Goal: Task Accomplishment & Management: Manage account settings

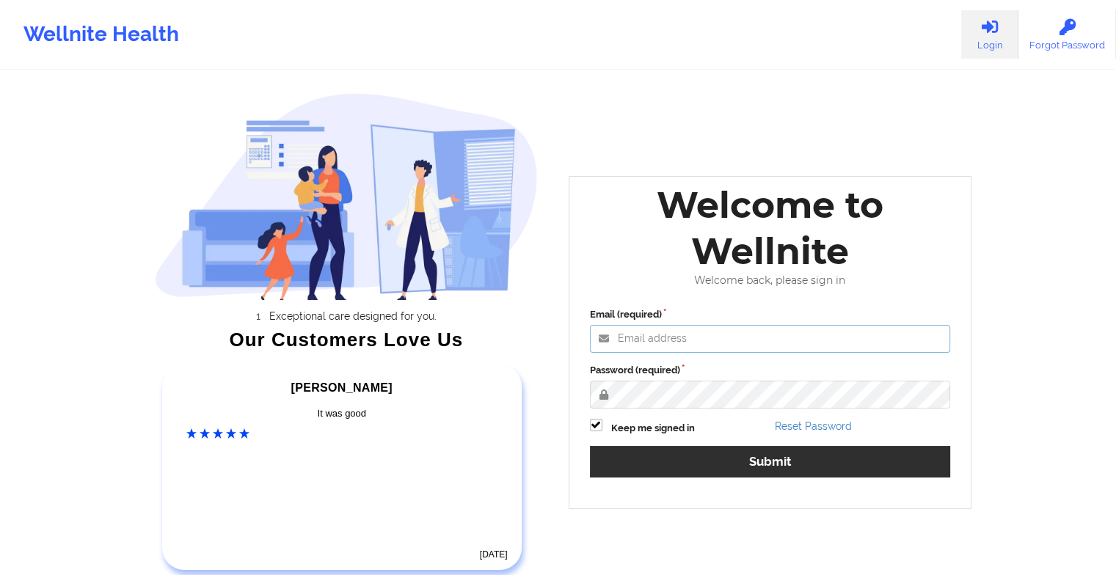
type input "[EMAIL_ADDRESS][DOMAIN_NAME]"
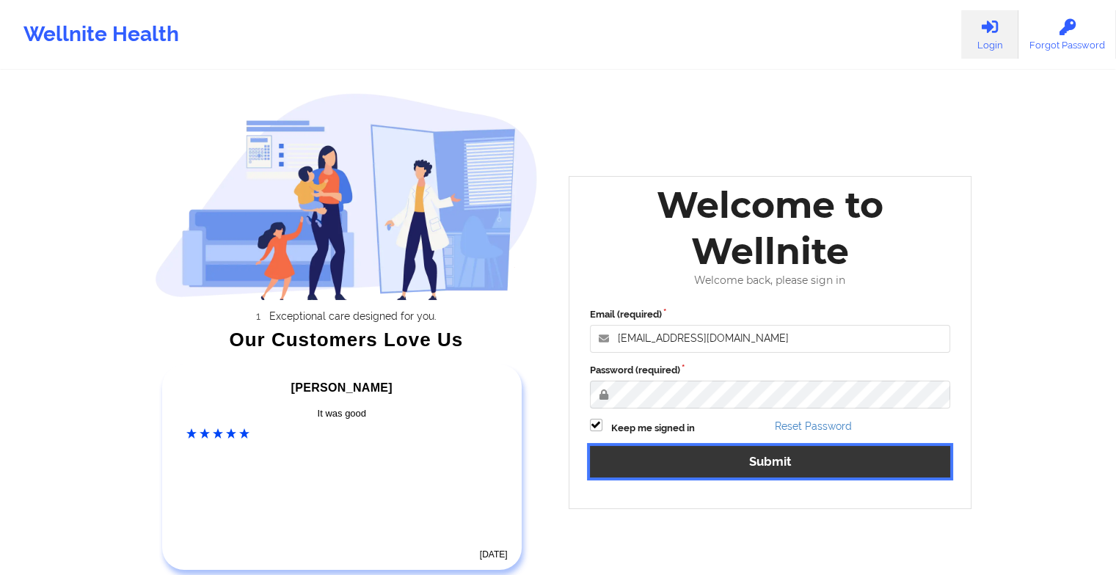
click at [688, 449] on button "Submit" at bounding box center [770, 462] width 361 height 32
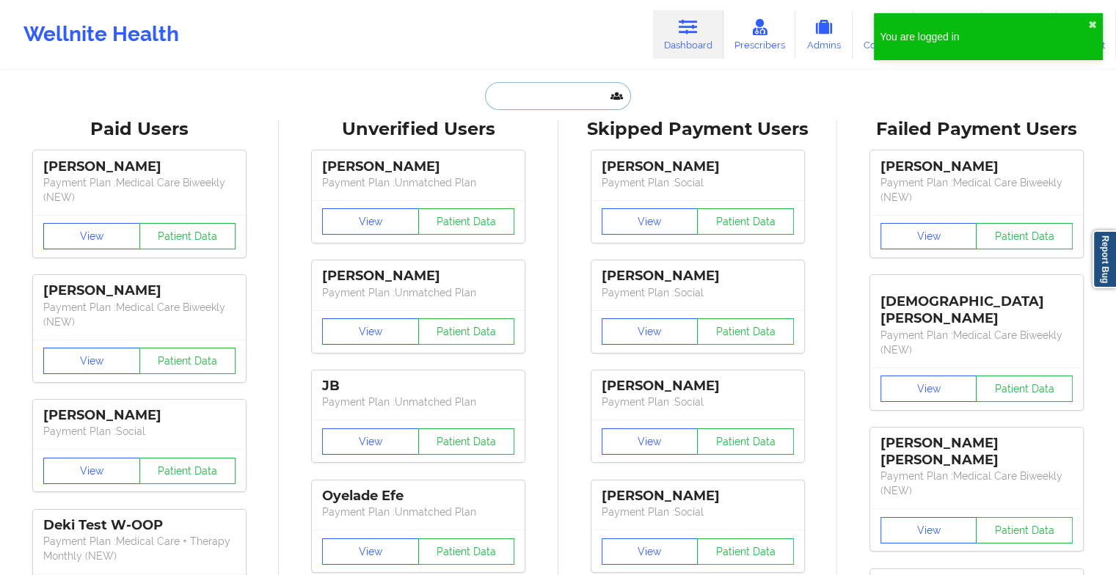
click at [545, 95] on input "text" at bounding box center [557, 96] width 145 height 28
paste input "[PERSON_NAME]"
type input "[PERSON_NAME]"
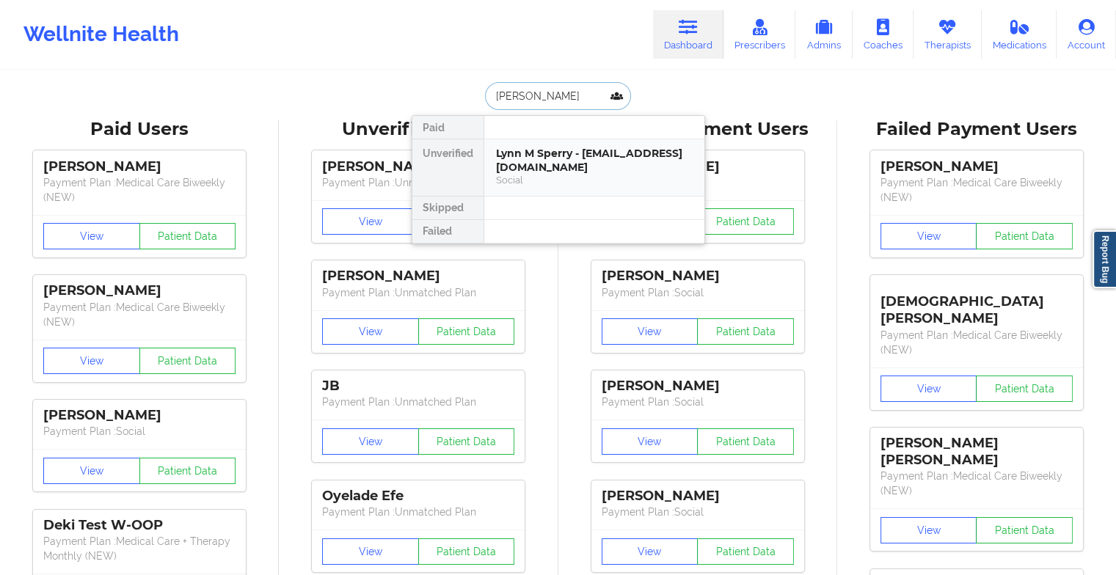
click at [533, 158] on div "Lynn M Sperry - [EMAIL_ADDRESS][DOMAIN_NAME]" at bounding box center [594, 160] width 197 height 27
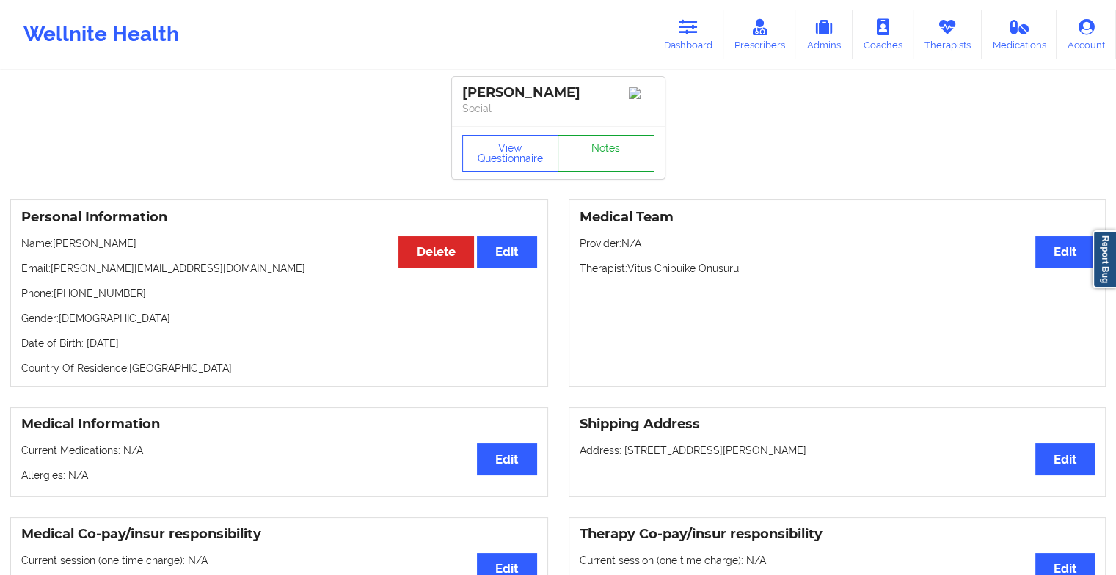
click at [602, 161] on link "Notes" at bounding box center [606, 153] width 97 height 37
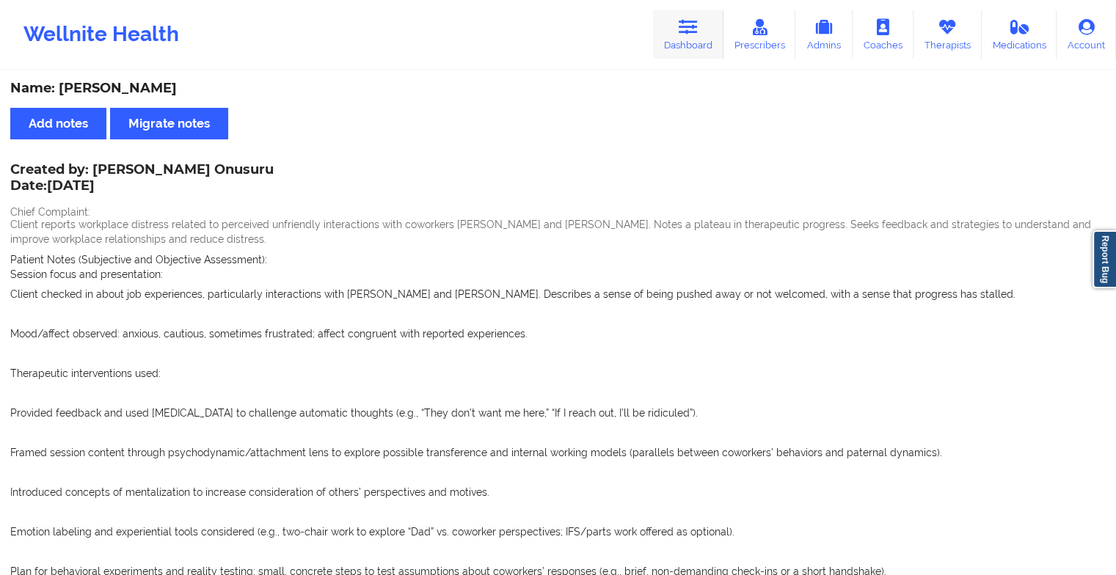
click at [701, 23] on link "Dashboard" at bounding box center [688, 34] width 70 height 48
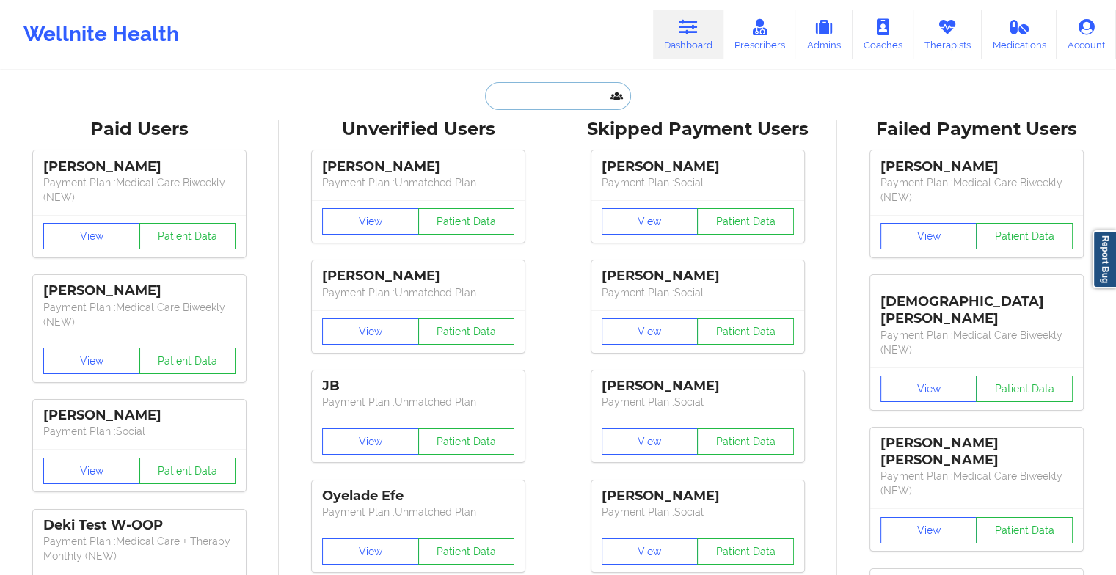
click at [577, 103] on input "text" at bounding box center [557, 96] width 145 height 28
click at [545, 102] on input "text" at bounding box center [557, 96] width 145 height 28
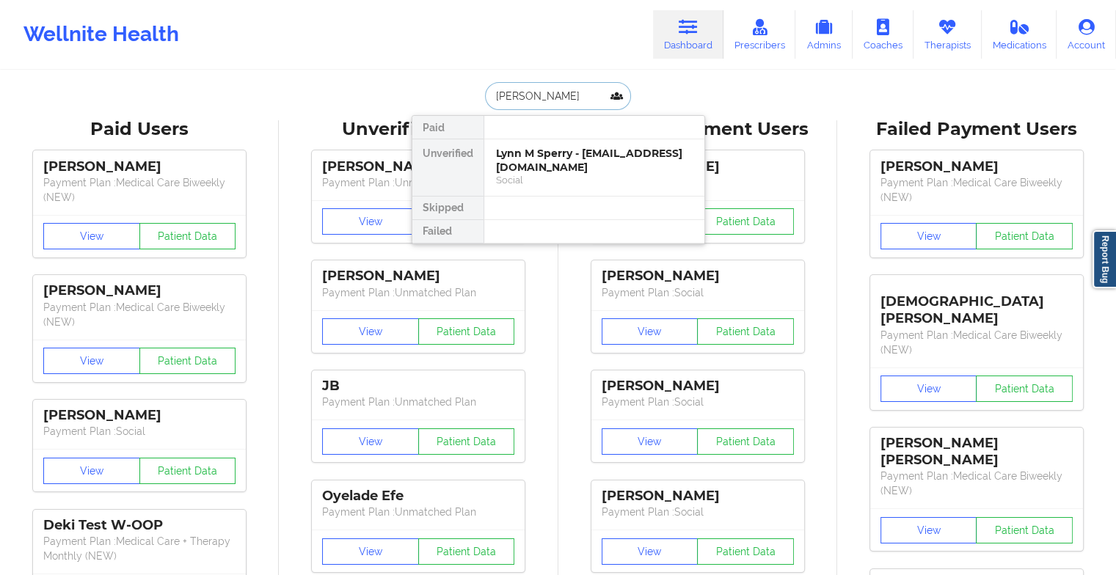
type input "[PERSON_NAME]"
click at [539, 164] on div "[PERSON_NAME] - [EMAIL_ADDRESS][DOMAIN_NAME]" at bounding box center [594, 160] width 197 height 27
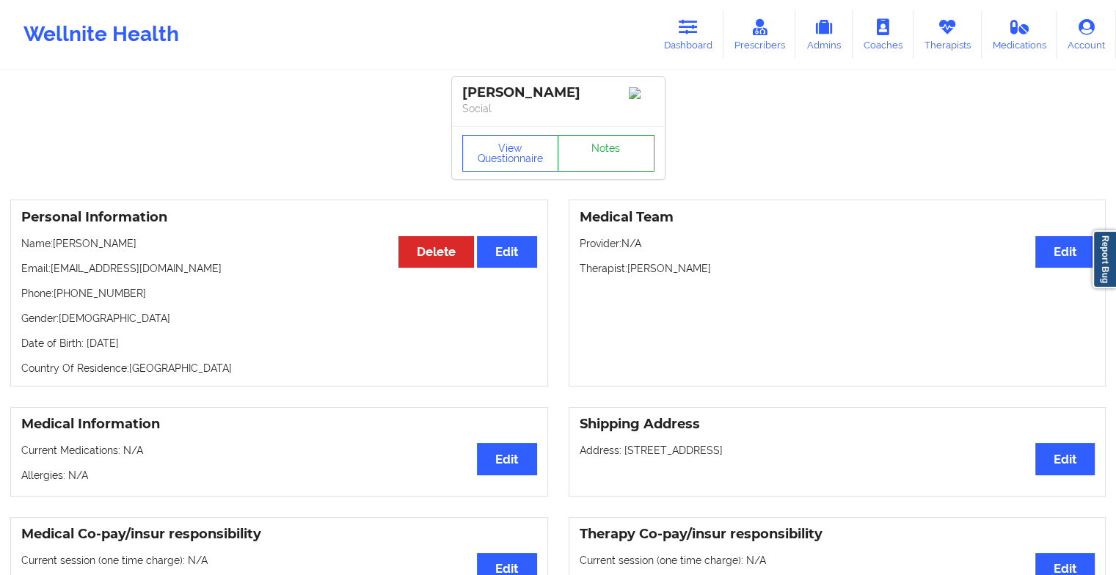
click at [591, 160] on link "Notes" at bounding box center [606, 153] width 97 height 37
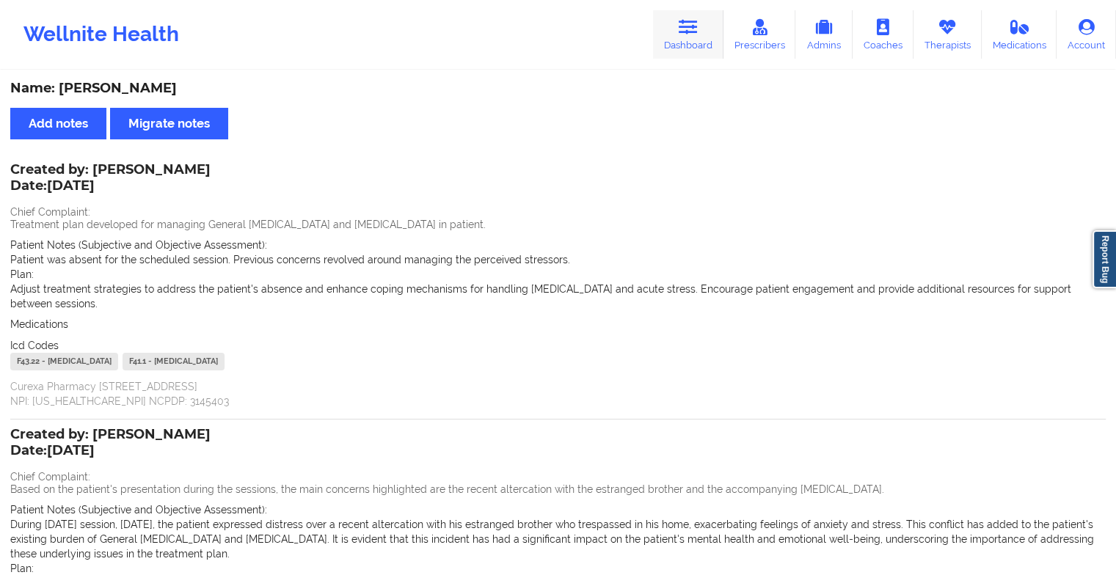
click at [697, 25] on icon at bounding box center [688, 27] width 19 height 16
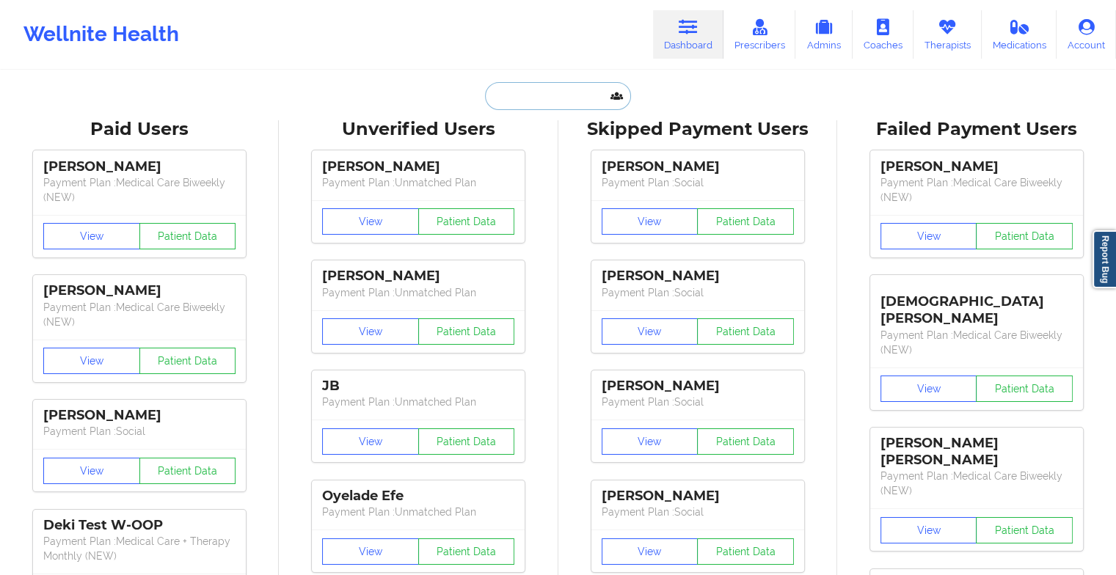
click at [545, 94] on input "text" at bounding box center [557, 96] width 145 height 28
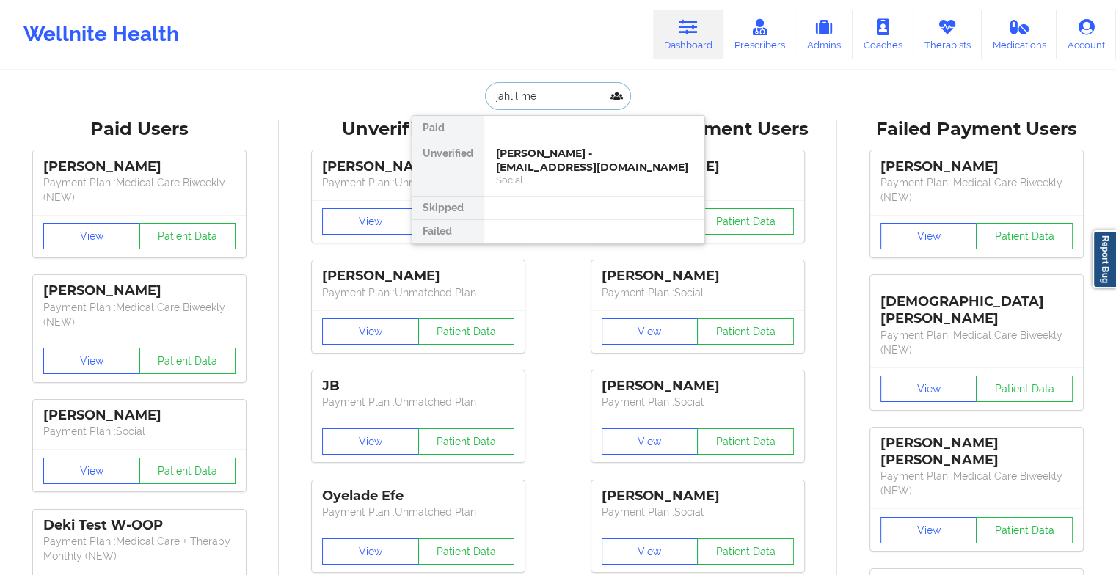
type input "jahlil men"
click at [535, 168] on div "[PERSON_NAME] - [EMAIL_ADDRESS][DOMAIN_NAME]" at bounding box center [594, 160] width 197 height 27
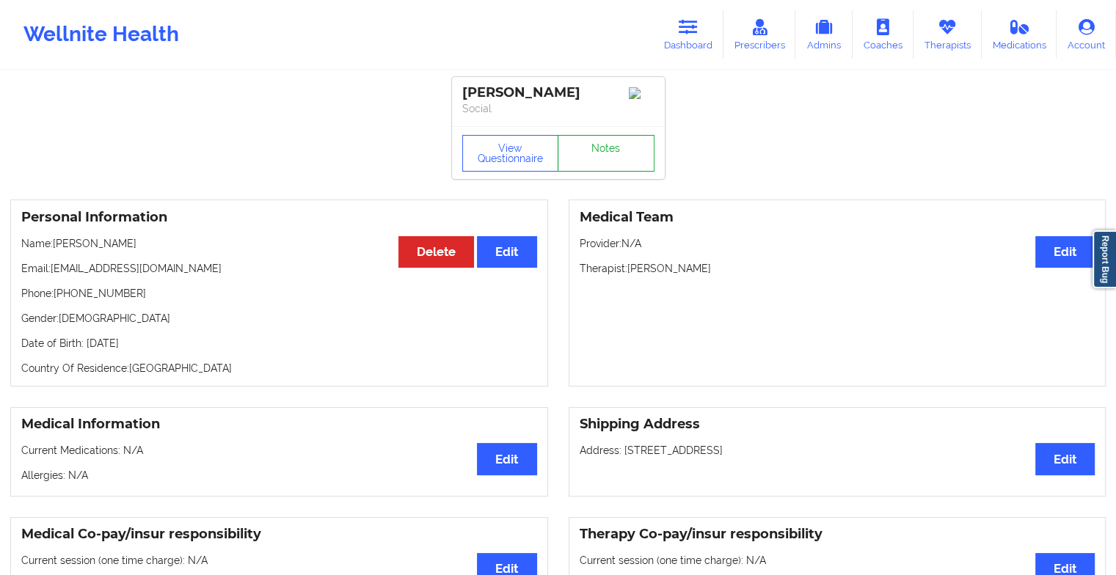
click at [605, 156] on link "Notes" at bounding box center [606, 153] width 97 height 37
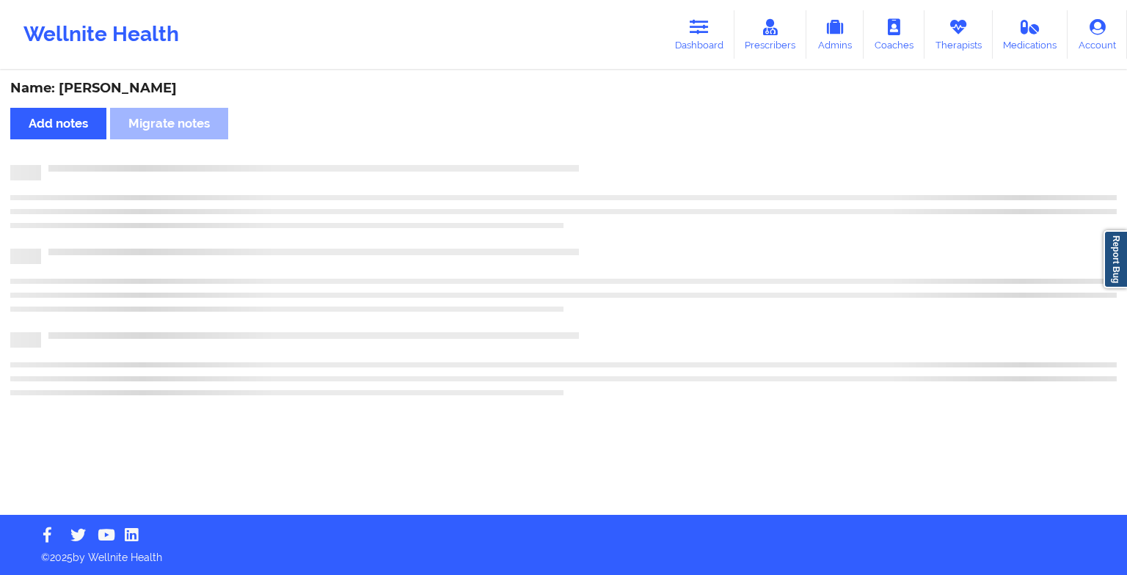
click at [605, 156] on div "Name: [PERSON_NAME] Add notes Migrate notes" at bounding box center [563, 293] width 1127 height 443
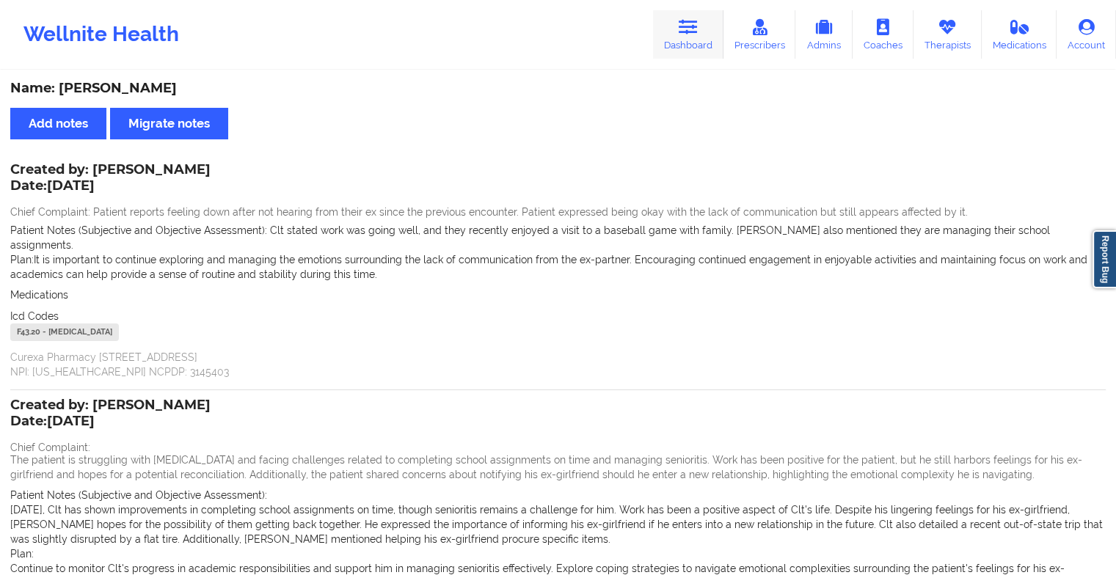
click at [685, 38] on link "Dashboard" at bounding box center [688, 34] width 70 height 48
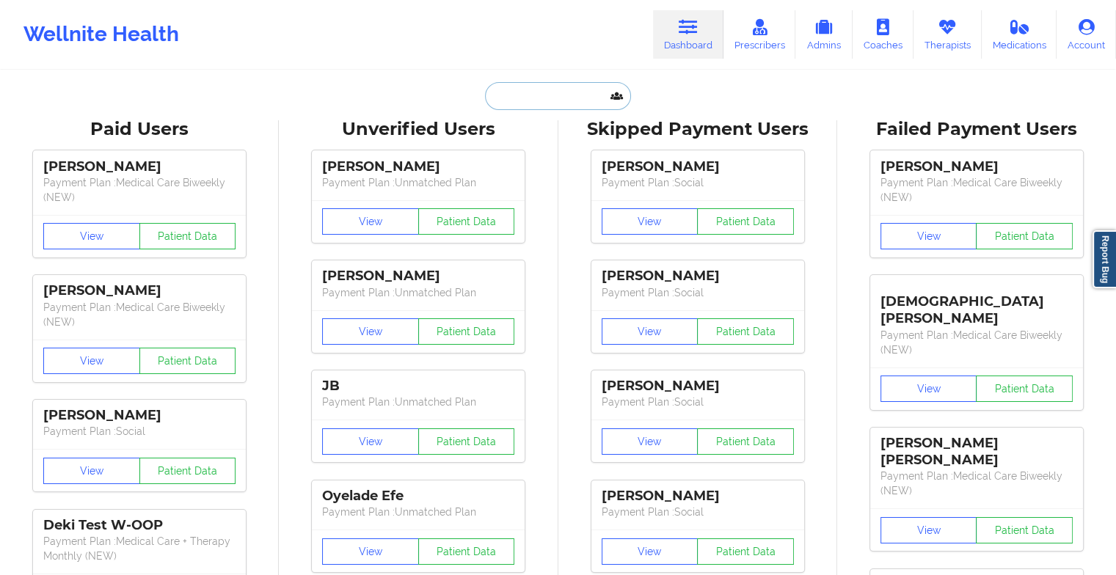
click at [553, 90] on input "text" at bounding box center [557, 96] width 145 height 28
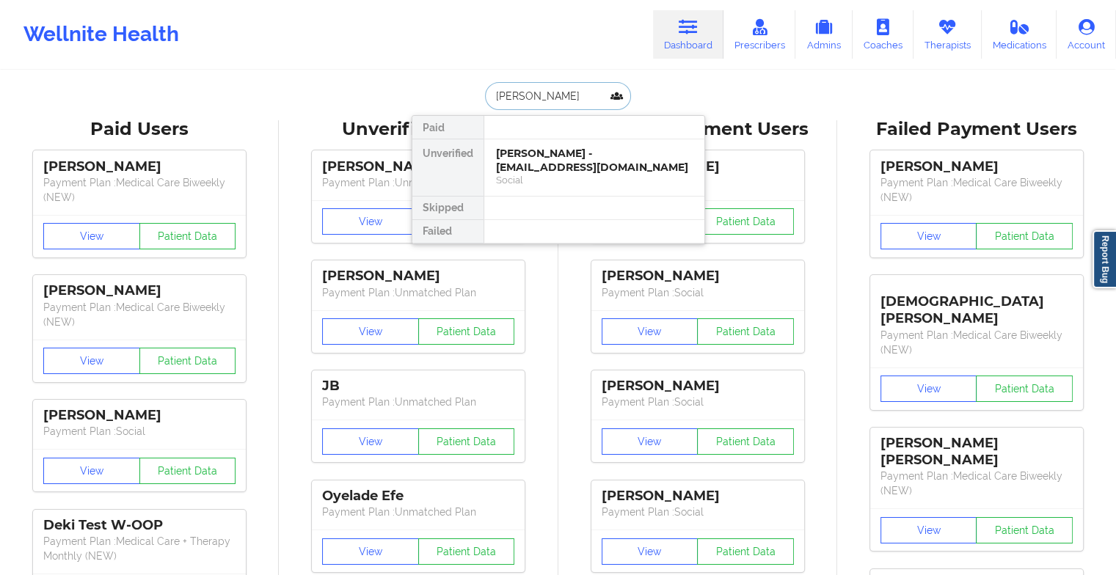
type input "[PERSON_NAME] gi"
click at [610, 164] on div "[PERSON_NAME] - [PERSON_NAME][EMAIL_ADDRESS][DOMAIN_NAME]" at bounding box center [594, 160] width 197 height 27
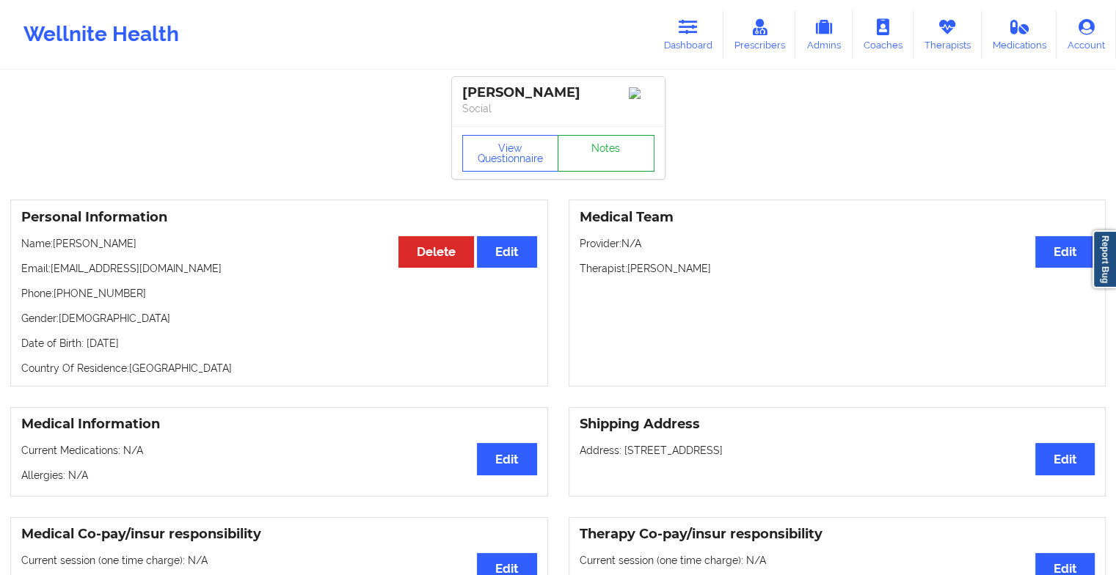
click at [606, 163] on link "Notes" at bounding box center [606, 153] width 97 height 37
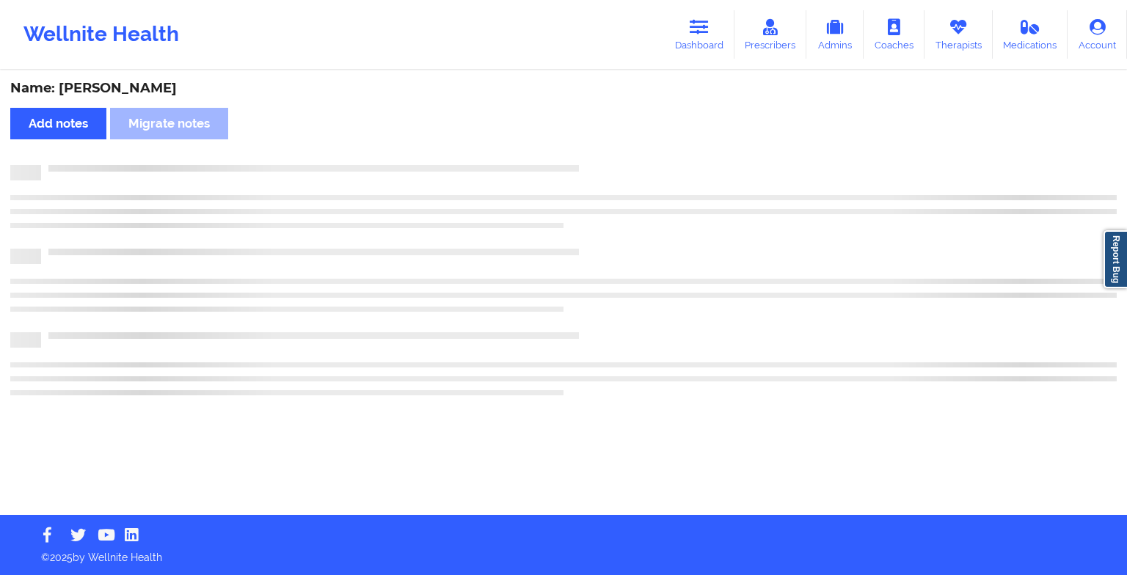
click at [606, 163] on div "Name: [PERSON_NAME] Add notes Migrate notes" at bounding box center [563, 293] width 1127 height 443
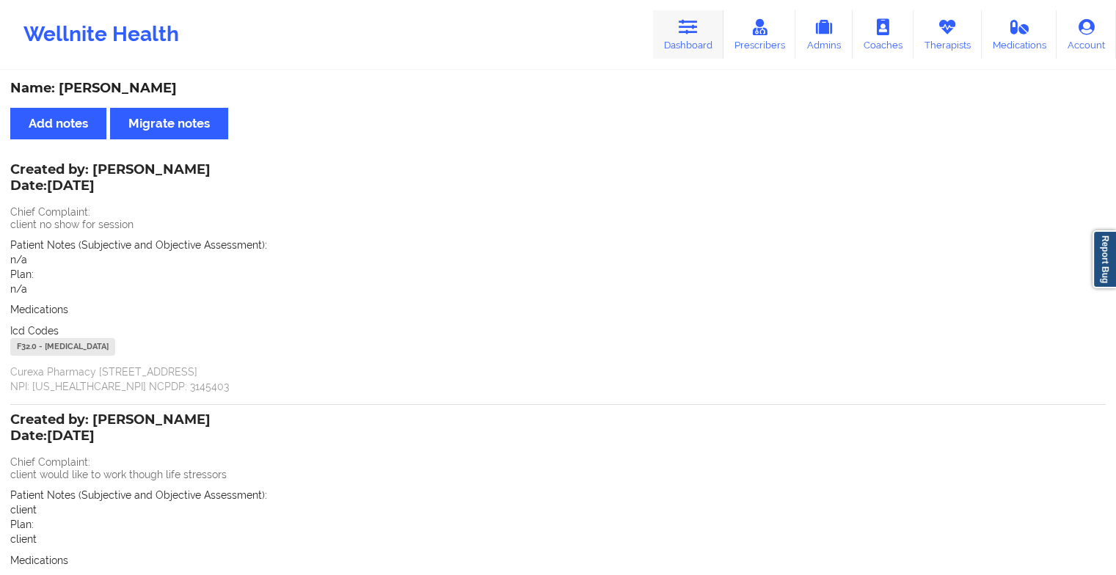
drag, startPoint x: 709, startPoint y: 64, endPoint x: 699, endPoint y: 54, distance: 14.0
click at [699, 54] on div "Wellnite Health Dashboard Prescribers Admins Coaches Therapists Medications Acc…" at bounding box center [558, 34] width 1116 height 69
click at [699, 54] on link "Dashboard" at bounding box center [688, 34] width 70 height 48
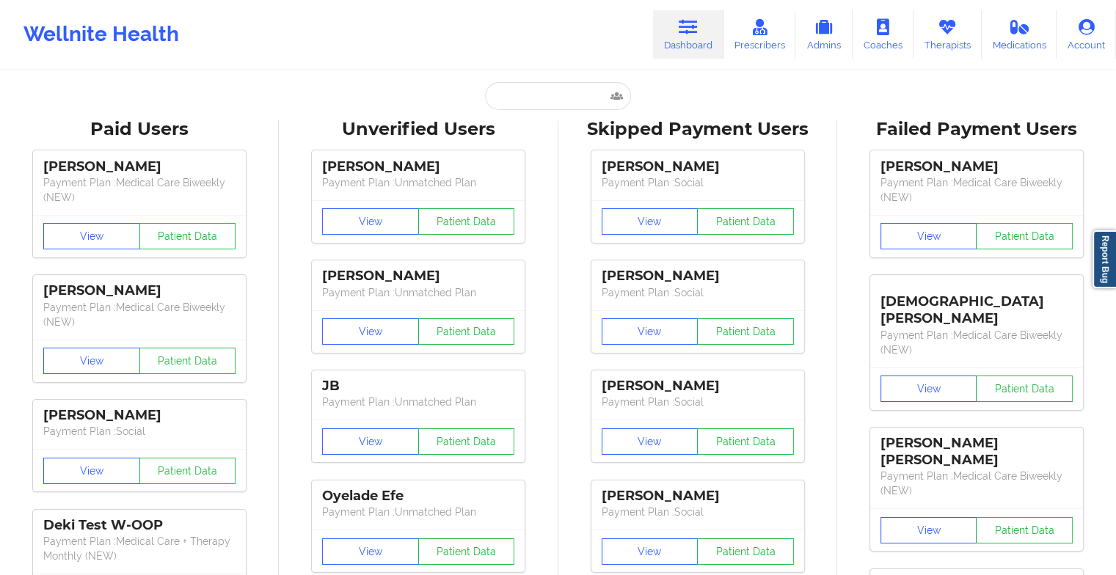
click at [556, 99] on input "text" at bounding box center [557, 96] width 145 height 28
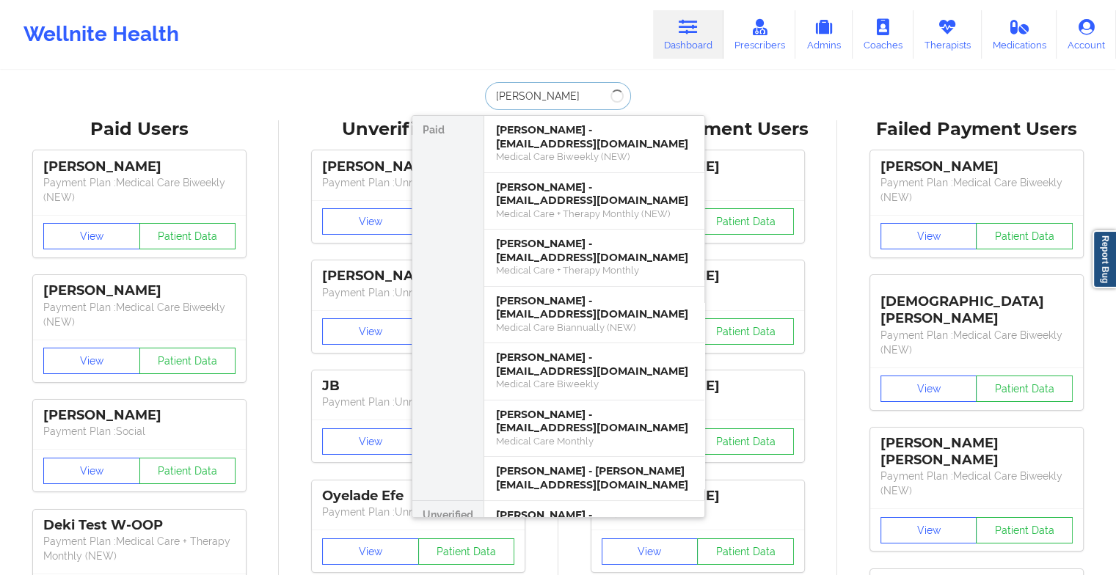
type input "[PERSON_NAME]"
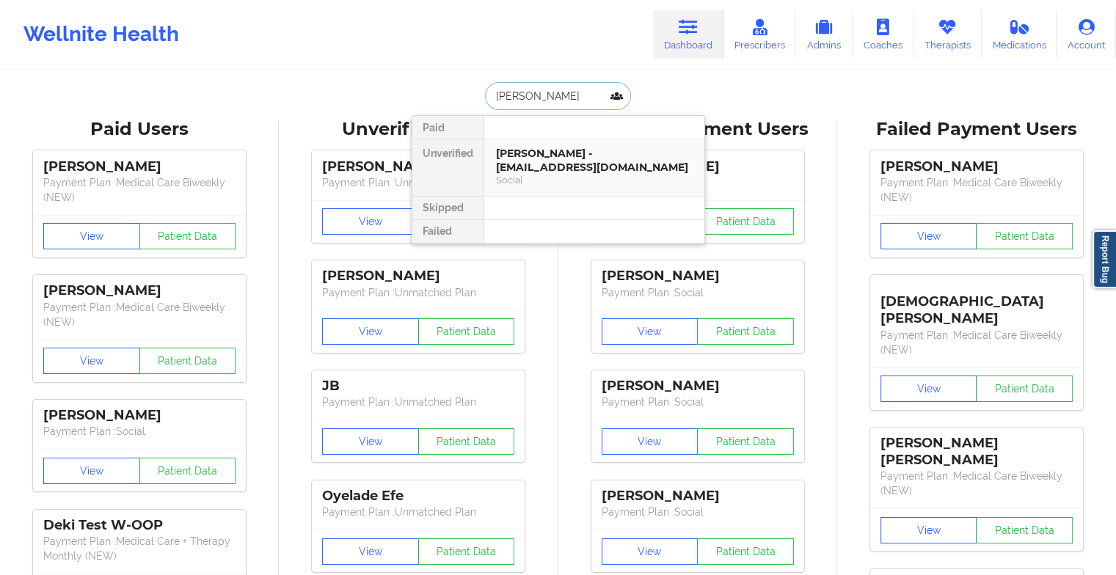
click at [555, 161] on div "[PERSON_NAME] - [EMAIL_ADDRESS][DOMAIN_NAME]" at bounding box center [594, 160] width 197 height 27
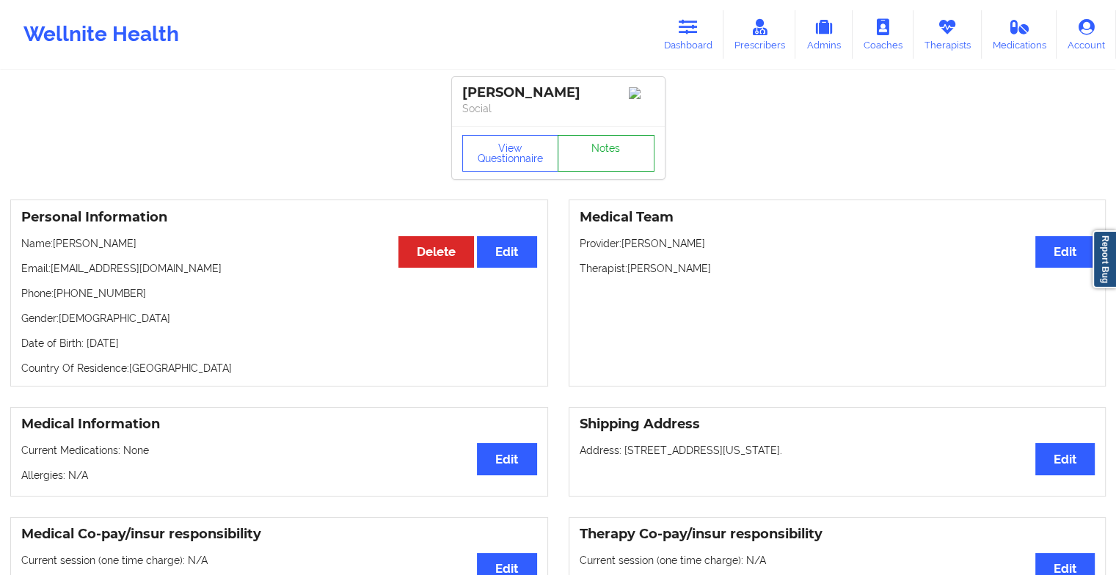
click at [608, 158] on link "Notes" at bounding box center [606, 153] width 97 height 37
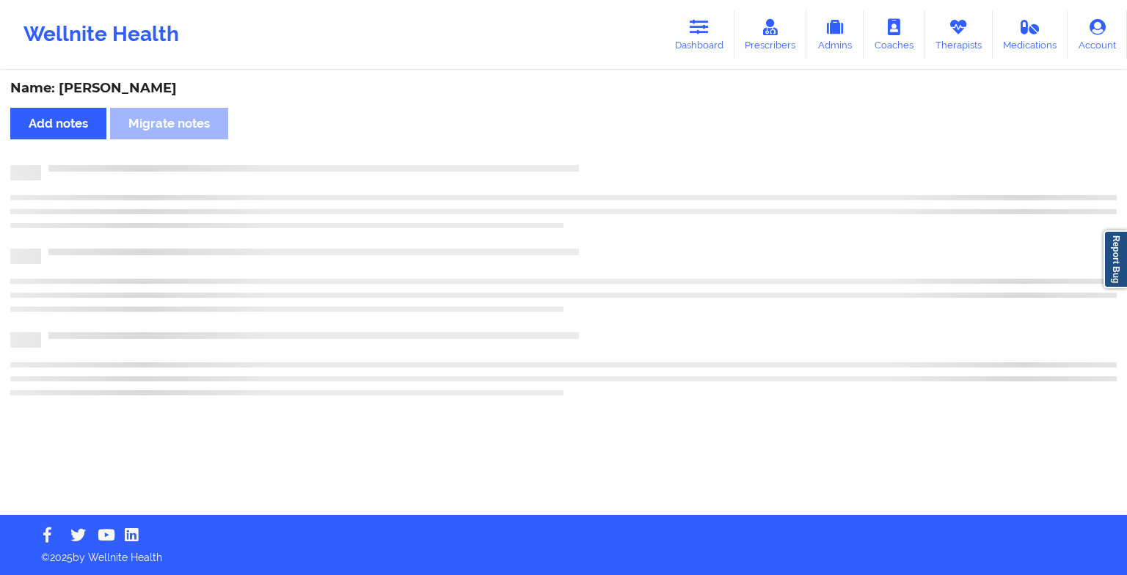
click at [608, 158] on div "Name: [PERSON_NAME] Add notes Migrate notes" at bounding box center [563, 293] width 1127 height 443
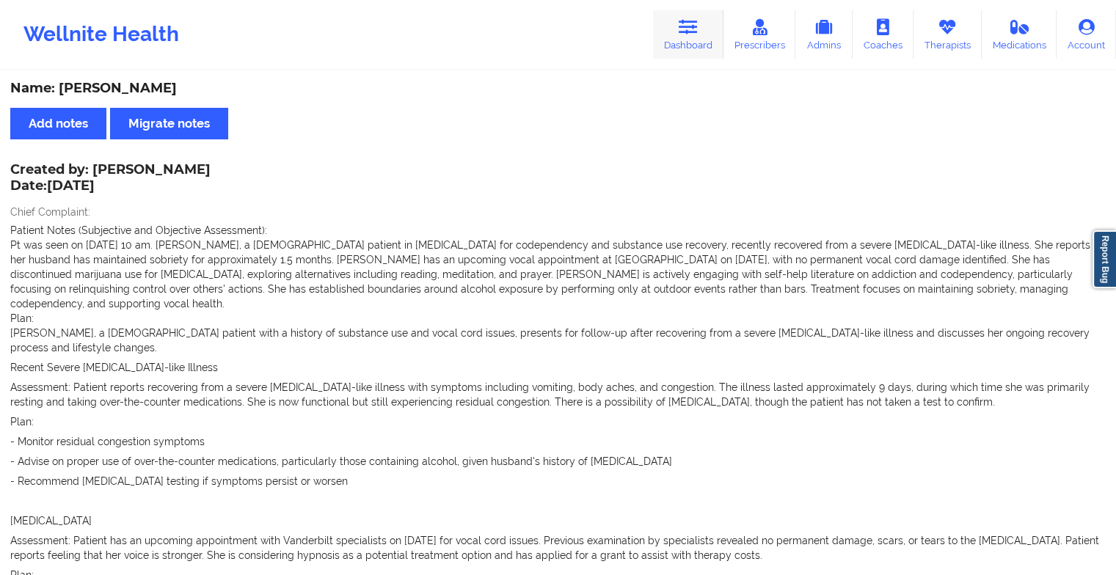
click at [675, 37] on link "Dashboard" at bounding box center [688, 34] width 70 height 48
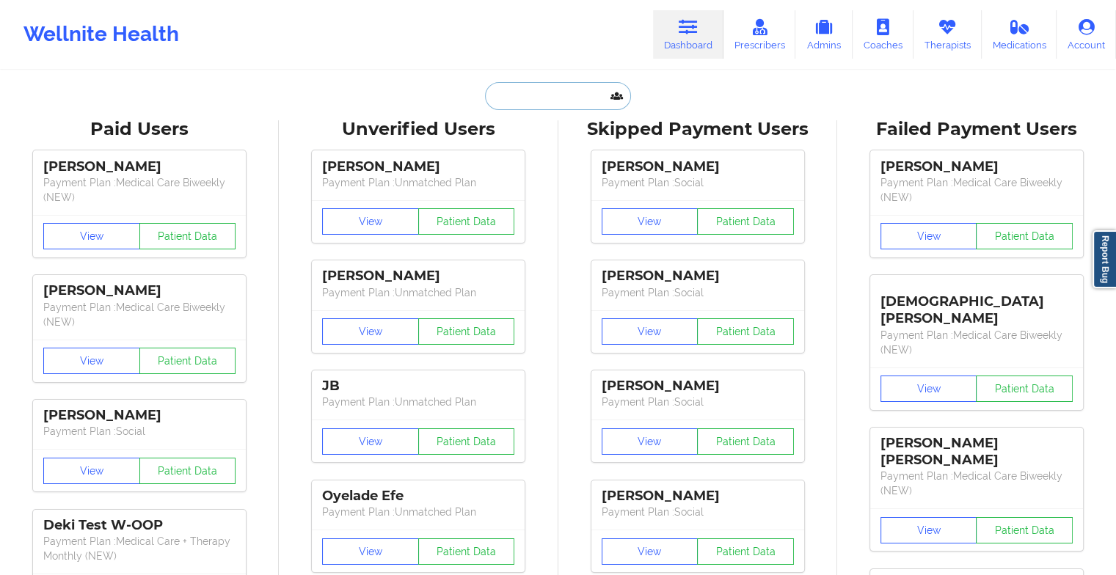
click at [533, 95] on input "text" at bounding box center [557, 96] width 145 height 28
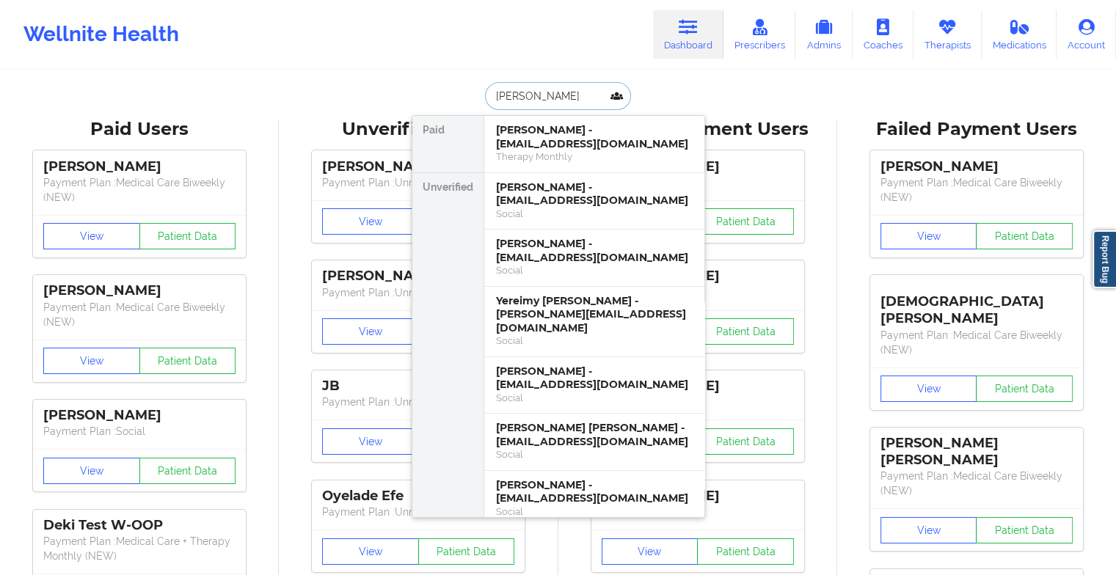
type input "[PERSON_NAME]"
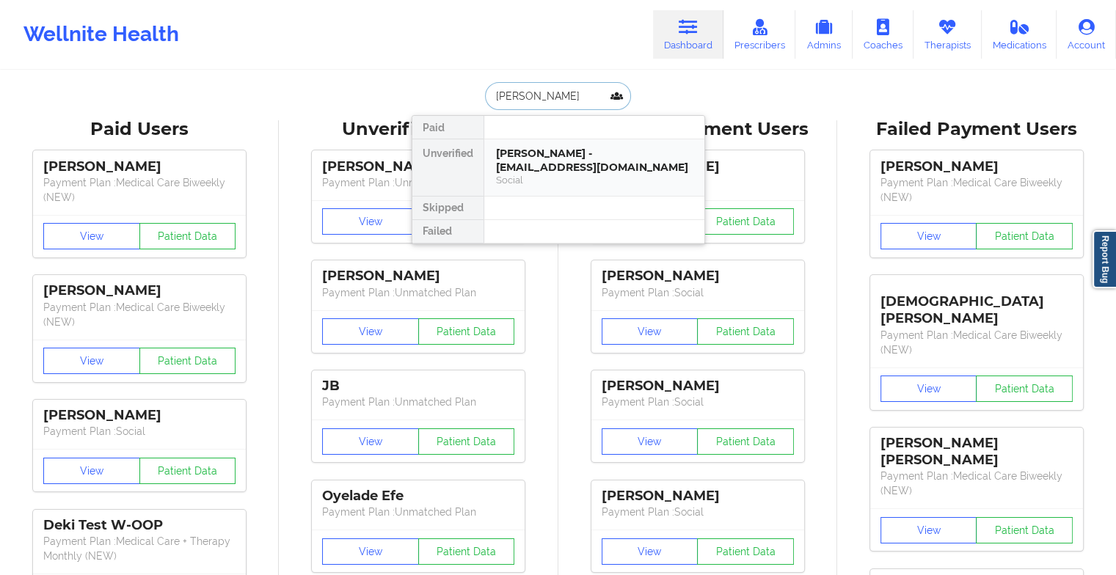
click at [550, 153] on div "[PERSON_NAME] - [EMAIL_ADDRESS][DOMAIN_NAME]" at bounding box center [594, 160] width 197 height 27
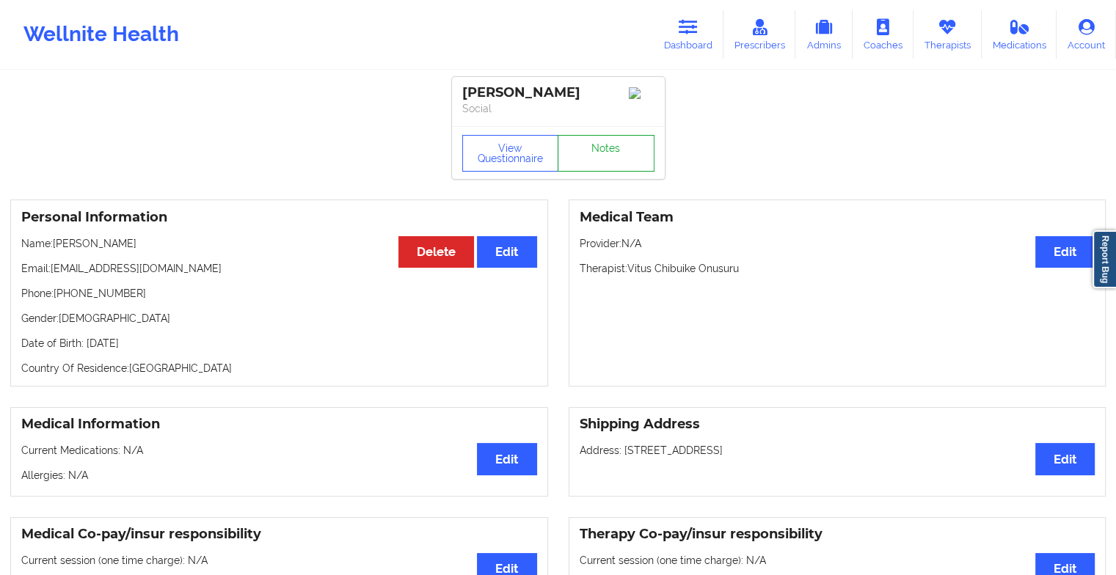
click at [610, 154] on link "Notes" at bounding box center [606, 153] width 97 height 37
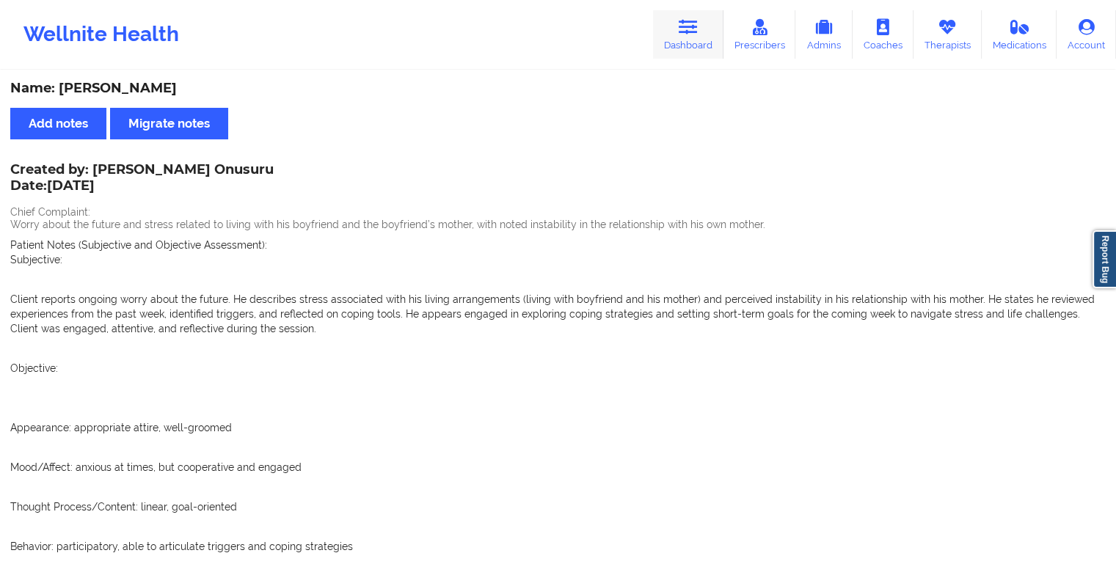
click at [675, 41] on link "Dashboard" at bounding box center [688, 34] width 70 height 48
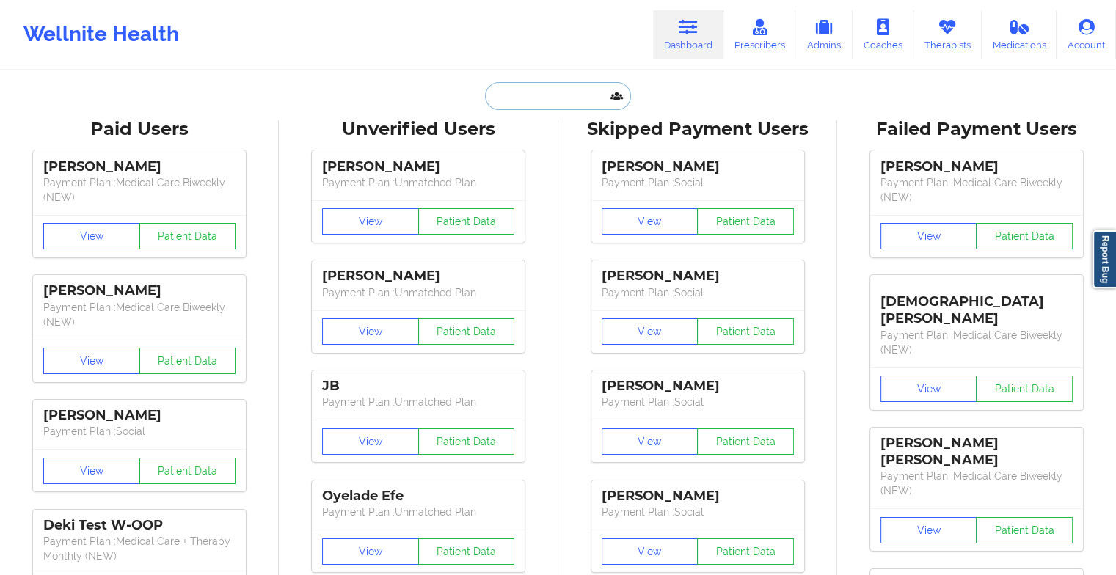
click at [522, 103] on input "text" at bounding box center [557, 96] width 145 height 28
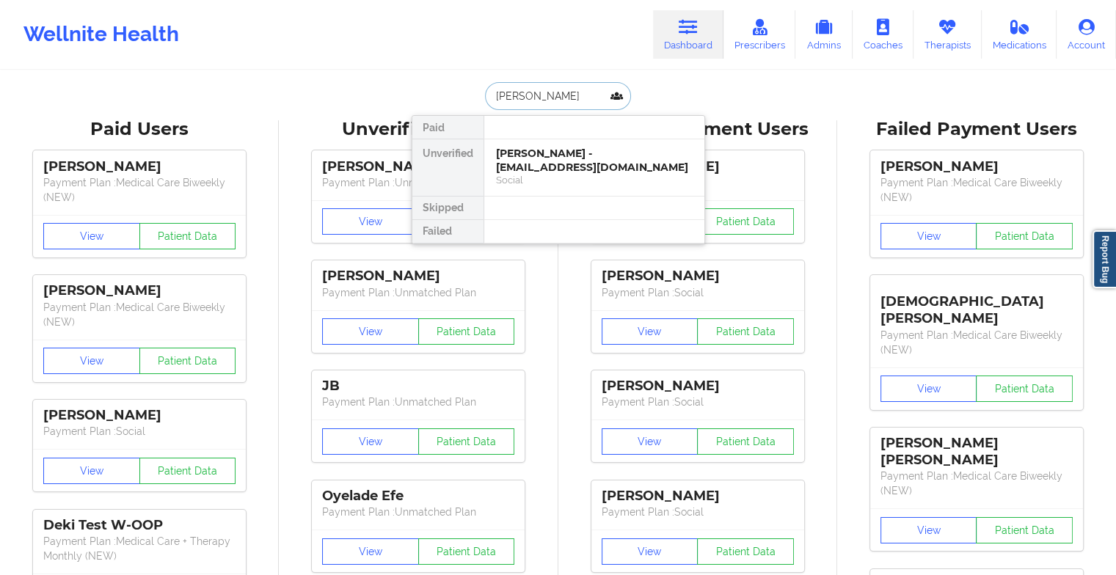
type input "[PERSON_NAME]"
click at [536, 144] on div "[PERSON_NAME] - [EMAIL_ADDRESS][DOMAIN_NAME] Social" at bounding box center [594, 167] width 220 height 56
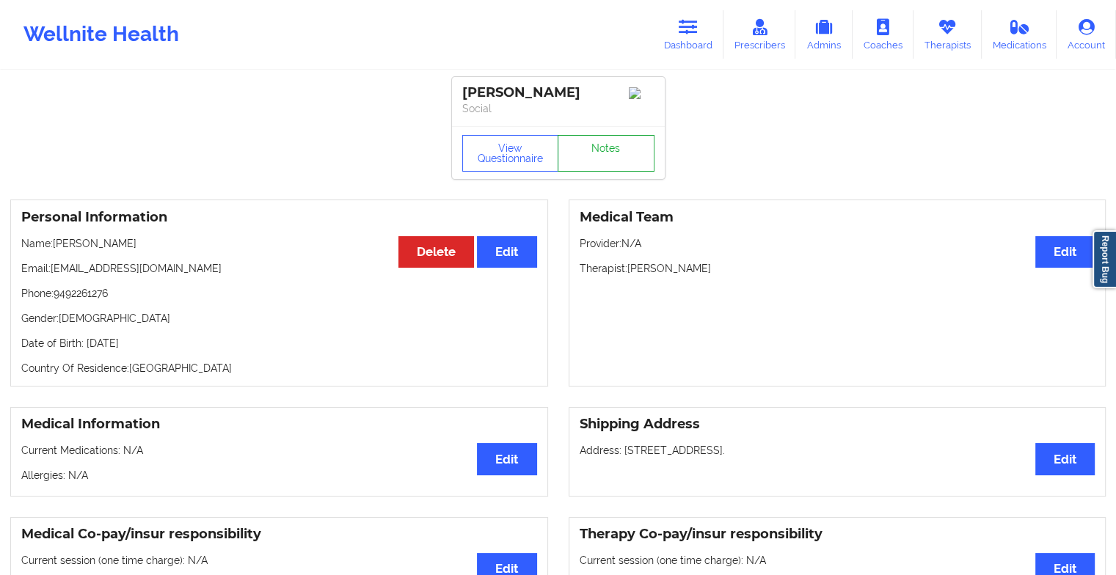
click at [607, 160] on link "Notes" at bounding box center [606, 153] width 97 height 37
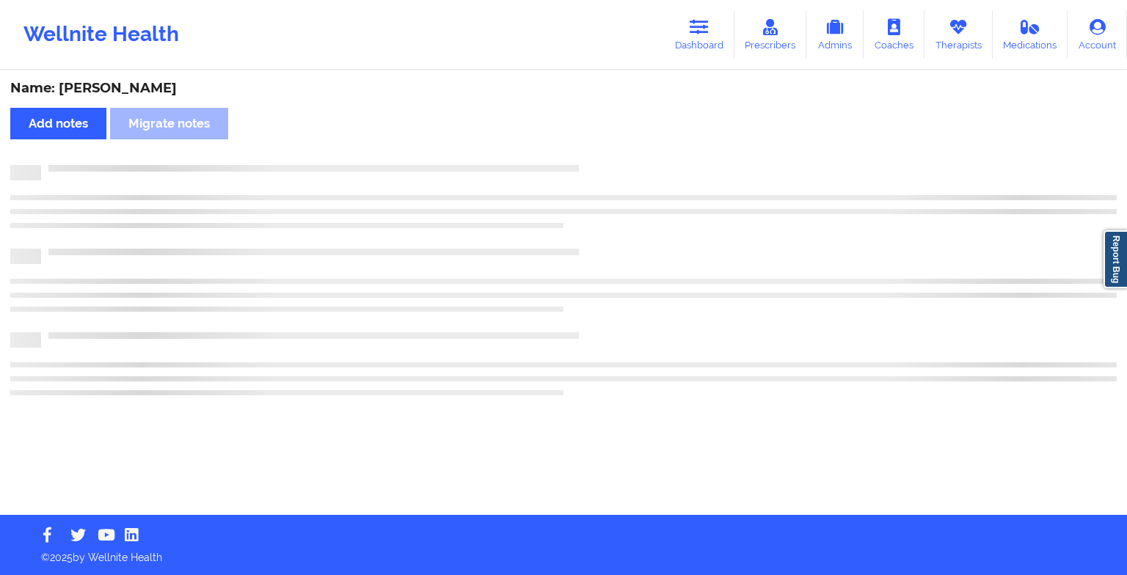
click at [607, 160] on div "Name: [PERSON_NAME] Add notes Migrate notes" at bounding box center [563, 293] width 1127 height 443
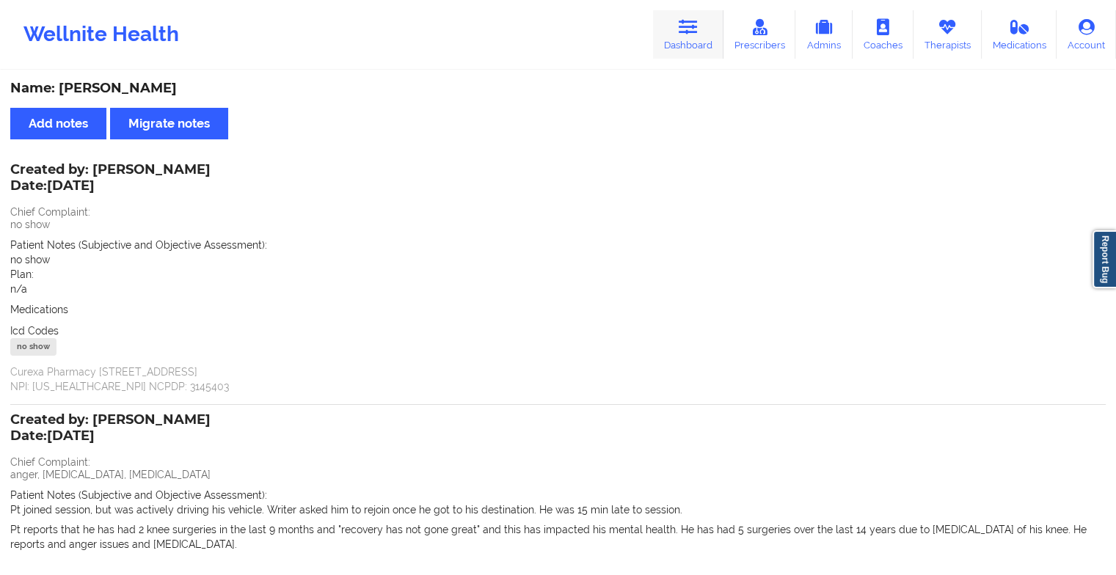
click at [696, 41] on link "Dashboard" at bounding box center [688, 34] width 70 height 48
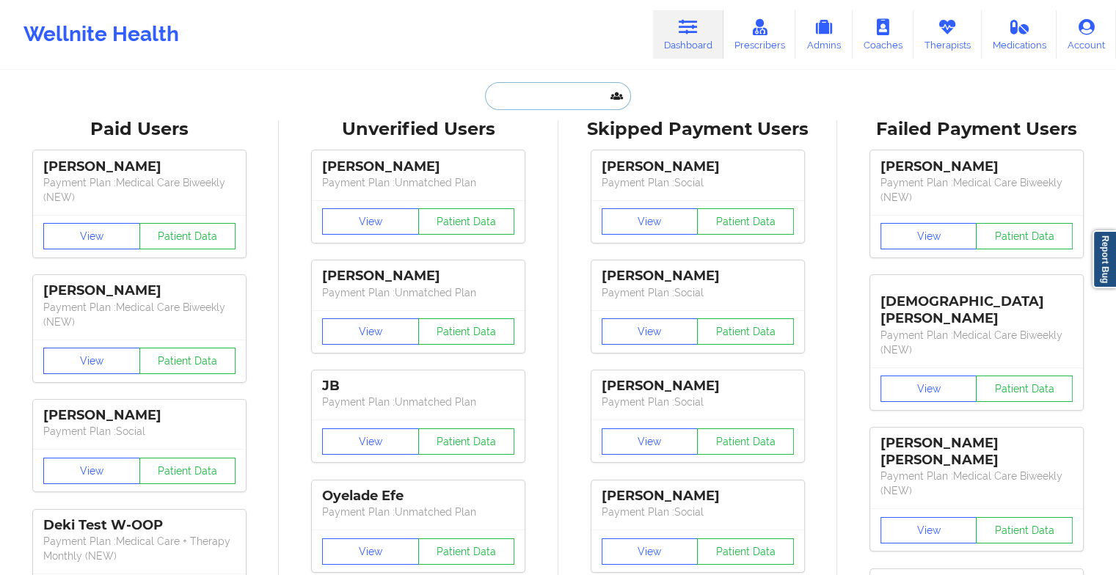
click at [564, 93] on input "text" at bounding box center [557, 96] width 145 height 28
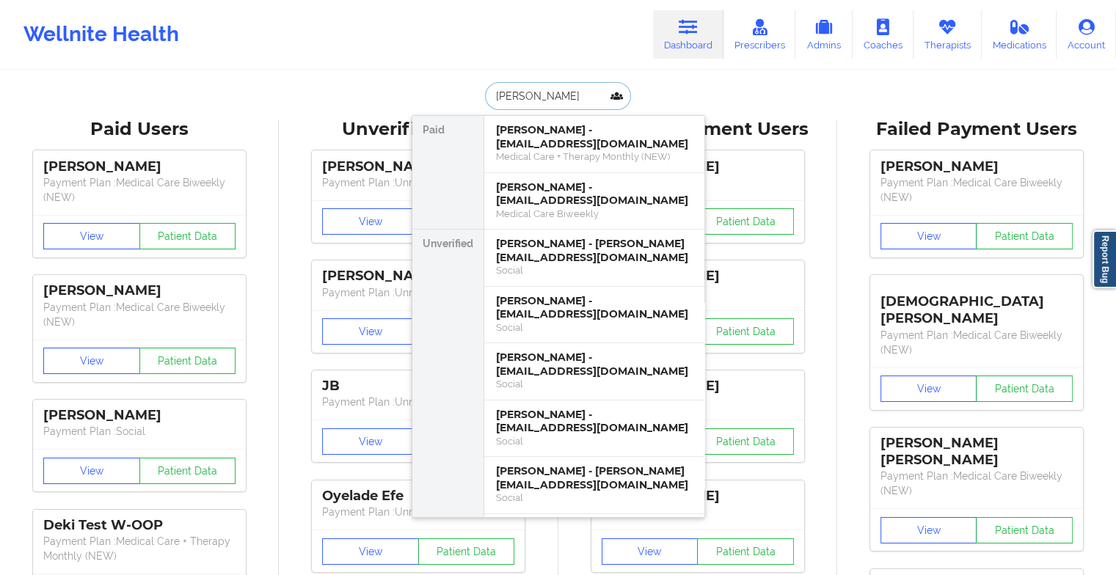
type input "[PERSON_NAME]"
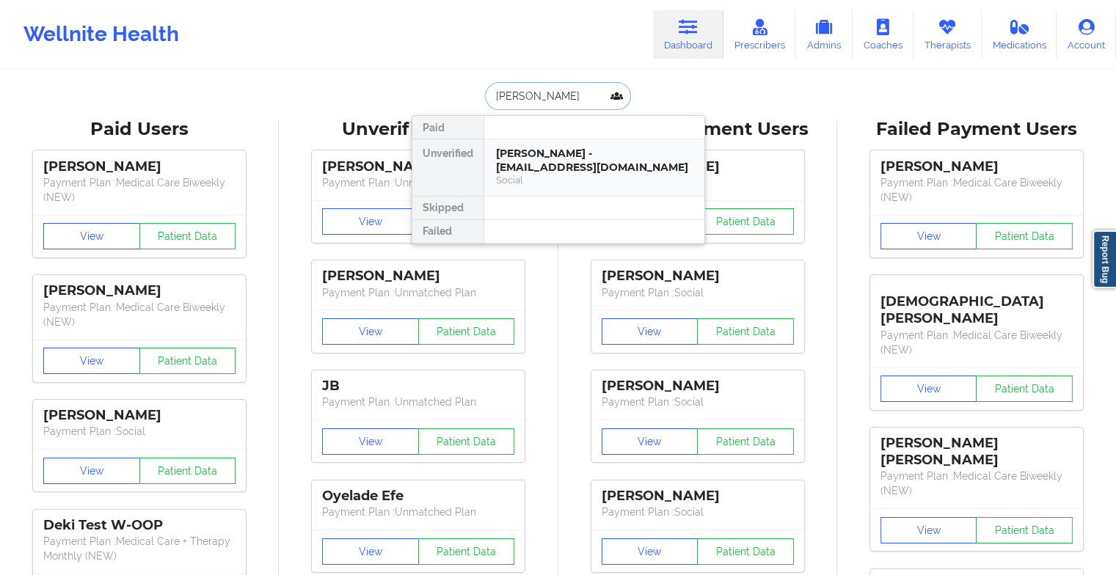
click at [555, 147] on div "[PERSON_NAME] - [EMAIL_ADDRESS][DOMAIN_NAME]" at bounding box center [594, 160] width 197 height 27
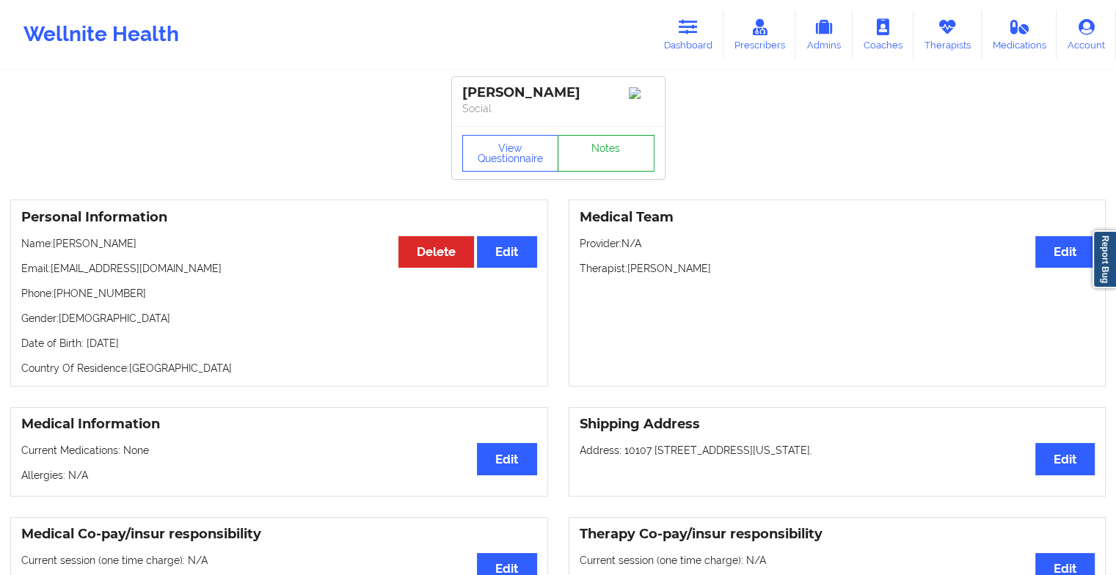
click at [591, 167] on link "Notes" at bounding box center [606, 153] width 97 height 37
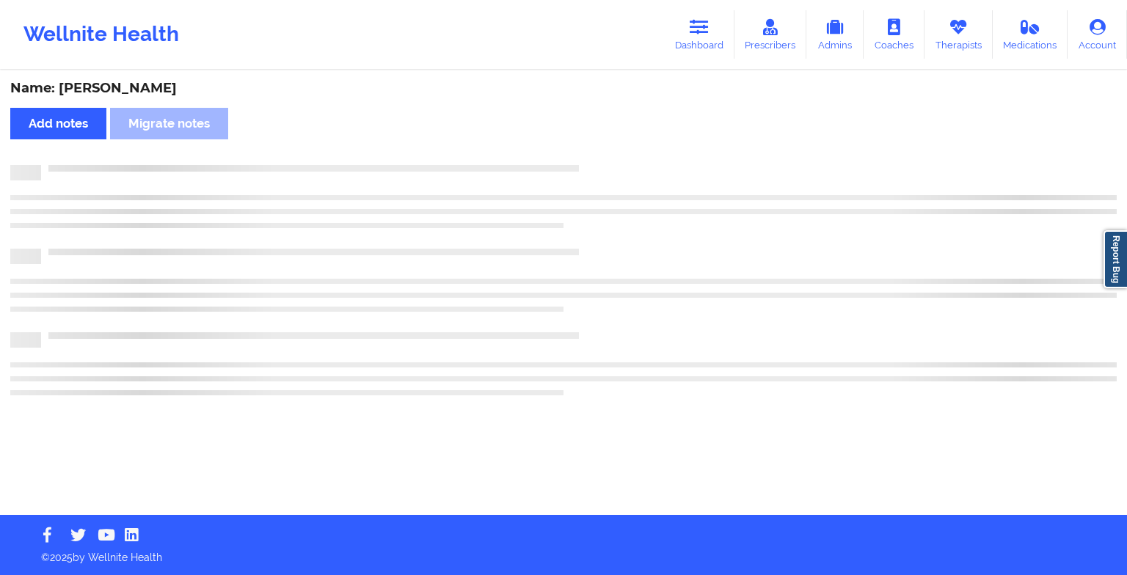
click at [591, 165] on div at bounding box center [579, 165] width 1076 height 0
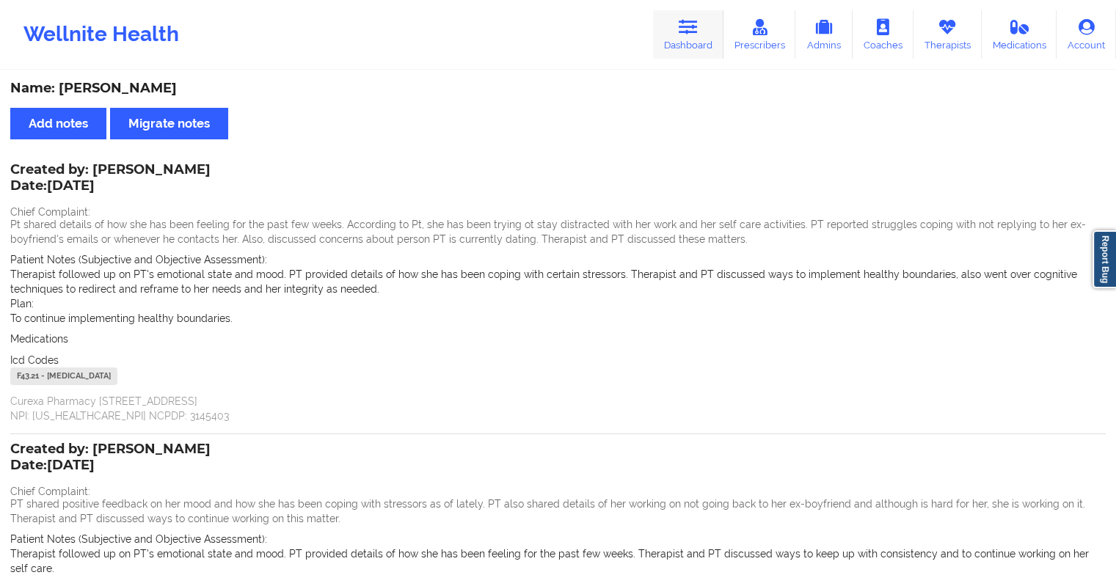
click at [675, 32] on link "Dashboard" at bounding box center [688, 34] width 70 height 48
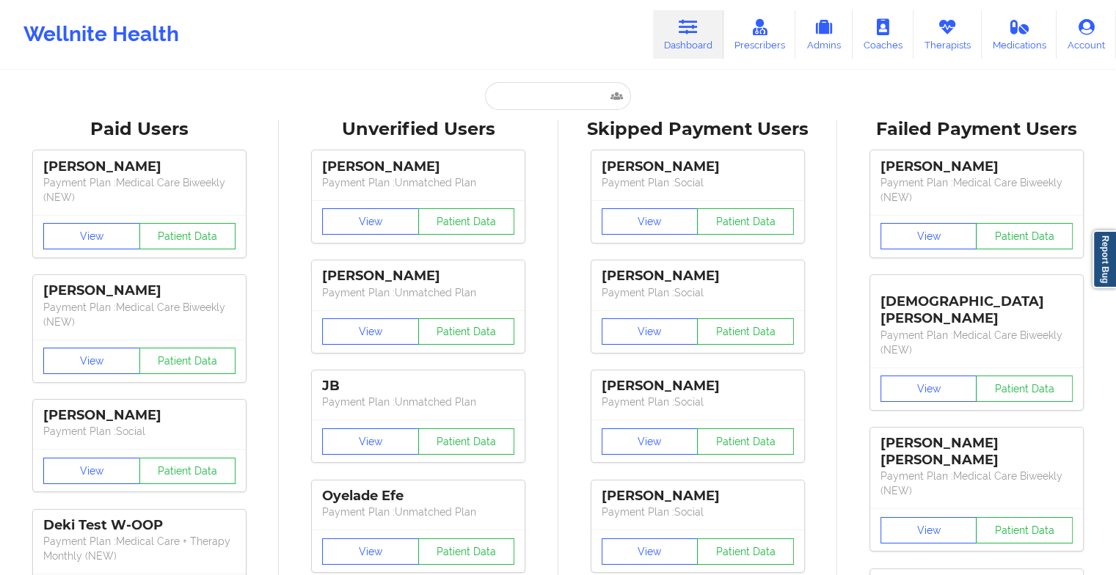
click at [675, 32] on link "Dashboard" at bounding box center [688, 34] width 70 height 48
click at [559, 82] on input "text" at bounding box center [557, 96] width 145 height 28
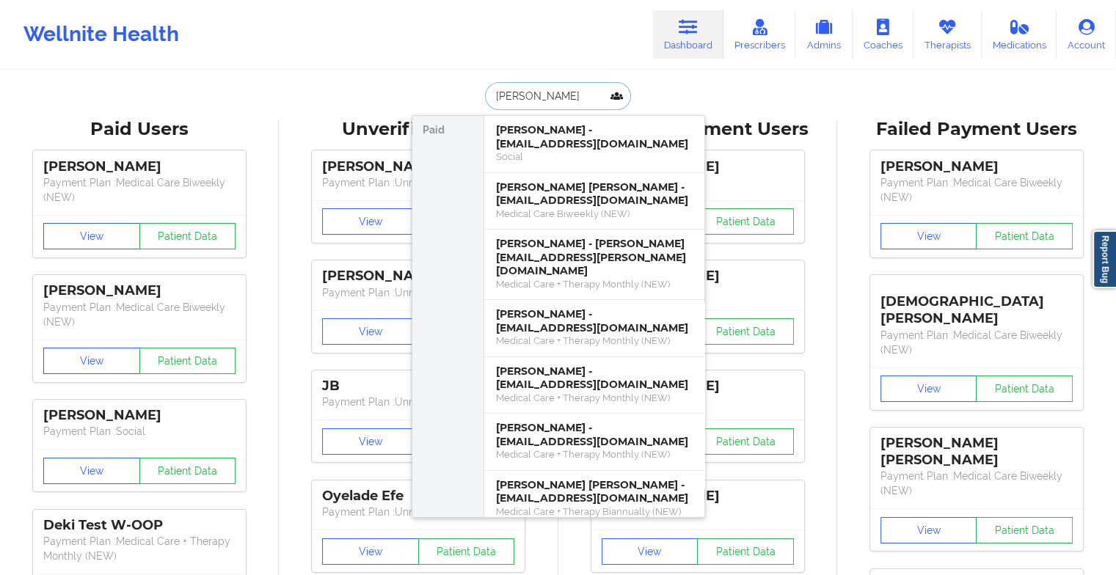
type input "[PERSON_NAME]"
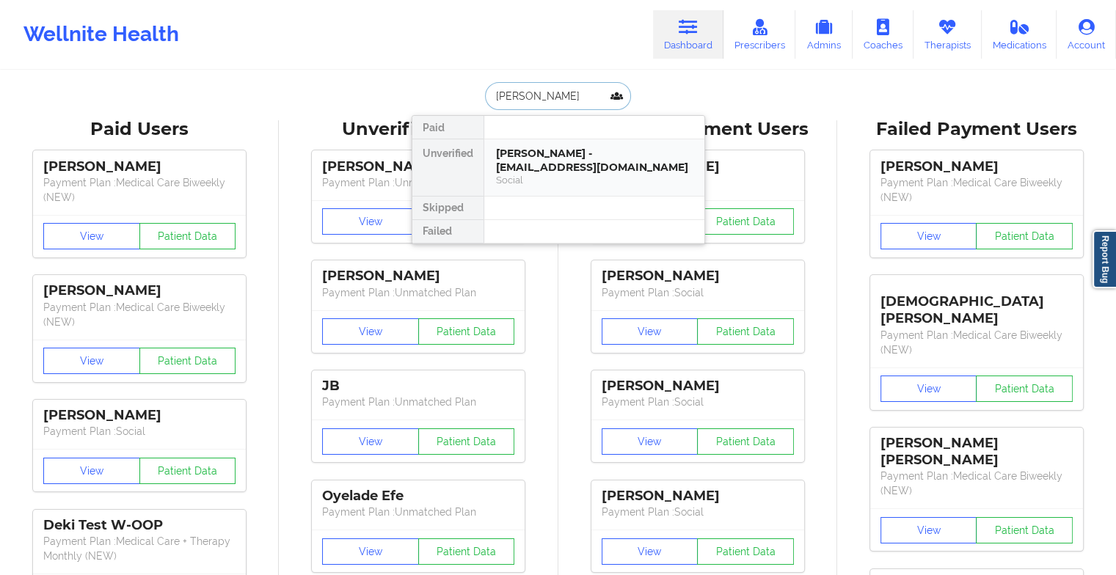
click at [547, 154] on div "[PERSON_NAME] - [EMAIL_ADDRESS][DOMAIN_NAME]" at bounding box center [594, 160] width 197 height 27
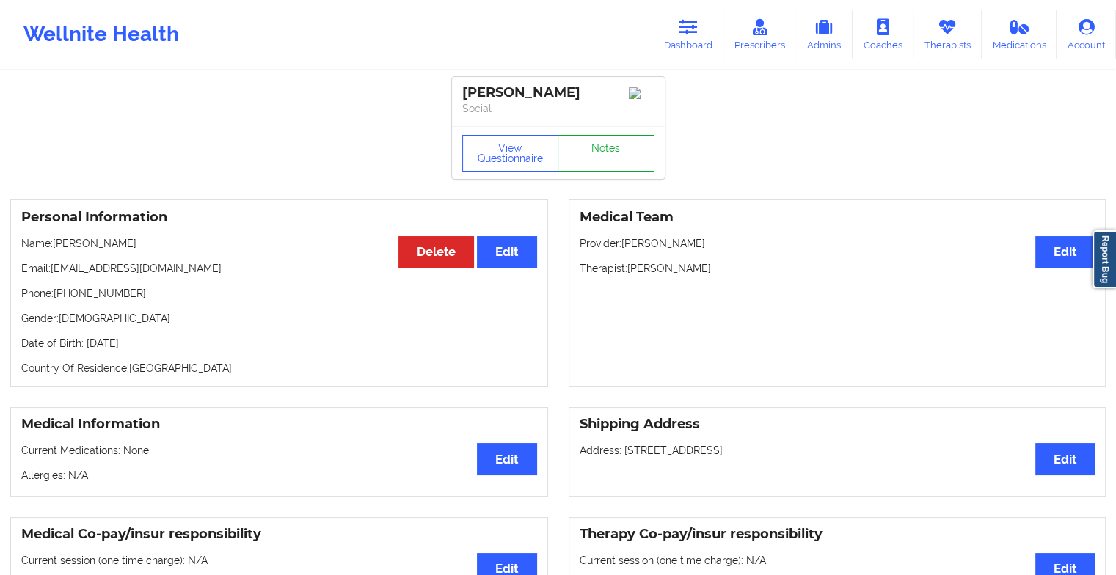
click at [618, 149] on link "Notes" at bounding box center [606, 153] width 97 height 37
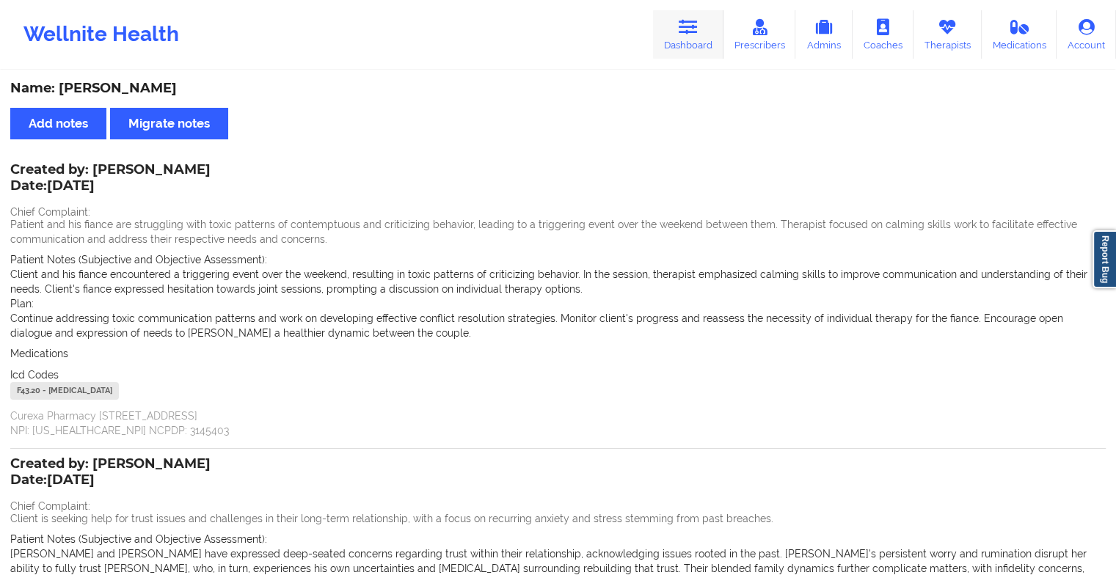
click at [701, 30] on link "Dashboard" at bounding box center [688, 34] width 70 height 48
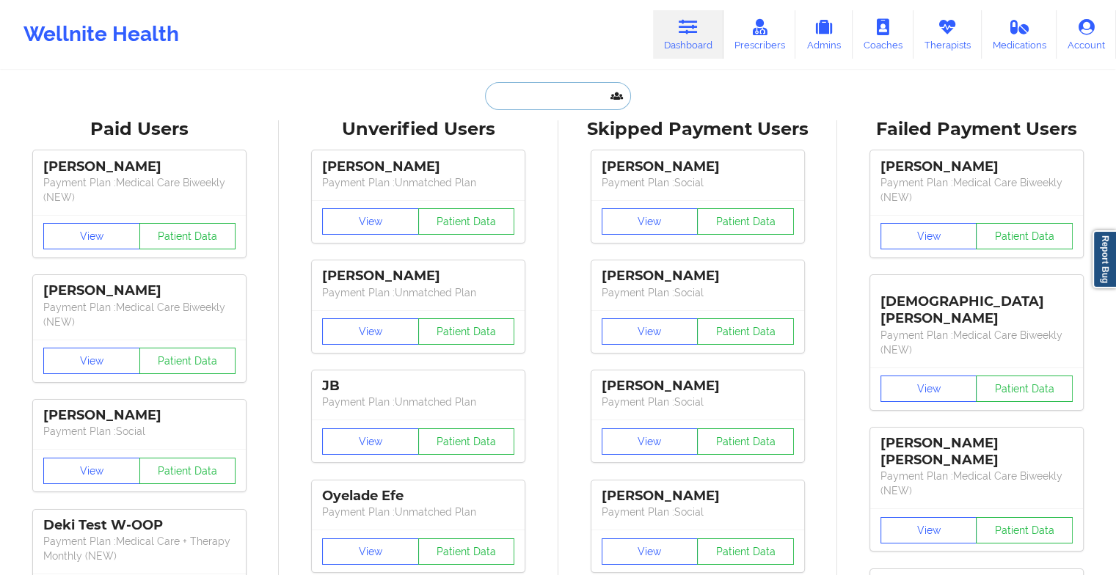
click at [561, 91] on input "text" at bounding box center [557, 96] width 145 height 28
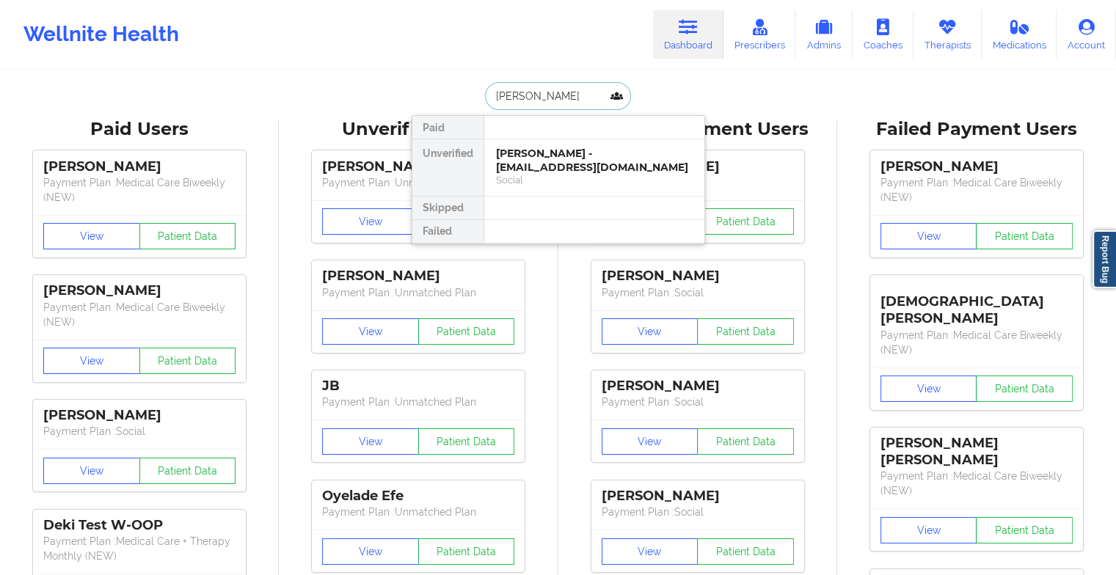
type input "[PERSON_NAME]"
click at [530, 179] on div "Social" at bounding box center [594, 180] width 197 height 12
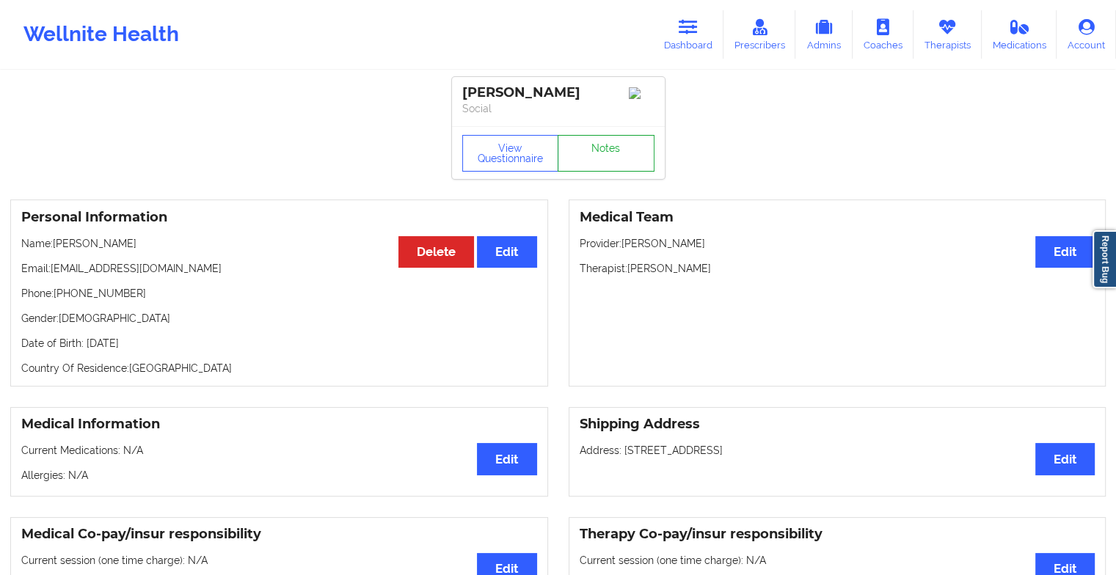
click at [589, 154] on link "Notes" at bounding box center [606, 153] width 97 height 37
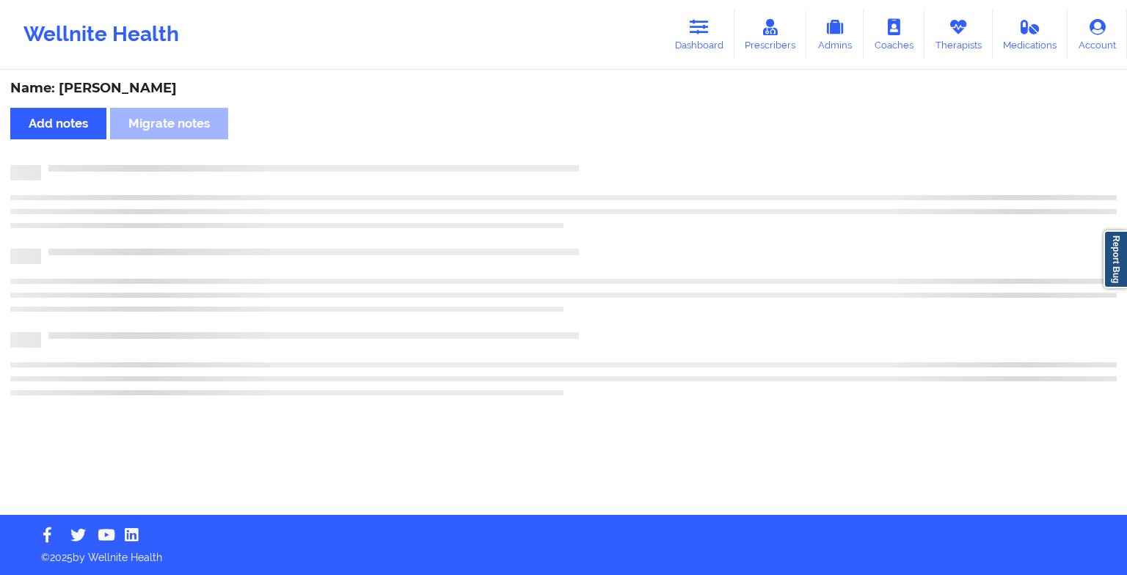
click at [589, 154] on div "Name: [PERSON_NAME] Add notes Migrate notes" at bounding box center [563, 293] width 1127 height 443
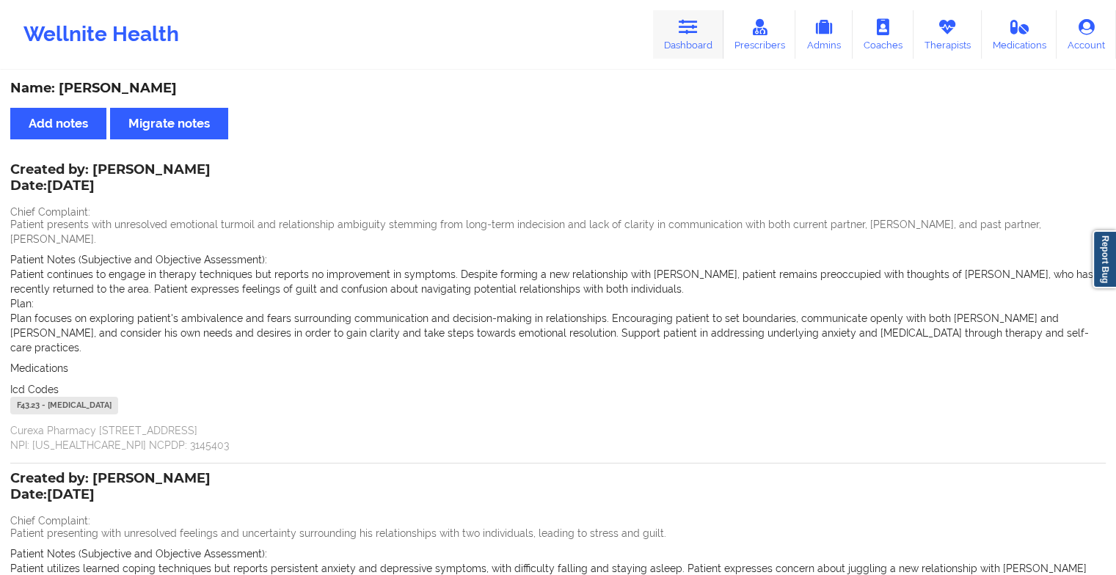
click at [711, 47] on link "Dashboard" at bounding box center [688, 34] width 70 height 48
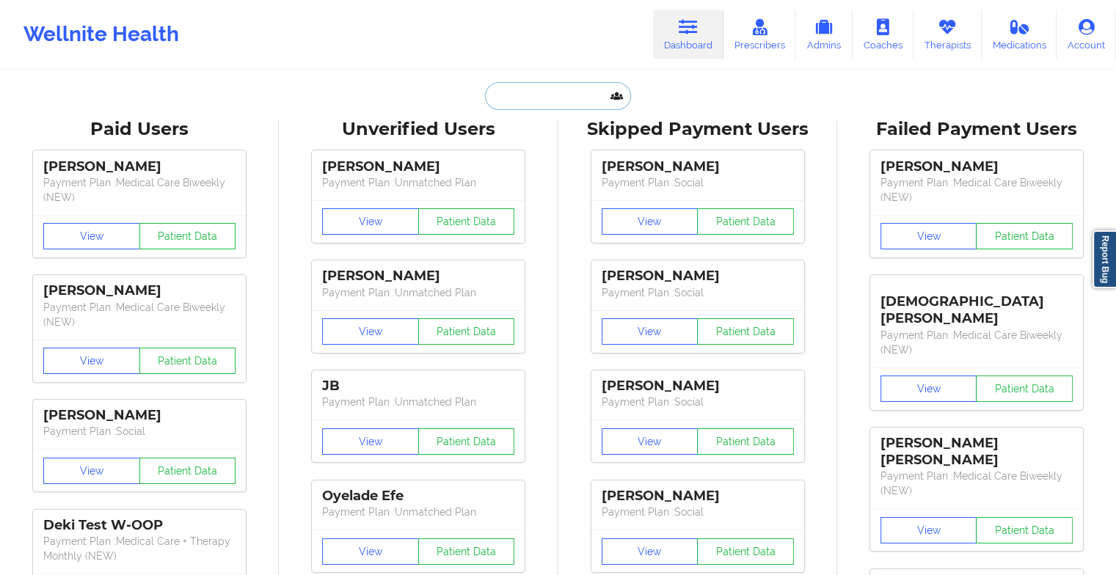
click at [539, 88] on input "text" at bounding box center [557, 96] width 145 height 28
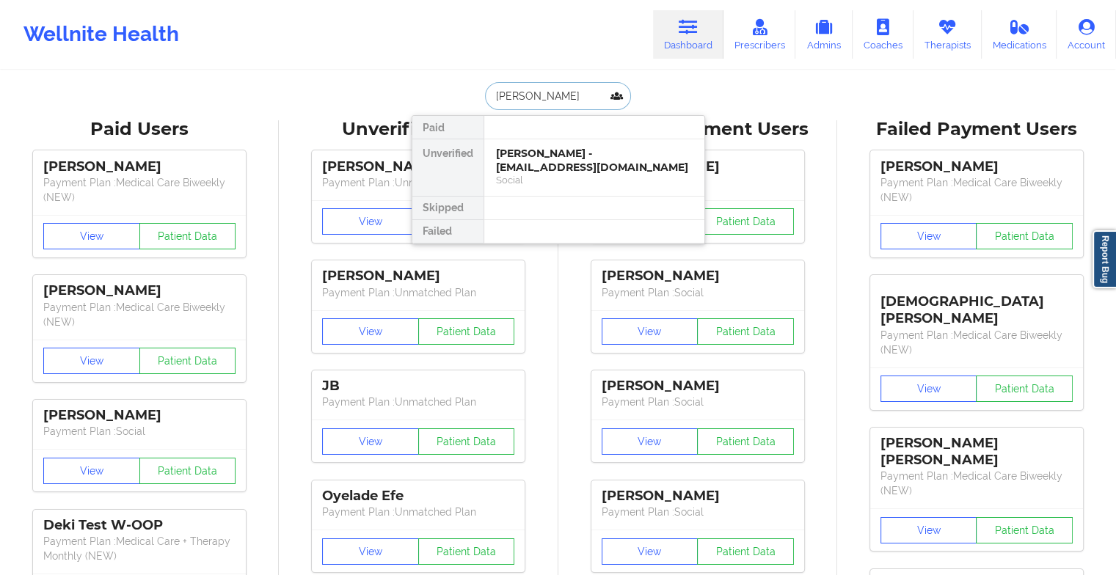
type input "[PERSON_NAME]"
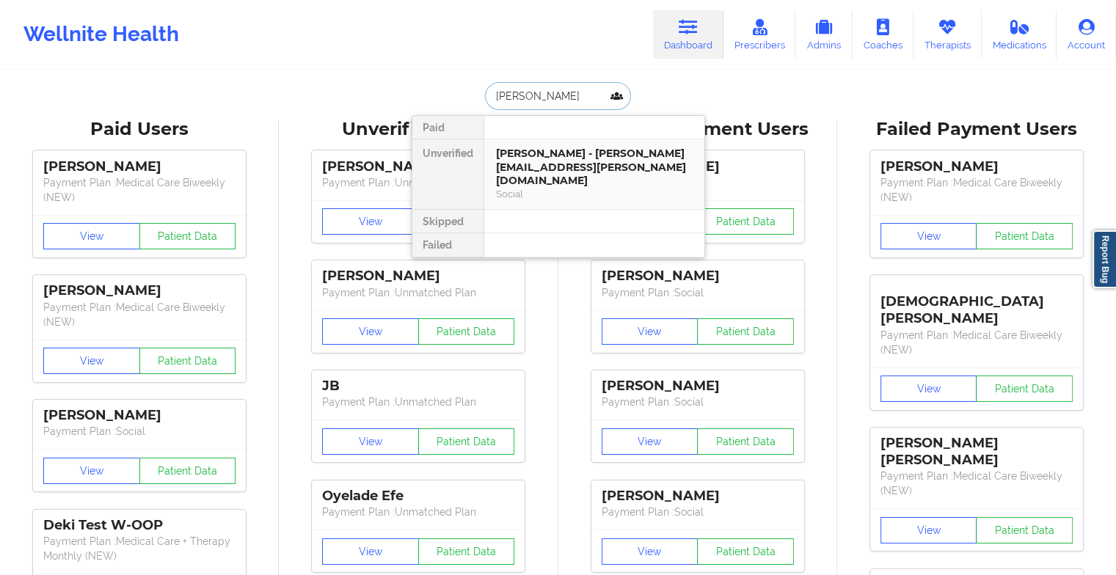
click at [558, 164] on div "[PERSON_NAME] - [PERSON_NAME][EMAIL_ADDRESS][PERSON_NAME][DOMAIN_NAME]" at bounding box center [594, 167] width 197 height 41
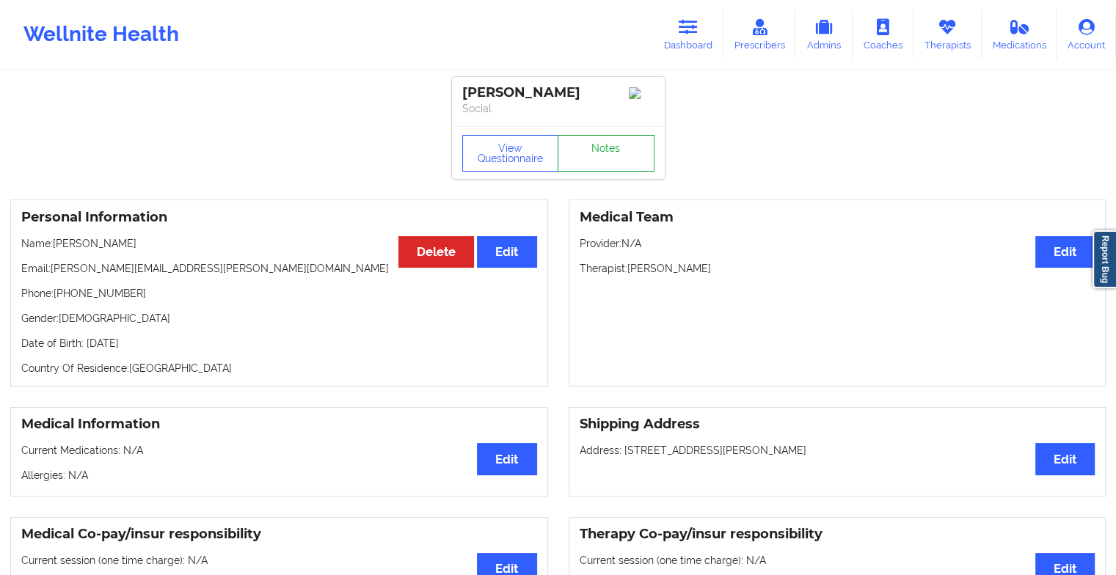
click at [598, 171] on link "Notes" at bounding box center [606, 153] width 97 height 37
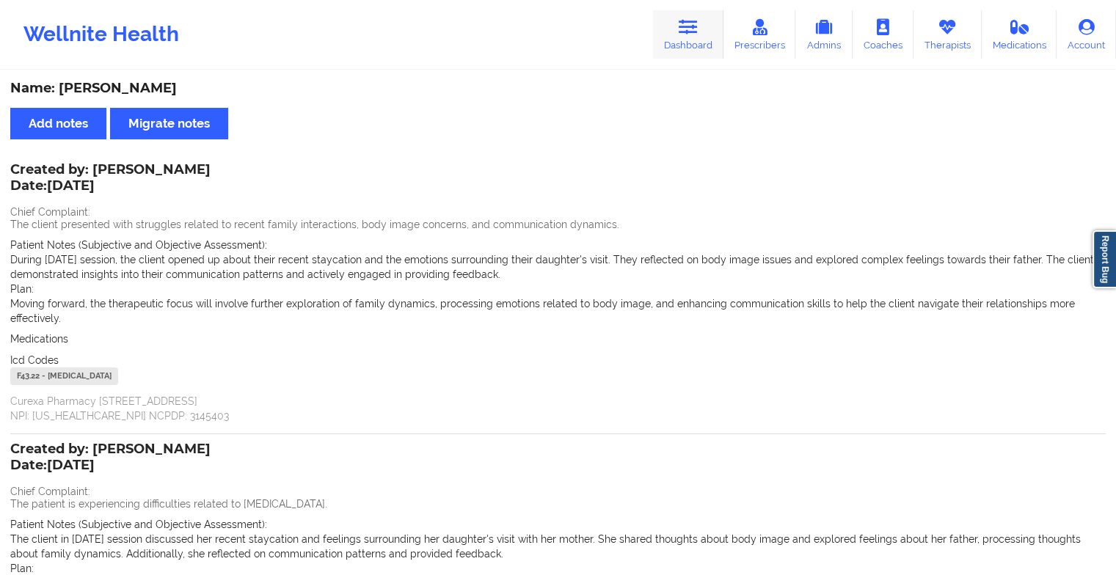
click at [676, 56] on link "Dashboard" at bounding box center [688, 34] width 70 height 48
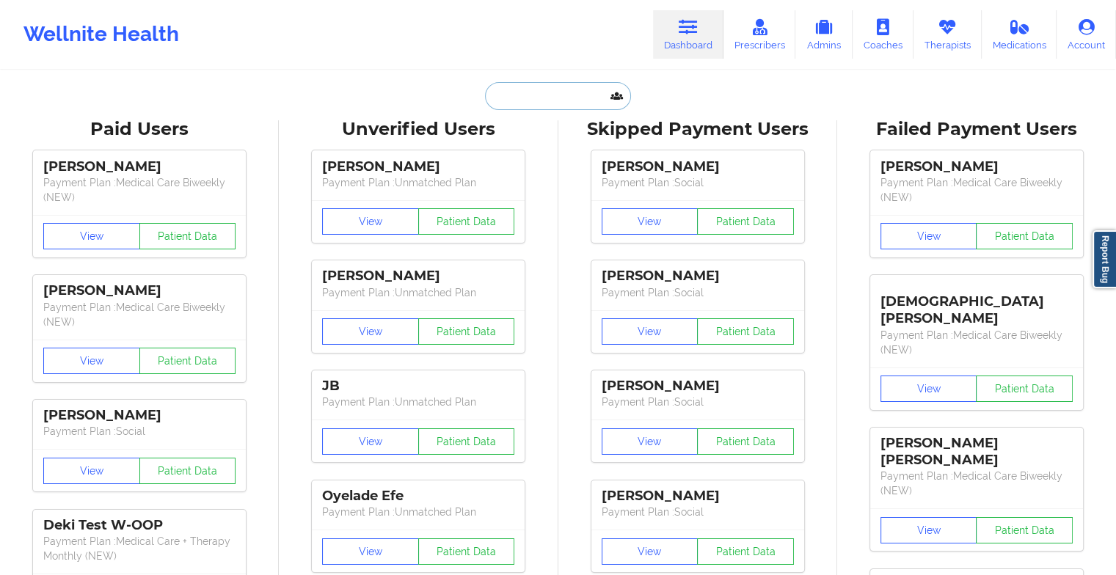
click at [525, 84] on input "text" at bounding box center [557, 96] width 145 height 28
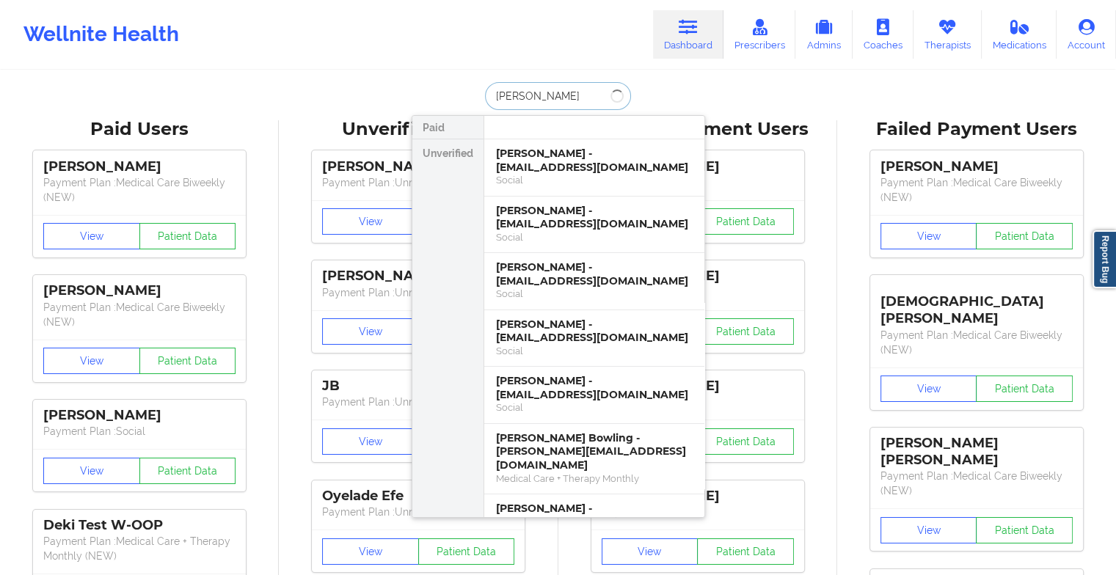
type input "[PERSON_NAME]"
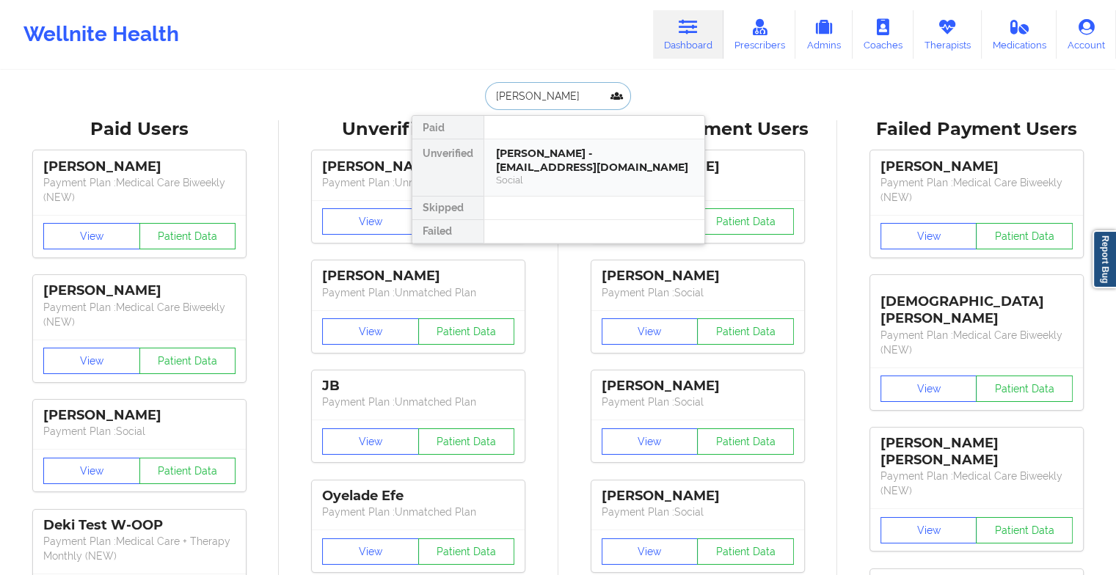
click at [565, 153] on div "[PERSON_NAME] - [EMAIL_ADDRESS][DOMAIN_NAME]" at bounding box center [594, 160] width 197 height 27
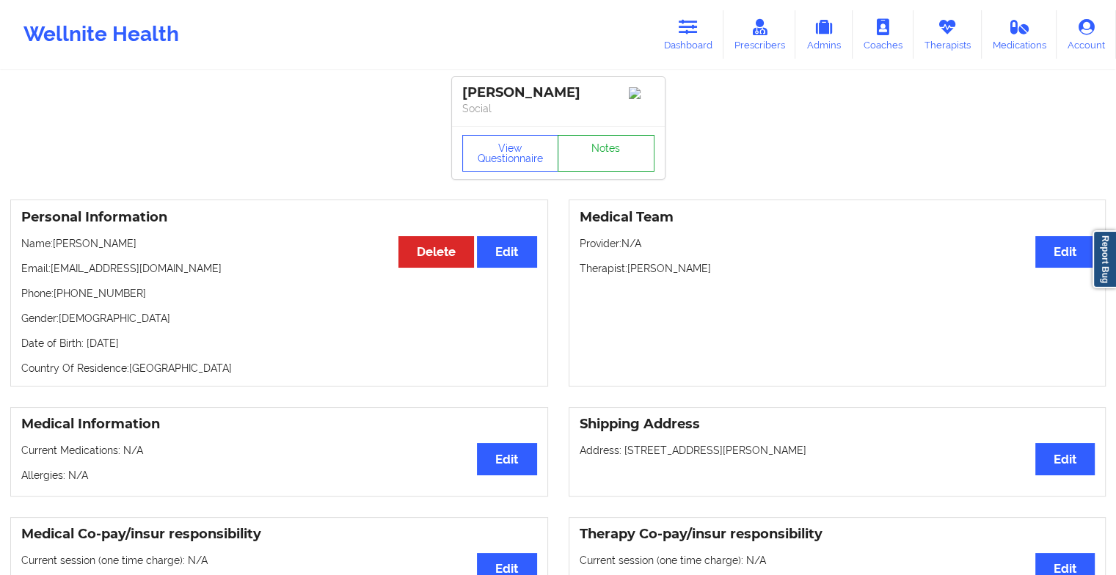
click at [652, 164] on link "Notes" at bounding box center [606, 153] width 97 height 37
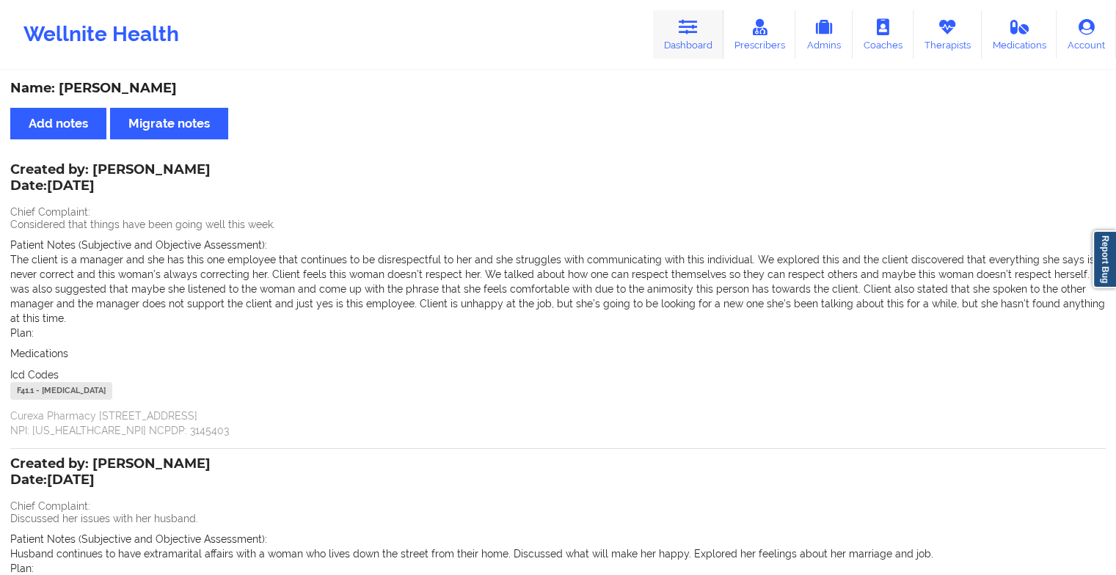
click at [684, 45] on link "Dashboard" at bounding box center [688, 34] width 70 height 48
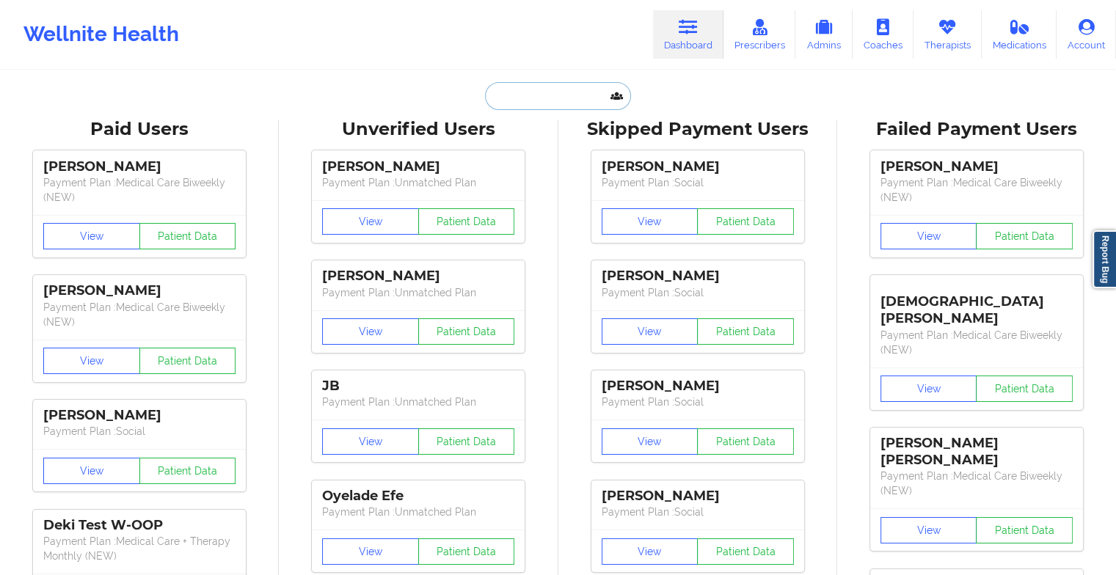
click at [558, 94] on input "text" at bounding box center [557, 96] width 145 height 28
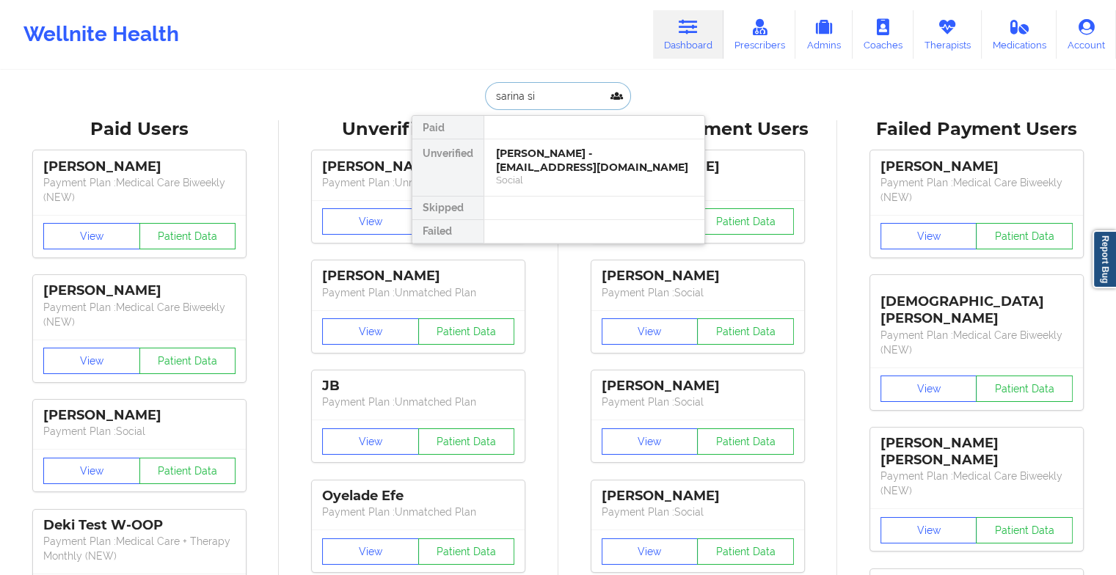
type input "[PERSON_NAME]"
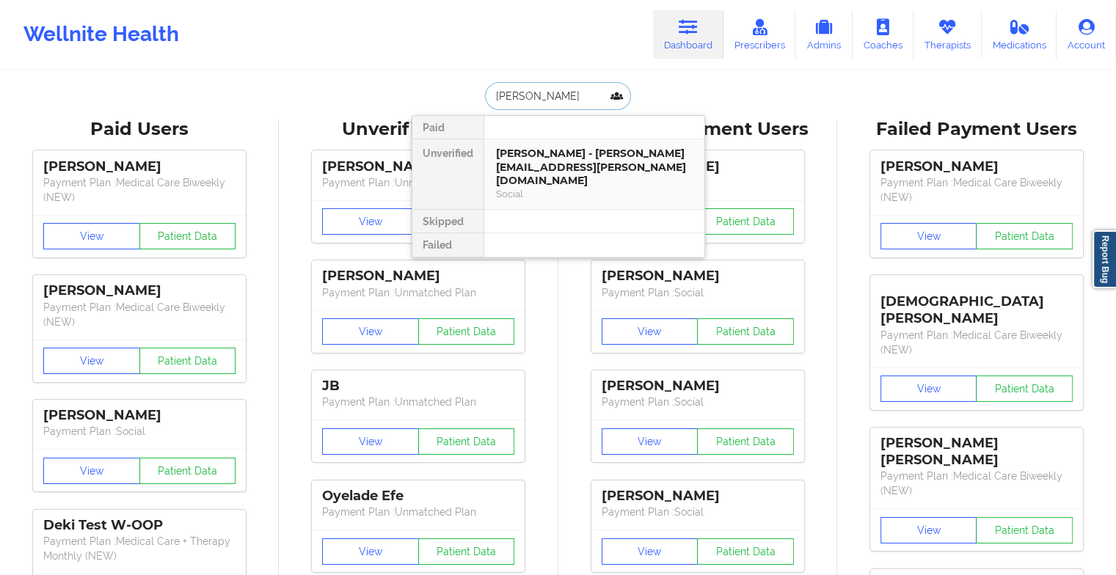
click at [528, 160] on div "[PERSON_NAME] - [PERSON_NAME][EMAIL_ADDRESS][PERSON_NAME][DOMAIN_NAME]" at bounding box center [594, 167] width 197 height 41
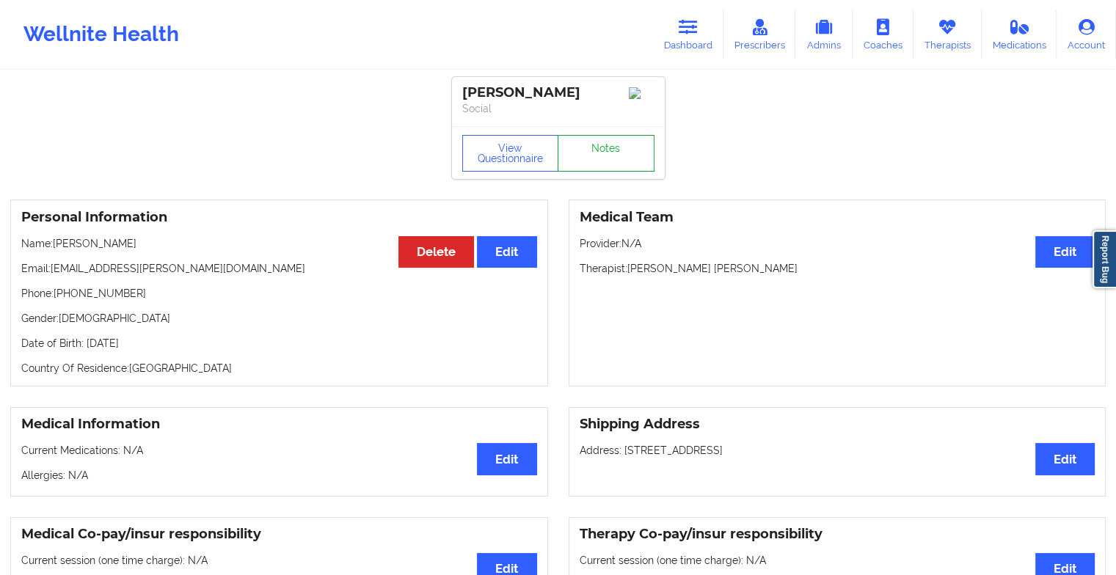
click at [602, 145] on link "Notes" at bounding box center [606, 153] width 97 height 37
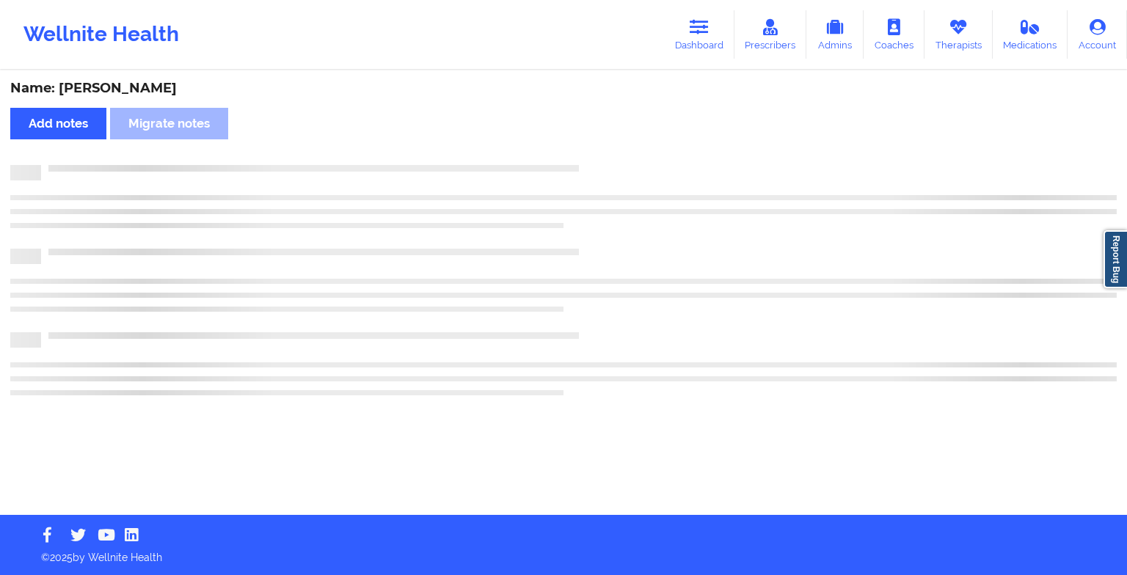
click at [602, 145] on div "Name: [PERSON_NAME] Add notes Migrate notes" at bounding box center [563, 293] width 1127 height 443
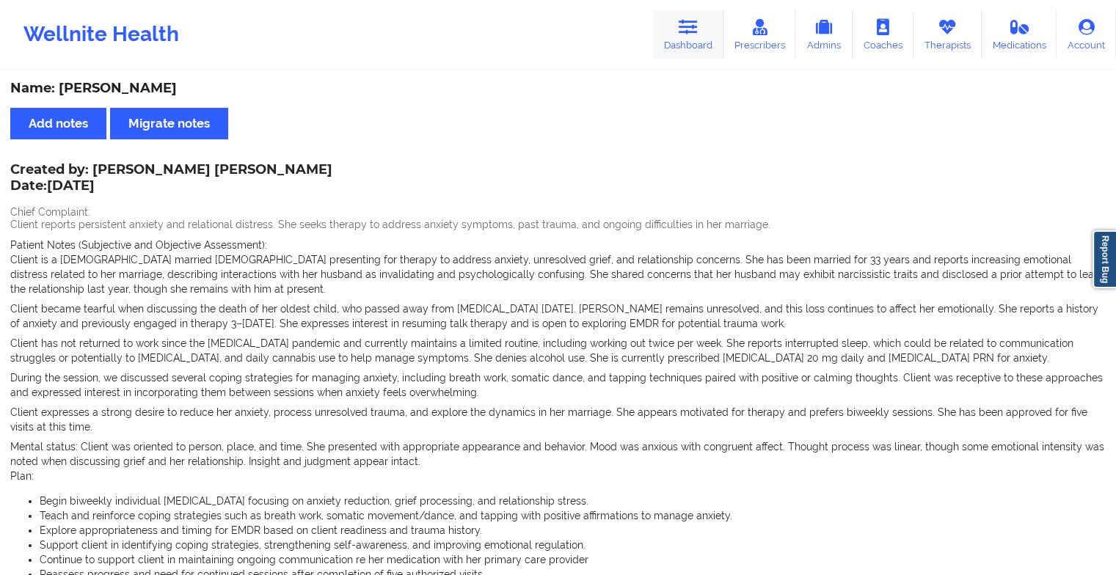
click at [693, 29] on icon at bounding box center [688, 27] width 19 height 16
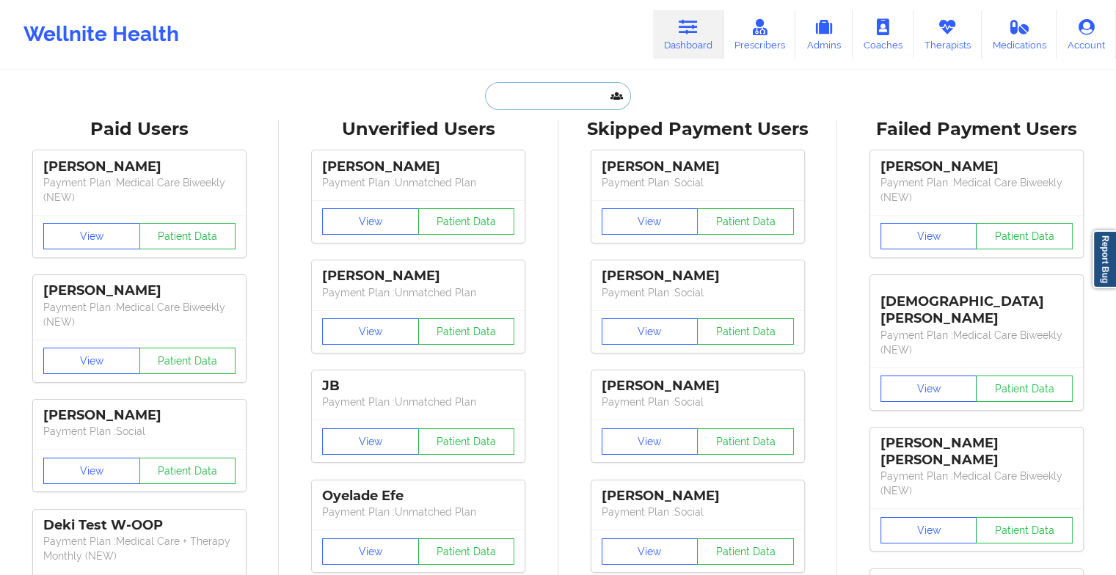
click at [561, 91] on input "text" at bounding box center [557, 96] width 145 height 28
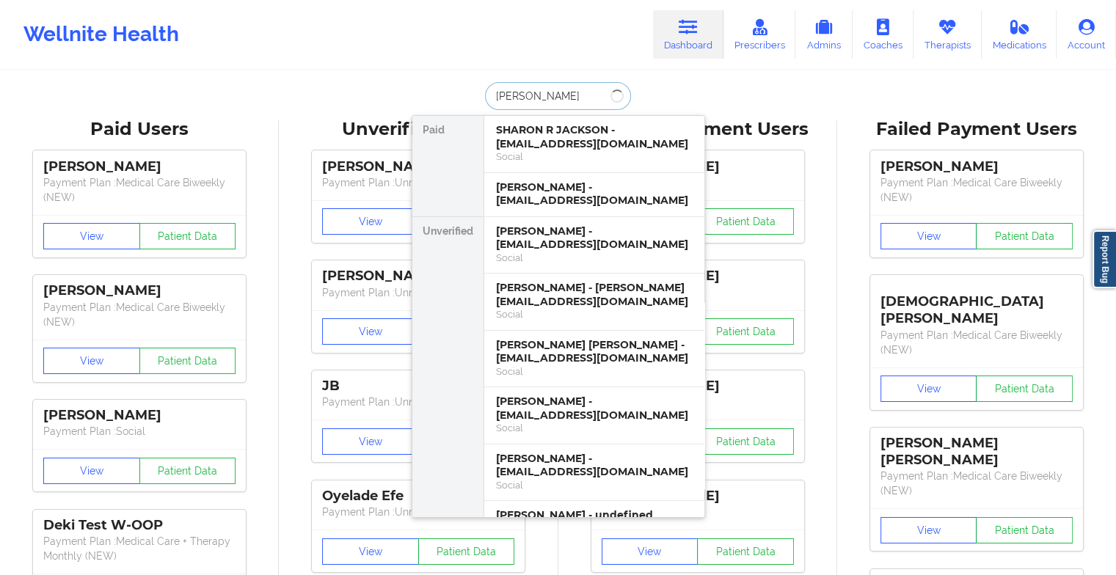
type input "[PERSON_NAME]"
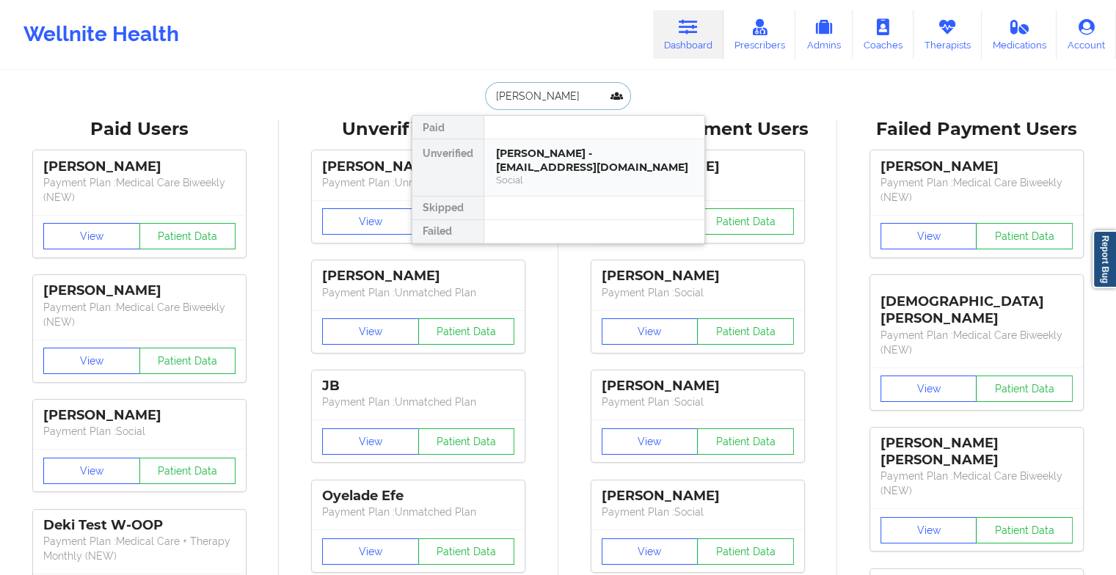
click at [542, 161] on div "[PERSON_NAME] - [EMAIL_ADDRESS][DOMAIN_NAME]" at bounding box center [594, 160] width 197 height 27
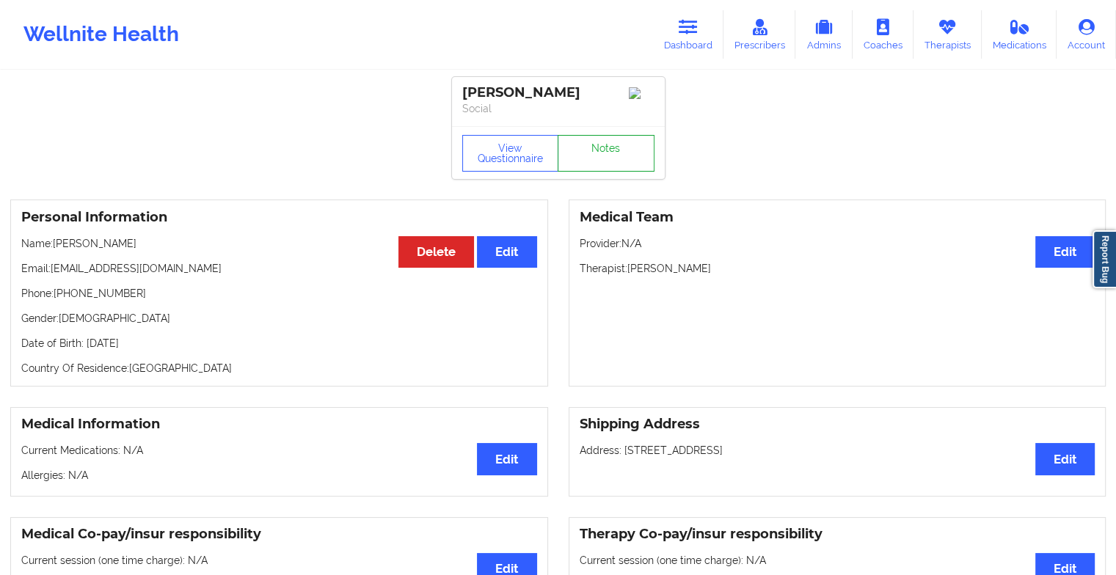
click at [602, 142] on link "Notes" at bounding box center [606, 153] width 97 height 37
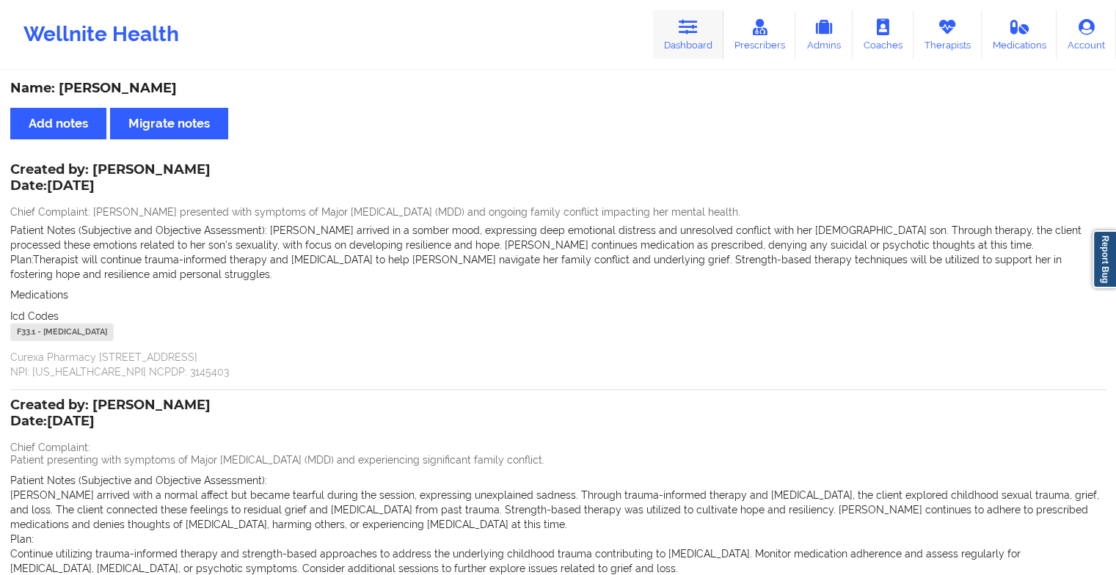
click at [690, 43] on link "Dashboard" at bounding box center [688, 34] width 70 height 48
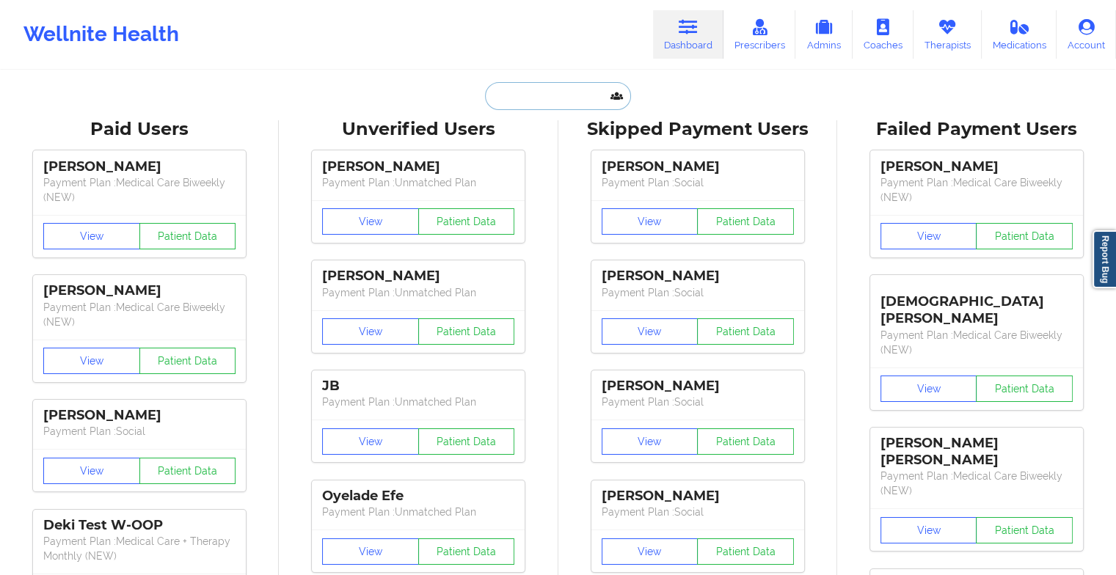
click at [569, 101] on input "text" at bounding box center [557, 96] width 145 height 28
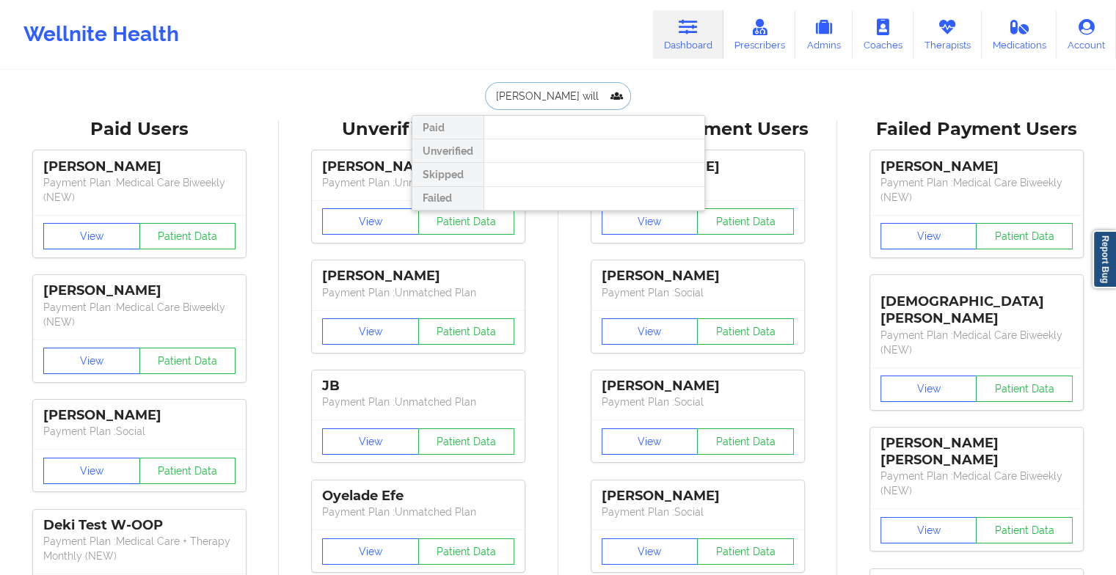
click at [537, 95] on input "[PERSON_NAME] will" at bounding box center [557, 96] width 145 height 28
type input "[PERSON_NAME]"
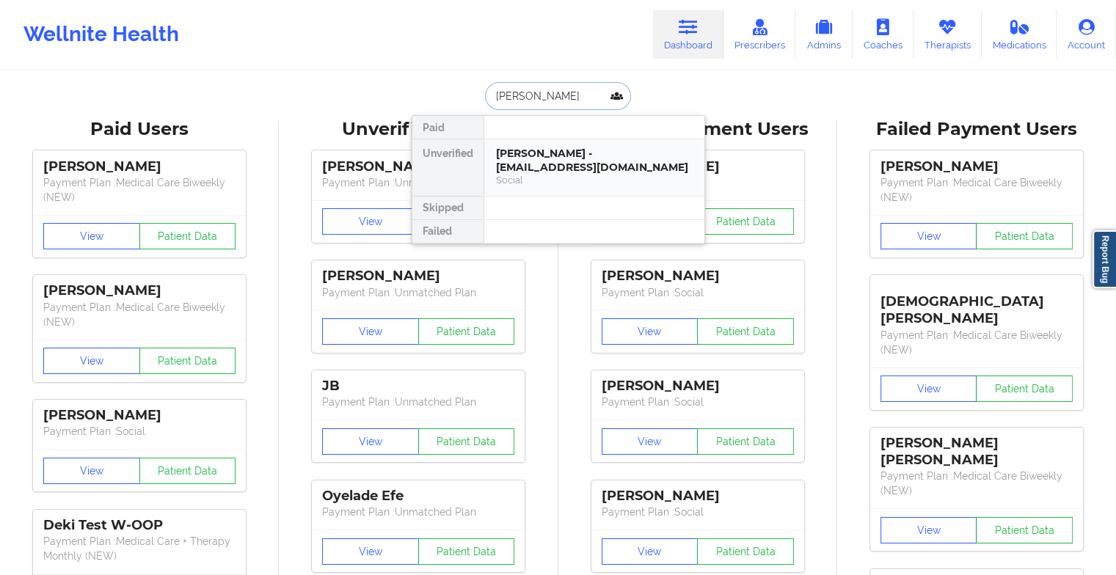
click at [550, 159] on div "[PERSON_NAME] - [EMAIL_ADDRESS][DOMAIN_NAME]" at bounding box center [594, 160] width 197 height 27
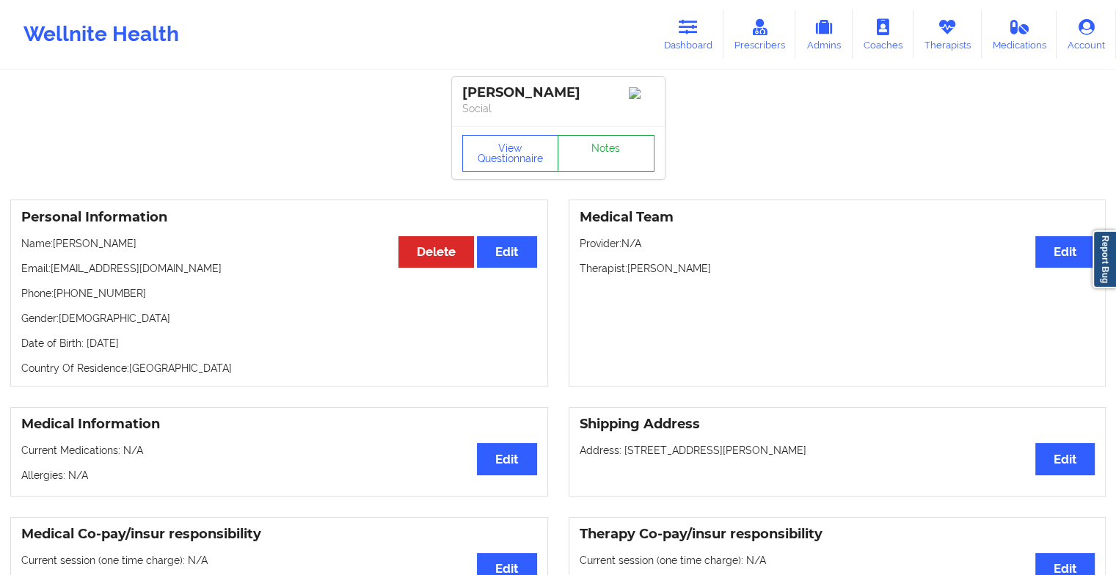
click at [590, 166] on link "Notes" at bounding box center [606, 153] width 97 height 37
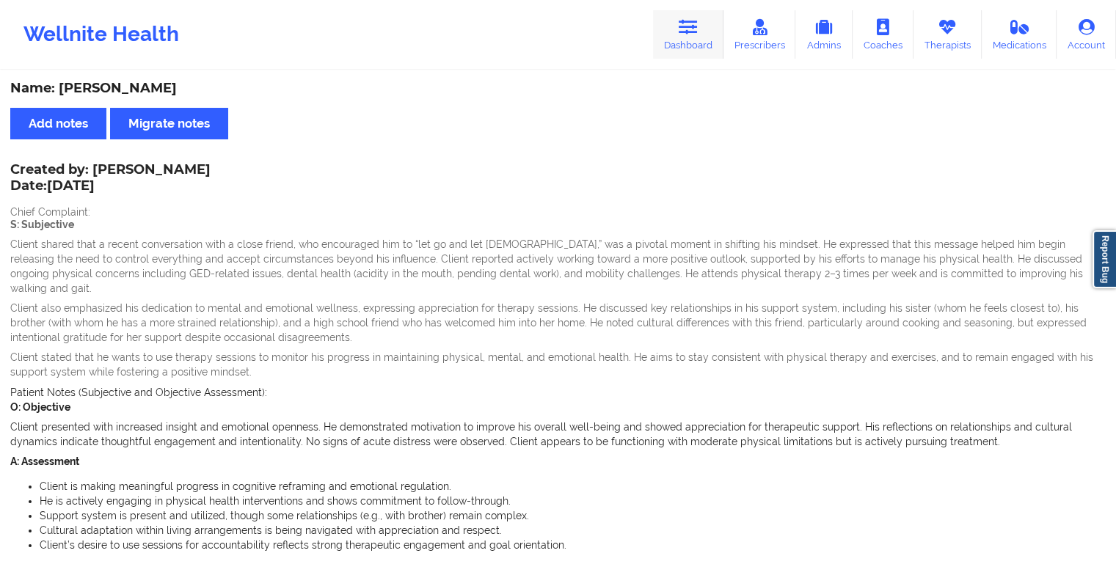
click at [685, 34] on icon at bounding box center [688, 27] width 19 height 16
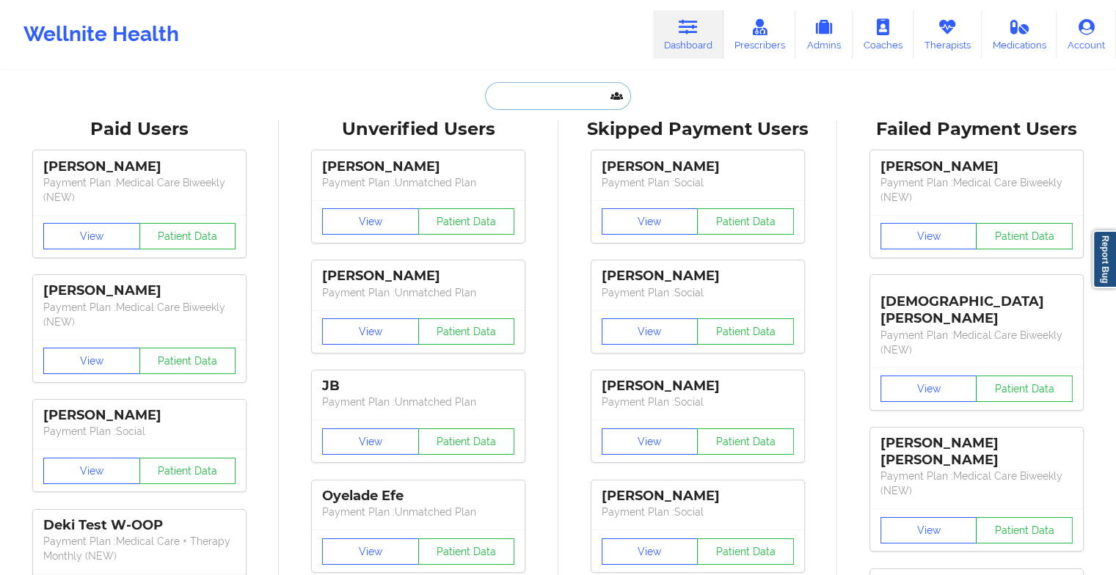
click at [542, 92] on input "text" at bounding box center [557, 96] width 145 height 28
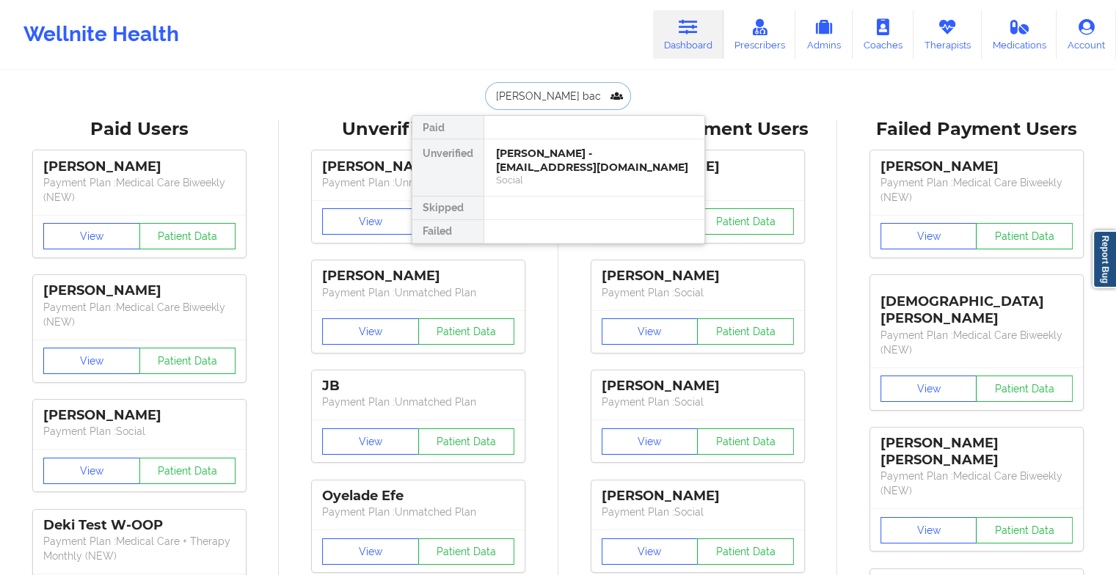
type input "[PERSON_NAME]"
click at [549, 162] on div "[PERSON_NAME] - [EMAIL_ADDRESS][DOMAIN_NAME]" at bounding box center [594, 160] width 197 height 27
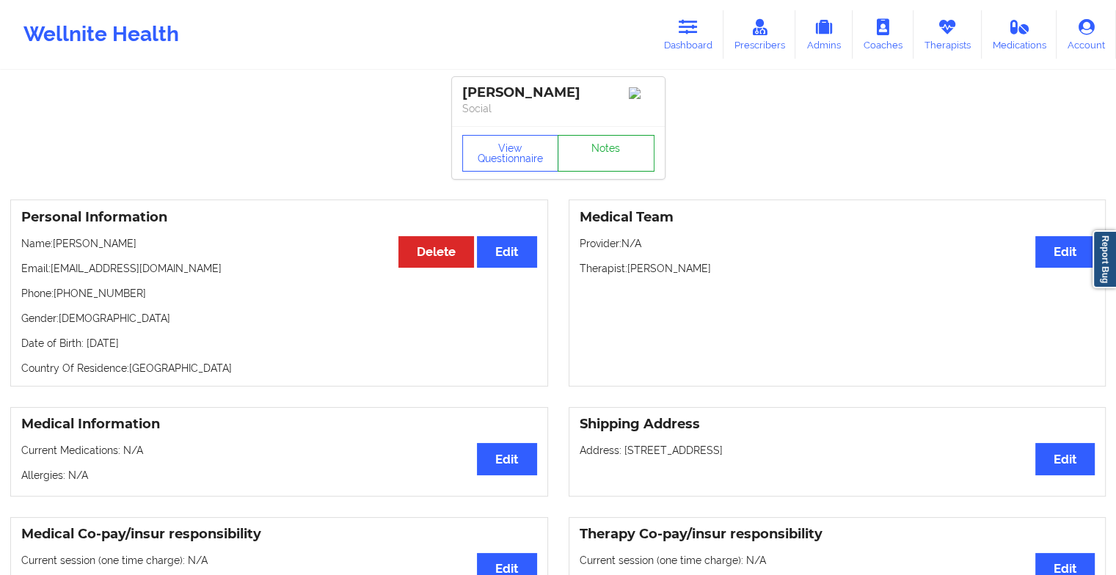
click at [584, 151] on link "Notes" at bounding box center [606, 153] width 97 height 37
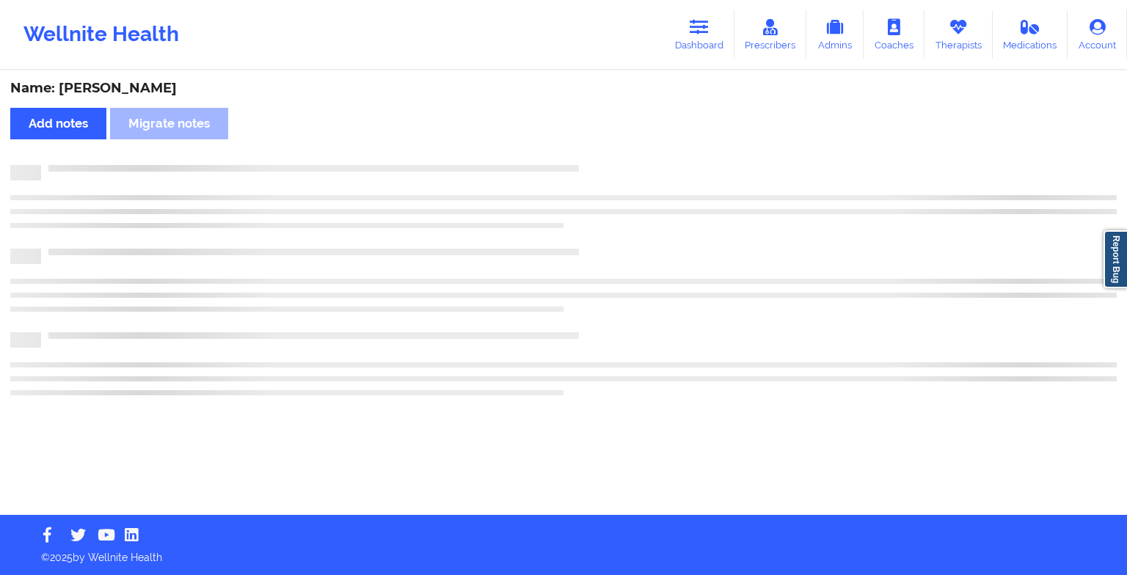
click at [584, 151] on div "Name: [PERSON_NAME] Add notes Migrate notes" at bounding box center [563, 293] width 1127 height 443
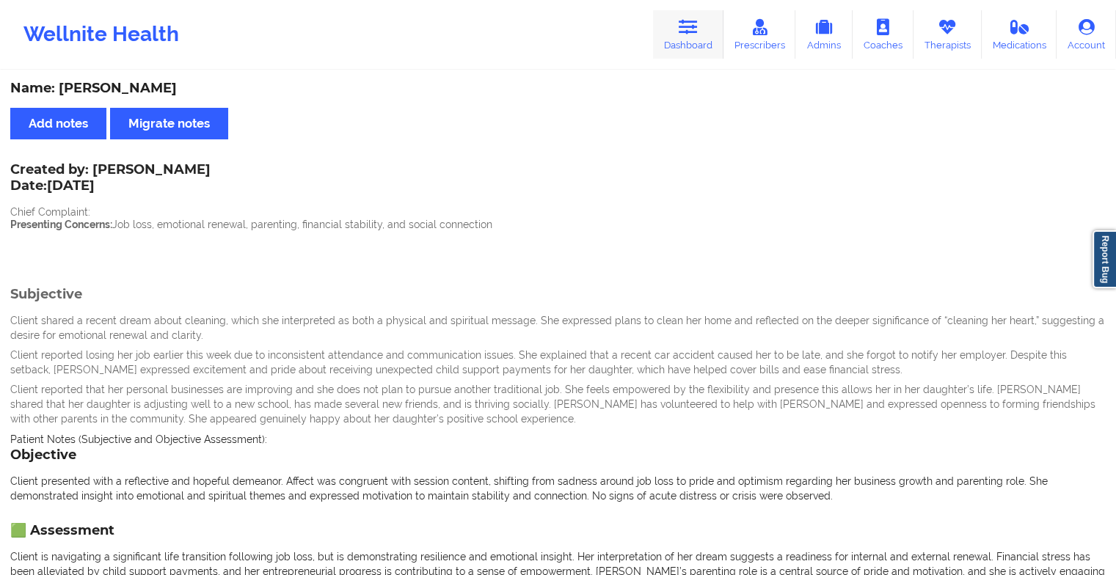
click at [701, 20] on link "Dashboard" at bounding box center [688, 34] width 70 height 48
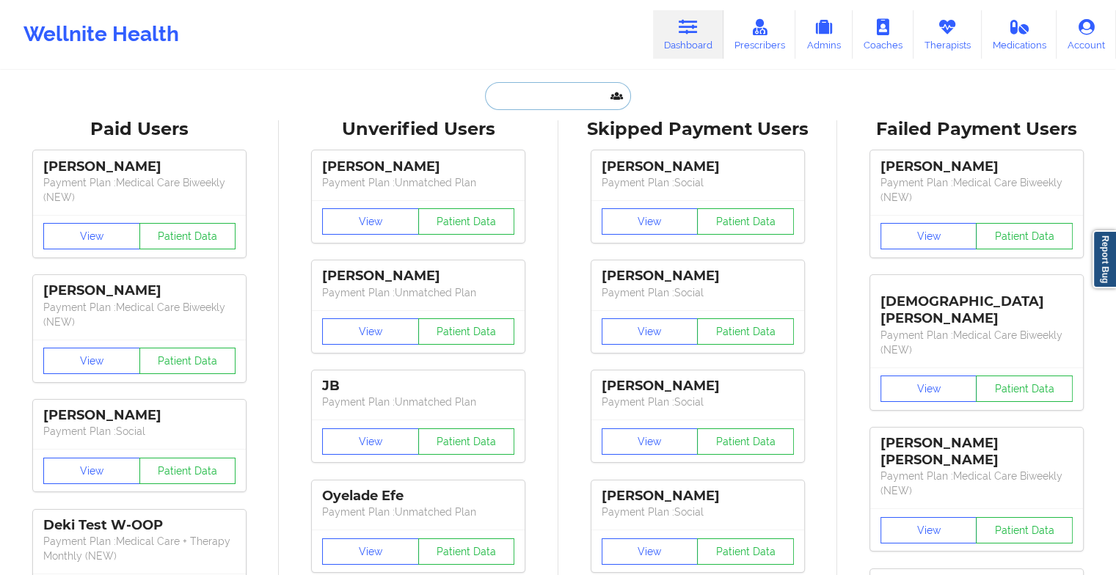
click at [528, 106] on input "text" at bounding box center [557, 96] width 145 height 28
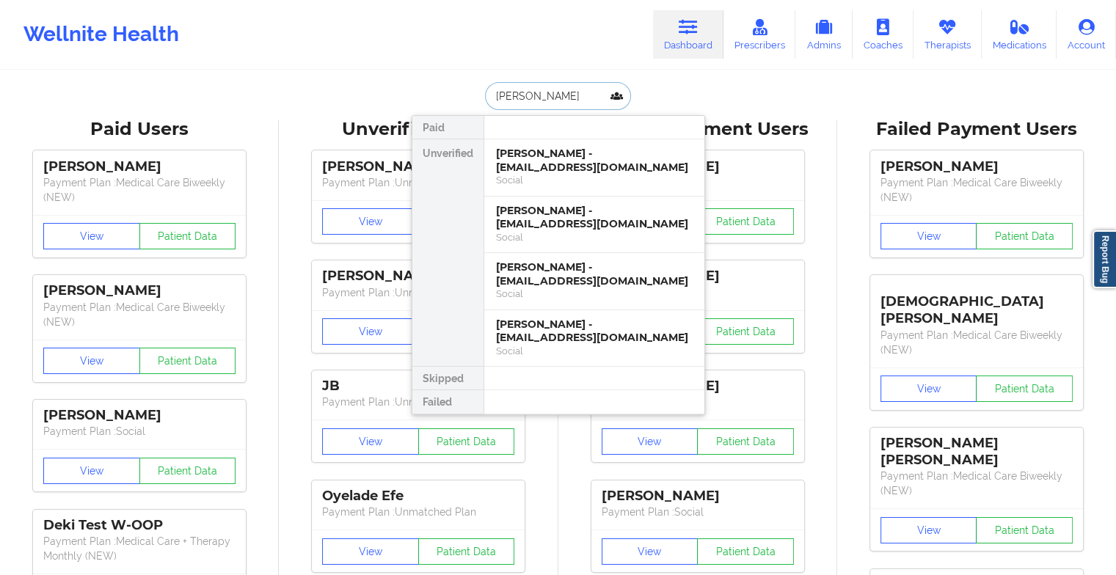
type input "[PERSON_NAME] [PERSON_NAME]"
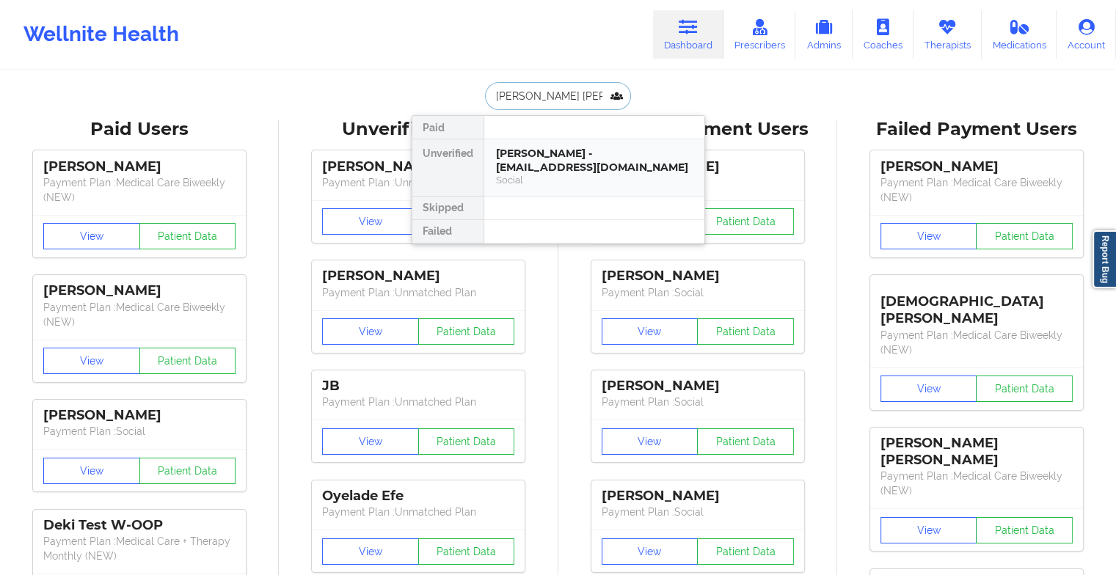
click at [572, 161] on div "[PERSON_NAME] - [EMAIL_ADDRESS][DOMAIN_NAME]" at bounding box center [594, 160] width 197 height 27
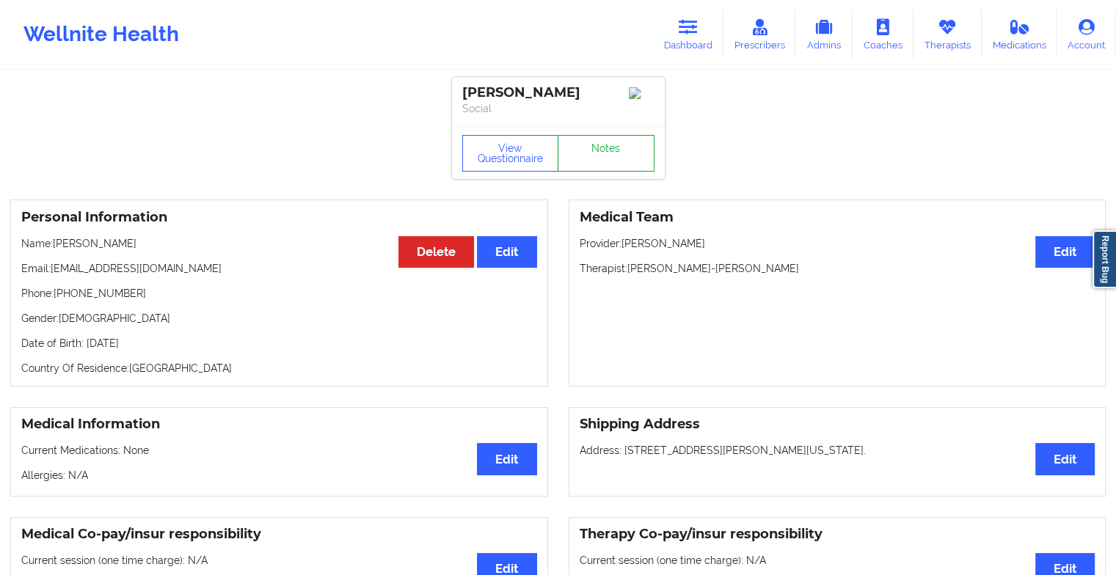
click at [602, 159] on link "Notes" at bounding box center [606, 153] width 97 height 37
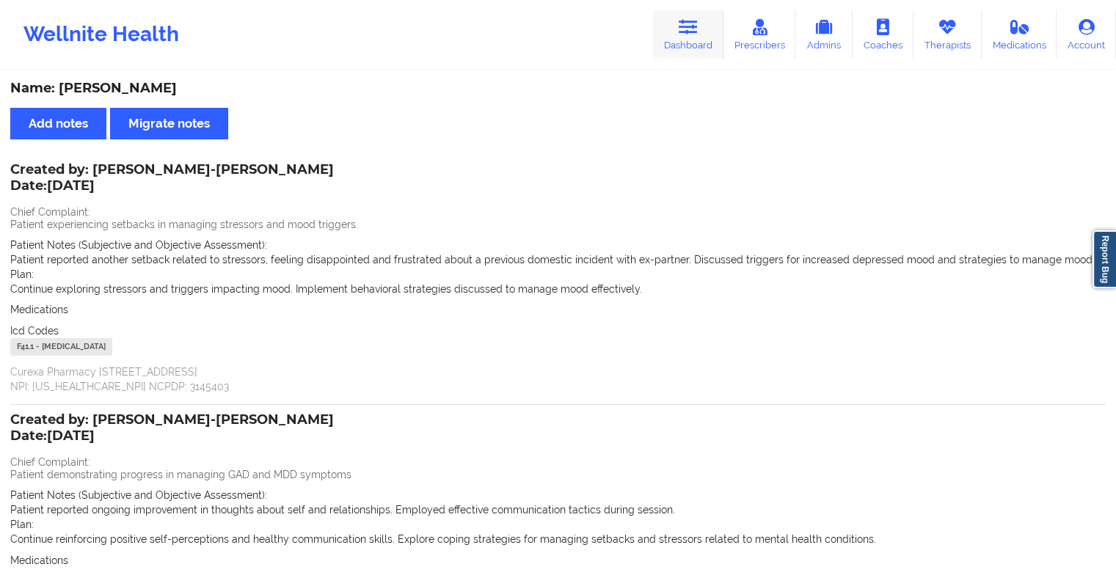
click at [685, 21] on icon at bounding box center [688, 27] width 19 height 16
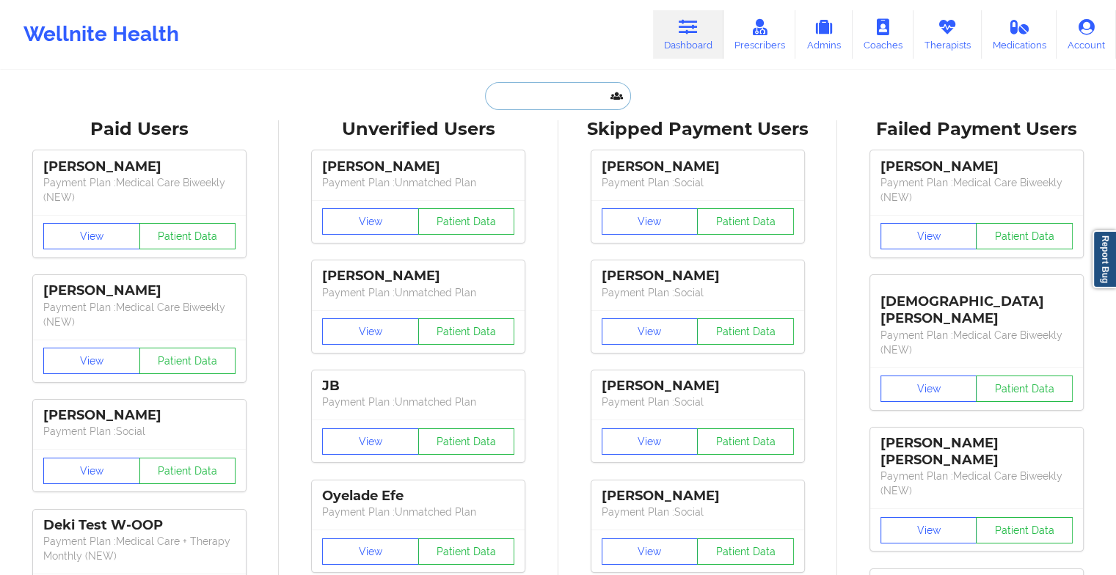
click at [564, 91] on input "text" at bounding box center [557, 96] width 145 height 28
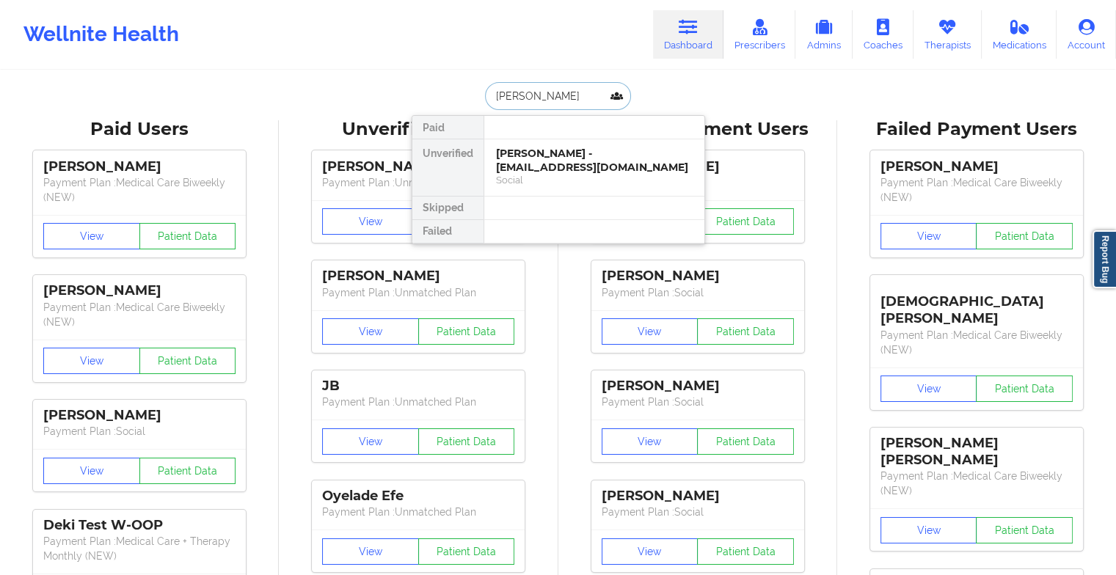
type input "[PERSON_NAME] had"
click at [564, 150] on div "[PERSON_NAME] - [EMAIL_ADDRESS][DOMAIN_NAME]" at bounding box center [594, 160] width 197 height 27
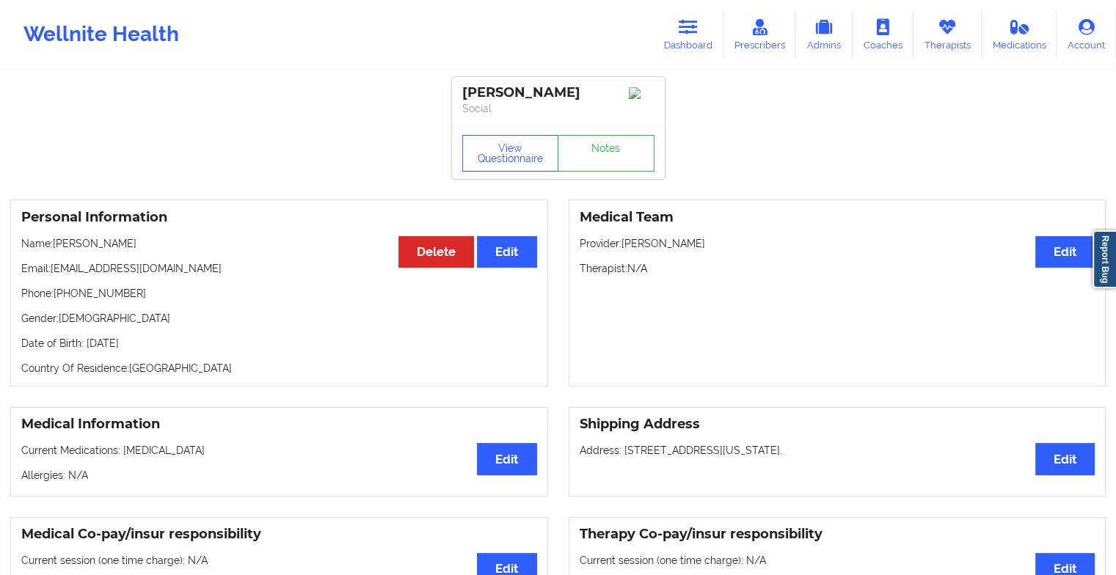
click at [589, 136] on div "View Questionnaire Notes" at bounding box center [558, 152] width 213 height 53
click at [593, 149] on link "Notes" at bounding box center [606, 153] width 97 height 37
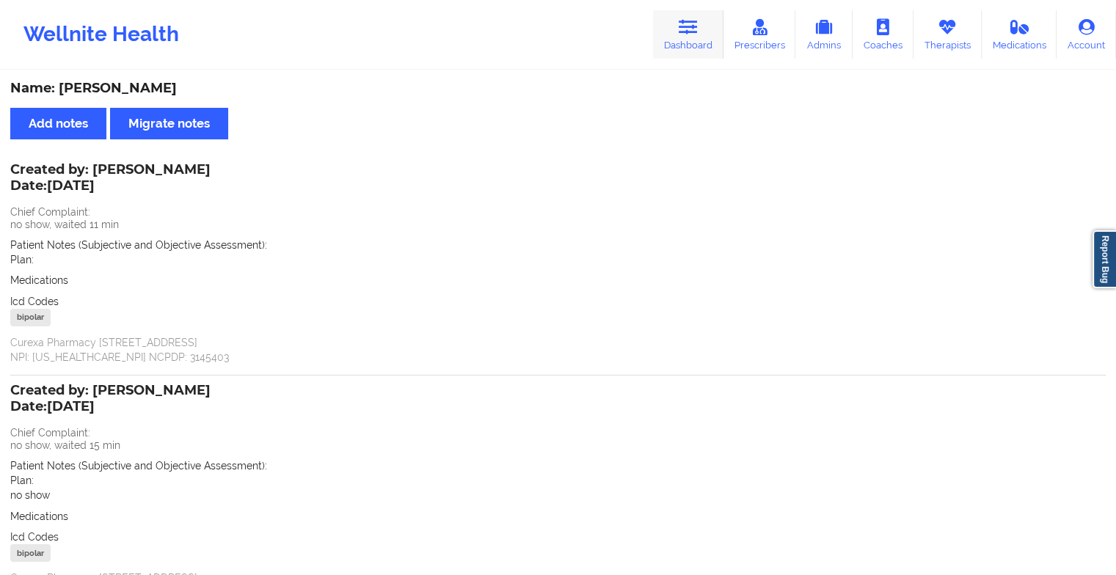
click at [690, 25] on icon at bounding box center [688, 27] width 19 height 16
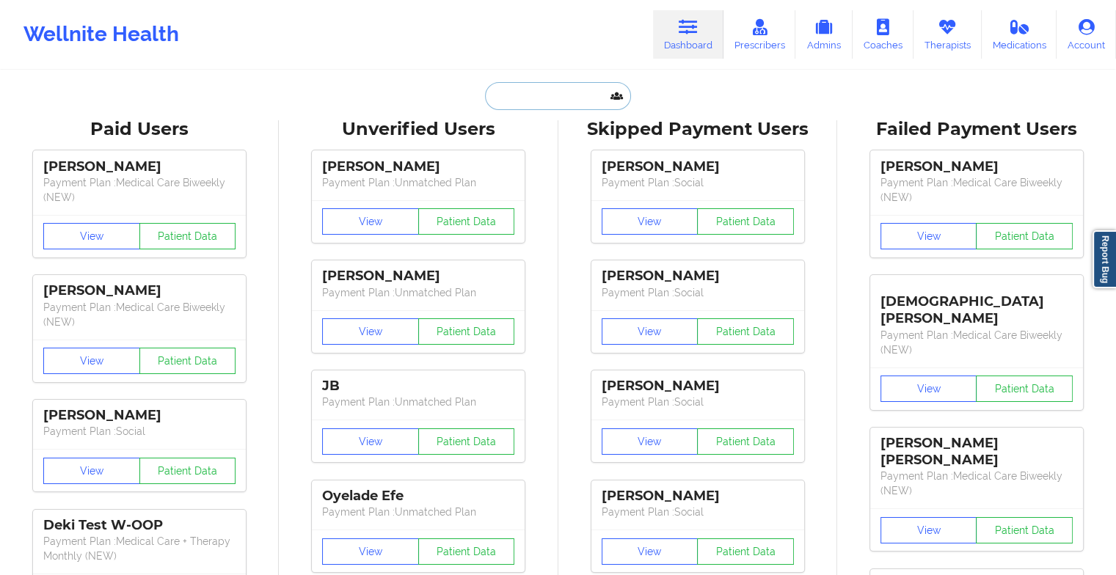
click at [540, 92] on input "text" at bounding box center [557, 96] width 145 height 28
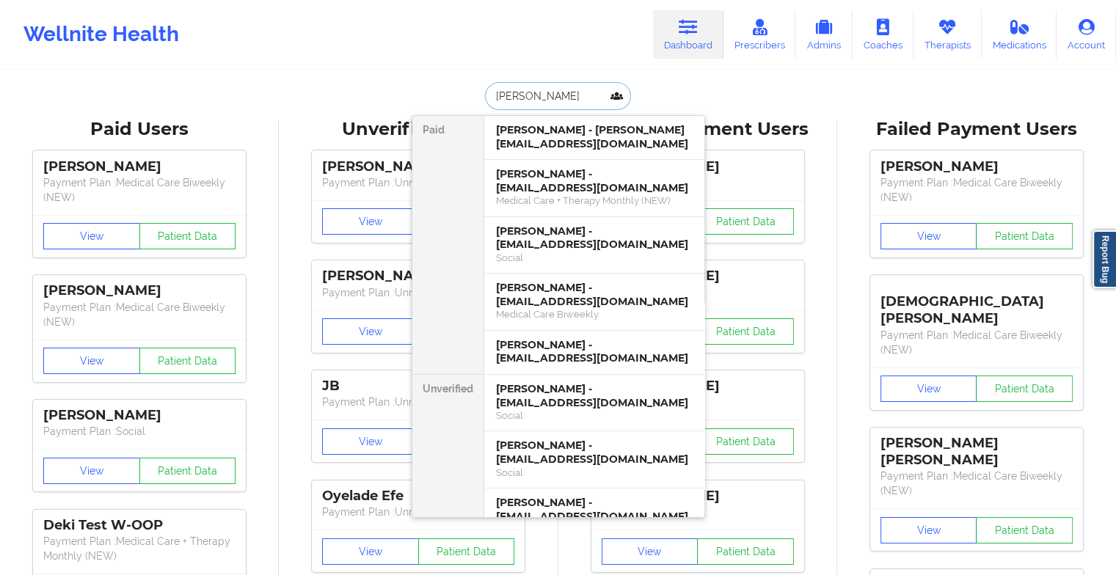
type input "[PERSON_NAME]"
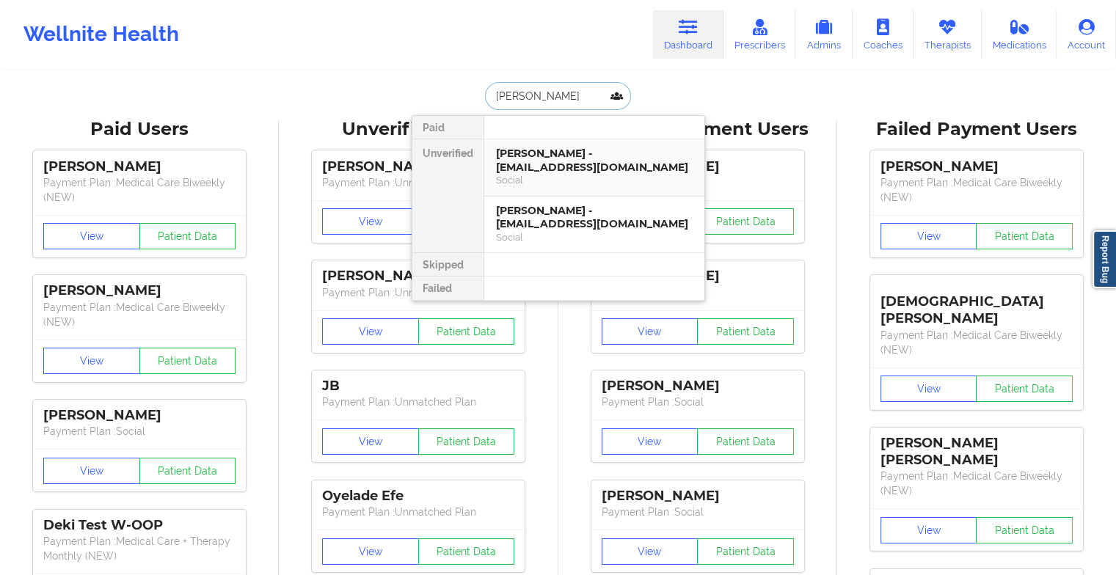
click at [534, 158] on div "[PERSON_NAME] - [EMAIL_ADDRESS][DOMAIN_NAME]" at bounding box center [594, 160] width 197 height 27
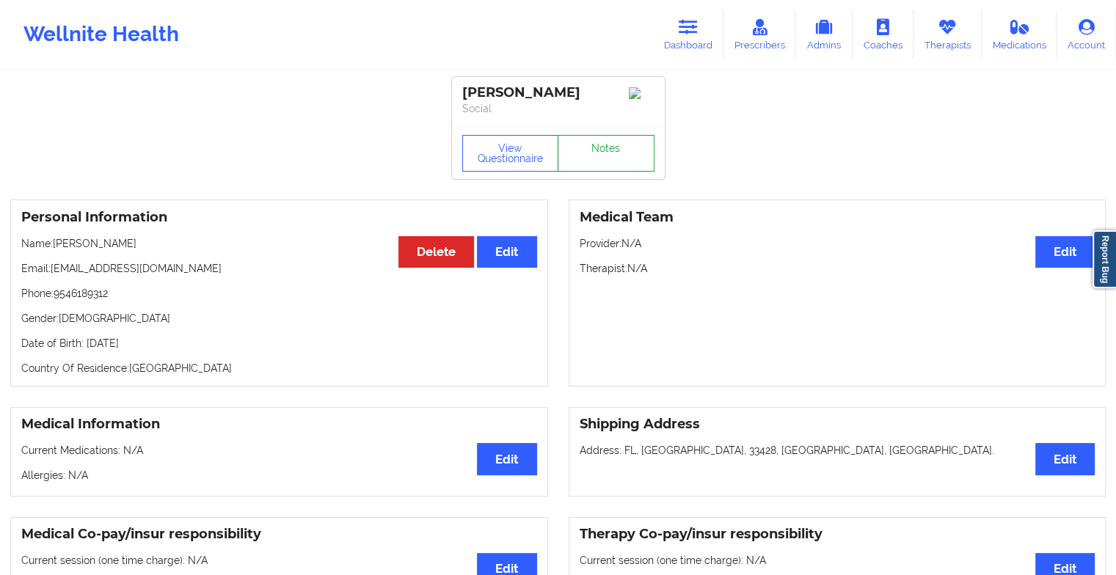
click at [618, 158] on link "Notes" at bounding box center [606, 153] width 97 height 37
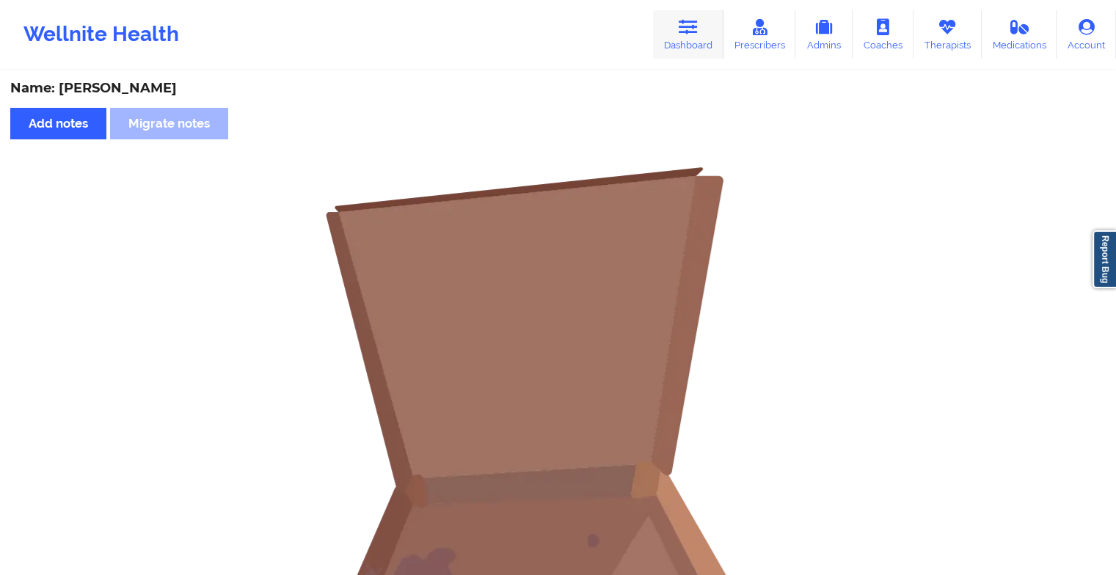
click at [682, 32] on icon at bounding box center [688, 27] width 19 height 16
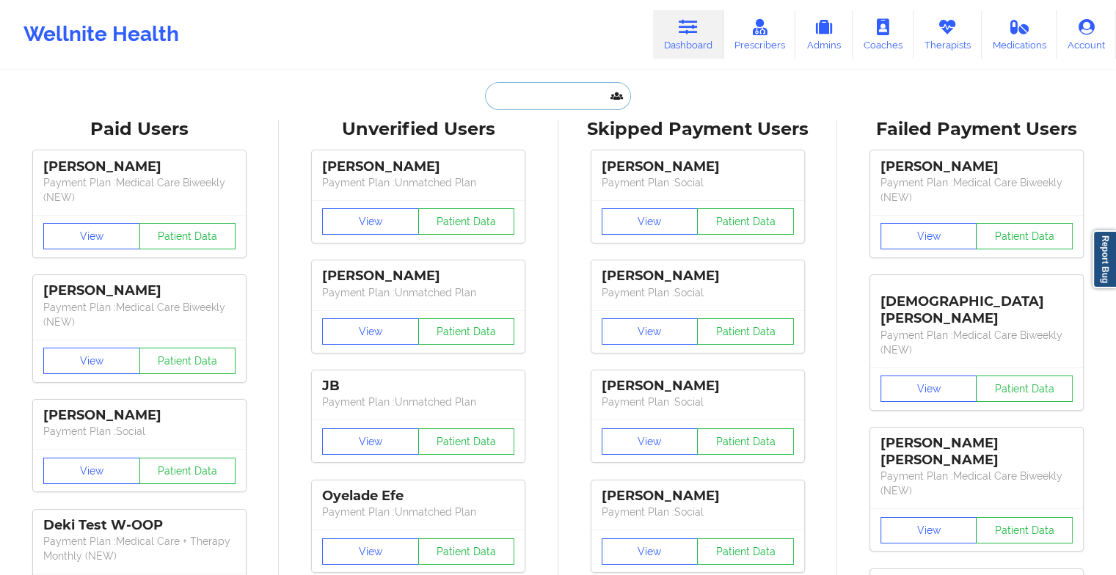
click at [543, 92] on input "text" at bounding box center [557, 96] width 145 height 28
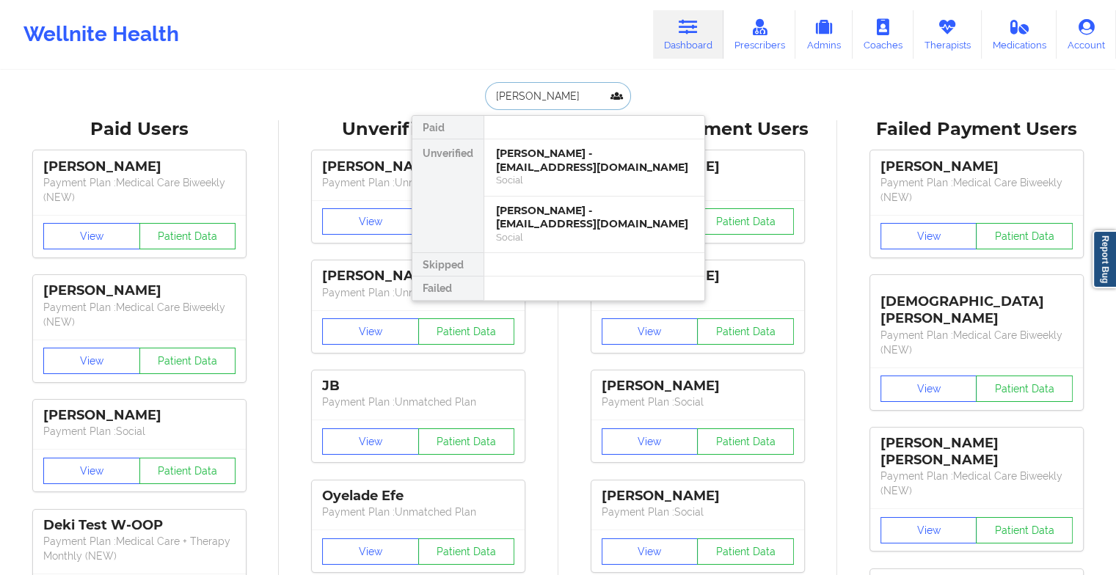
type input "[PERSON_NAME]"
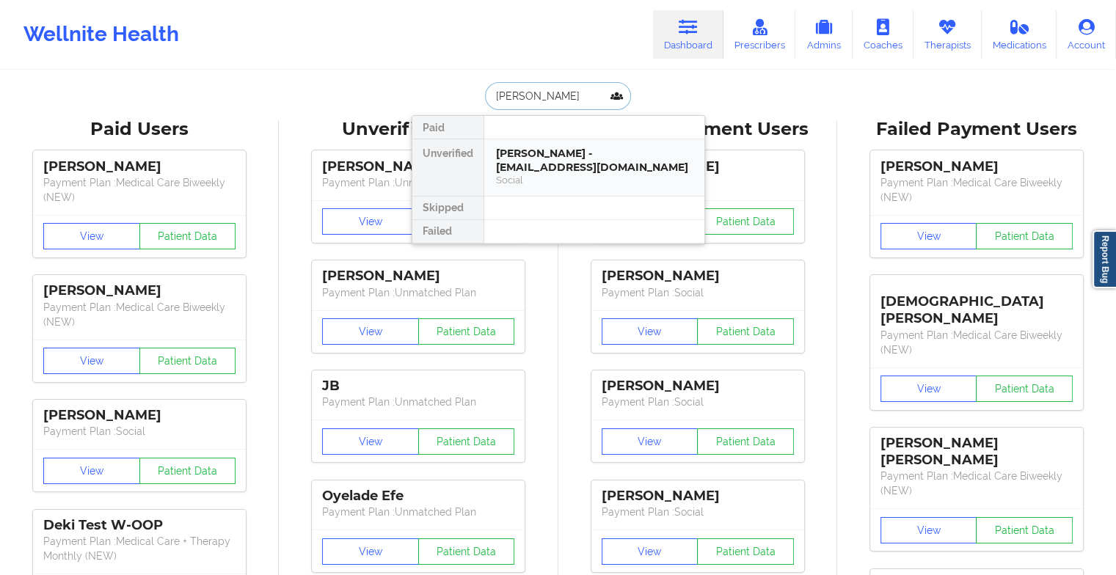
click at [566, 140] on div "[PERSON_NAME] - [EMAIL_ADDRESS][DOMAIN_NAME] Social" at bounding box center [594, 167] width 220 height 56
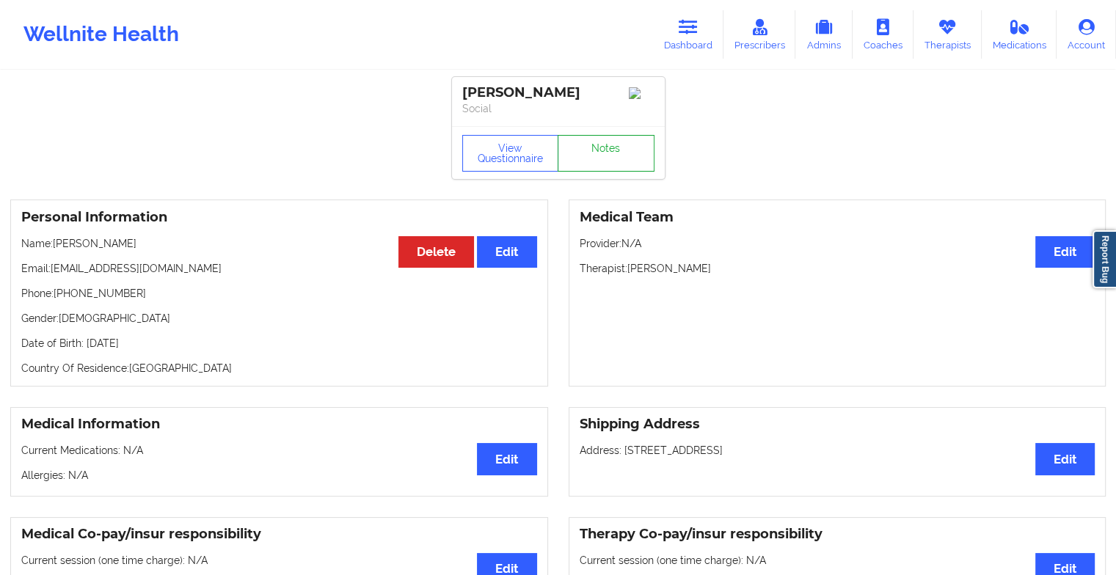
click at [611, 141] on link "Notes" at bounding box center [606, 153] width 97 height 37
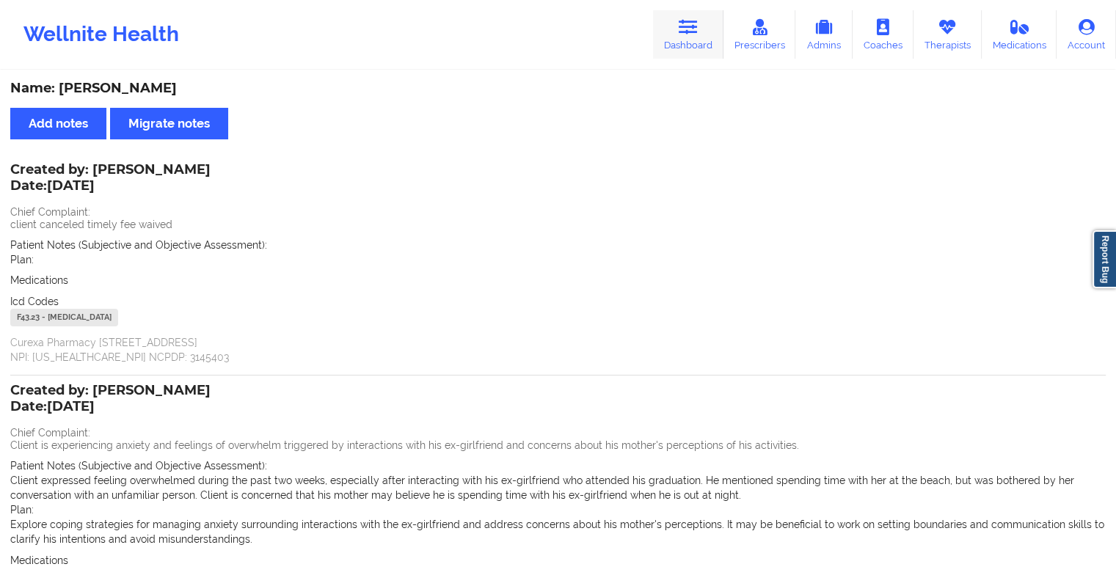
click at [700, 43] on link "Dashboard" at bounding box center [688, 34] width 70 height 48
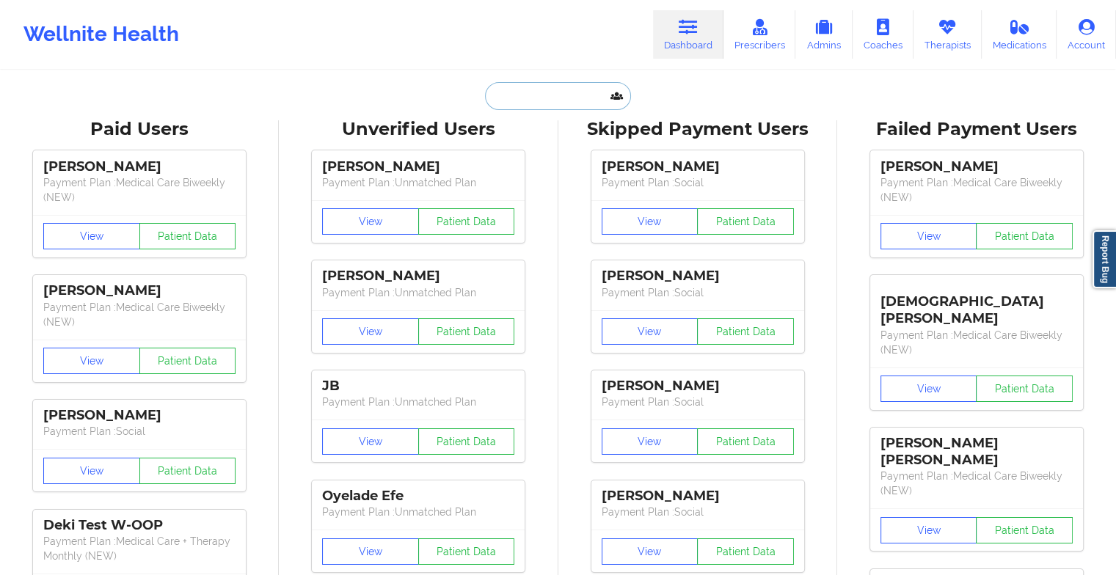
click at [543, 91] on input "text" at bounding box center [557, 96] width 145 height 28
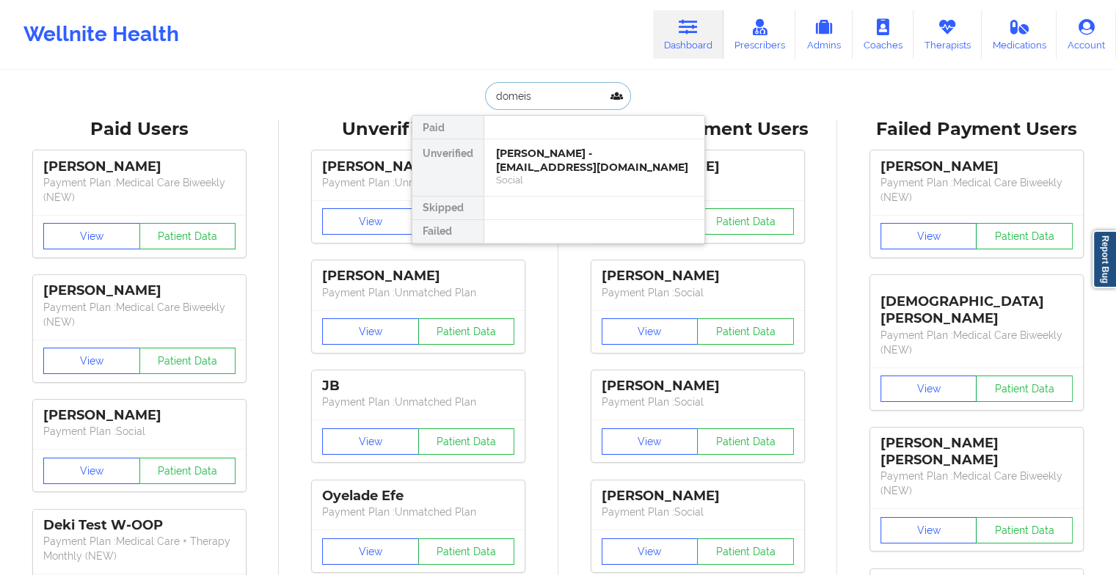
type input "domeisy"
click at [543, 171] on div "Domeisy [GEOGRAPHIC_DATA] - [EMAIL_ADDRESS][DOMAIN_NAME]" at bounding box center [594, 160] width 197 height 27
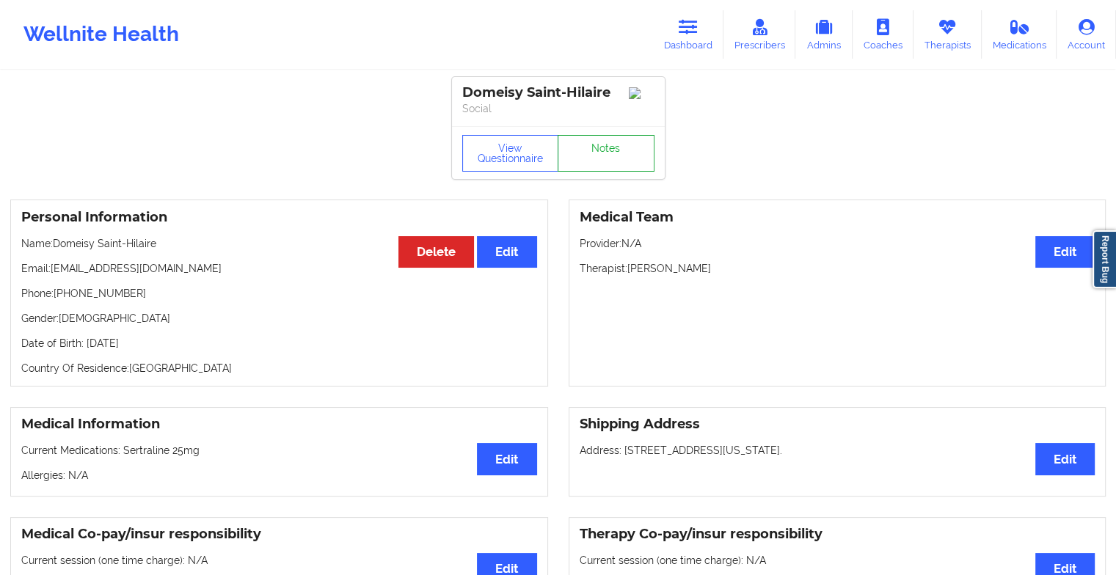
click at [593, 152] on link "Notes" at bounding box center [606, 153] width 97 height 37
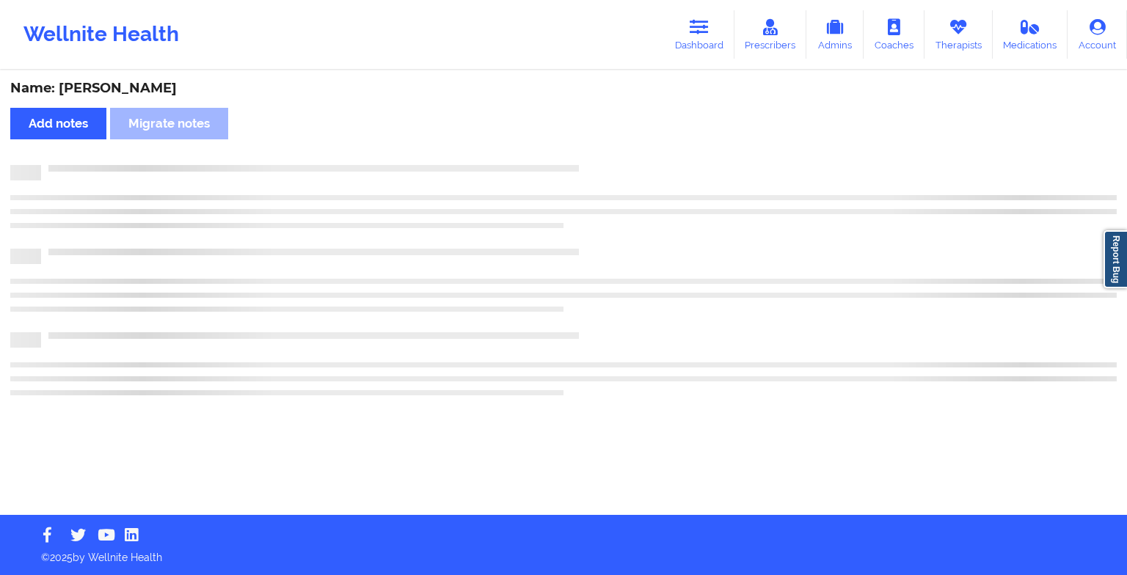
click at [593, 152] on div "Name: [PERSON_NAME] Add notes Migrate notes" at bounding box center [563, 293] width 1127 height 443
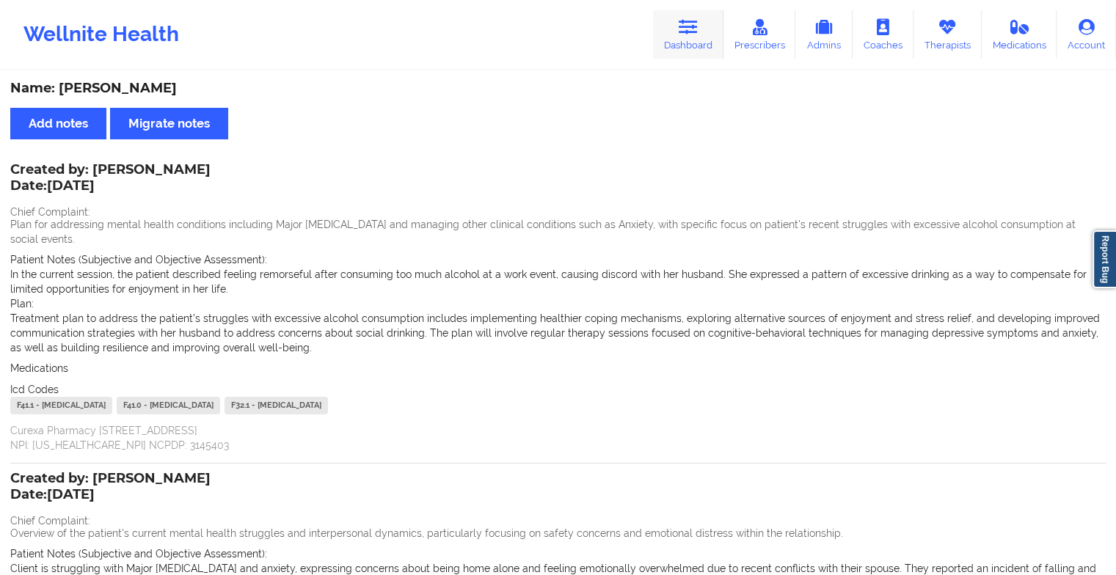
click at [684, 32] on icon at bounding box center [688, 27] width 19 height 16
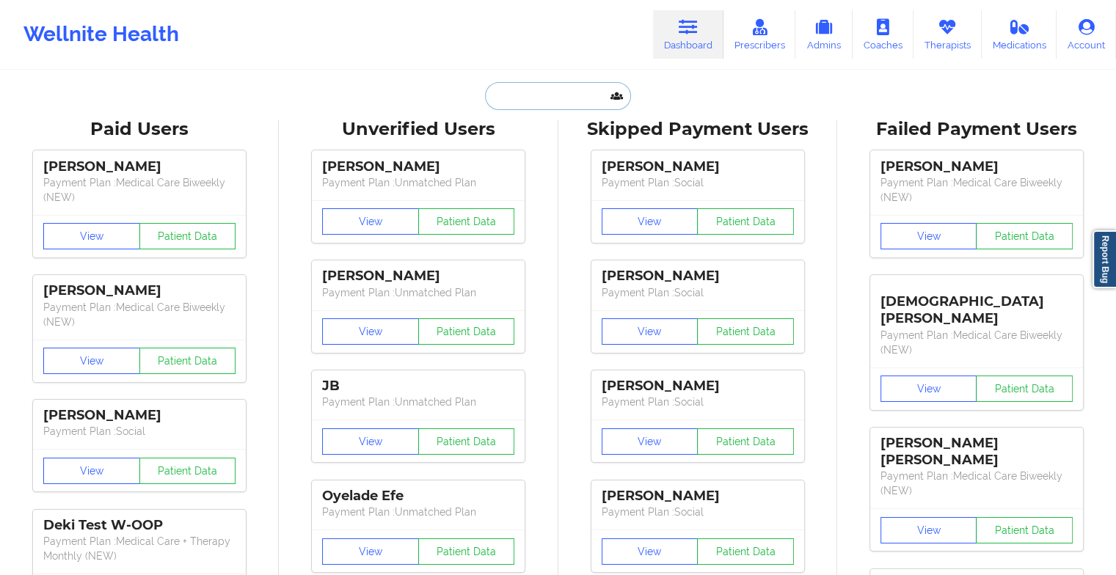
click at [556, 92] on input "text" at bounding box center [557, 96] width 145 height 28
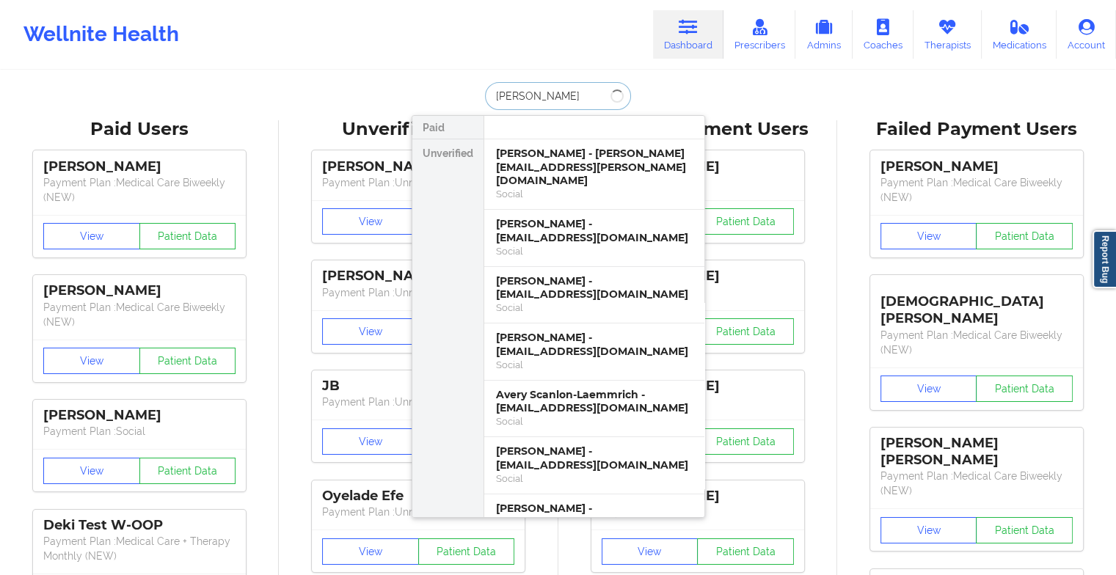
type input "[PERSON_NAME] lock"
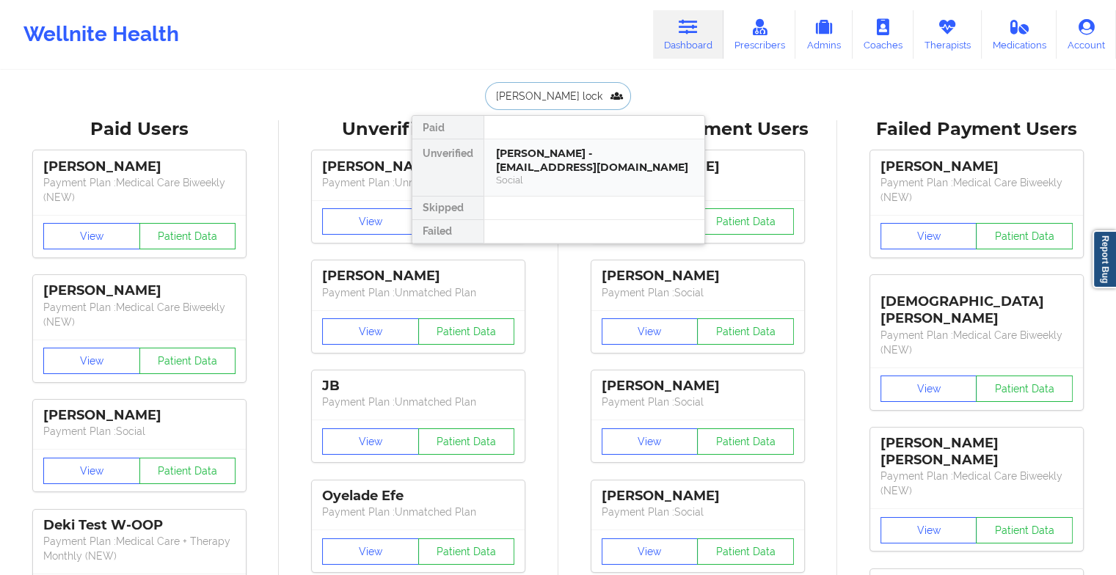
click at [537, 169] on div "[PERSON_NAME] - [EMAIL_ADDRESS][DOMAIN_NAME]" at bounding box center [594, 160] width 197 height 27
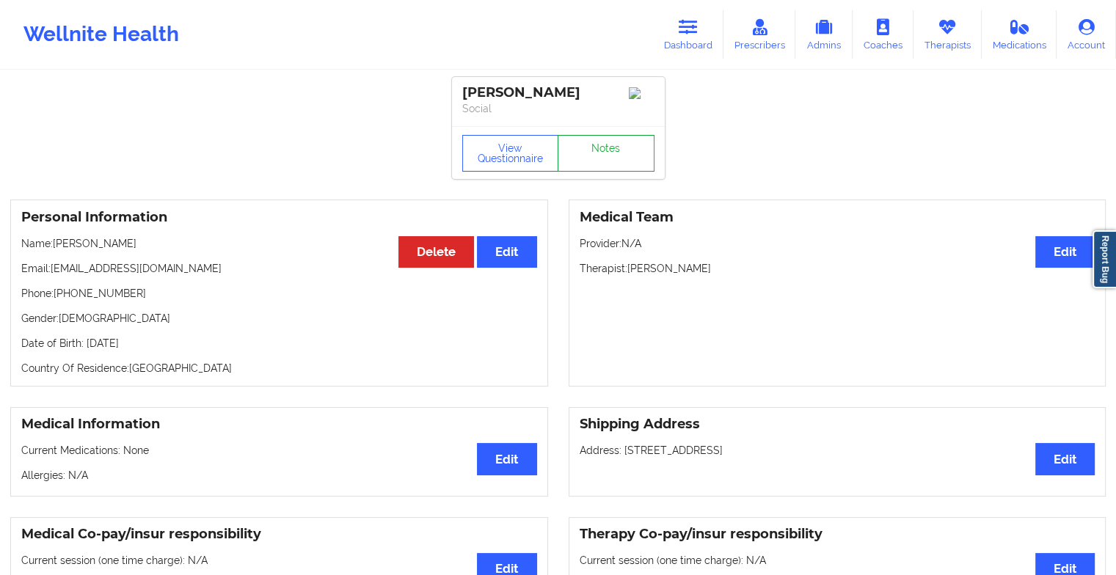
click at [588, 151] on link "Notes" at bounding box center [606, 153] width 97 height 37
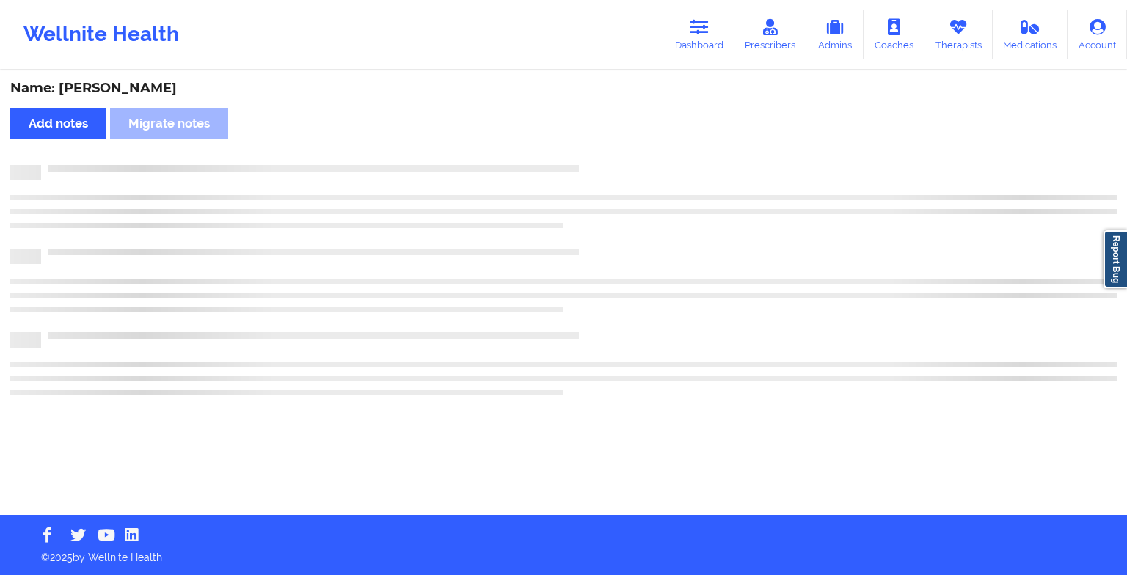
click at [588, 151] on div "Name: [PERSON_NAME] Add notes Migrate notes" at bounding box center [563, 293] width 1127 height 443
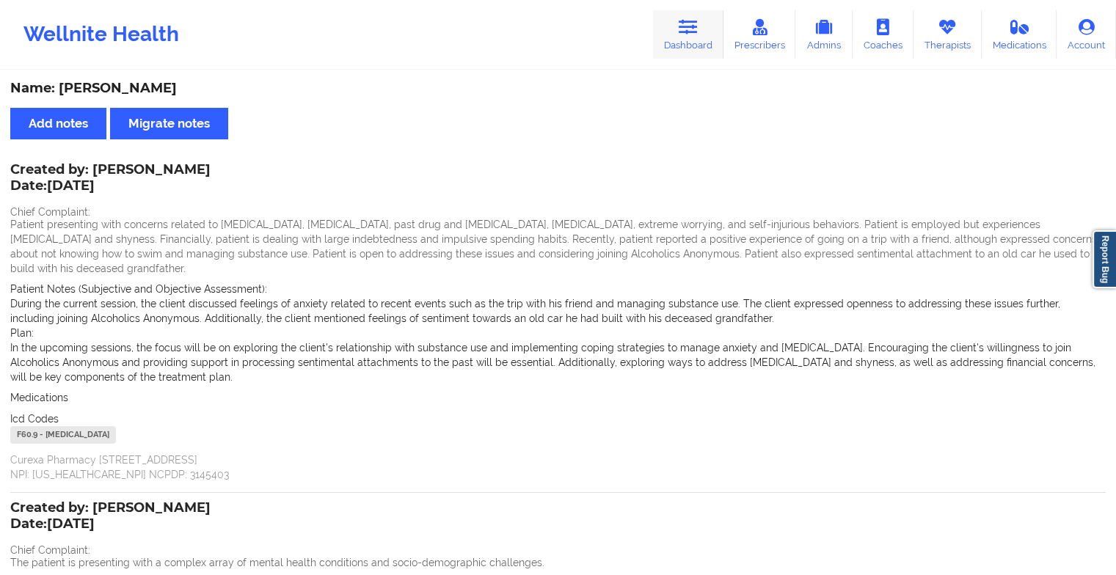
click at [692, 29] on icon at bounding box center [688, 27] width 19 height 16
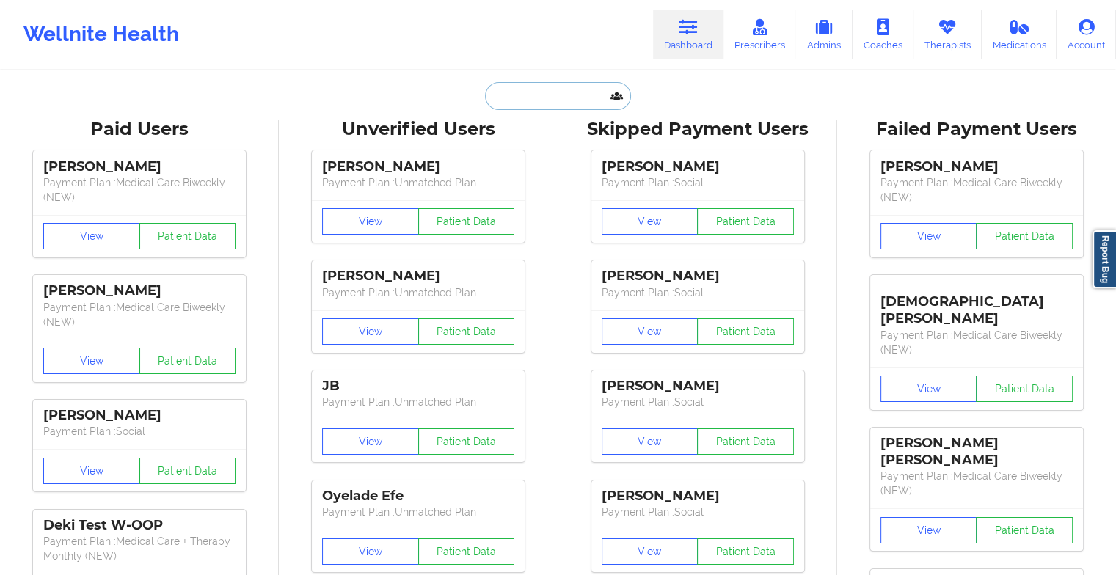
click at [541, 93] on input "text" at bounding box center [557, 96] width 145 height 28
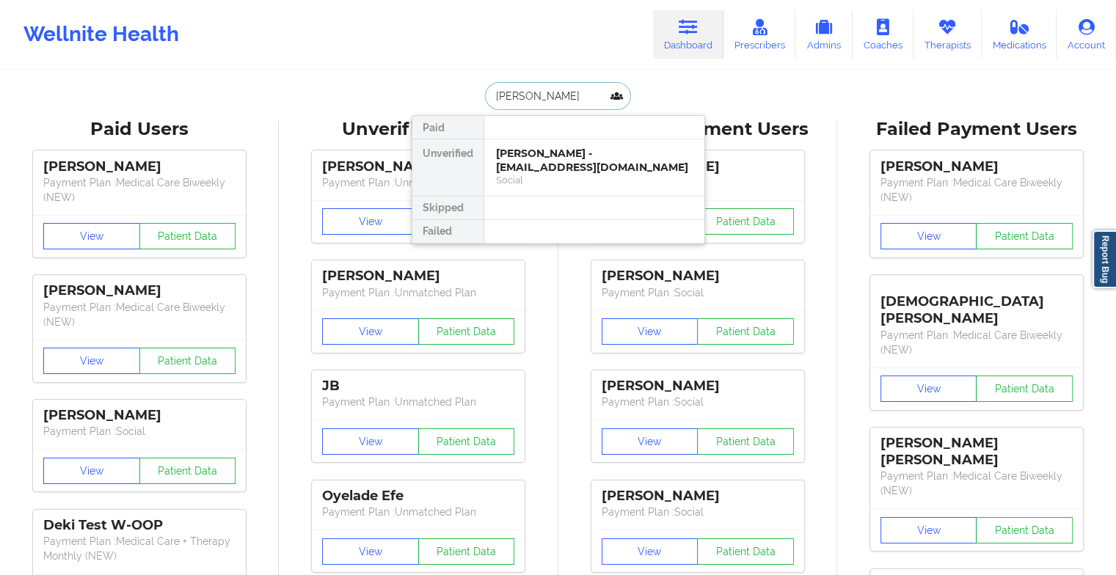
type input "[PERSON_NAME]"
click at [586, 155] on div "[PERSON_NAME] - [EMAIL_ADDRESS][DOMAIN_NAME]" at bounding box center [594, 160] width 197 height 27
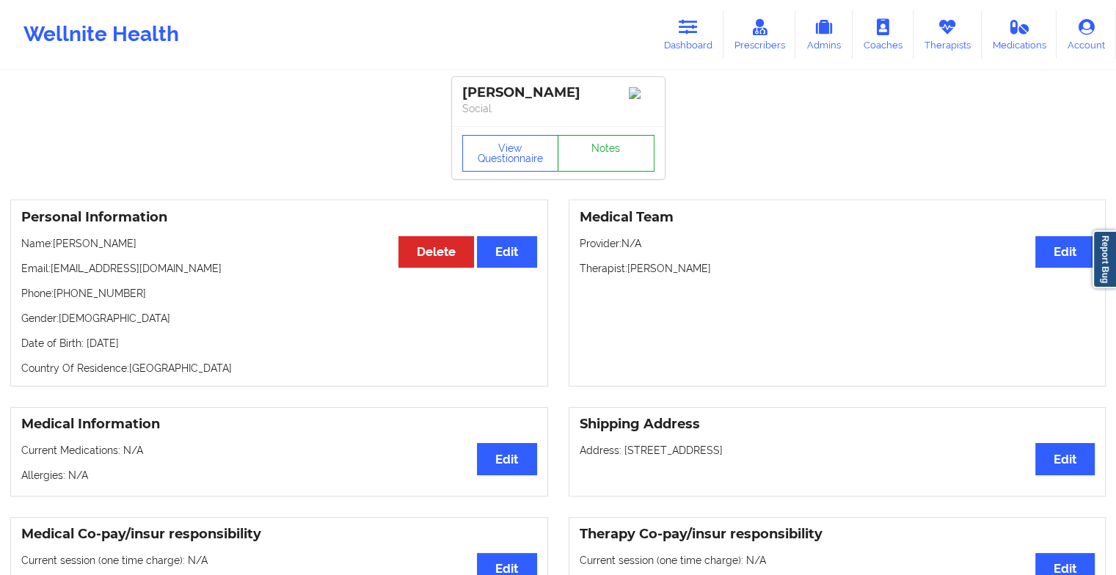
click at [619, 148] on link "Notes" at bounding box center [606, 153] width 97 height 37
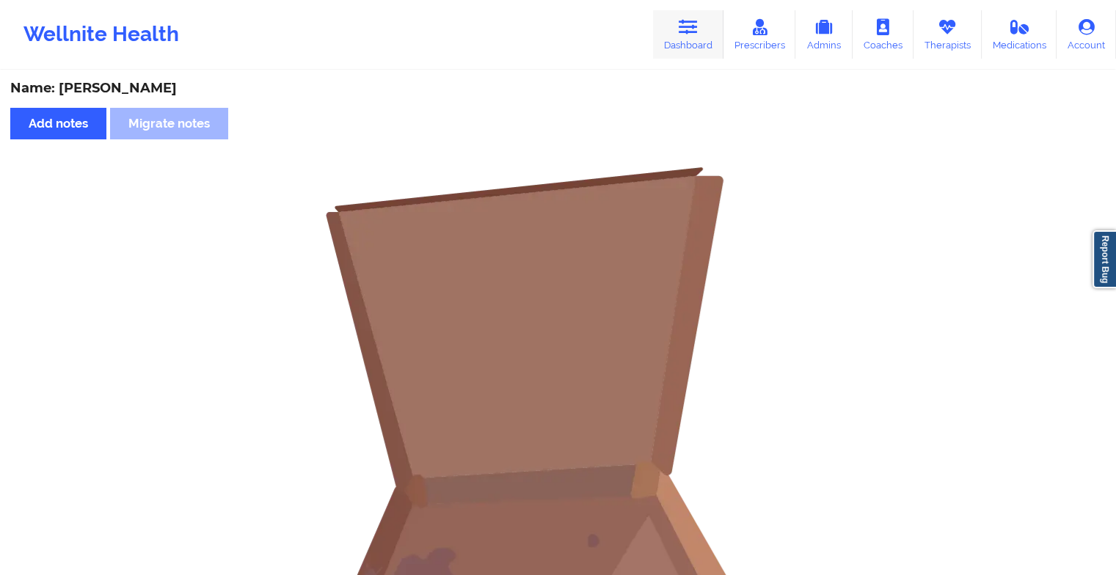
click at [668, 28] on link "Dashboard" at bounding box center [688, 34] width 70 height 48
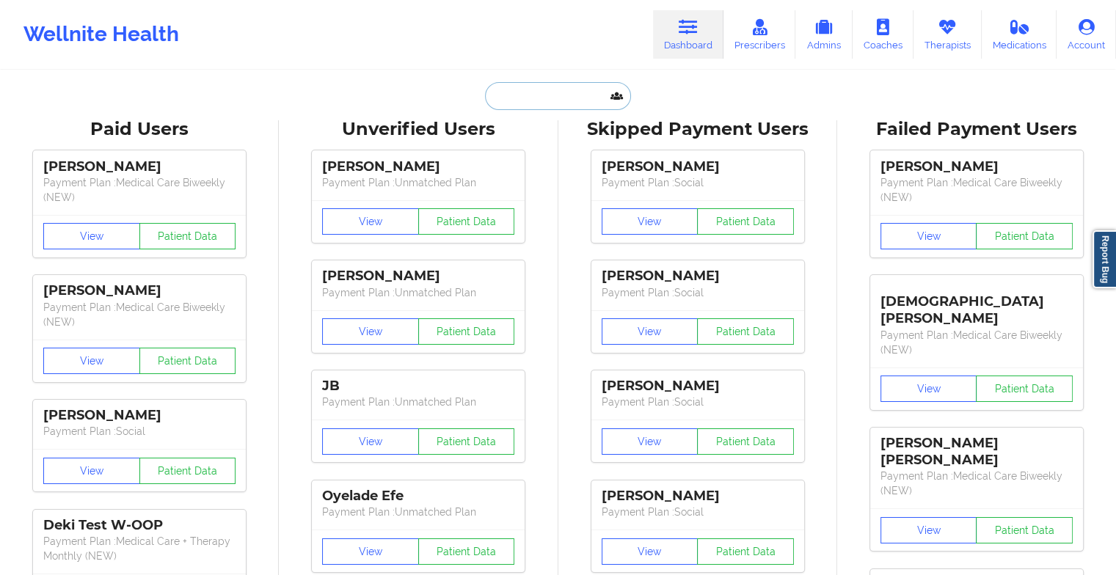
click at [529, 94] on input "text" at bounding box center [557, 96] width 145 height 28
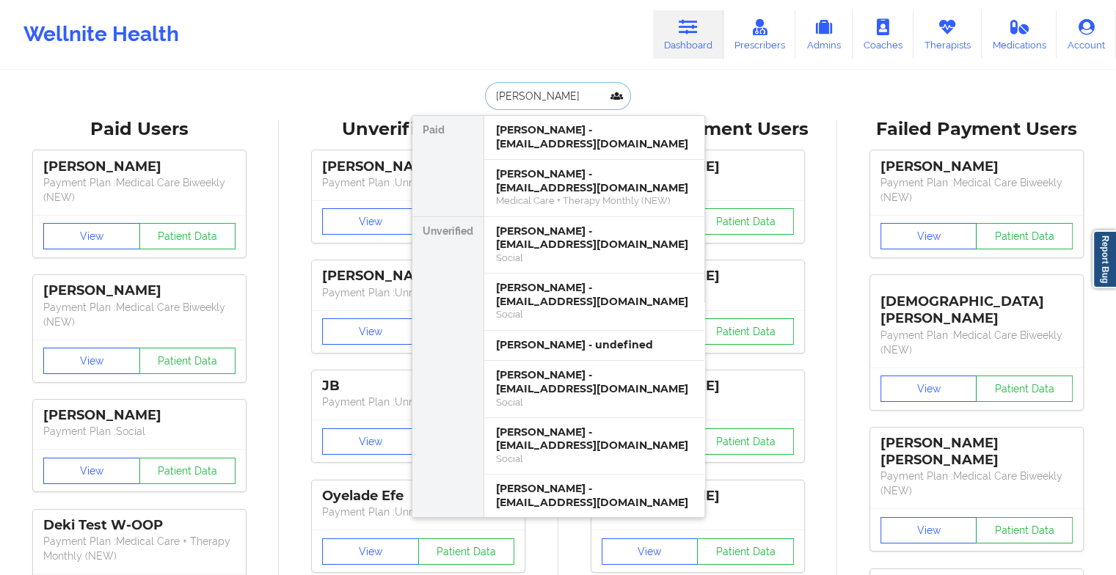
type input "[PERSON_NAME] E"
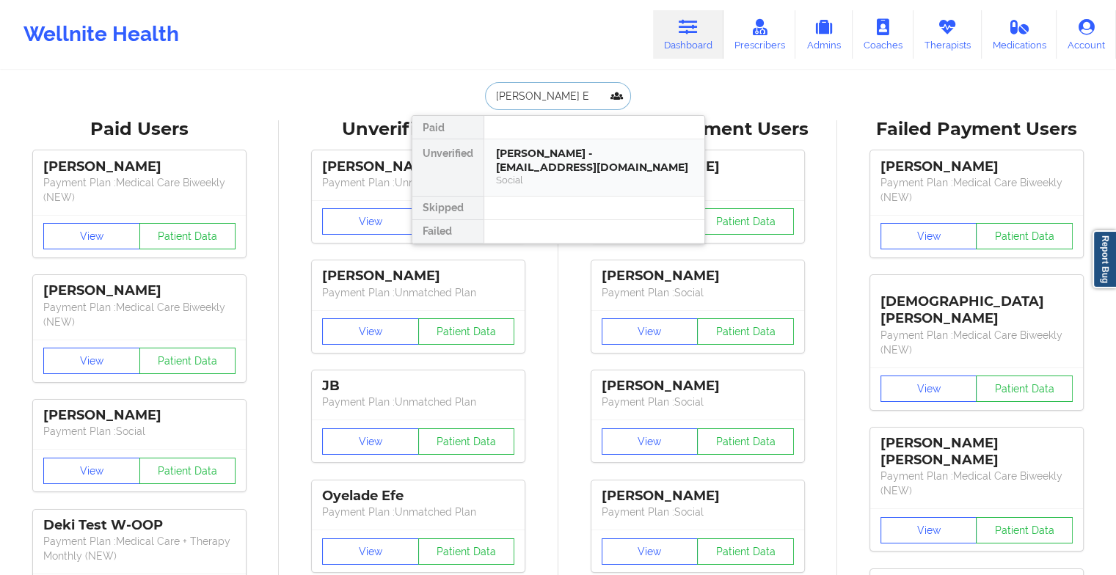
click at [537, 156] on div "[PERSON_NAME] - [EMAIL_ADDRESS][DOMAIN_NAME]" at bounding box center [594, 160] width 197 height 27
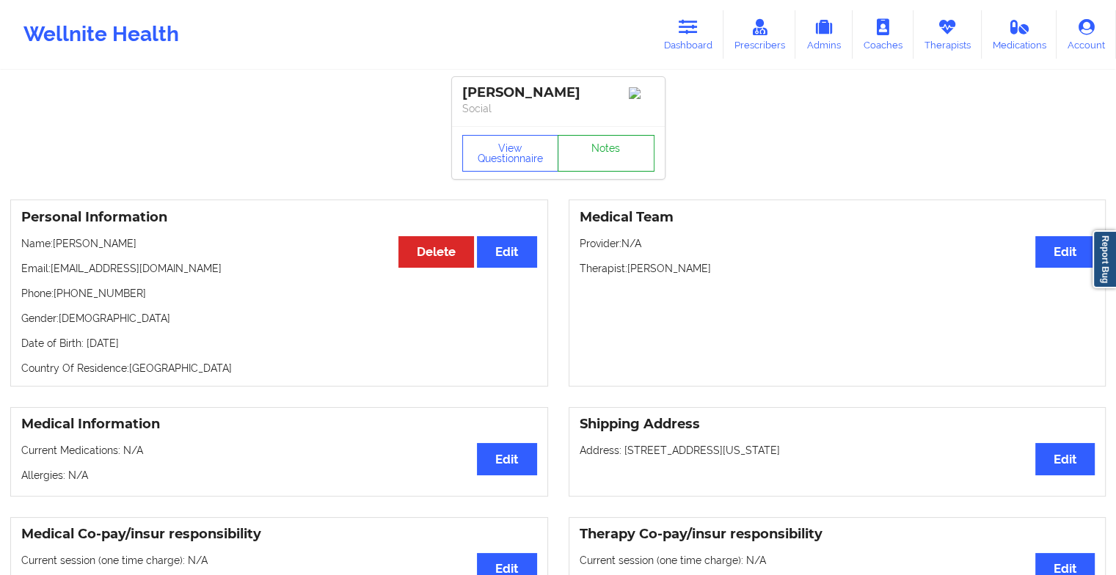
click at [597, 145] on link "Notes" at bounding box center [606, 153] width 97 height 37
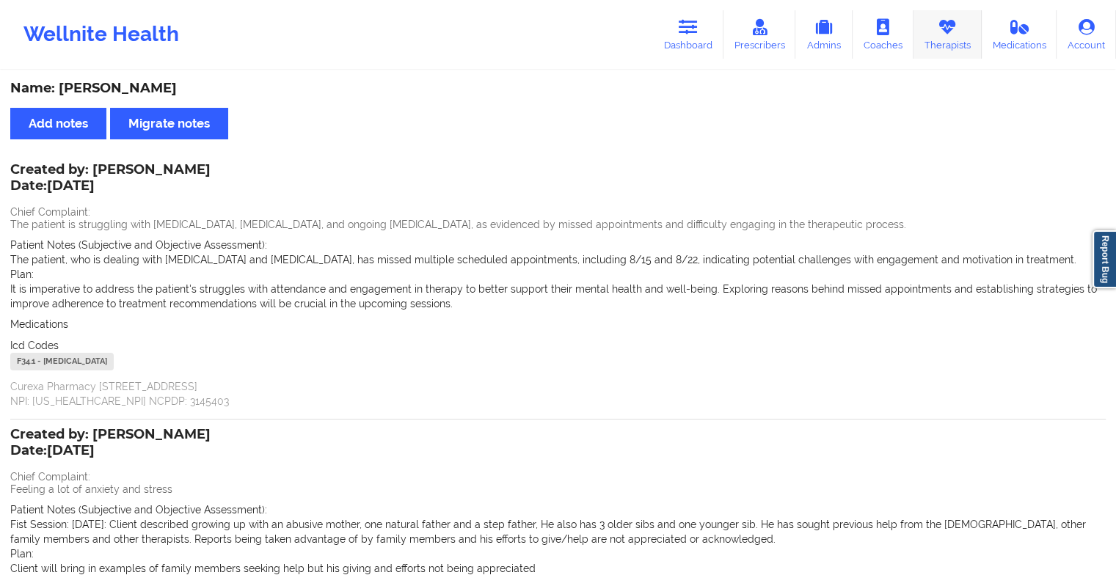
click at [957, 37] on link "Therapists" at bounding box center [947, 34] width 68 height 48
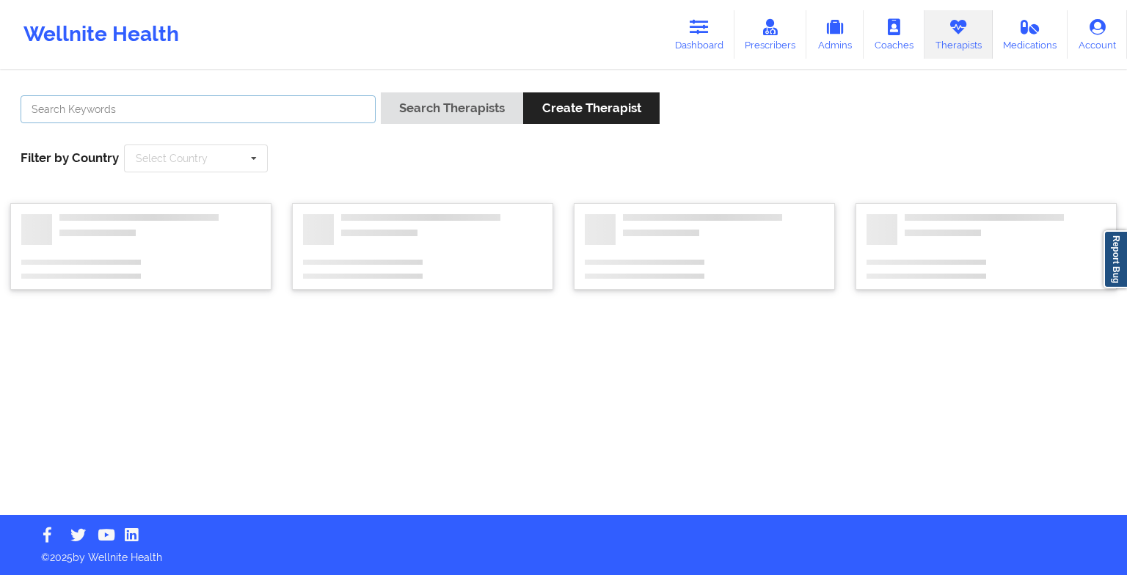
click at [212, 106] on input "text" at bounding box center [198, 109] width 355 height 28
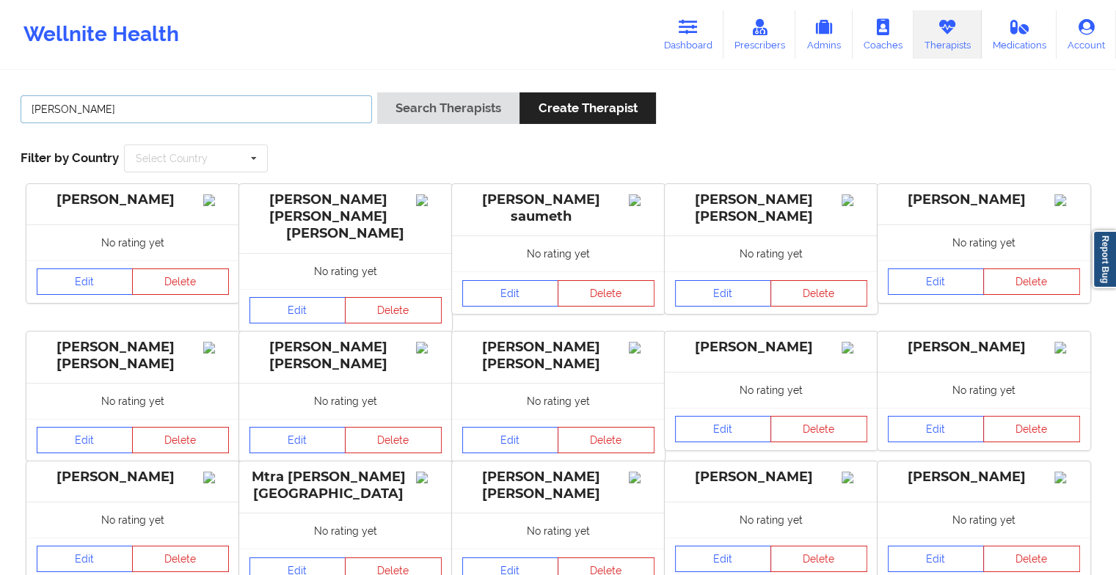
type input "[PERSON_NAME]"
click at [377, 92] on button "Search Therapists" at bounding box center [448, 108] width 142 height 32
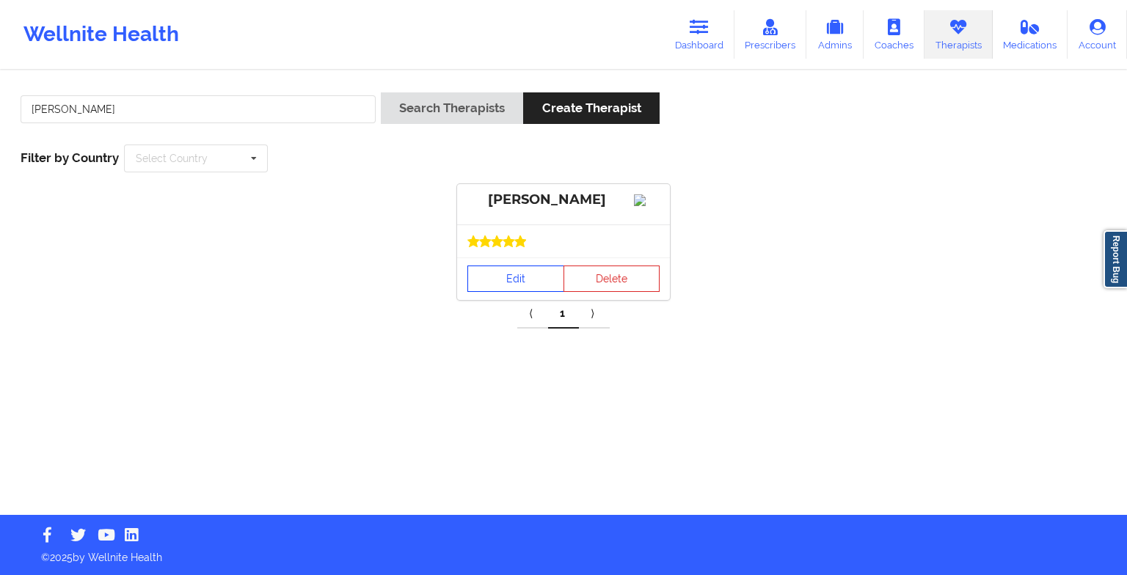
click at [500, 292] on link "Edit" at bounding box center [515, 279] width 97 height 26
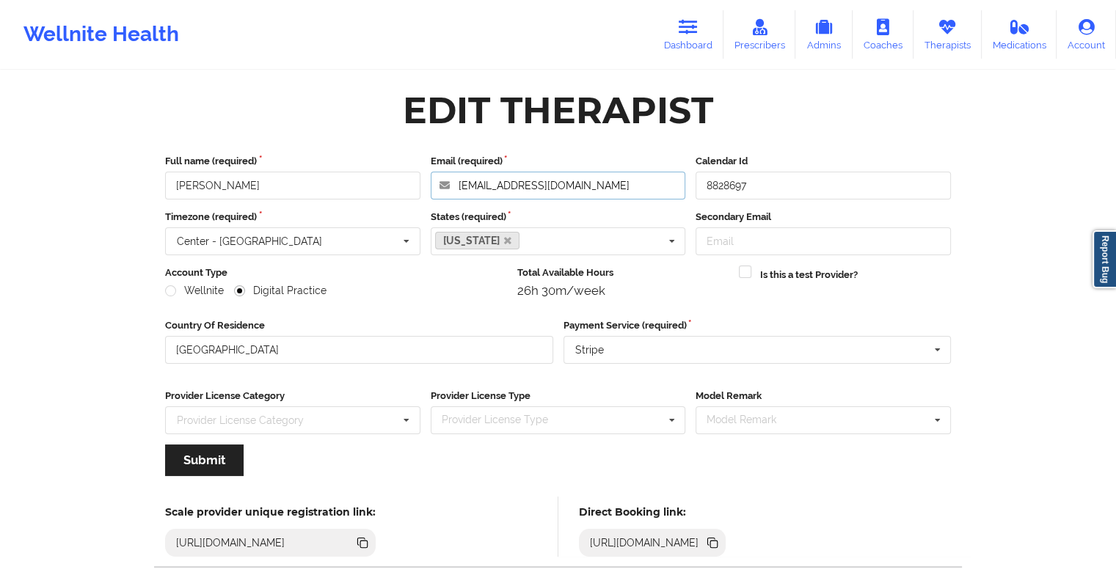
drag, startPoint x: 616, startPoint y: 173, endPoint x: 408, endPoint y: 147, distance: 210.0
click at [408, 147] on div "Full name (required) [PERSON_NAME] Email (required) [EMAIL_ADDRESS][DOMAIN_NAME…" at bounding box center [558, 320] width 806 height 353
click at [692, 35] on link "Dashboard" at bounding box center [688, 34] width 70 height 48
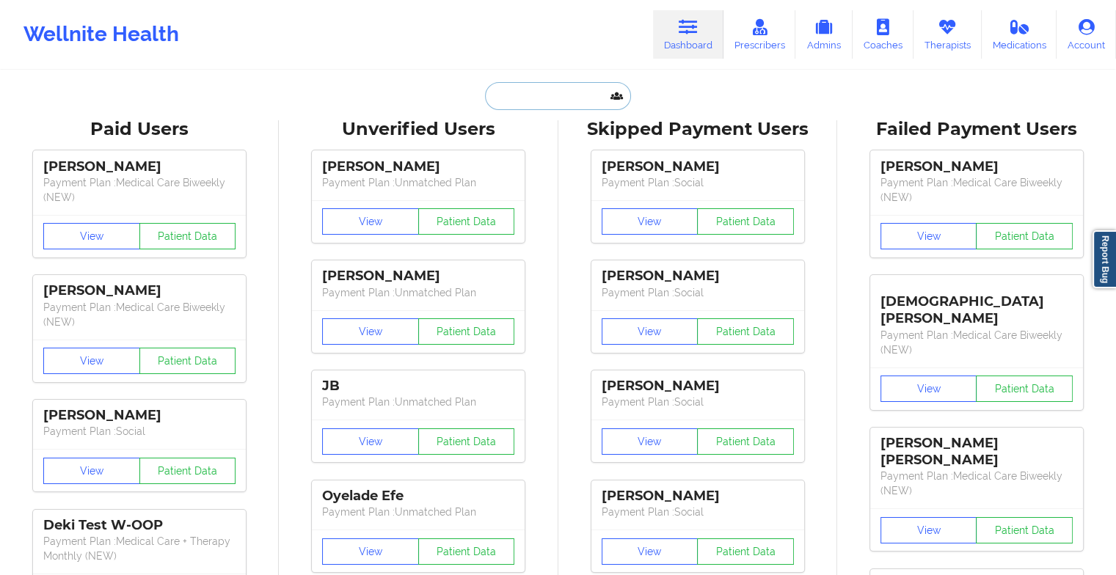
click at [562, 104] on input "text" at bounding box center [557, 96] width 145 height 28
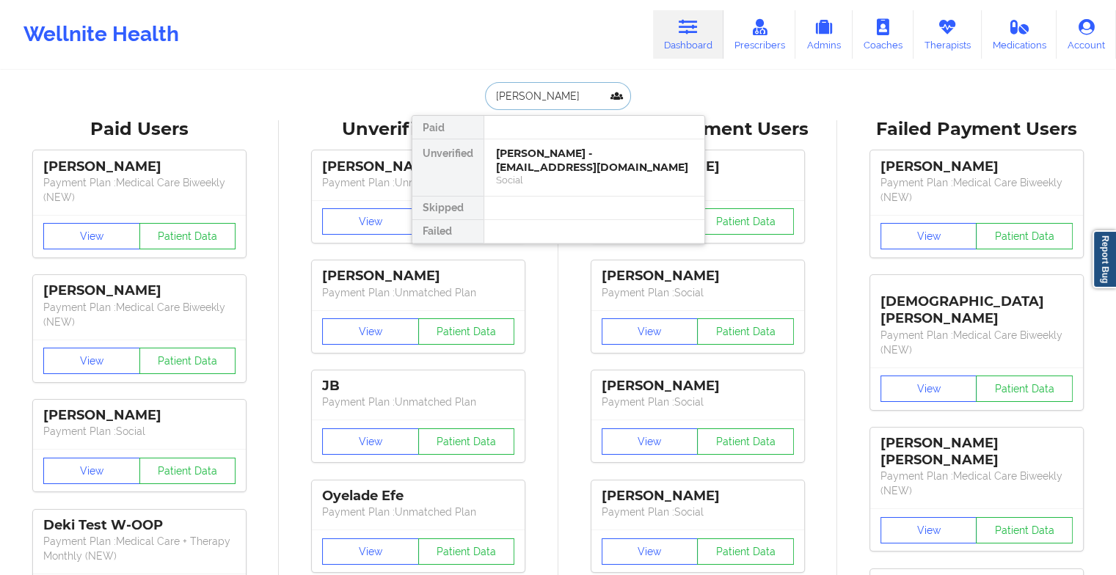
type input "[PERSON_NAME]"
click at [596, 155] on div "[PERSON_NAME] - [EMAIL_ADDRESS][DOMAIN_NAME]" at bounding box center [594, 160] width 197 height 27
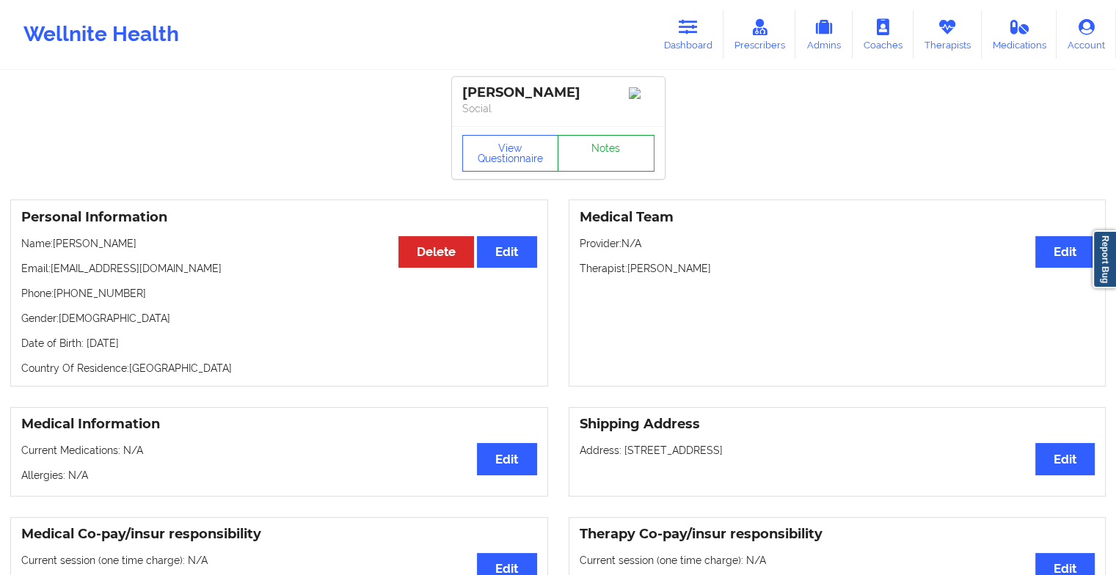
click at [594, 150] on link "Notes" at bounding box center [606, 153] width 97 height 37
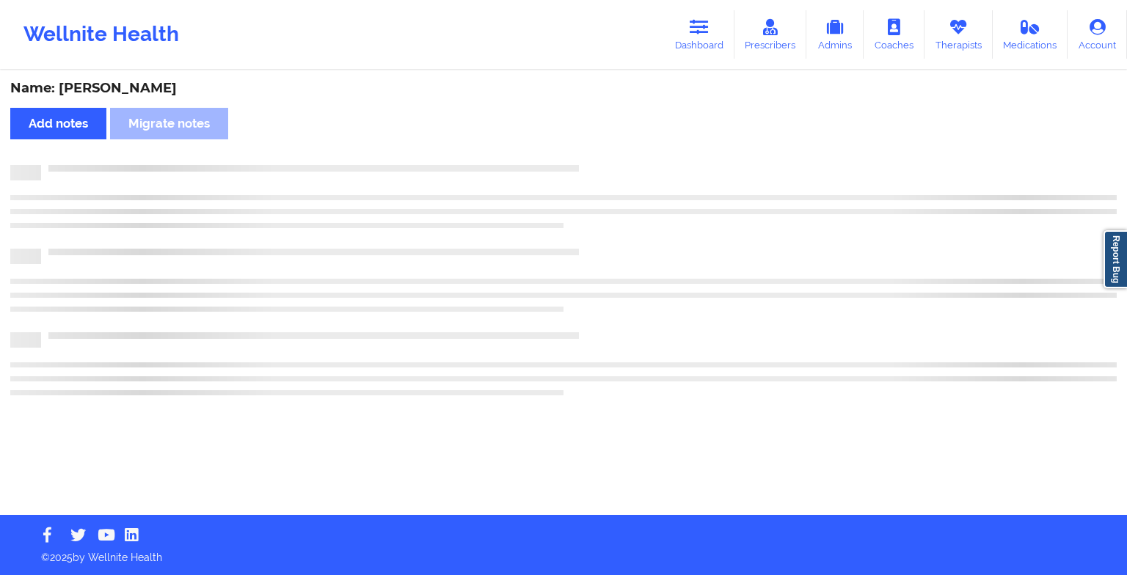
click at [742, 270] on div "Name: [PERSON_NAME] Add notes Migrate notes" at bounding box center [563, 293] width 1127 height 443
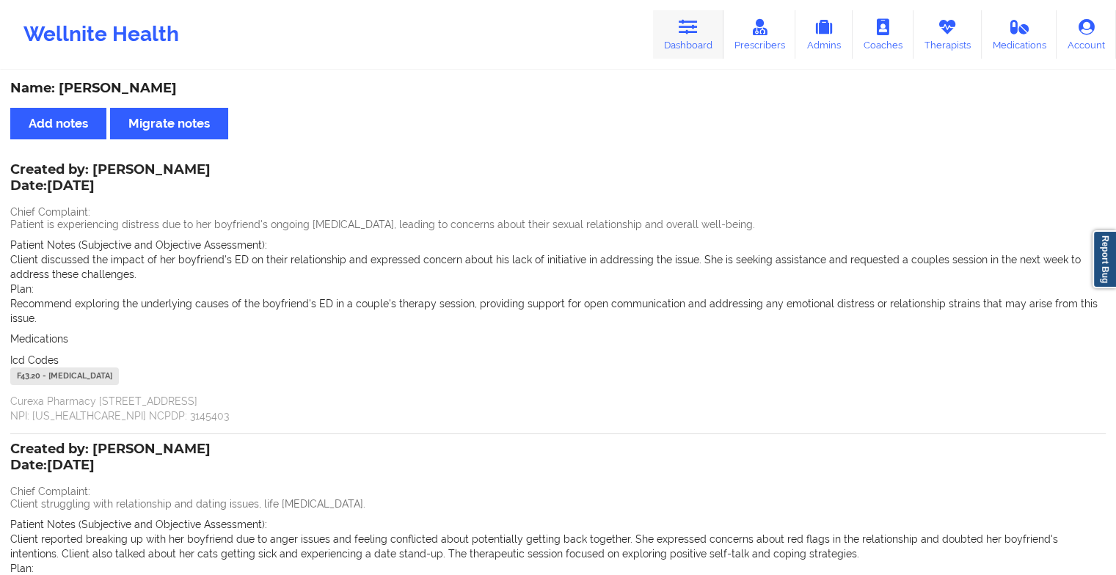
click at [685, 50] on link "Dashboard" at bounding box center [688, 34] width 70 height 48
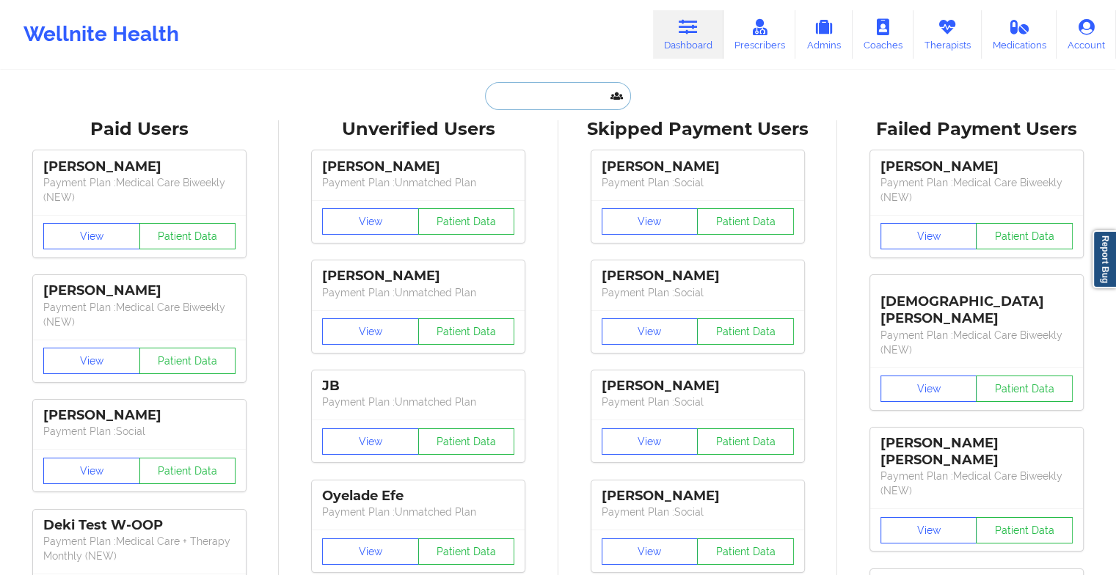
click at [570, 97] on input "text" at bounding box center [557, 96] width 145 height 28
paste input "[PERSON_NAME]"
type input "[PERSON_NAME]"
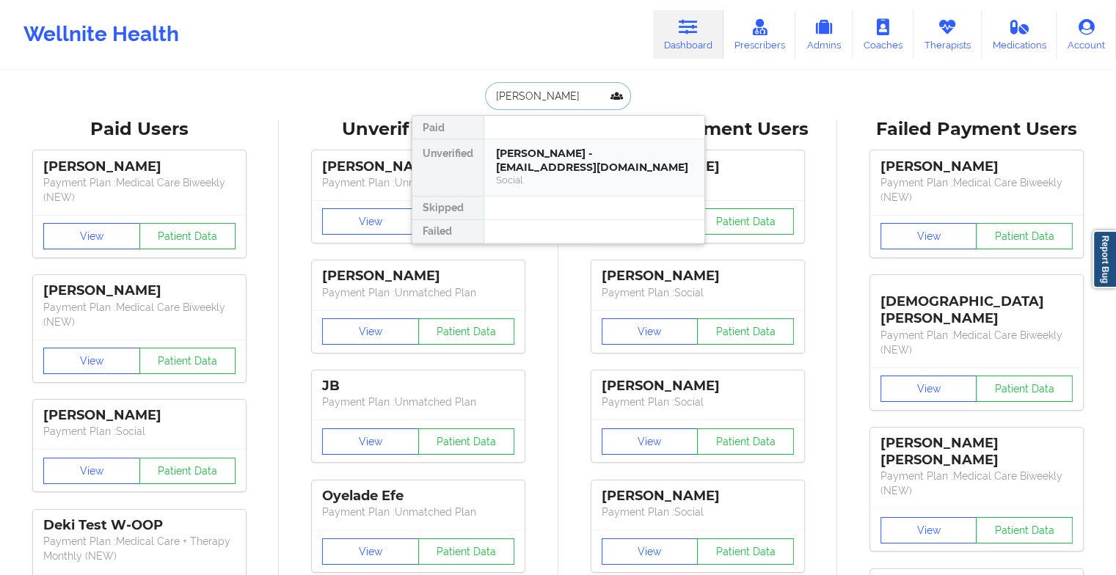
click at [568, 158] on div "[PERSON_NAME] - [EMAIL_ADDRESS][DOMAIN_NAME]" at bounding box center [594, 160] width 197 height 27
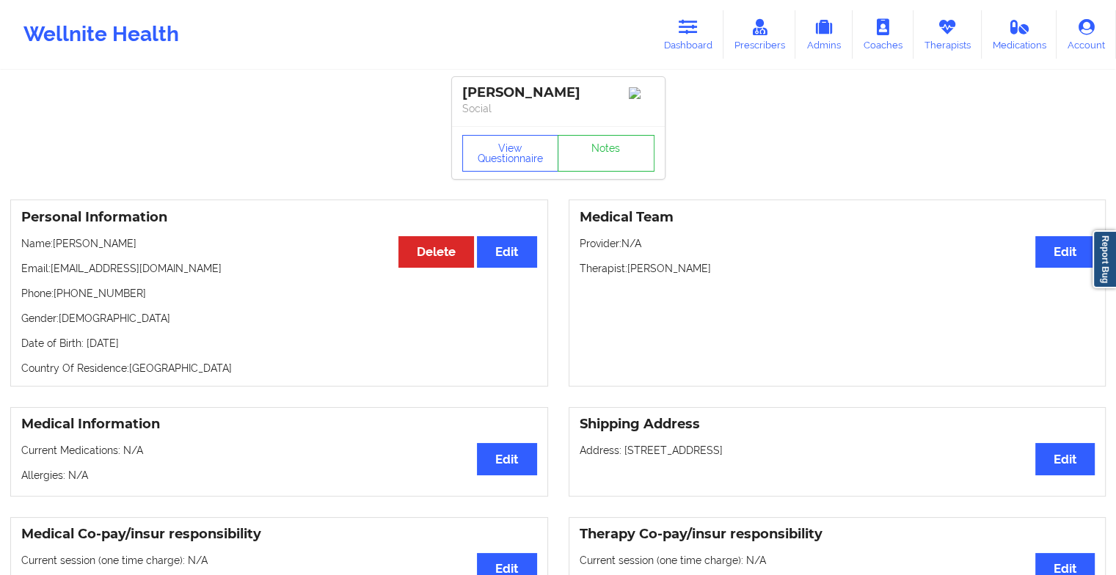
click at [620, 136] on div "View Questionnaire Notes" at bounding box center [558, 152] width 213 height 53
click at [599, 161] on link "Notes" at bounding box center [606, 153] width 97 height 37
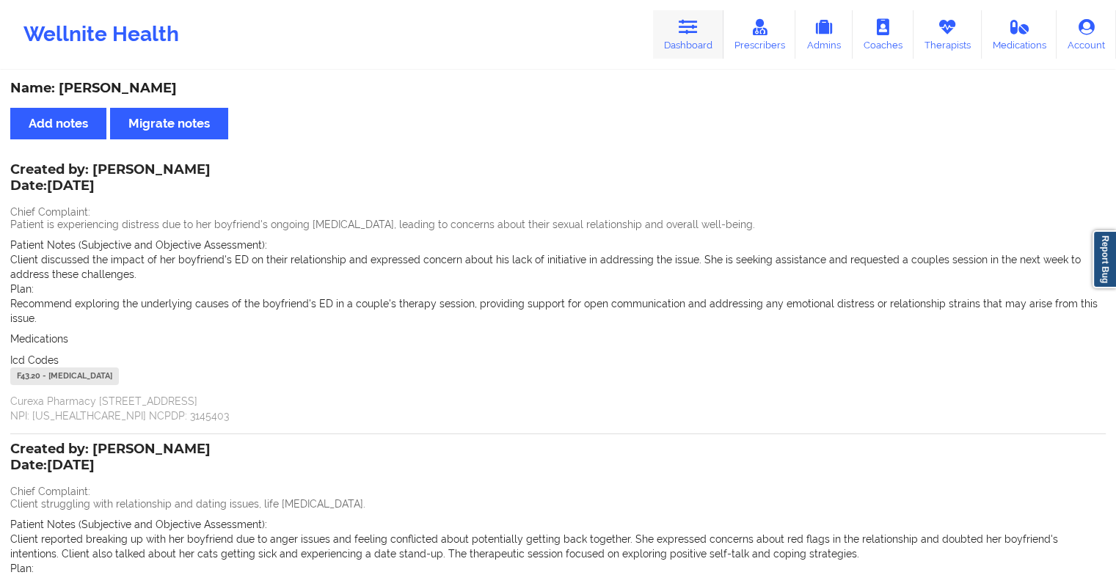
click at [712, 21] on link "Dashboard" at bounding box center [688, 34] width 70 height 48
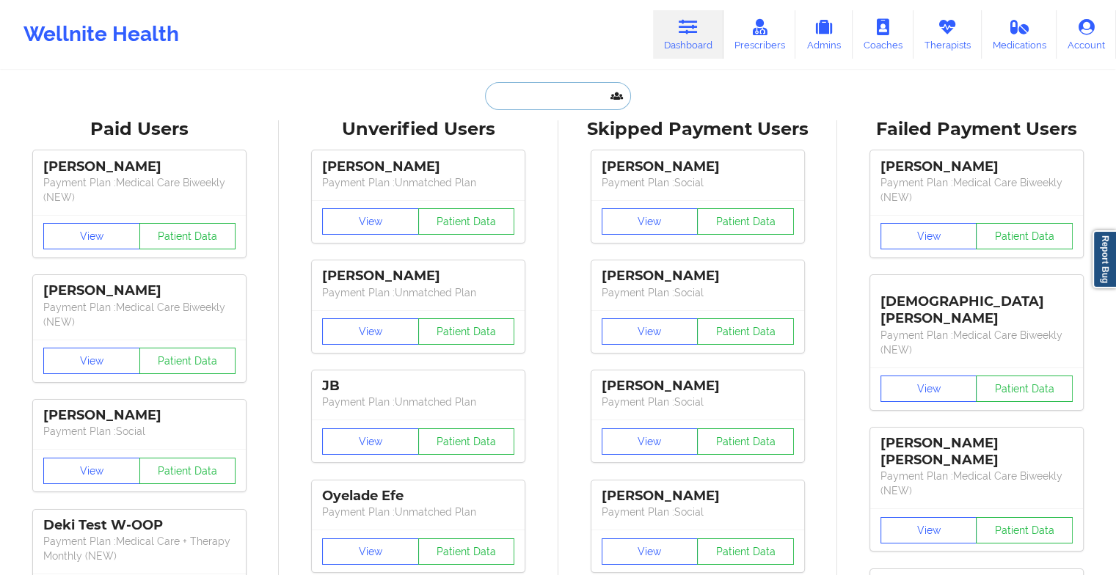
click at [561, 82] on input "text" at bounding box center [557, 96] width 145 height 28
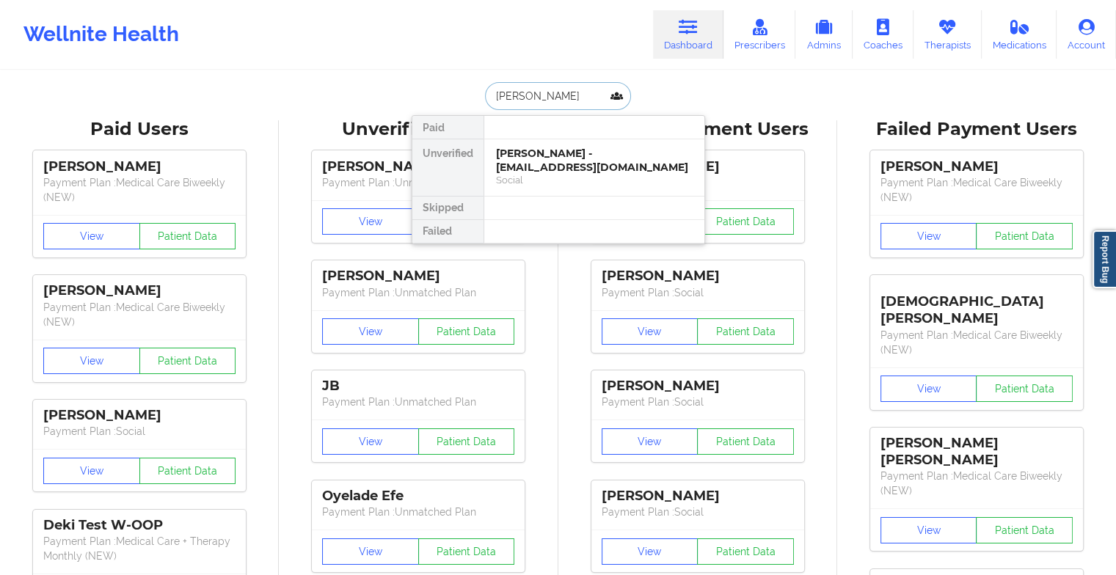
type input "[PERSON_NAME]"
click at [543, 151] on div "[PERSON_NAME] - [EMAIL_ADDRESS][DOMAIN_NAME]" at bounding box center [594, 160] width 197 height 27
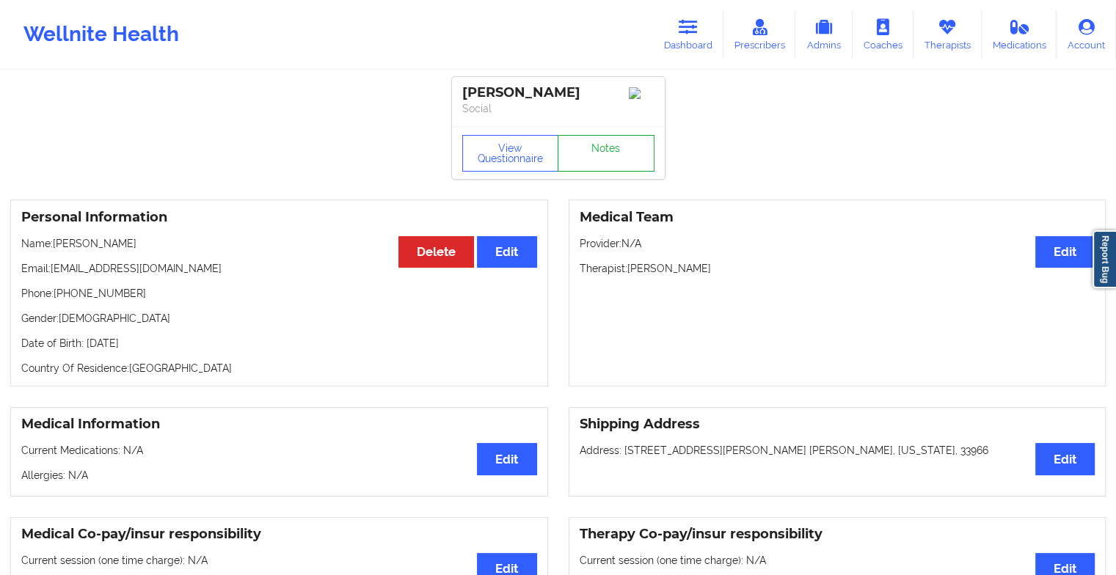
click at [589, 164] on link "Notes" at bounding box center [606, 153] width 97 height 37
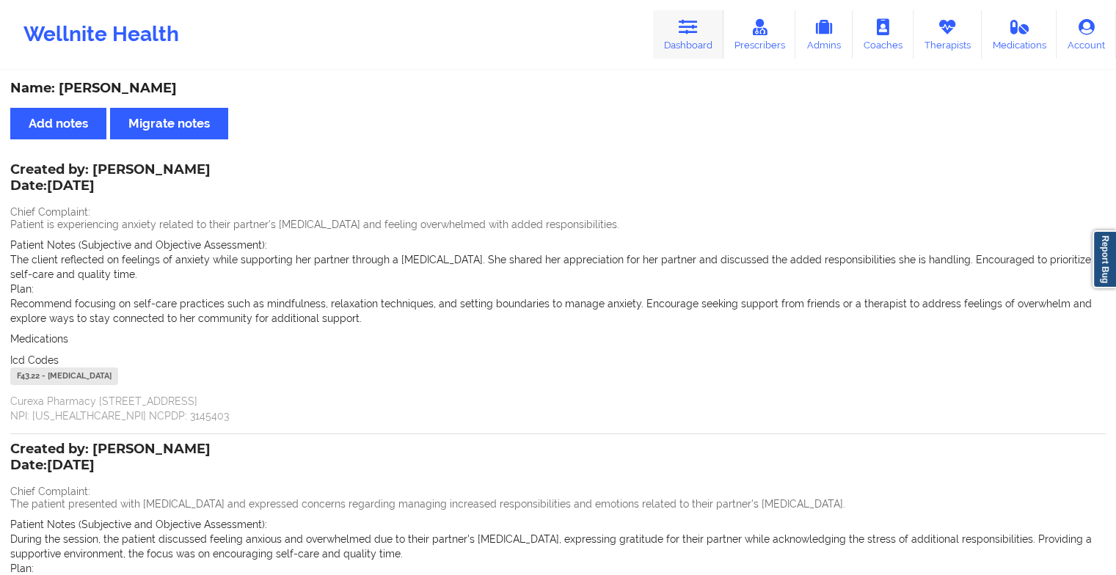
click at [686, 40] on link "Dashboard" at bounding box center [688, 34] width 70 height 48
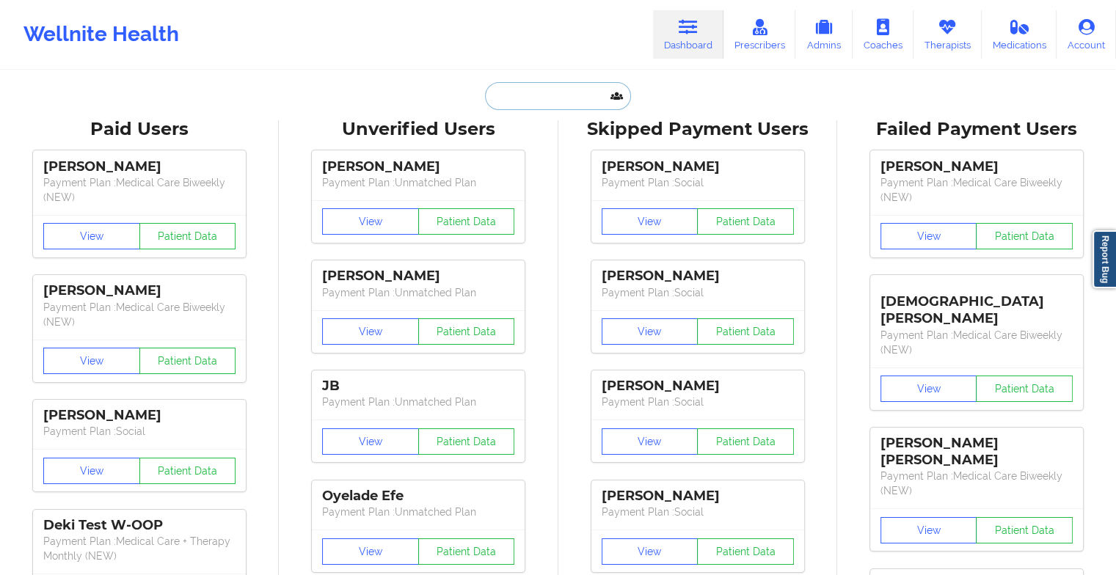
click at [552, 96] on input "text" at bounding box center [557, 96] width 145 height 28
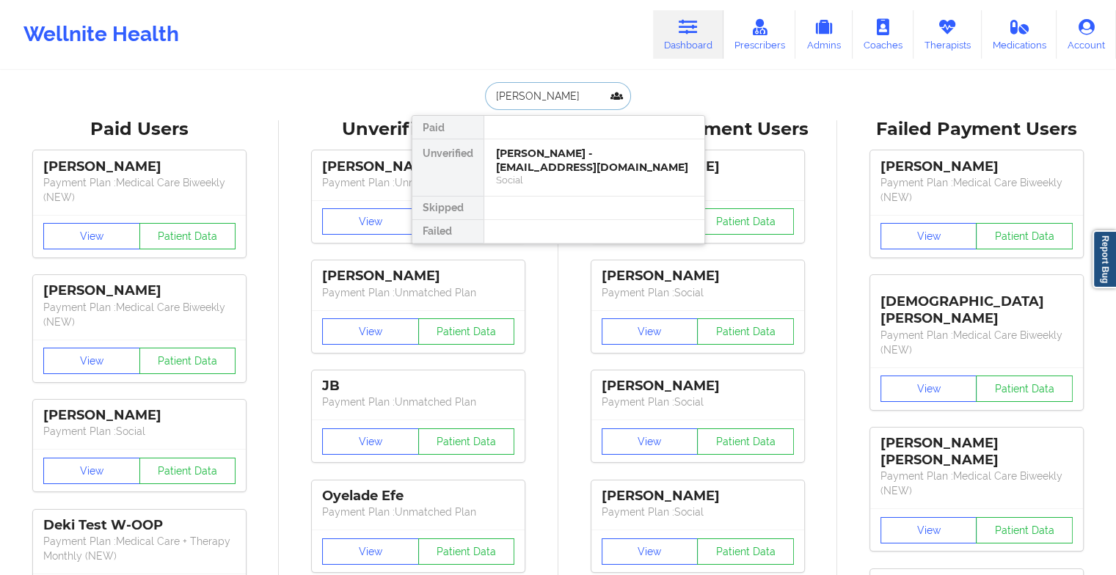
type input "[PERSON_NAME]"
click at [511, 145] on div "[PERSON_NAME] Penny - [EMAIL_ADDRESS][PERSON_NAME][DOMAIN_NAME] Social" at bounding box center [594, 174] width 220 height 70
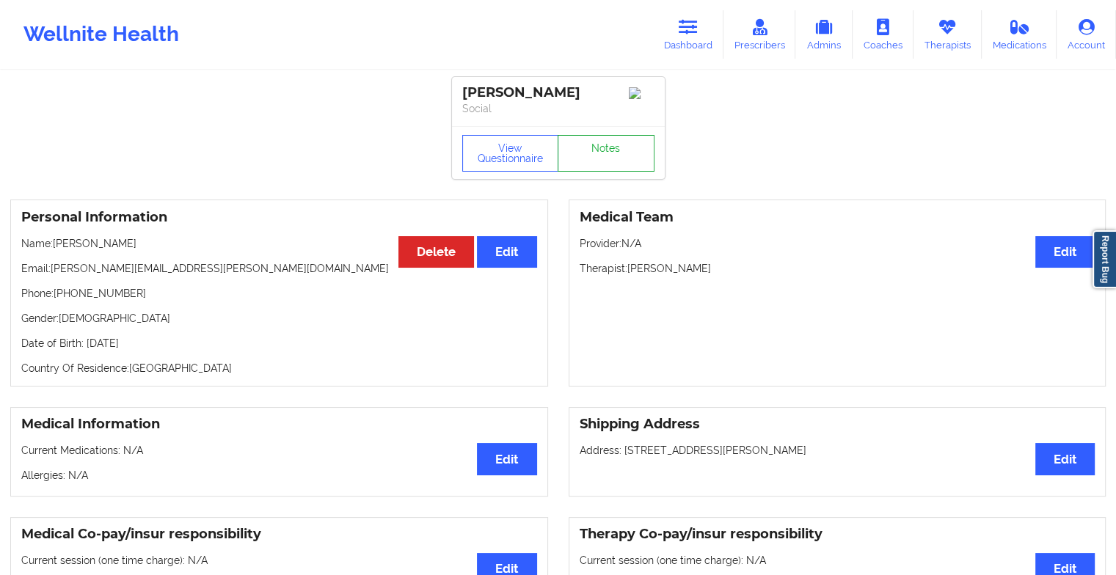
click at [597, 145] on link "Notes" at bounding box center [606, 153] width 97 height 37
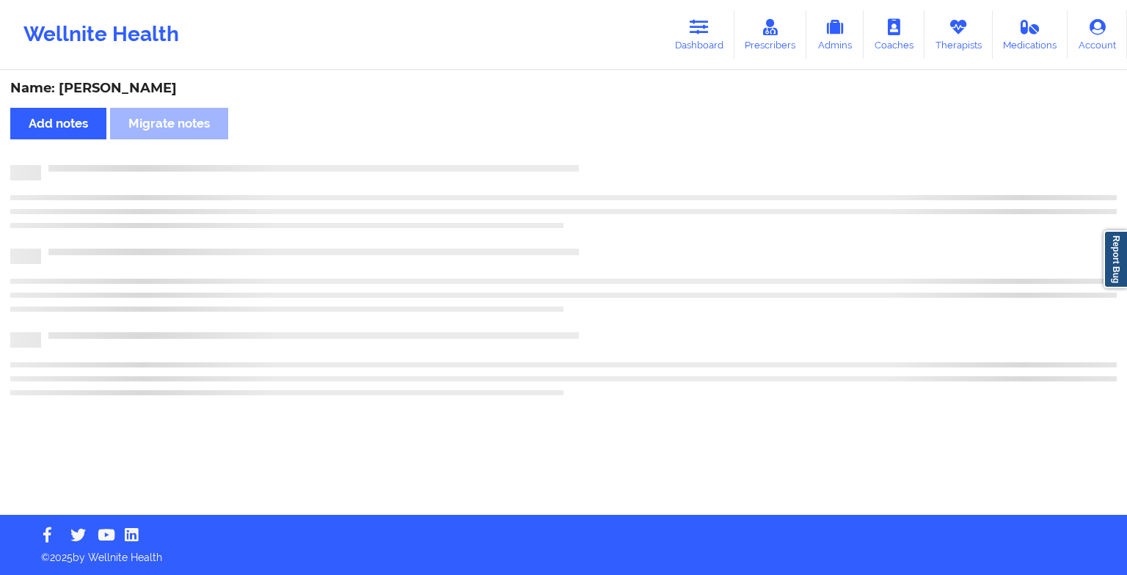
click at [597, 145] on div "Name: [PERSON_NAME] Add notes Migrate notes" at bounding box center [563, 293] width 1127 height 443
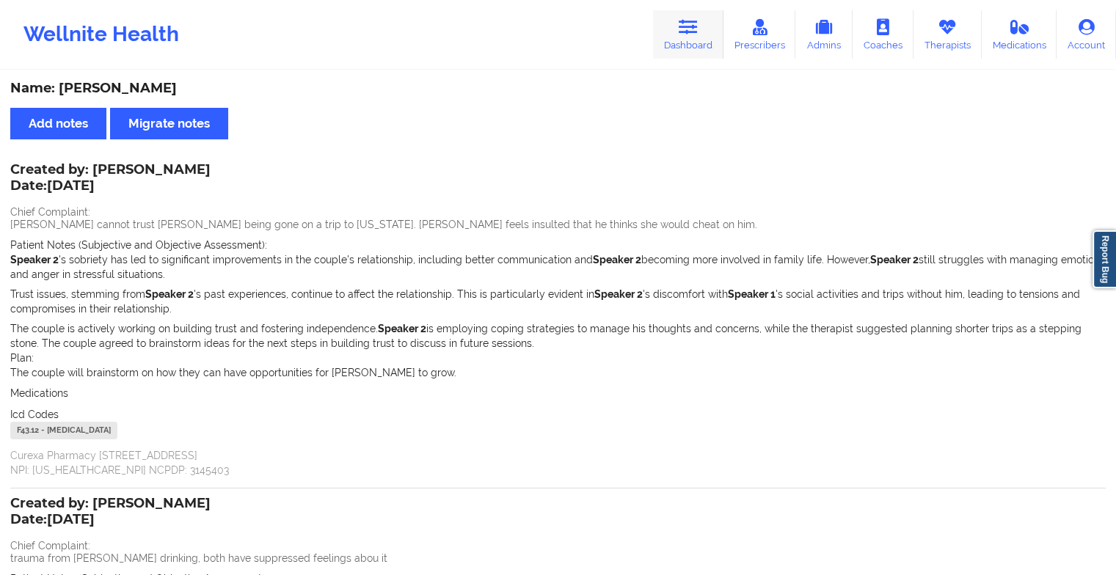
click at [676, 23] on link "Dashboard" at bounding box center [688, 34] width 70 height 48
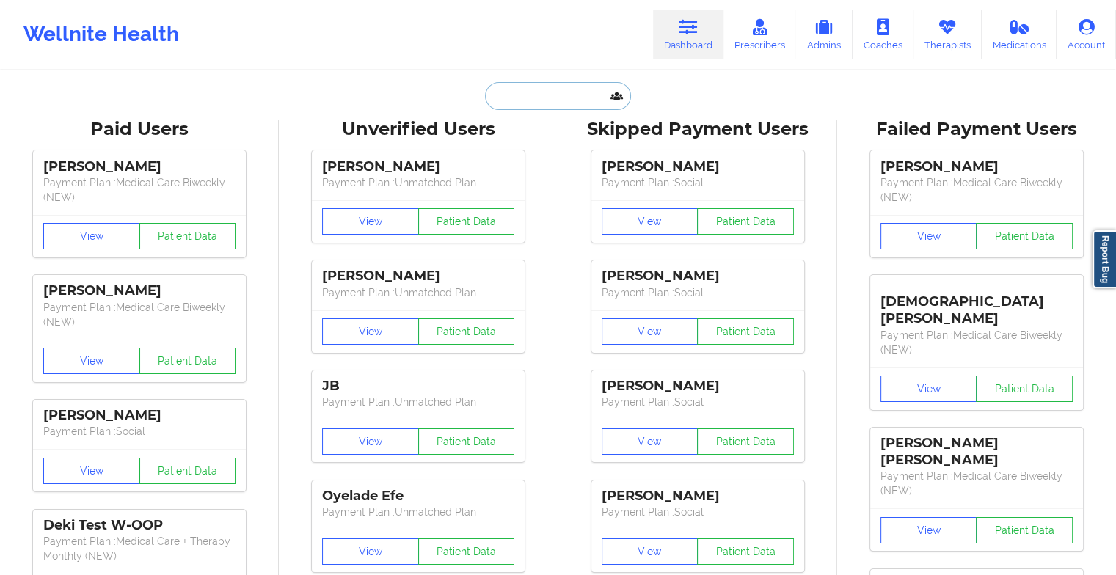
click at [544, 92] on input "text" at bounding box center [557, 96] width 145 height 28
type input "j"
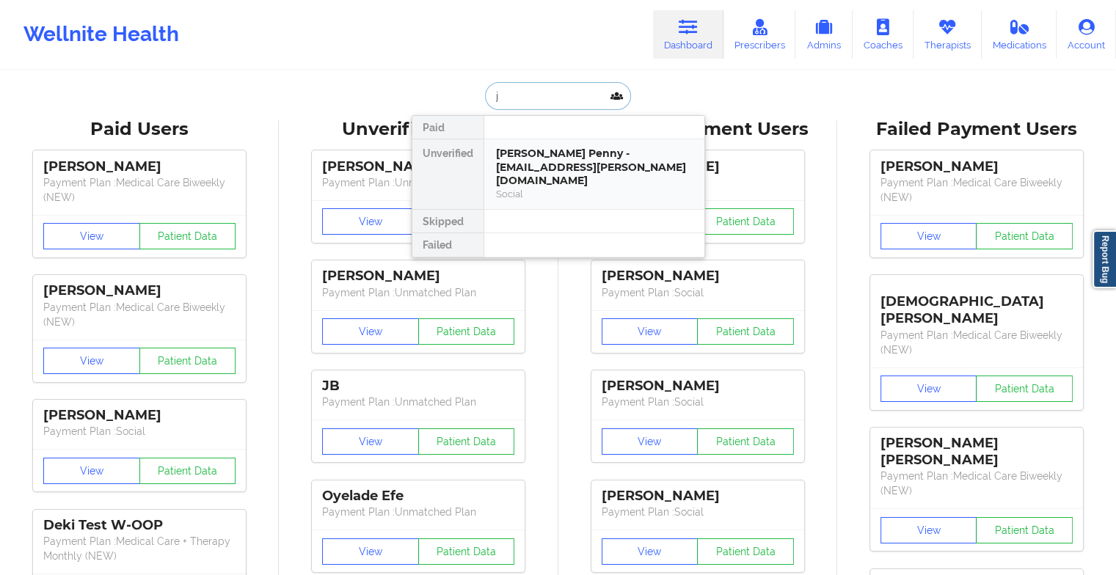
click at [605, 147] on div "[PERSON_NAME] Penny - [EMAIL_ADDRESS][PERSON_NAME][DOMAIN_NAME]" at bounding box center [594, 167] width 197 height 41
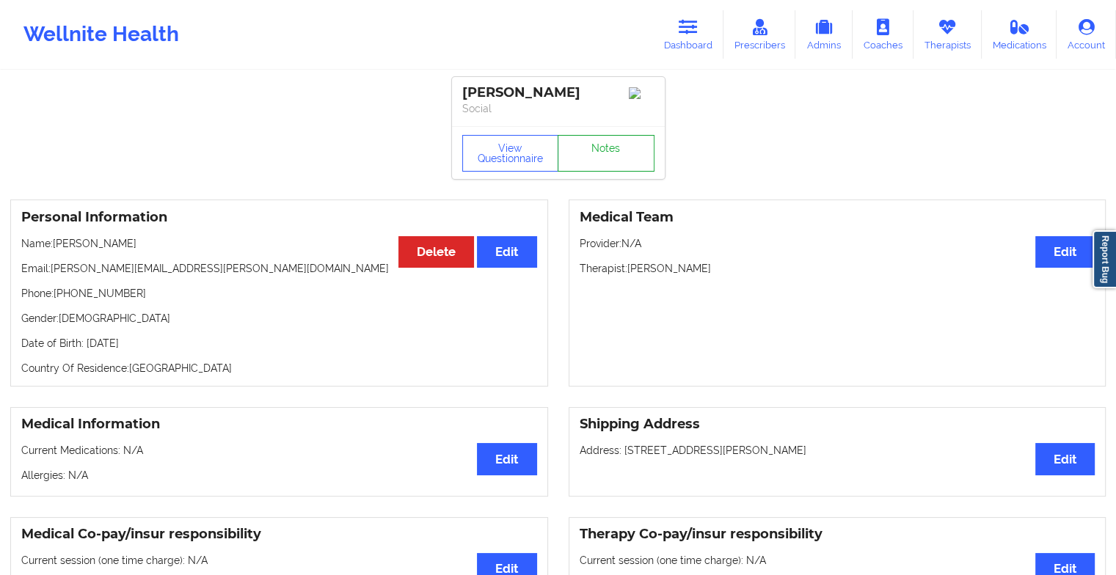
click at [625, 145] on link "Notes" at bounding box center [606, 153] width 97 height 37
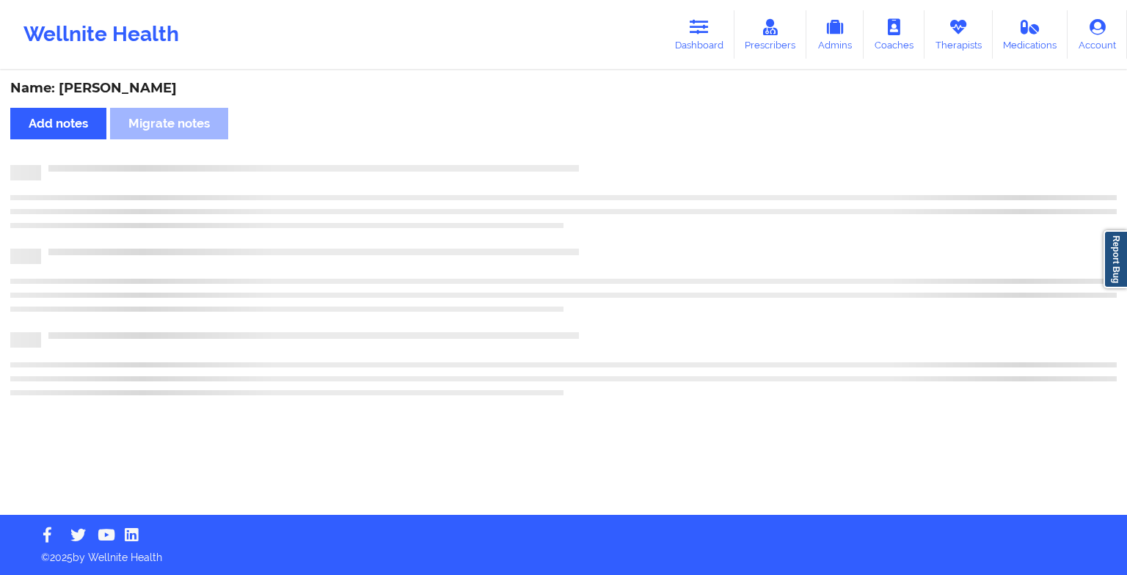
click at [625, 145] on div "Name: [PERSON_NAME] Add notes Migrate notes" at bounding box center [563, 293] width 1127 height 443
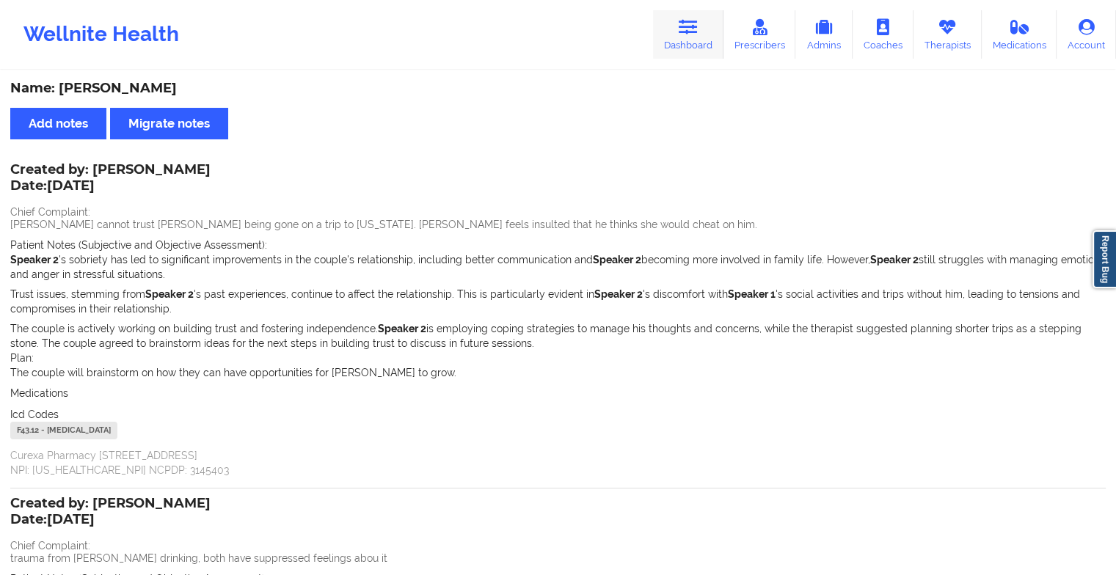
click at [693, 27] on icon at bounding box center [688, 27] width 19 height 16
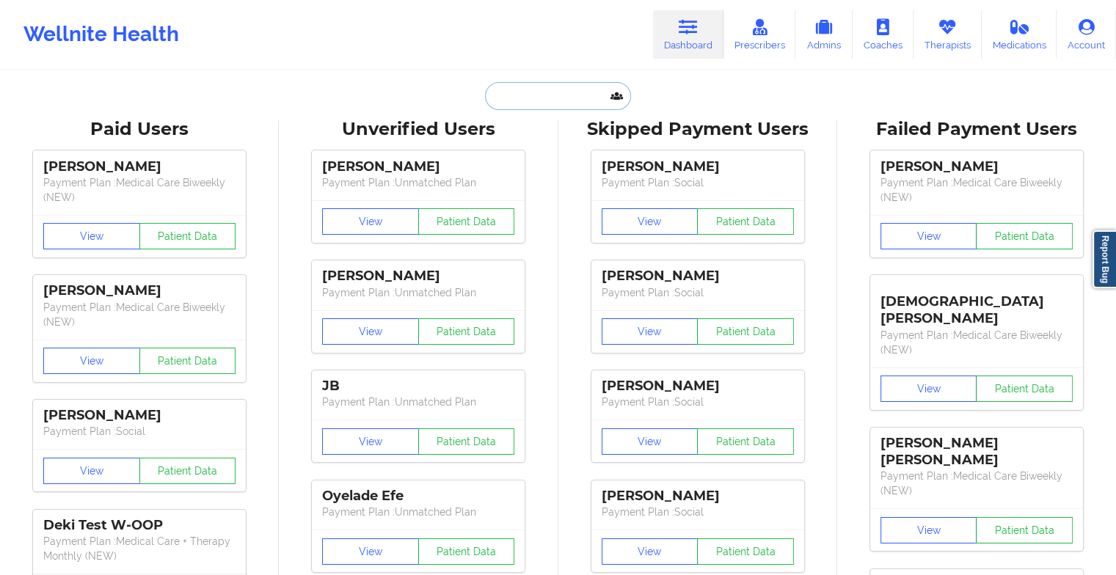
click at [573, 85] on input "text" at bounding box center [557, 96] width 145 height 28
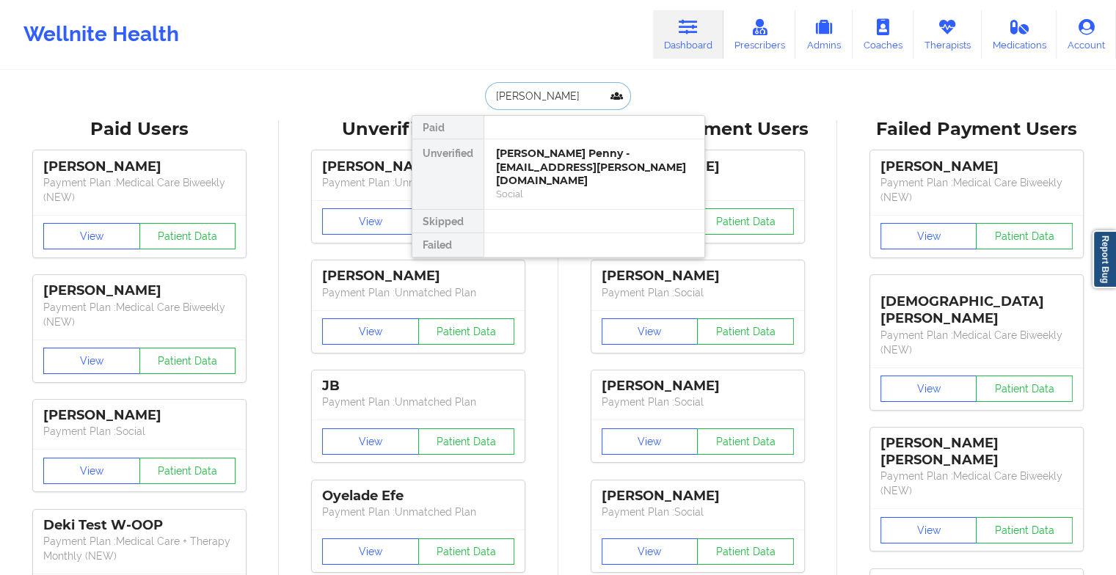
type input "brianna la"
click at [573, 155] on div "[PERSON_NAME] - [EMAIL_ADDRESS][DOMAIN_NAME]" at bounding box center [594, 160] width 197 height 27
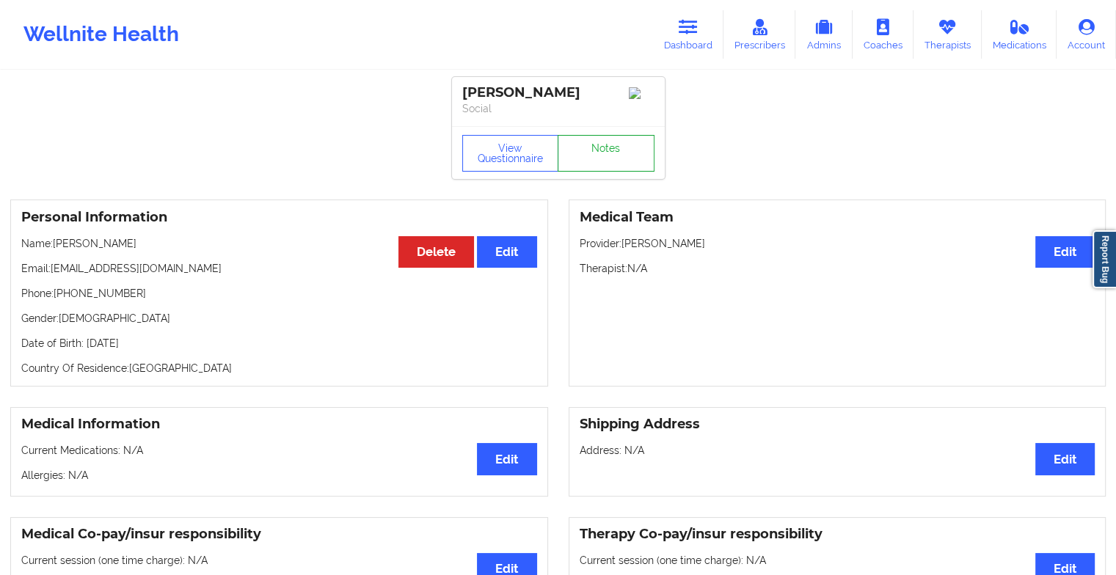
click at [613, 151] on link "Notes" at bounding box center [606, 153] width 97 height 37
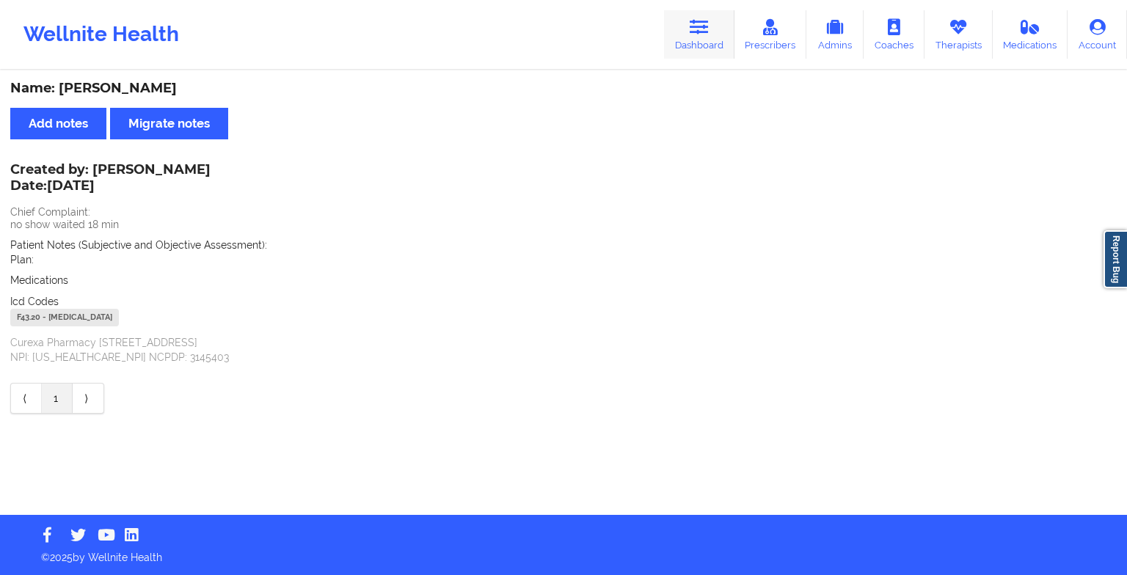
click at [667, 27] on link "Dashboard" at bounding box center [699, 34] width 70 height 48
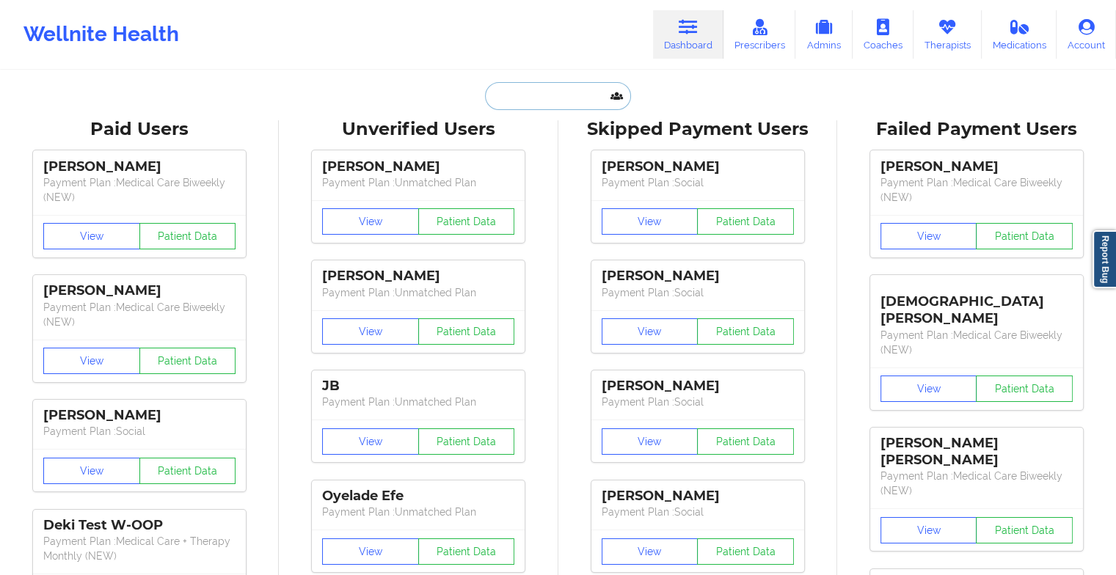
click at [525, 96] on input "text" at bounding box center [557, 96] width 145 height 28
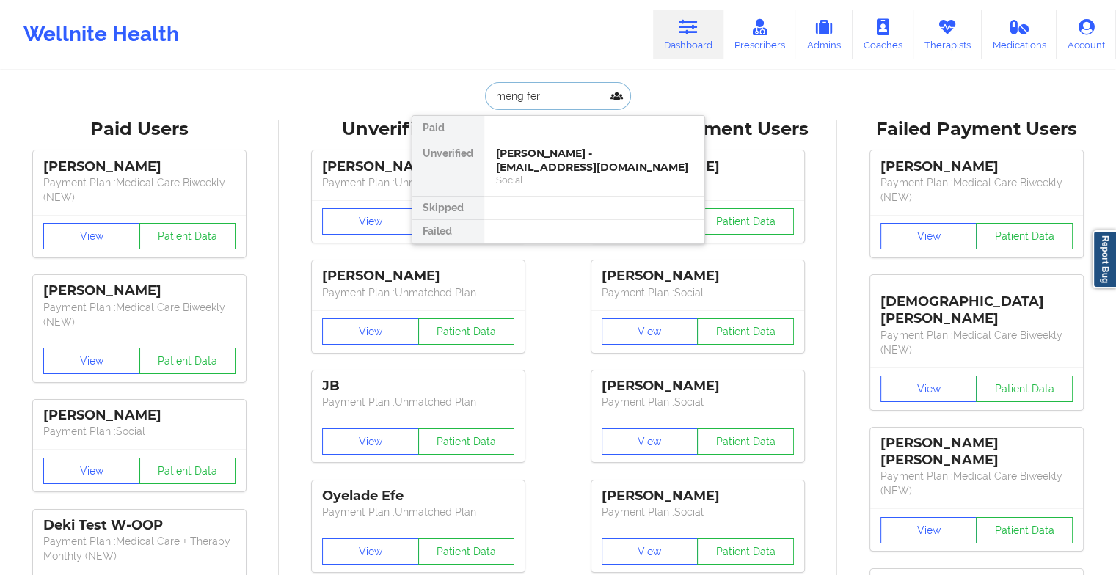
type input "[PERSON_NAME]"
click at [548, 161] on div "[PERSON_NAME] - [EMAIL_ADDRESS][DOMAIN_NAME]" at bounding box center [594, 160] width 197 height 27
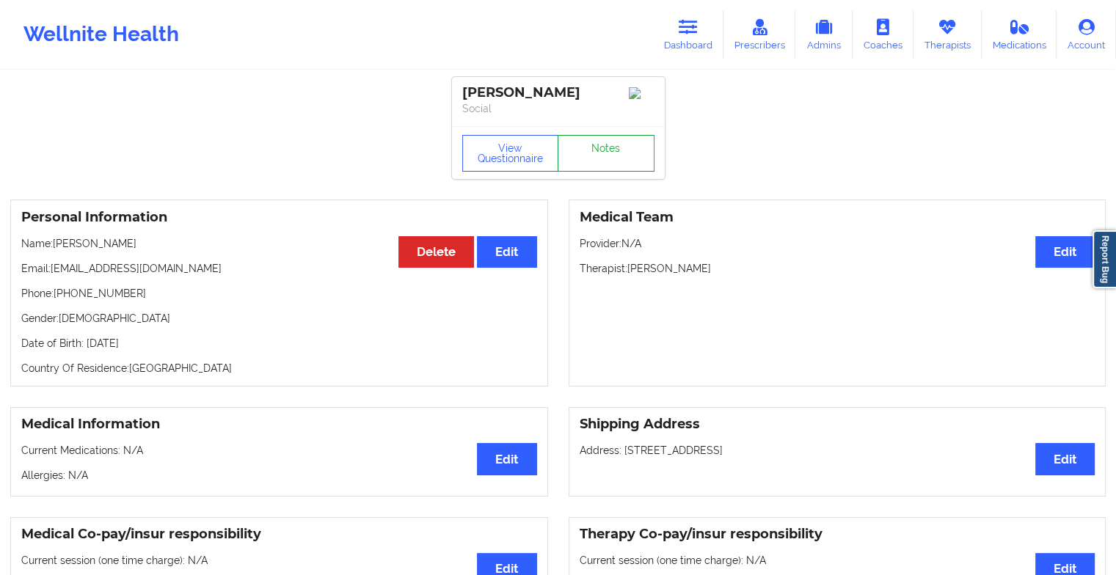
click at [588, 153] on link "Notes" at bounding box center [606, 153] width 97 height 37
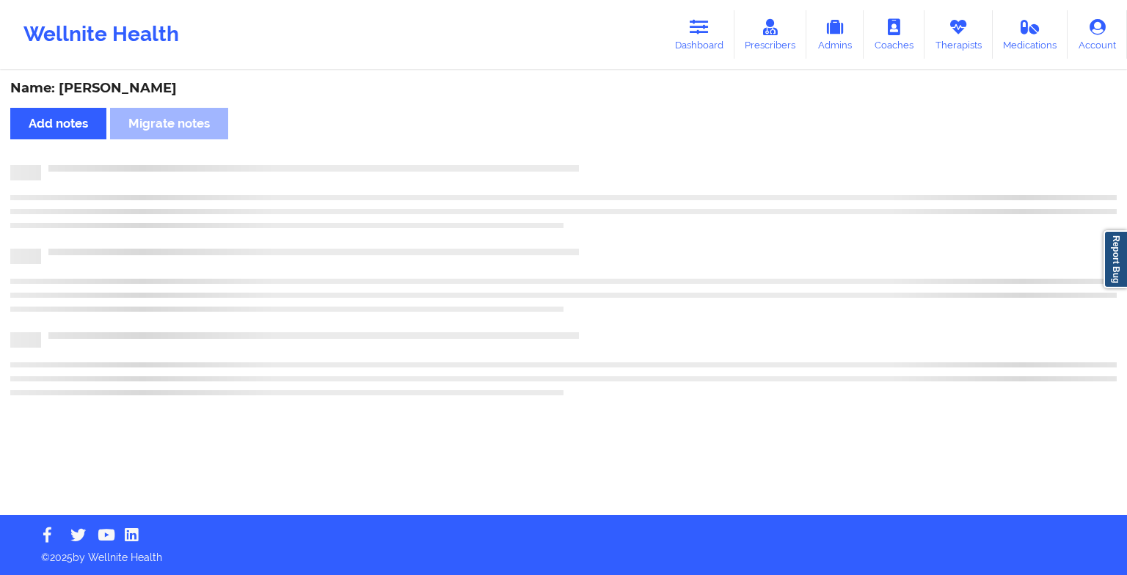
click at [588, 153] on div "Name: [PERSON_NAME] Add notes Migrate notes" at bounding box center [563, 293] width 1127 height 443
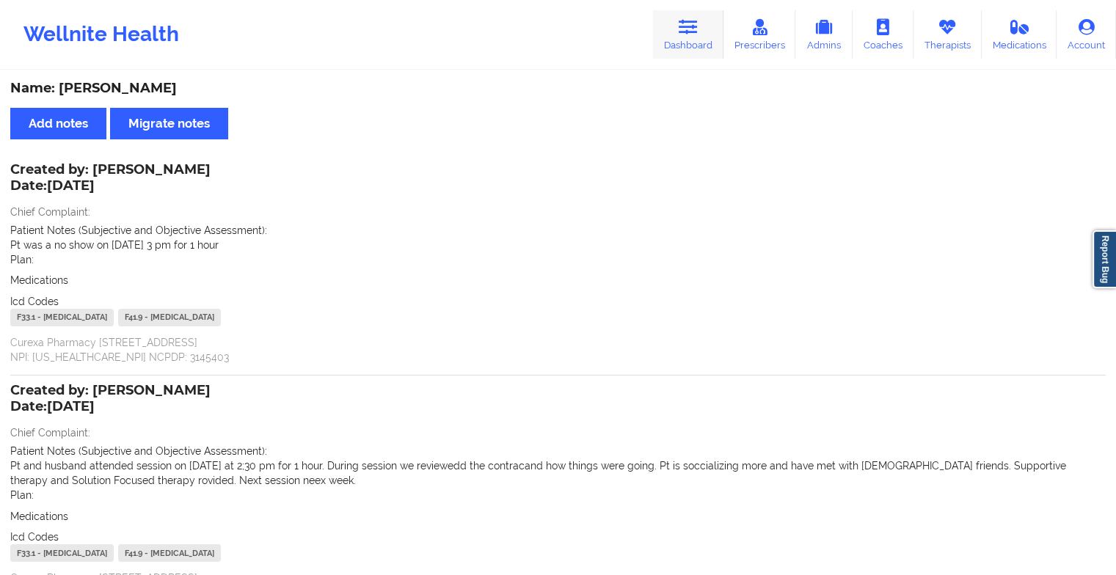
click at [657, 31] on link "Dashboard" at bounding box center [688, 34] width 70 height 48
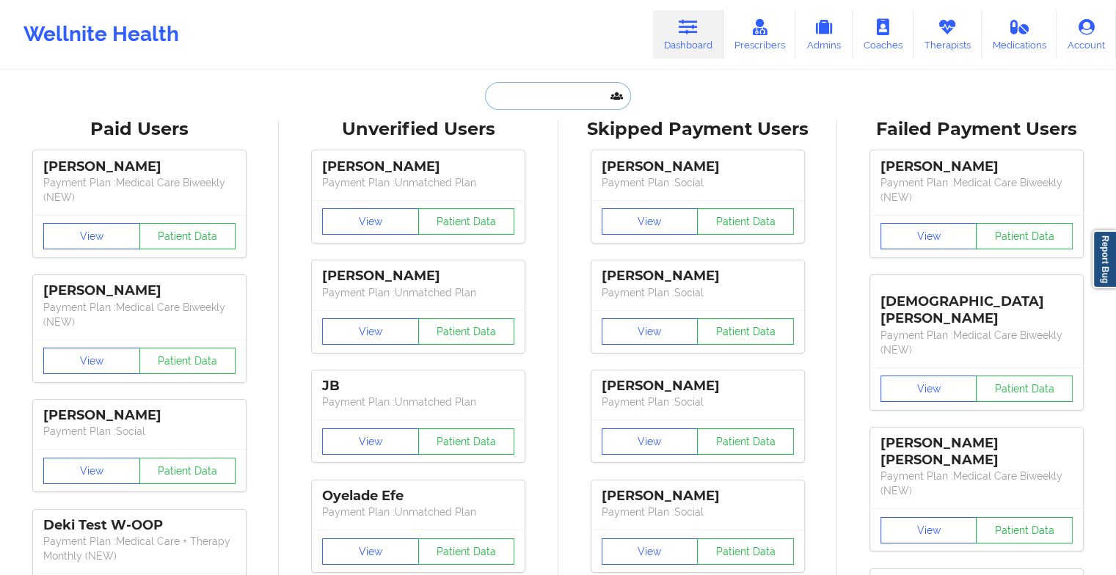
click at [514, 90] on input "text" at bounding box center [557, 96] width 145 height 28
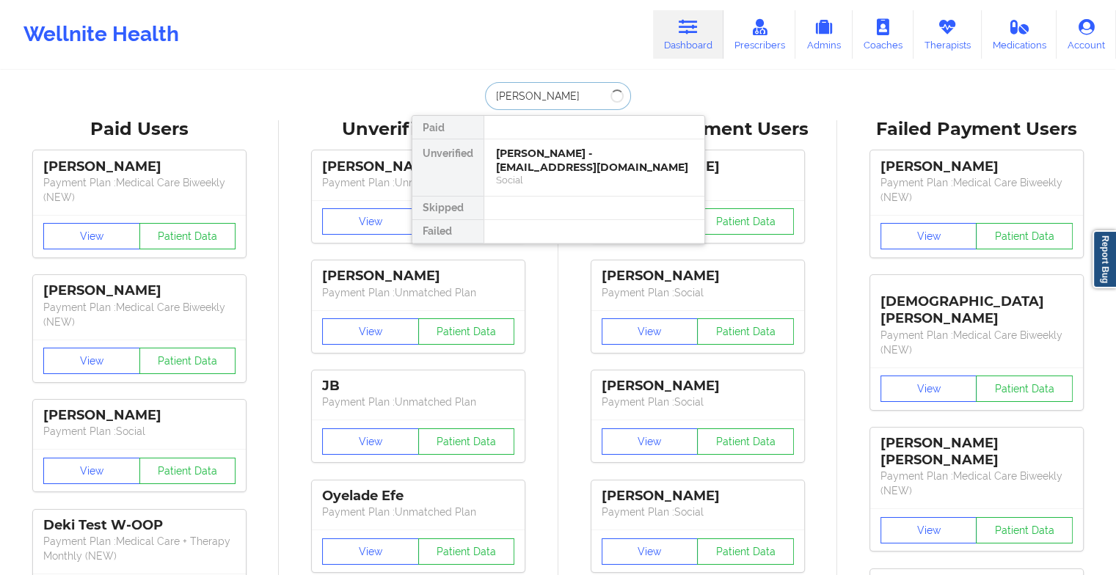
type input "[PERSON_NAME]"
click at [569, 170] on div "[PERSON_NAME] - [EMAIL_ADDRESS][DOMAIN_NAME]" at bounding box center [594, 160] width 197 height 27
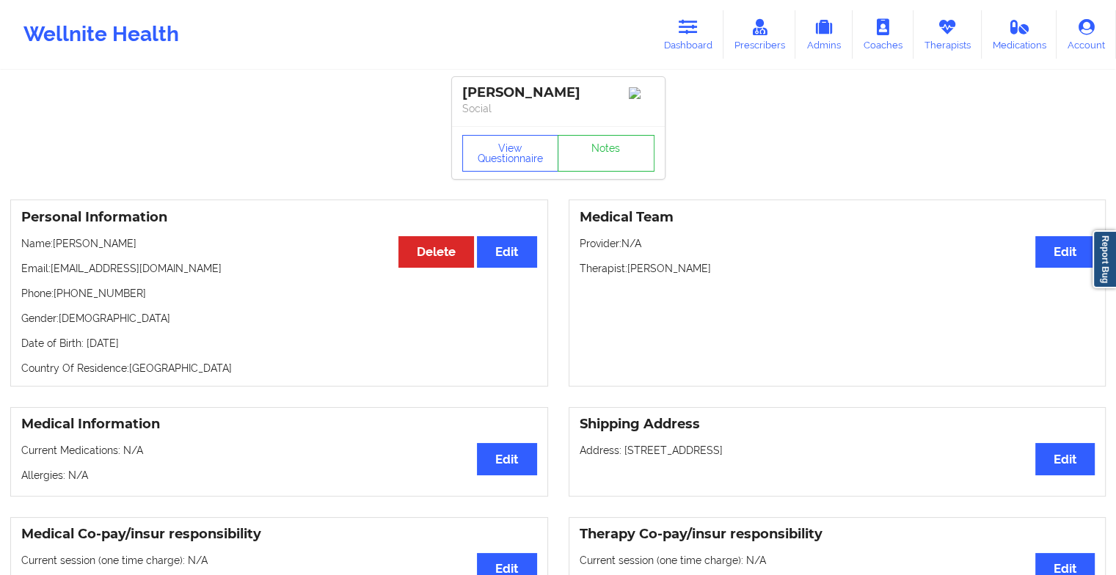
click at [612, 136] on div "View Questionnaire Notes" at bounding box center [558, 152] width 213 height 53
drag, startPoint x: 612, startPoint y: 136, endPoint x: 606, endPoint y: 156, distance: 20.7
click at [606, 156] on link "Notes" at bounding box center [606, 153] width 97 height 37
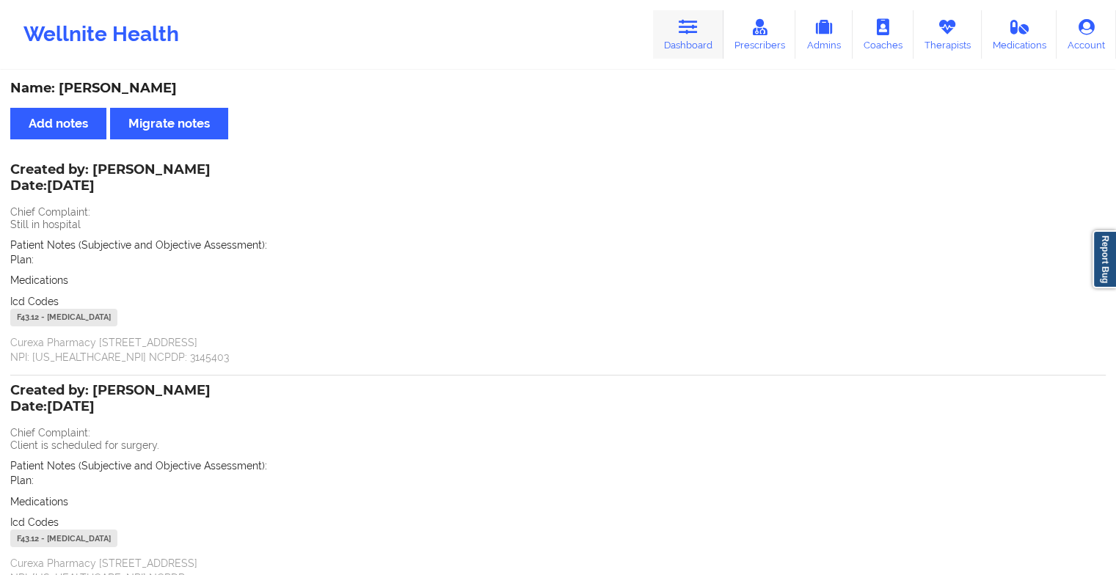
click at [684, 40] on link "Dashboard" at bounding box center [688, 34] width 70 height 48
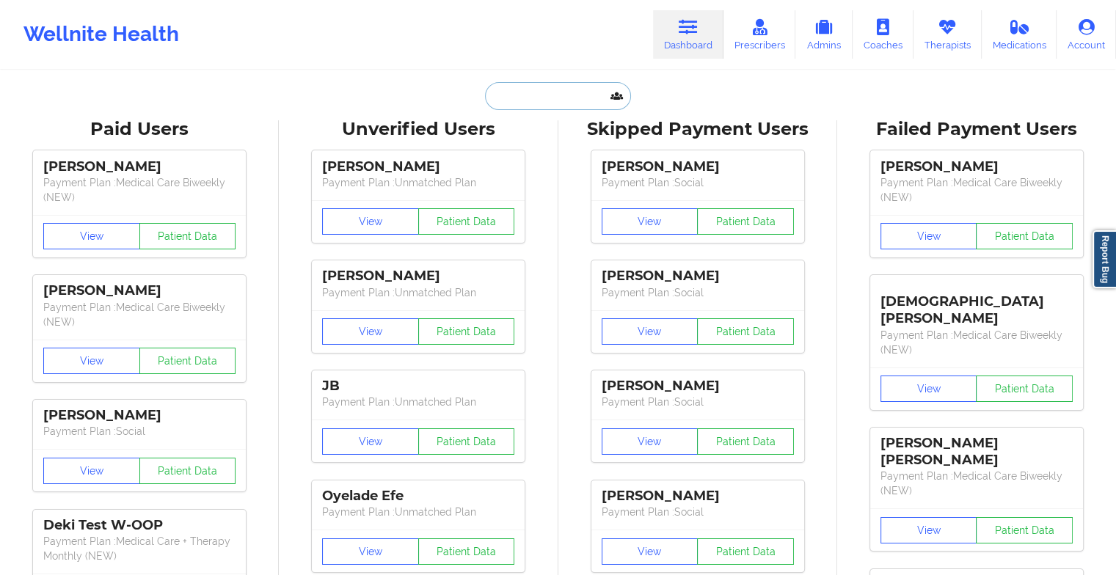
click at [564, 102] on input "text" at bounding box center [557, 96] width 145 height 28
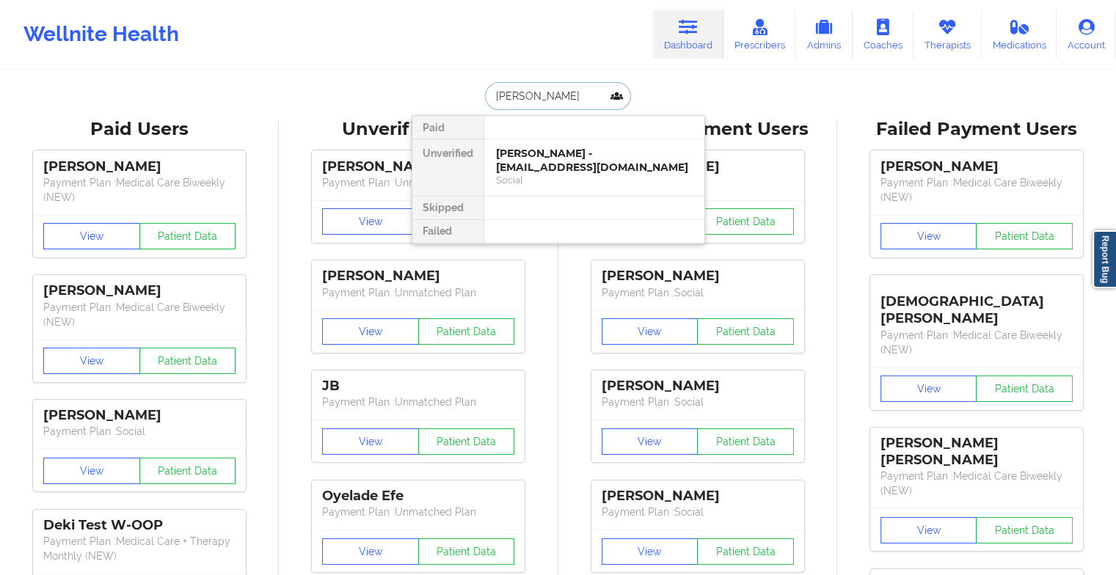
type input "[PERSON_NAME]"
click at [596, 197] on div at bounding box center [594, 208] width 221 height 23
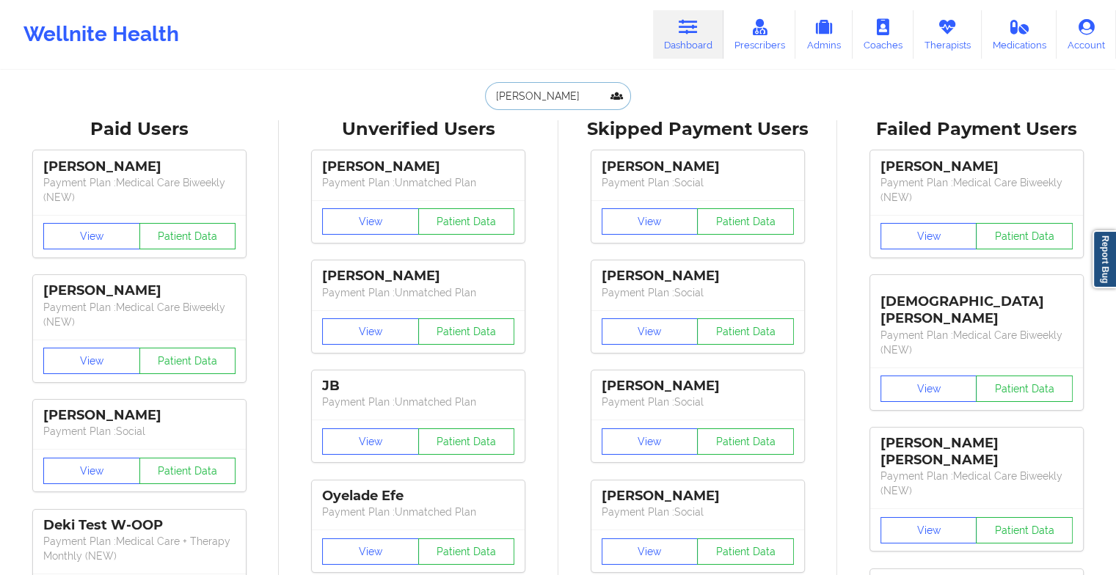
click at [558, 106] on input "[PERSON_NAME]" at bounding box center [557, 96] width 145 height 28
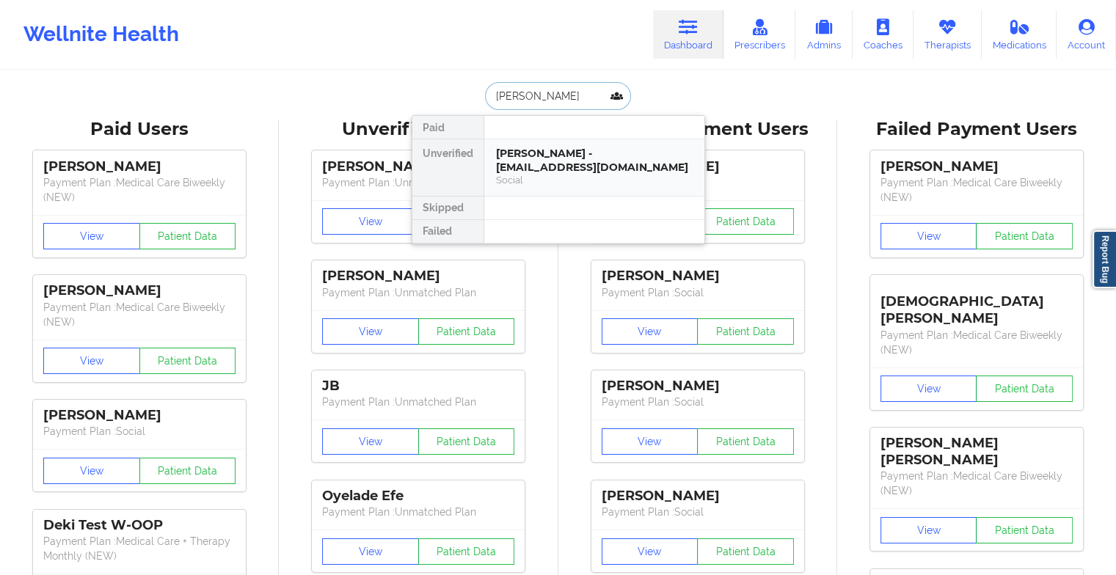
click at [555, 150] on div "[PERSON_NAME] - [EMAIL_ADDRESS][DOMAIN_NAME]" at bounding box center [594, 160] width 197 height 27
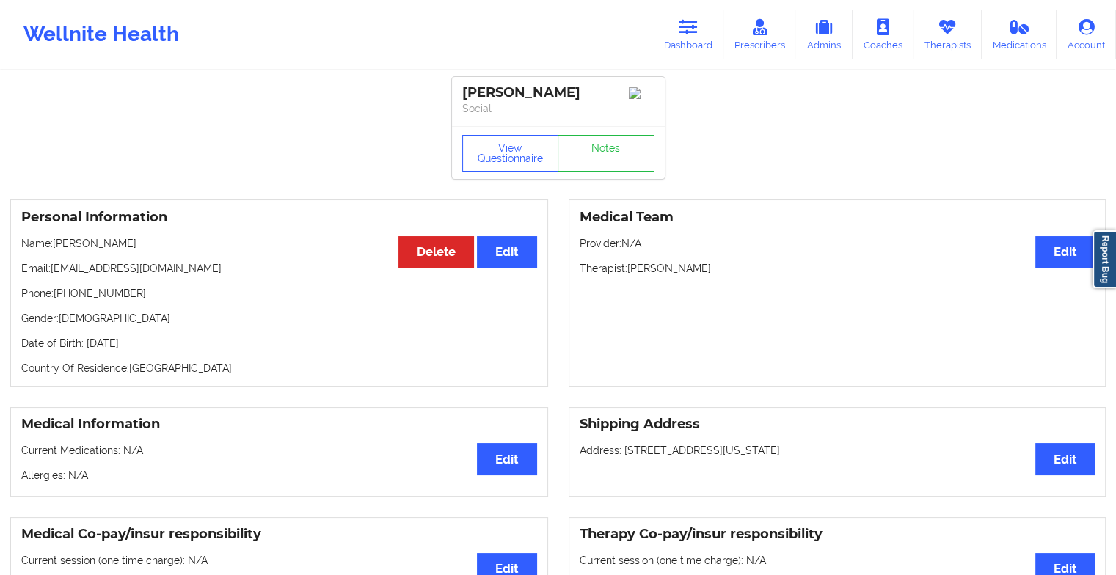
click at [593, 137] on div "View Questionnaire Notes" at bounding box center [558, 152] width 213 height 53
click at [590, 146] on link "Notes" at bounding box center [606, 153] width 97 height 37
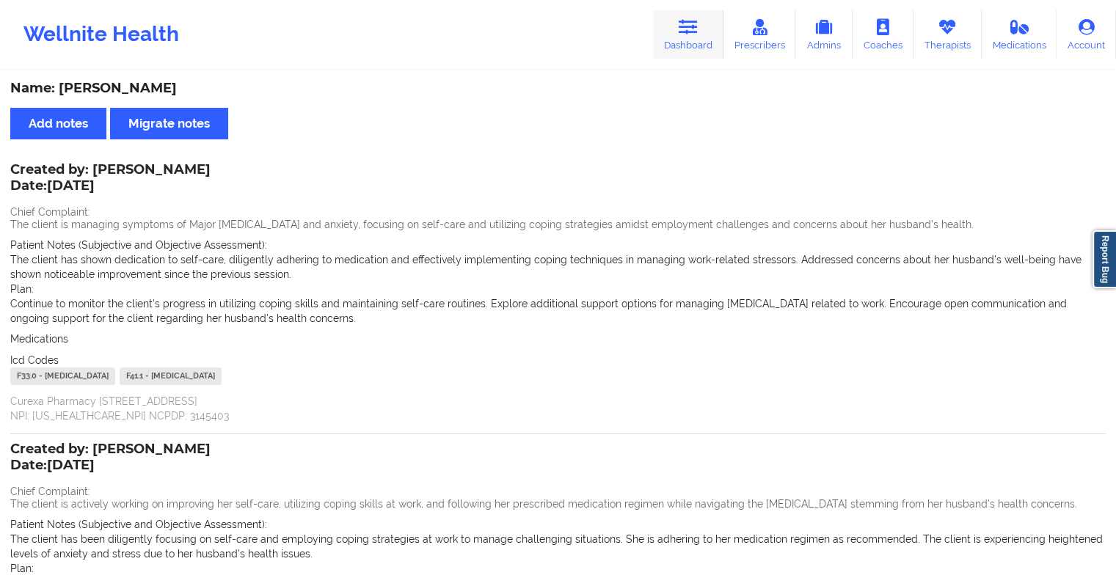
click at [674, 15] on link "Dashboard" at bounding box center [688, 34] width 70 height 48
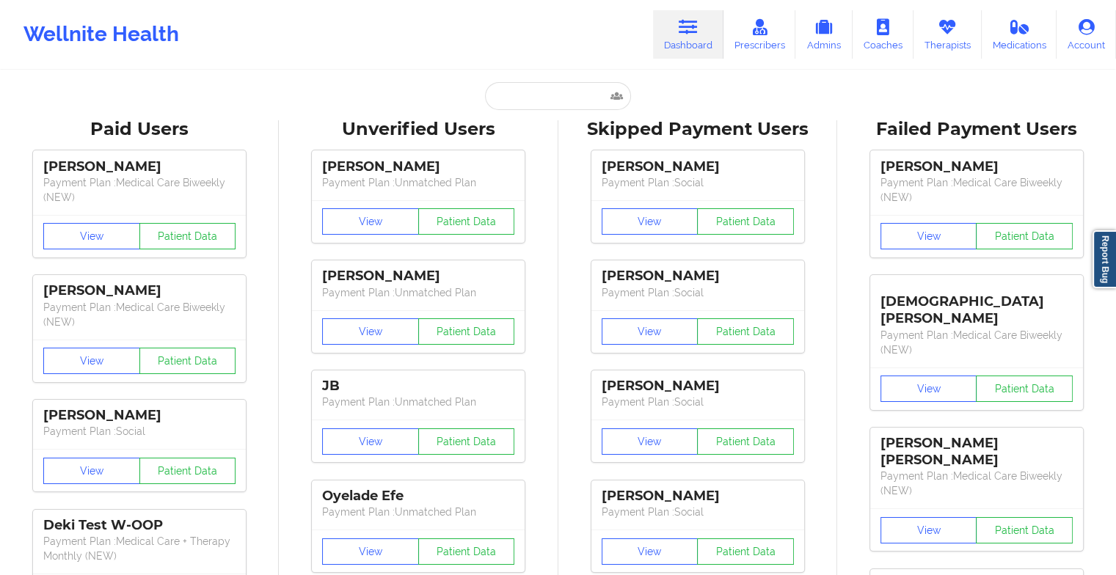
click at [529, 107] on input "text" at bounding box center [557, 96] width 145 height 28
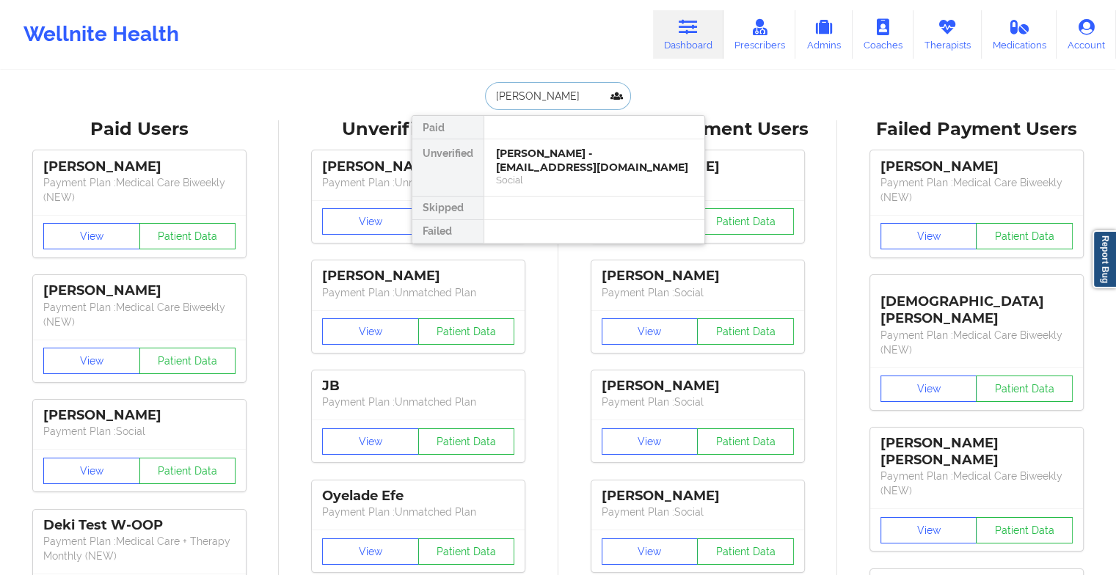
type input "[PERSON_NAME]"
click at [613, 178] on div "Social" at bounding box center [594, 180] width 197 height 12
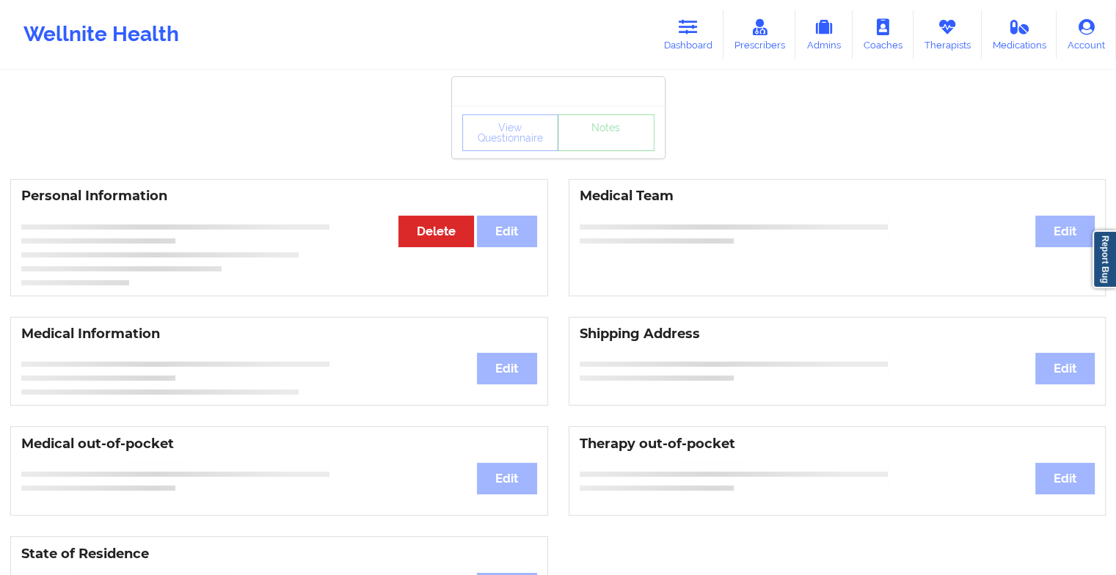
click at [591, 145] on div "View Questionnaire Notes" at bounding box center [558, 132] width 192 height 37
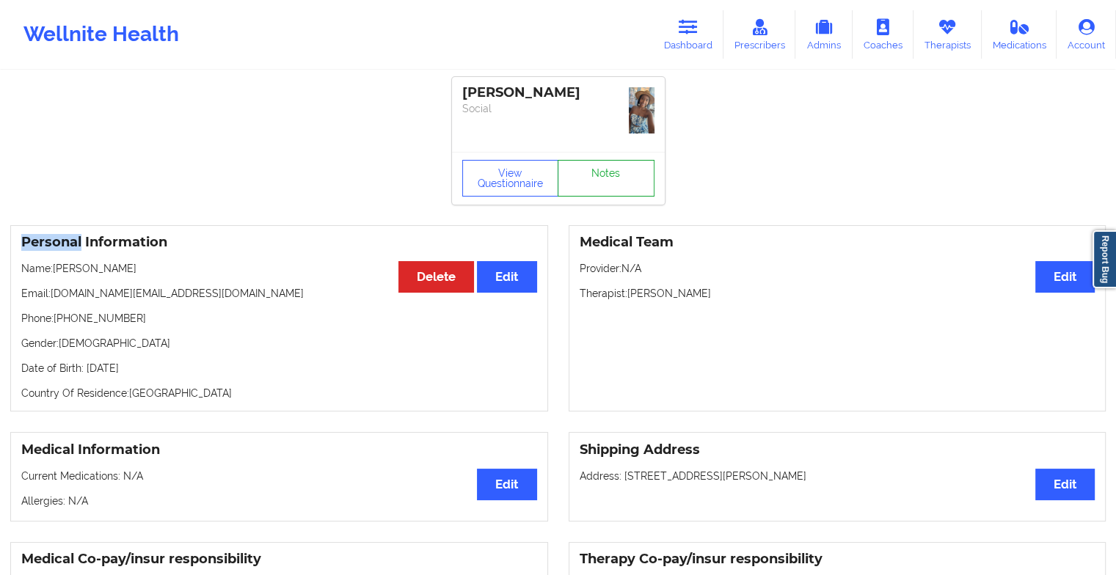
click at [601, 169] on link "Notes" at bounding box center [606, 178] width 97 height 37
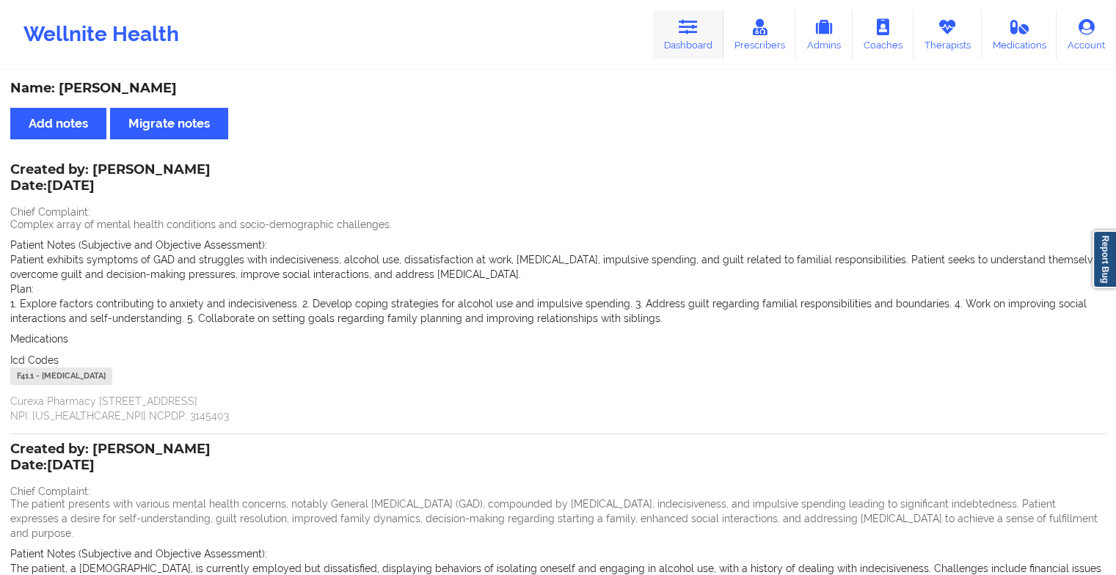
click at [690, 21] on icon at bounding box center [688, 27] width 19 height 16
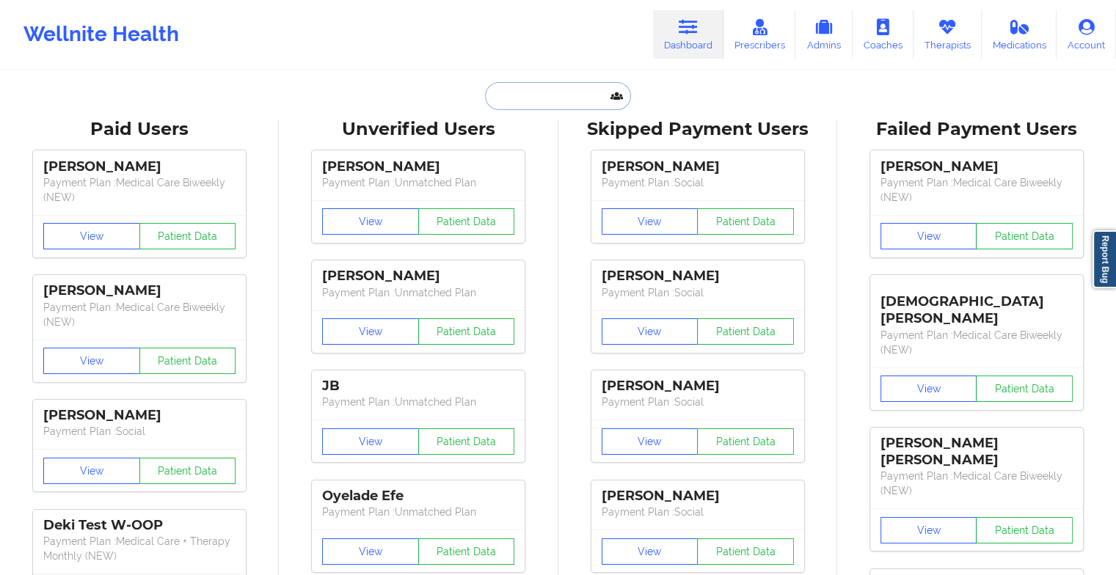
click at [540, 88] on input "text" at bounding box center [557, 96] width 145 height 28
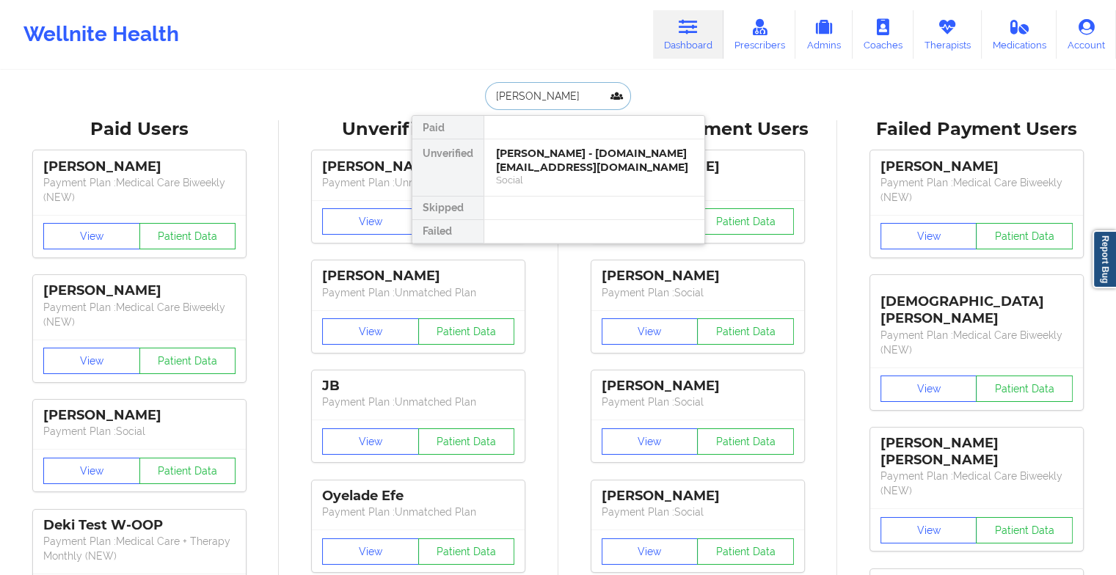
type input "[PERSON_NAME]"
click at [540, 174] on div "Social" at bounding box center [594, 180] width 197 height 12
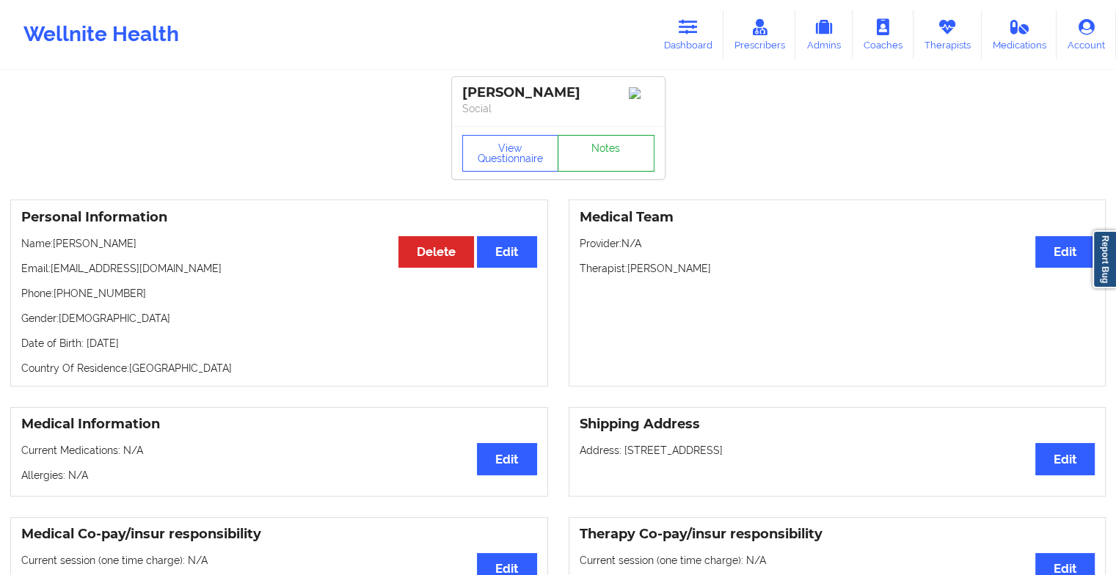
click at [613, 148] on link "Notes" at bounding box center [606, 153] width 97 height 37
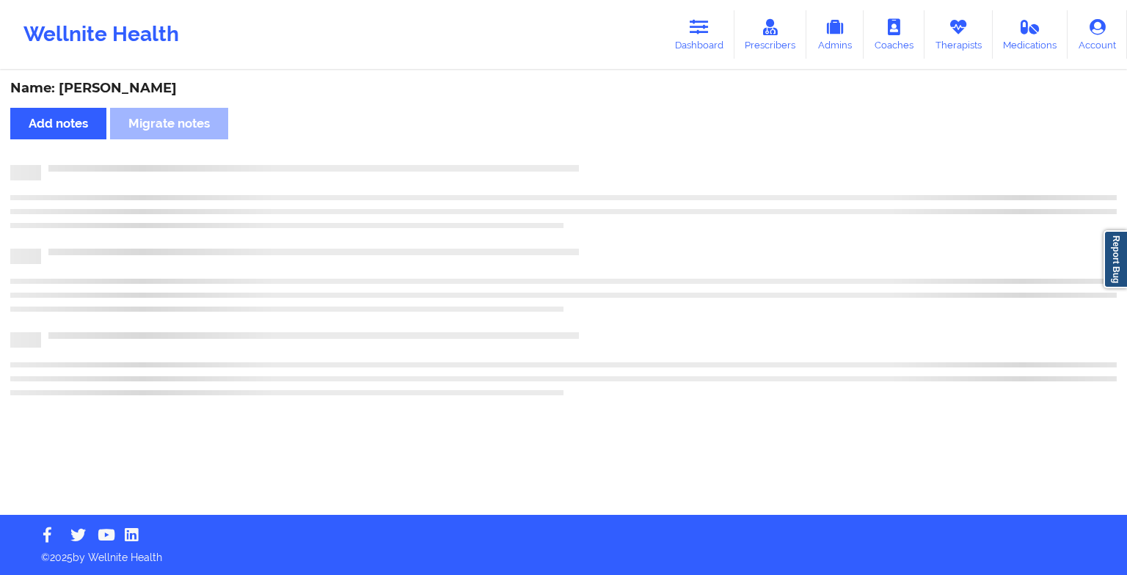
click at [613, 148] on div "Name: [PERSON_NAME] Add notes Migrate notes" at bounding box center [563, 293] width 1127 height 443
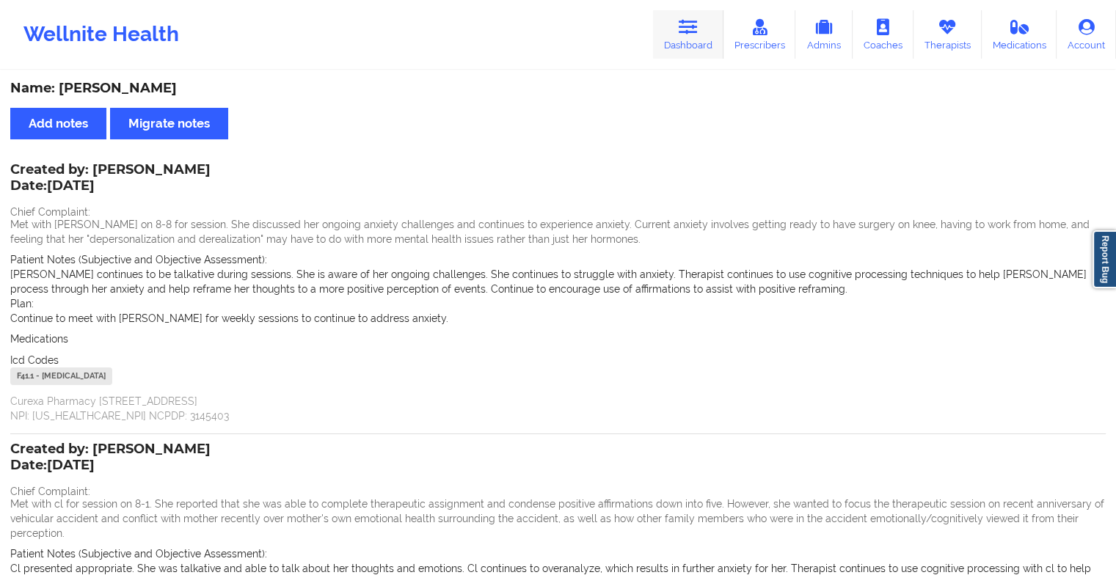
click at [691, 52] on link "Dashboard" at bounding box center [688, 34] width 70 height 48
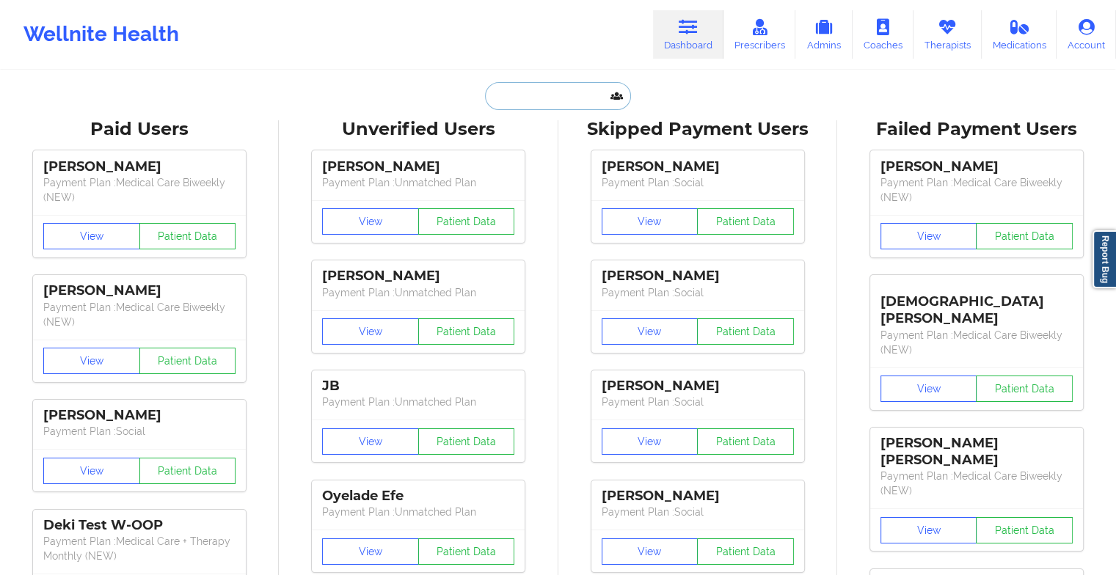
click at [562, 98] on input "text" at bounding box center [557, 96] width 145 height 28
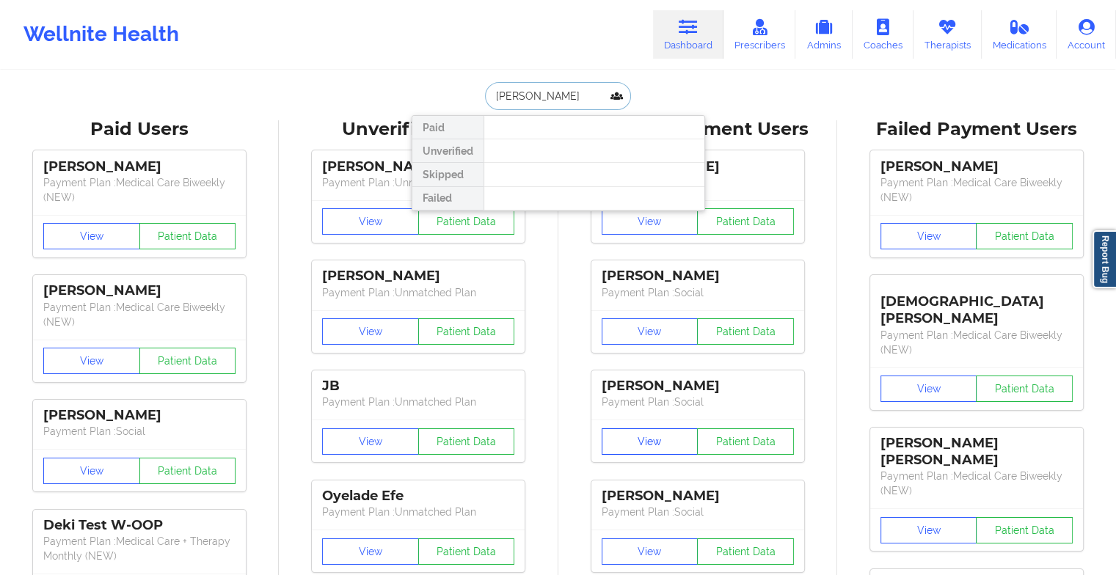
type input "[PERSON_NAME] andr"
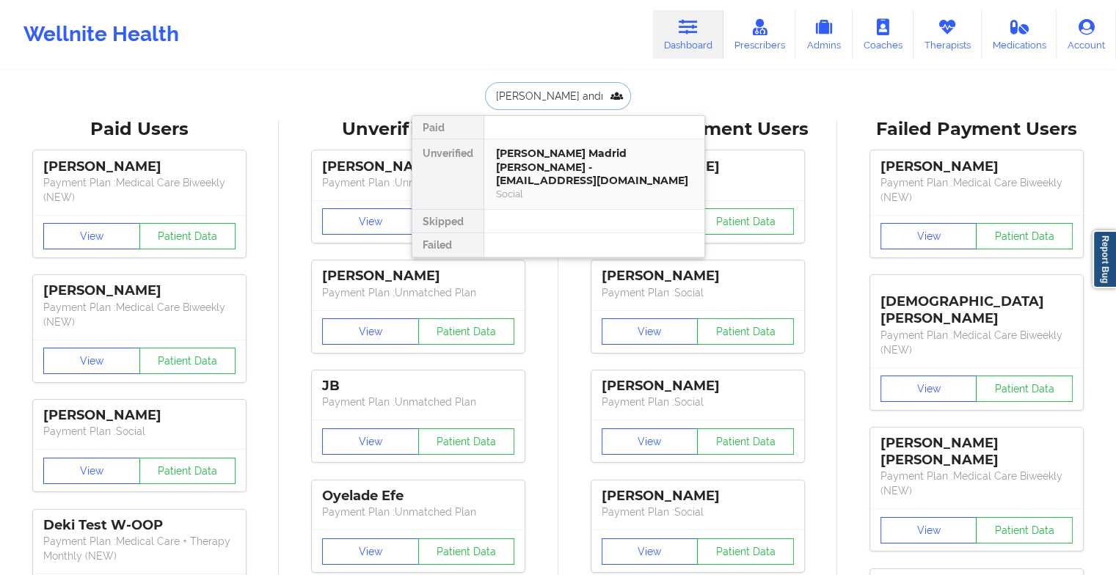
click at [566, 153] on div "[PERSON_NAME] Madrid [PERSON_NAME] - [EMAIL_ADDRESS][DOMAIN_NAME]" at bounding box center [594, 167] width 197 height 41
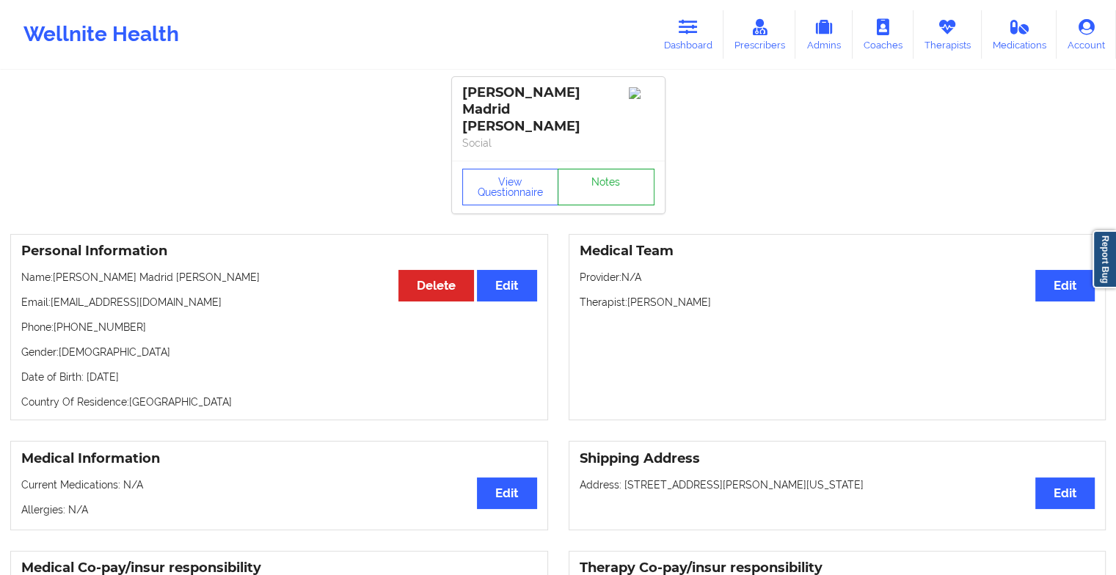
click at [604, 175] on link "Notes" at bounding box center [606, 187] width 97 height 37
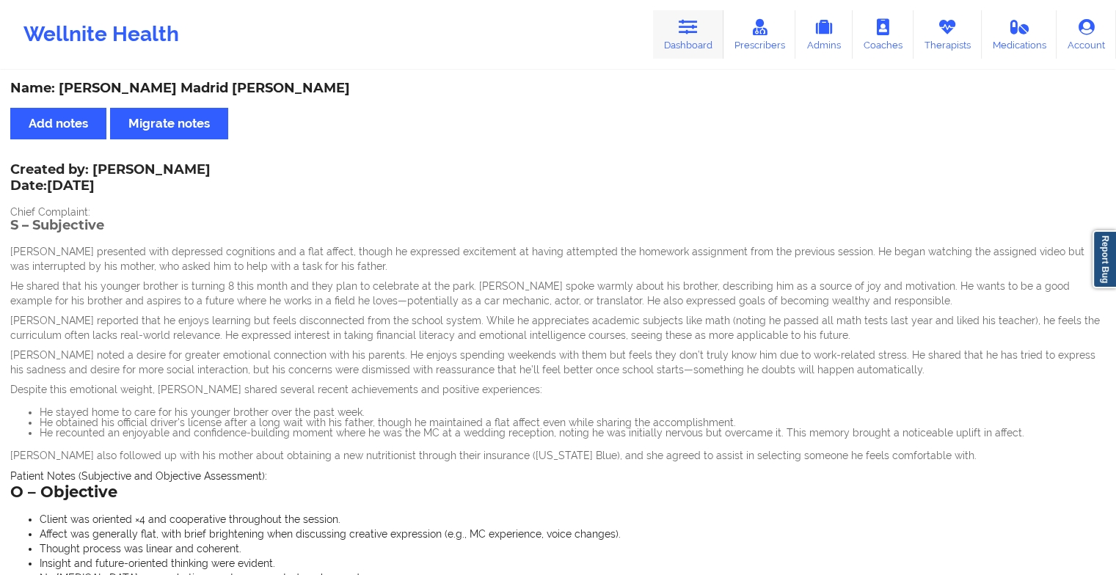
click at [698, 33] on icon at bounding box center [688, 27] width 19 height 16
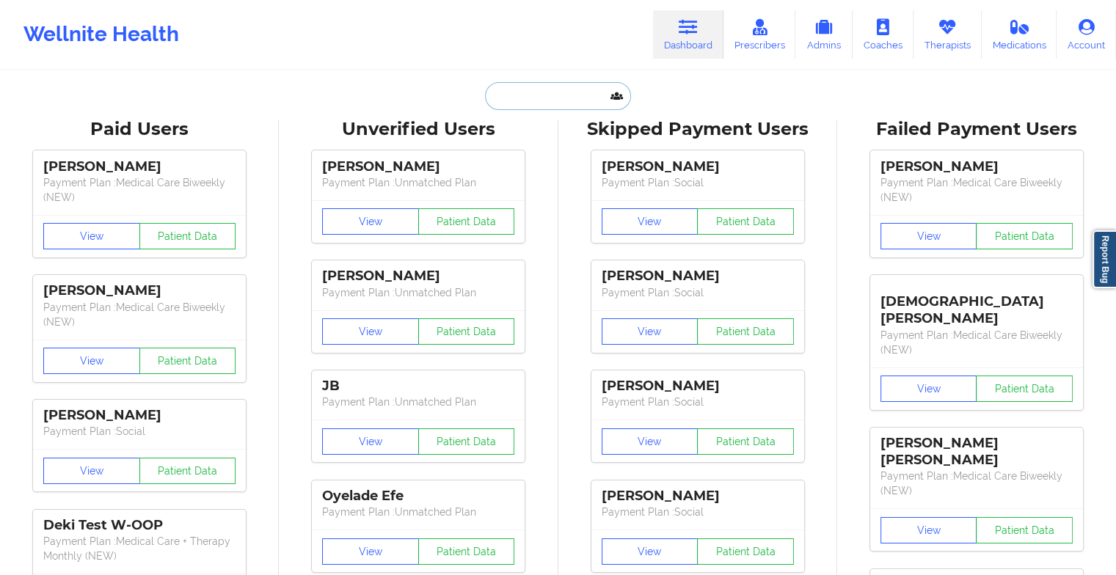
click at [561, 103] on input "text" at bounding box center [557, 96] width 145 height 28
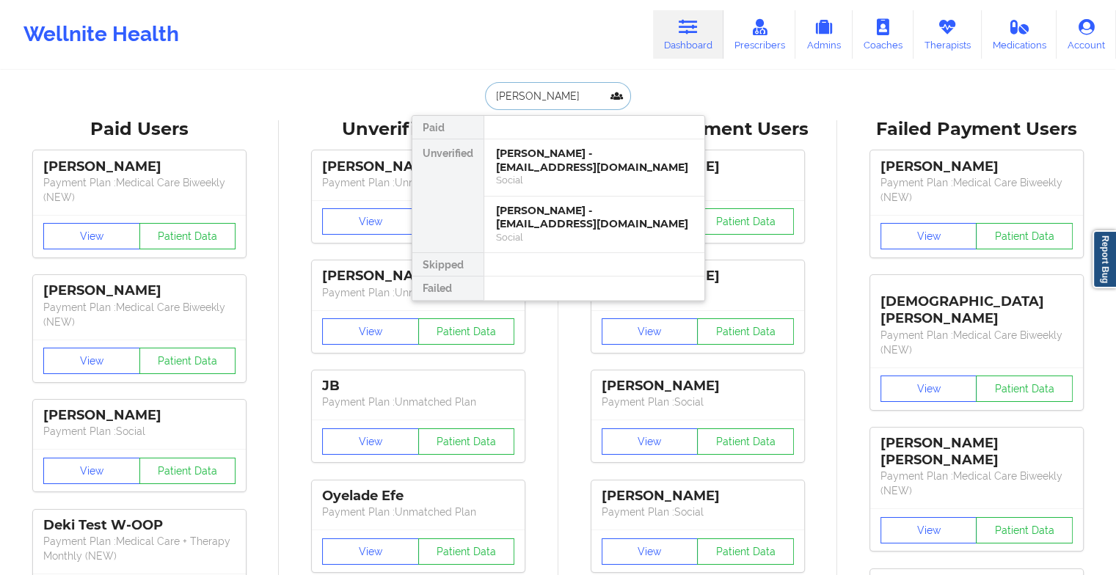
type input "[PERSON_NAME]"
click at [573, 156] on div "[PERSON_NAME] - [EMAIL_ADDRESS][DOMAIN_NAME]" at bounding box center [594, 160] width 197 height 27
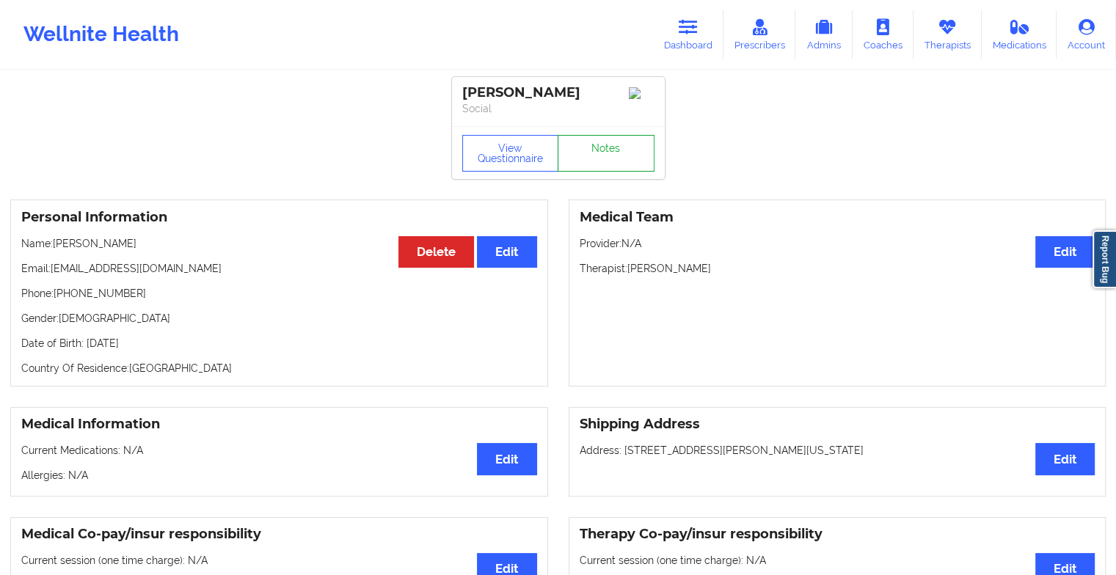
click at [626, 152] on link "Notes" at bounding box center [606, 153] width 97 height 37
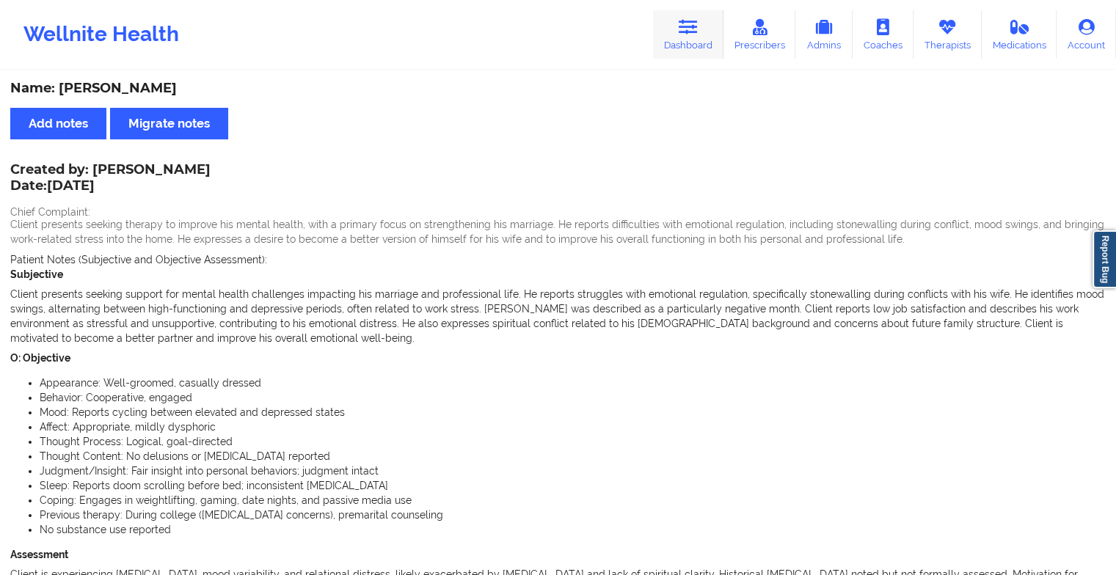
click at [695, 28] on icon at bounding box center [688, 27] width 19 height 16
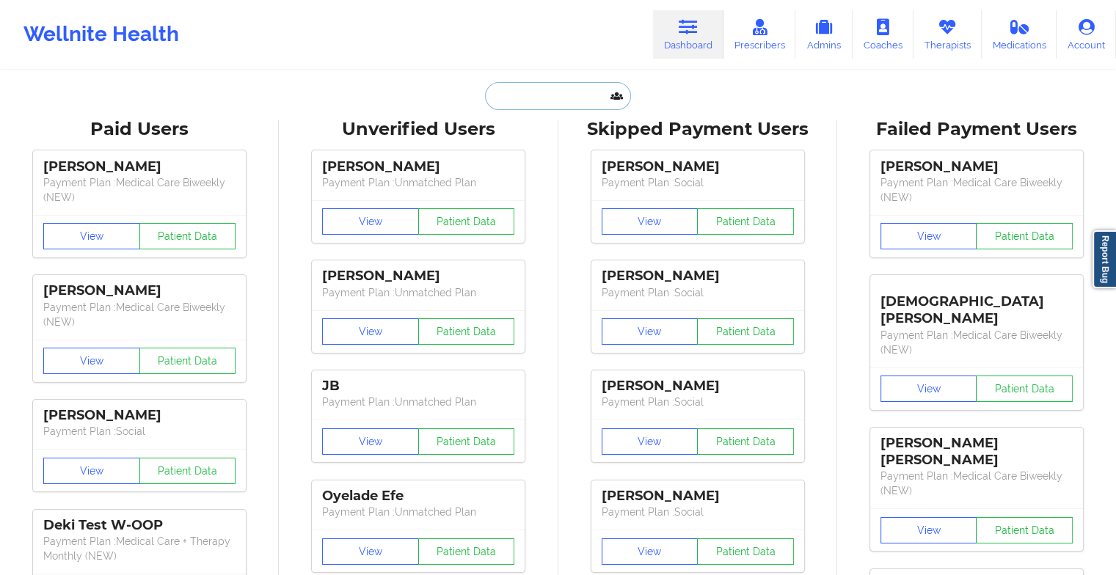
click at [566, 103] on input "text" at bounding box center [557, 96] width 145 height 28
type input "n"
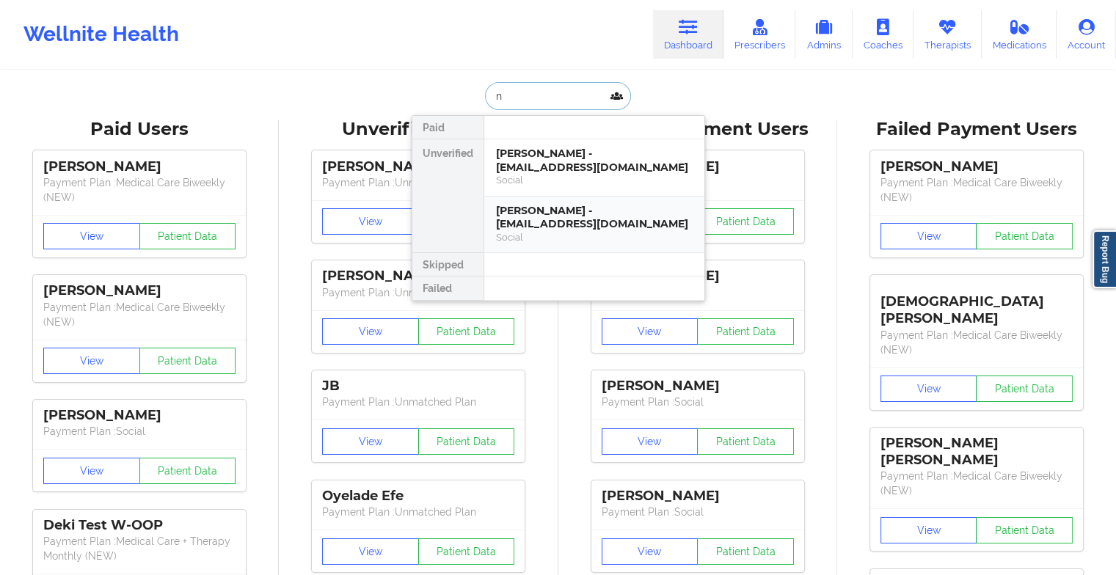
click at [610, 223] on div "[PERSON_NAME] - [EMAIL_ADDRESS][DOMAIN_NAME]" at bounding box center [594, 217] width 197 height 27
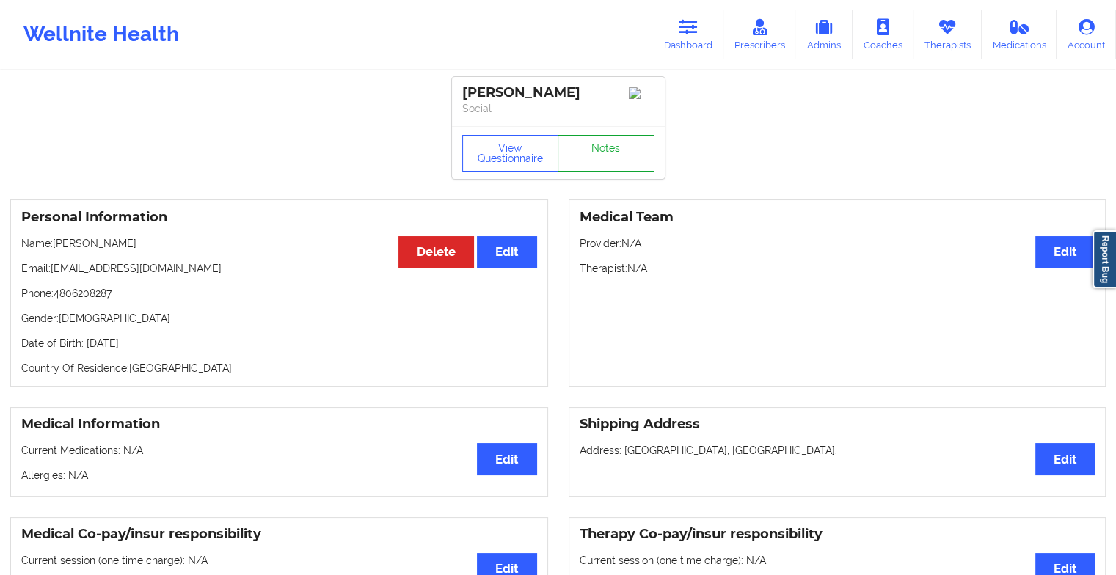
click at [586, 155] on link "Notes" at bounding box center [606, 153] width 97 height 37
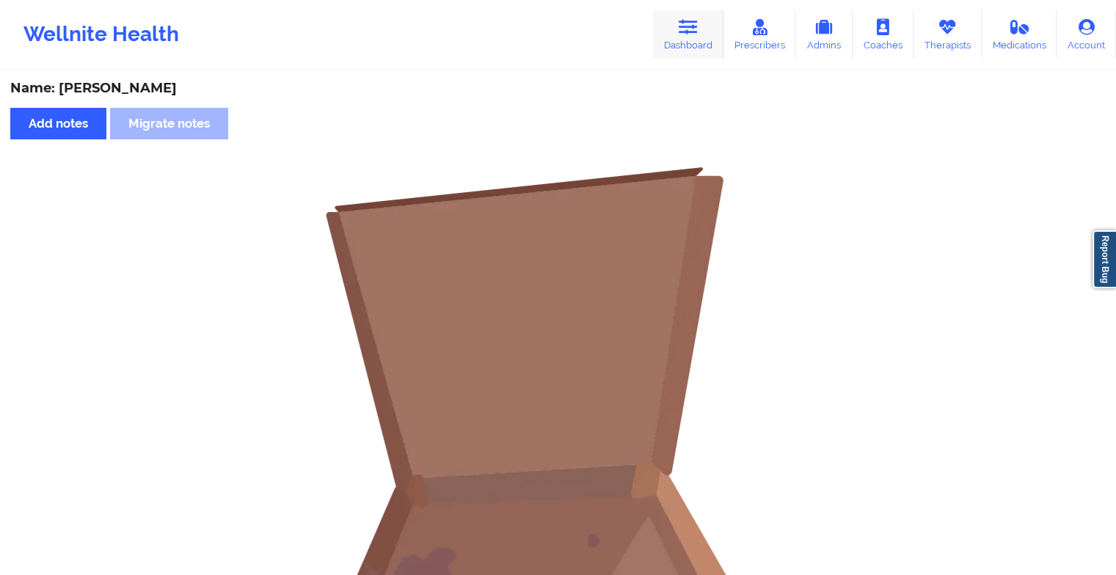
click at [696, 32] on icon at bounding box center [688, 27] width 19 height 16
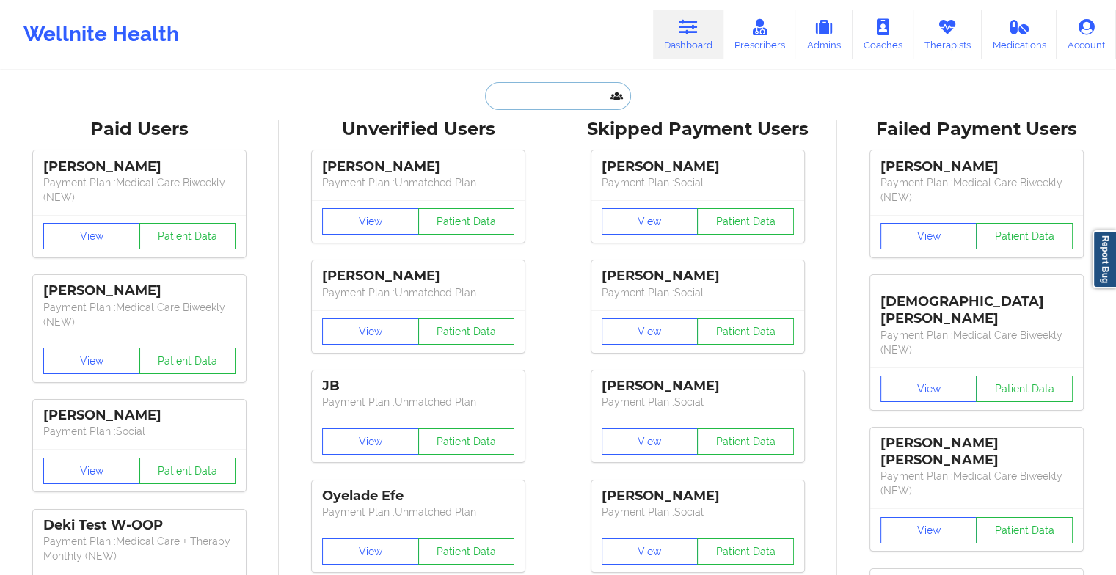
click at [550, 101] on input "text" at bounding box center [557, 96] width 145 height 28
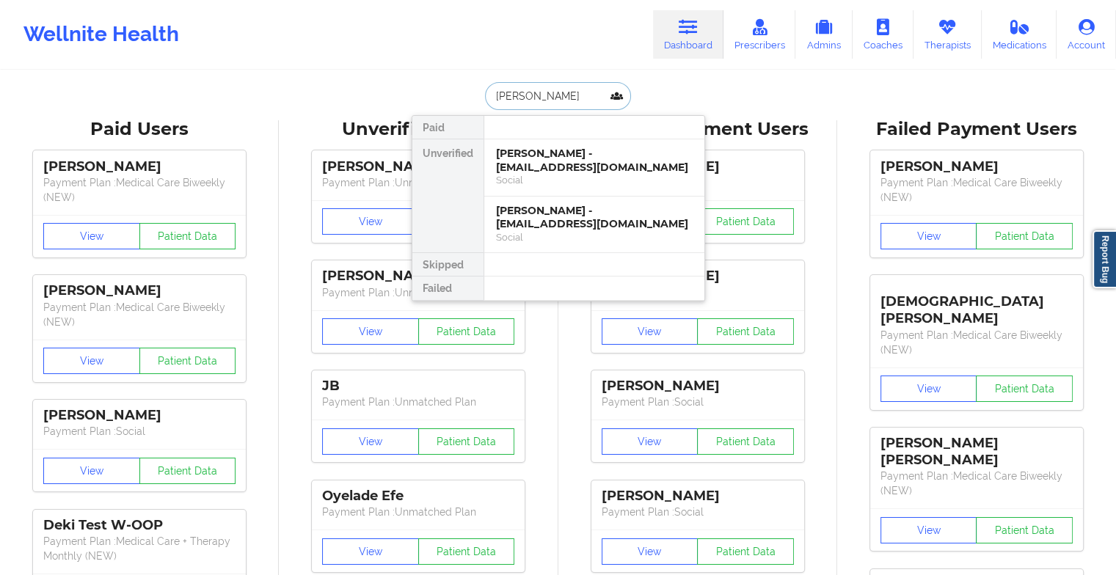
type input "[PERSON_NAME]"
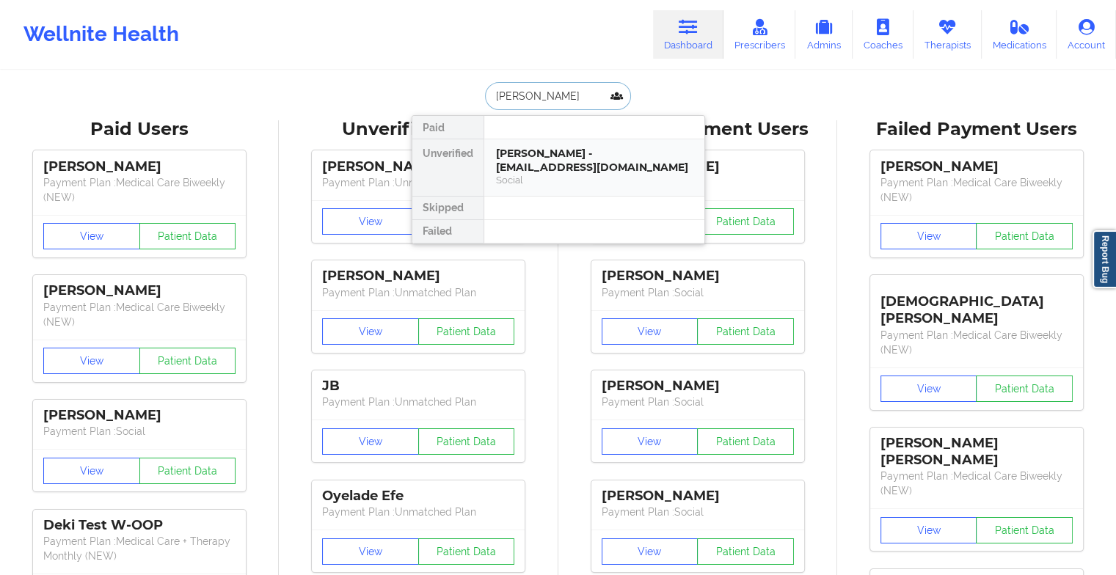
click at [581, 167] on div "[PERSON_NAME] - [EMAIL_ADDRESS][DOMAIN_NAME]" at bounding box center [594, 160] width 197 height 27
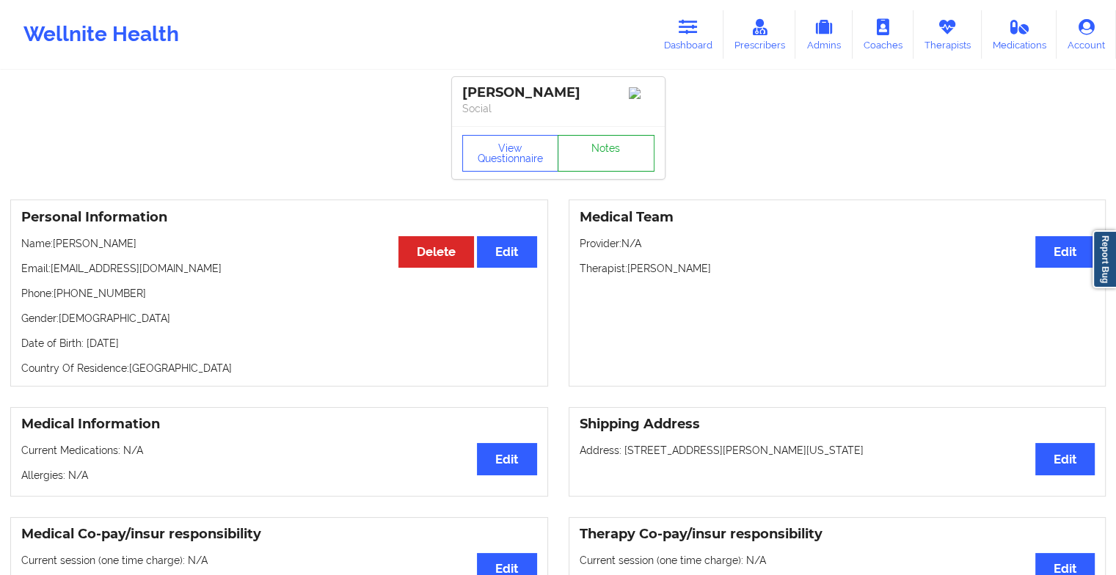
click at [617, 158] on link "Notes" at bounding box center [606, 153] width 97 height 37
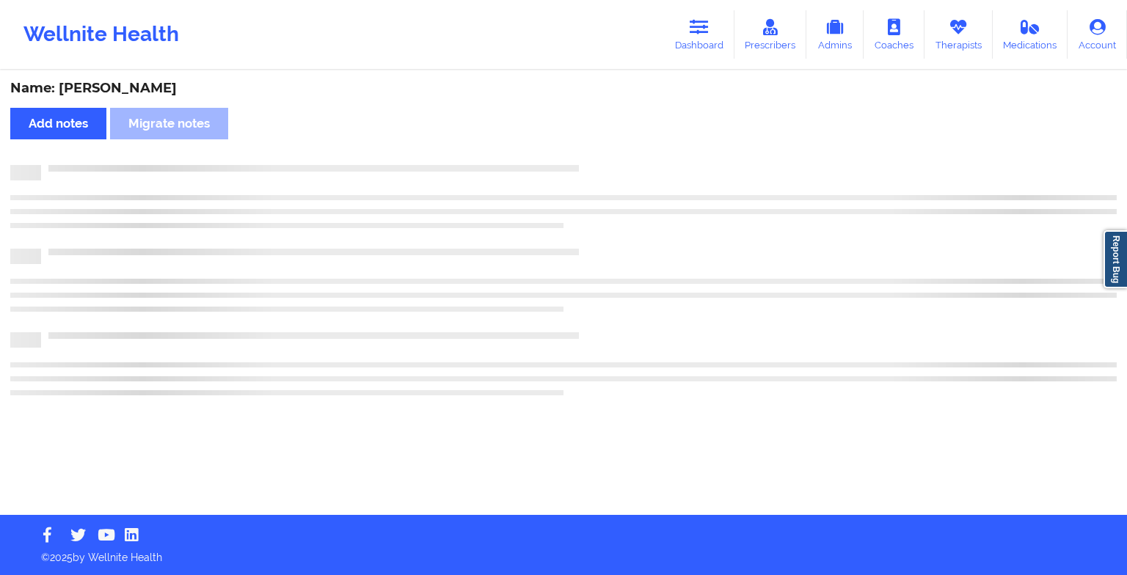
click at [617, 158] on div "Name: [PERSON_NAME] Add notes Migrate notes" at bounding box center [563, 293] width 1127 height 443
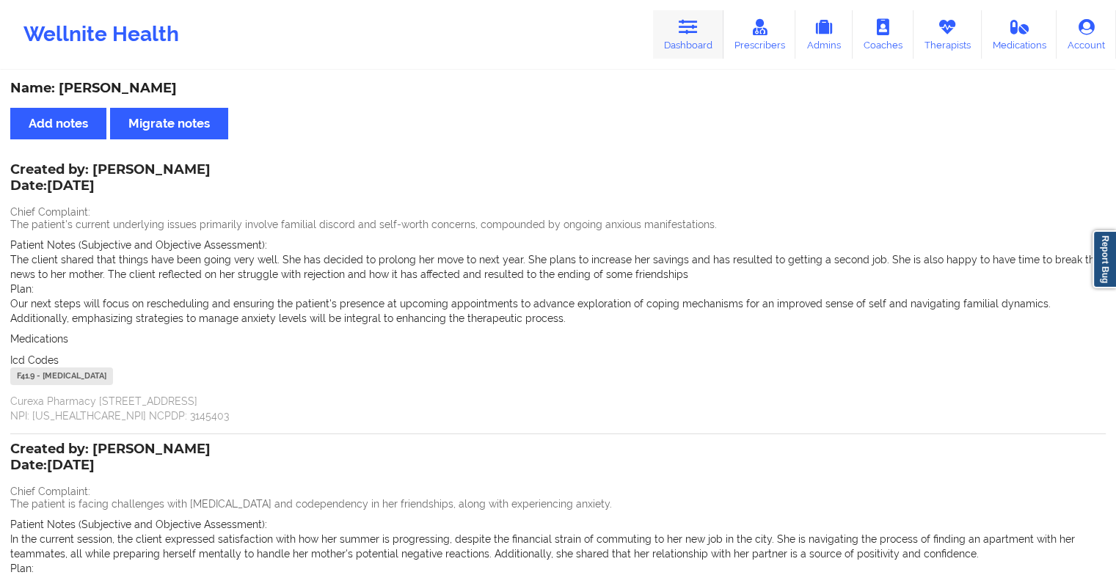
click at [688, 42] on link "Dashboard" at bounding box center [688, 34] width 70 height 48
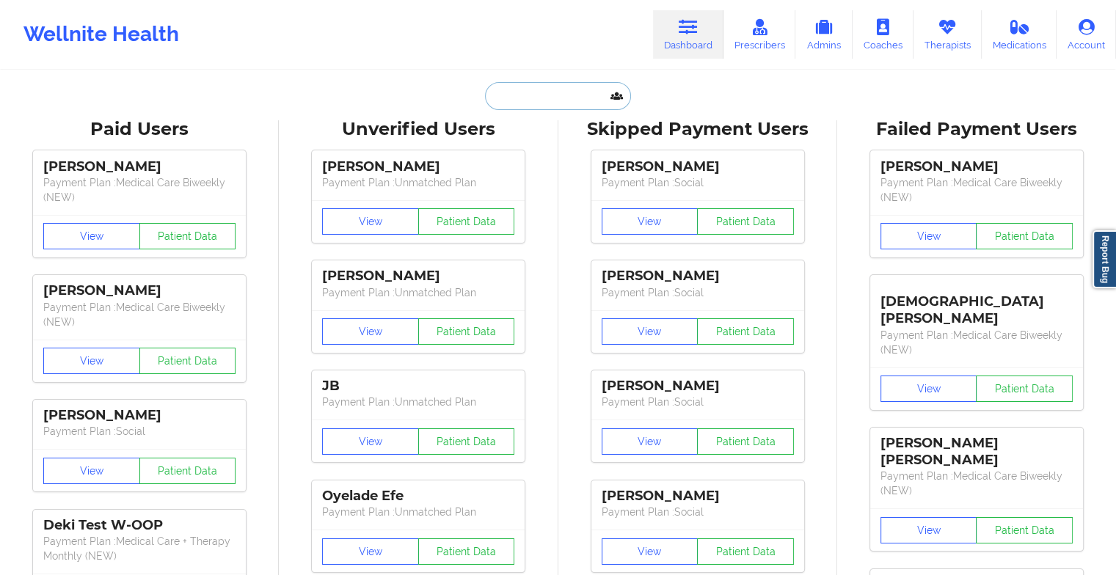
click at [534, 92] on input "text" at bounding box center [557, 96] width 145 height 28
type input "a"
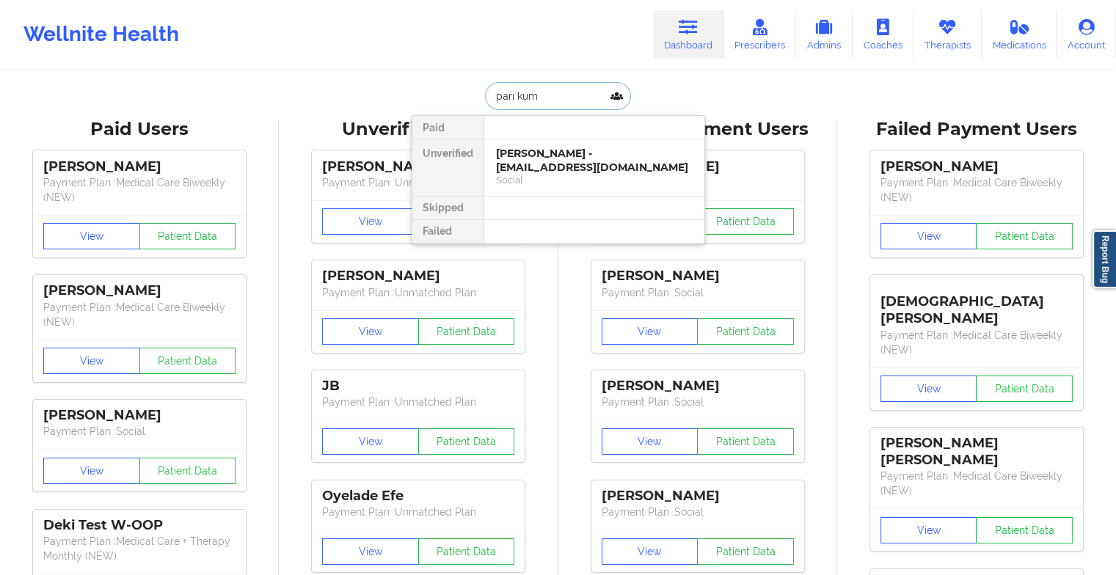
type input "pari kuma"
click at [522, 153] on div "[PERSON_NAME] - [EMAIL_ADDRESS][PERSON_NAME][DOMAIN_NAME]" at bounding box center [594, 167] width 197 height 41
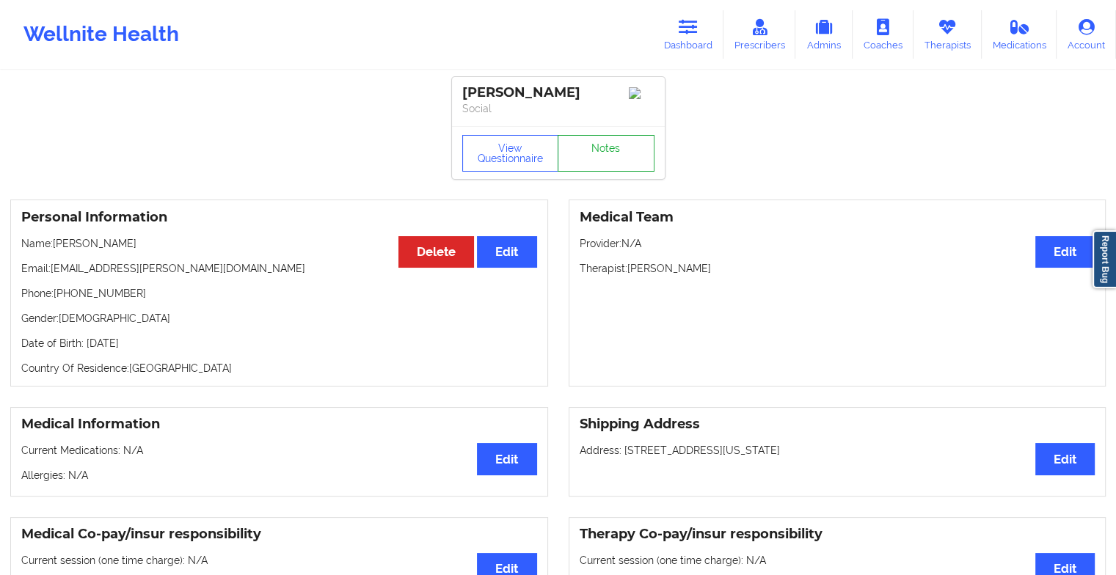
click at [582, 159] on link "Notes" at bounding box center [606, 153] width 97 height 37
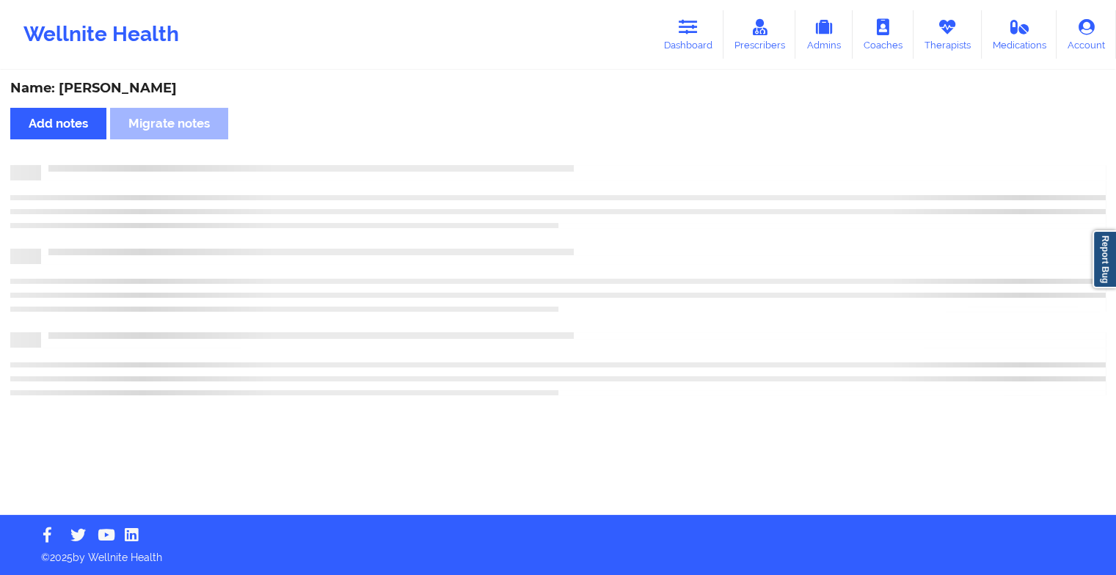
click at [582, 159] on div "Name: [PERSON_NAME] Add notes Migrate notes" at bounding box center [558, 293] width 1116 height 443
click at [582, 159] on div "Name: [PERSON_NAME] Add notes Migrate notes" at bounding box center [563, 293] width 1127 height 443
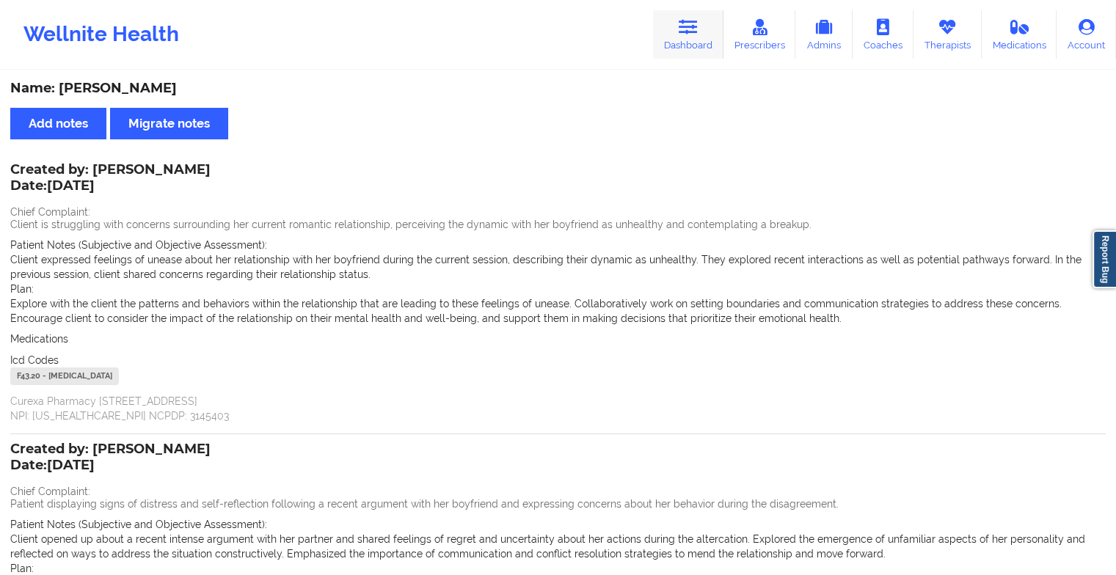
click at [681, 15] on link "Dashboard" at bounding box center [688, 34] width 70 height 48
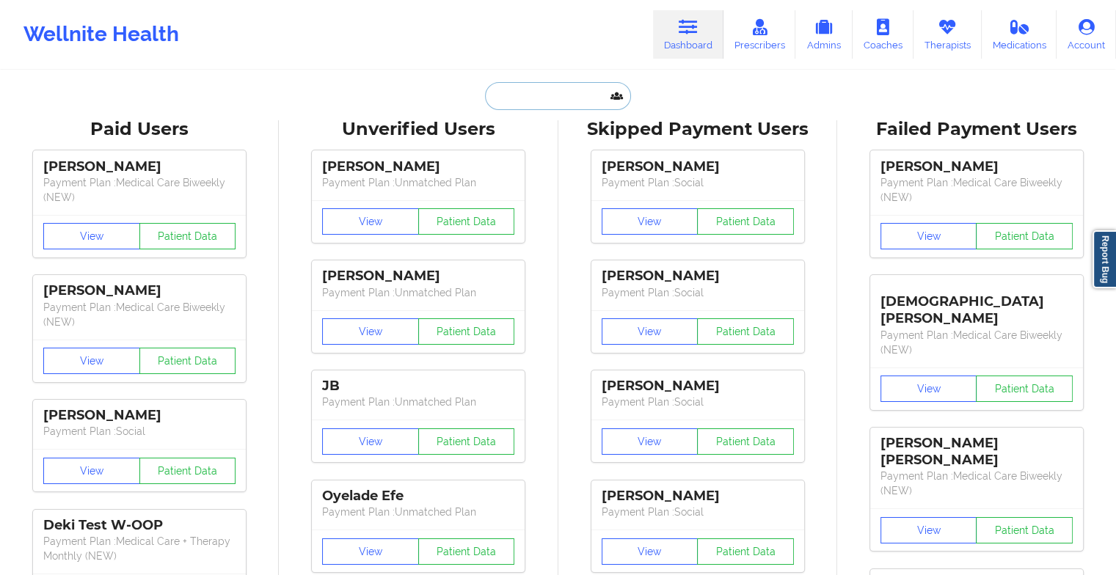
click at [533, 103] on input "text" at bounding box center [557, 96] width 145 height 28
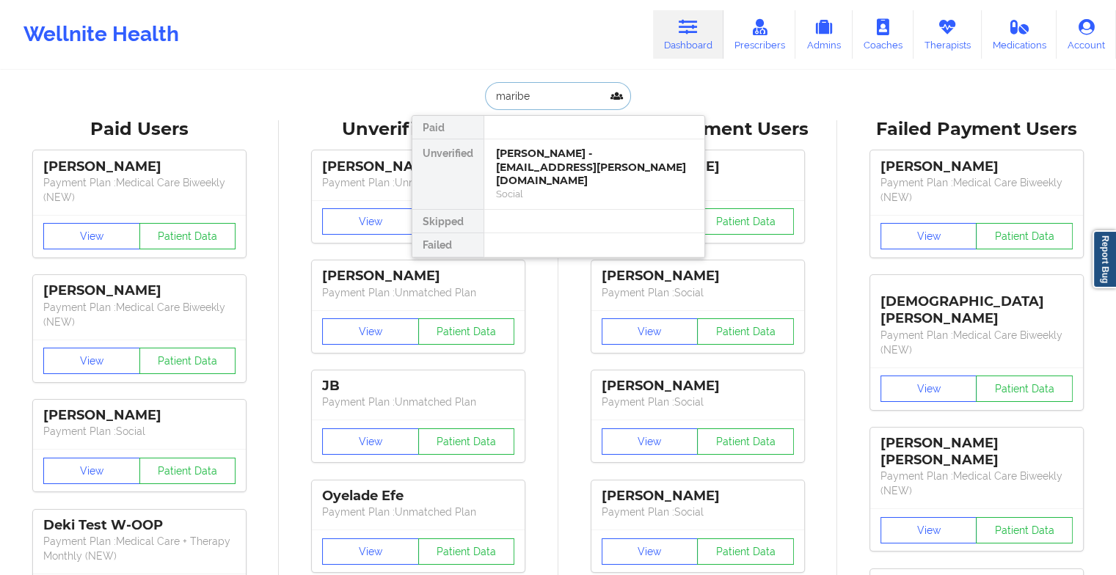
type input "[PERSON_NAME]"
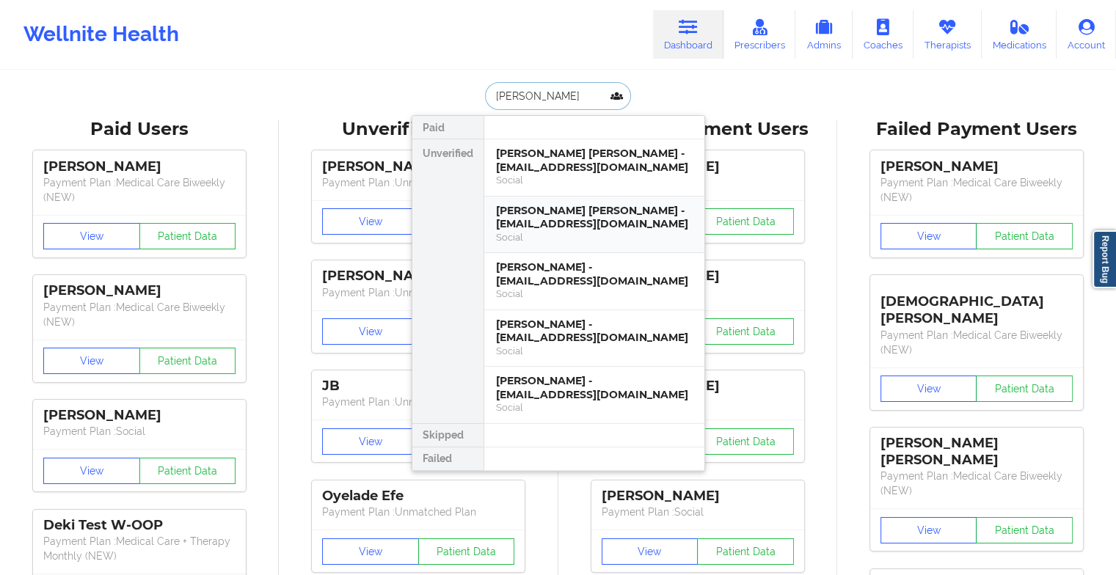
click at [549, 204] on div "[PERSON_NAME] [PERSON_NAME] - [EMAIL_ADDRESS][DOMAIN_NAME]" at bounding box center [594, 217] width 197 height 27
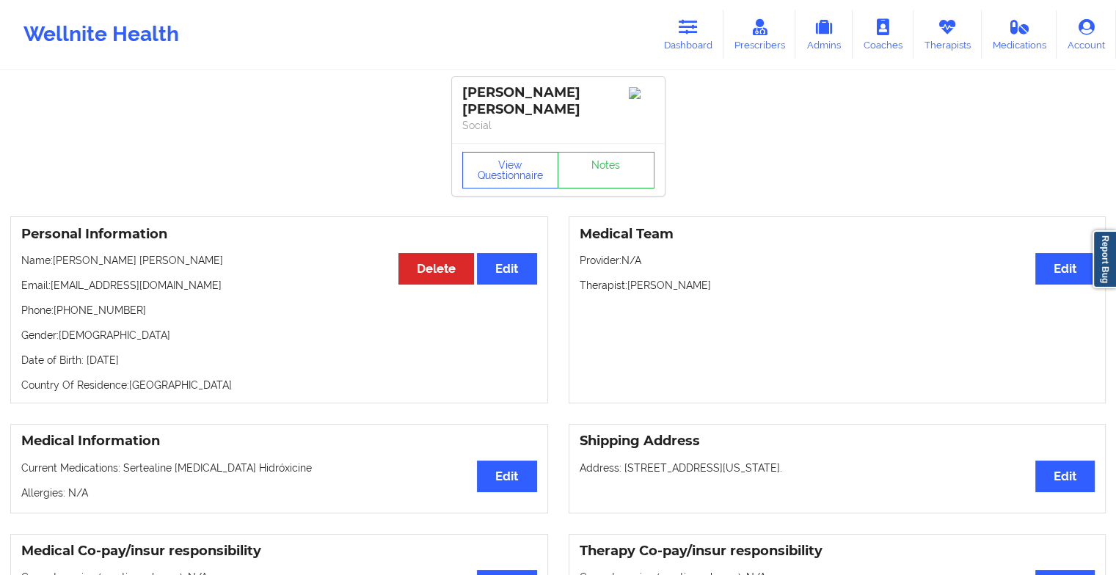
click at [595, 138] on div "[PERSON_NAME] [PERSON_NAME] Social" at bounding box center [558, 110] width 213 height 66
click at [595, 161] on link "Notes" at bounding box center [606, 170] width 97 height 37
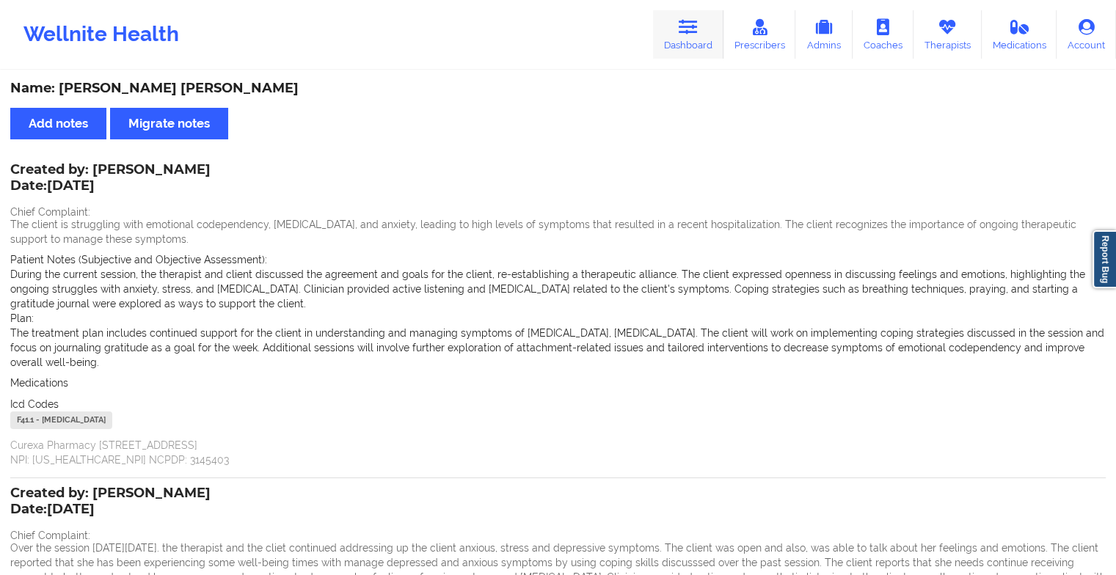
click at [663, 41] on link "Dashboard" at bounding box center [688, 34] width 70 height 48
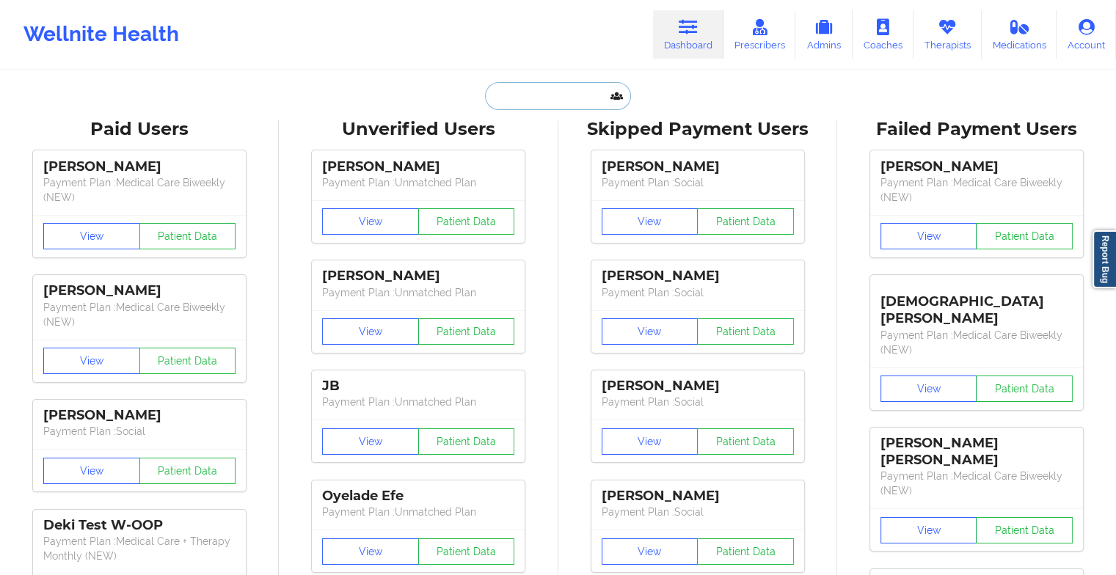
click at [530, 103] on input "text" at bounding box center [557, 96] width 145 height 28
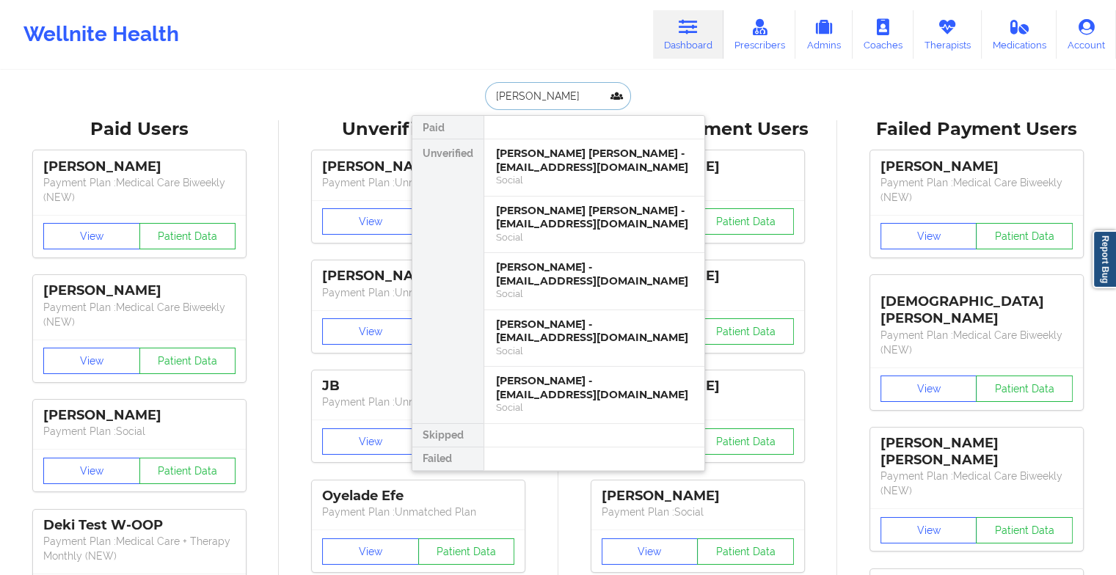
type input "[PERSON_NAME]"
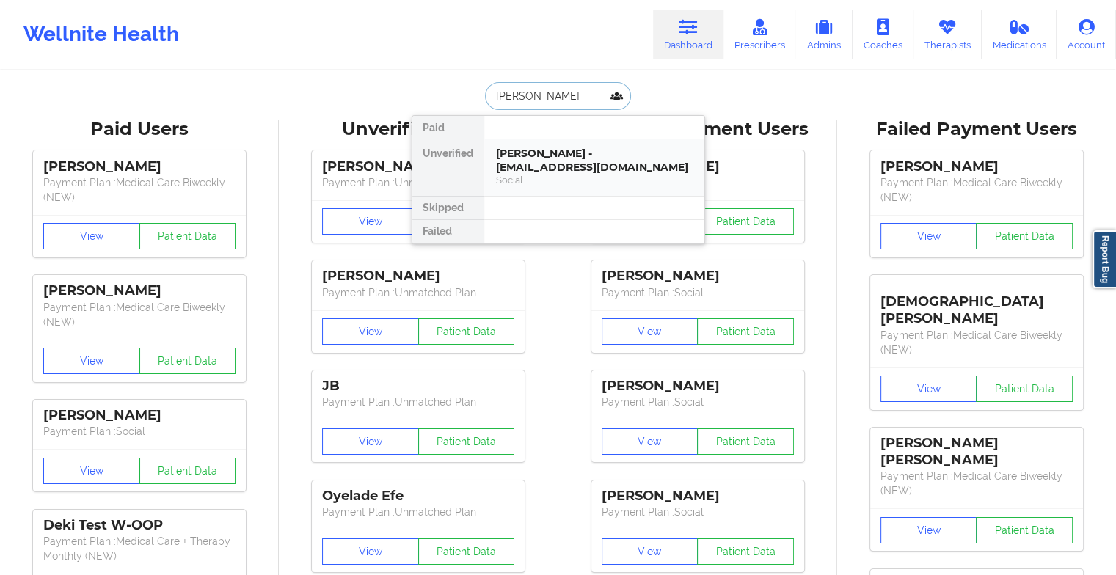
click at [546, 145] on div "[PERSON_NAME] - [EMAIL_ADDRESS][DOMAIN_NAME] Social" at bounding box center [594, 167] width 220 height 56
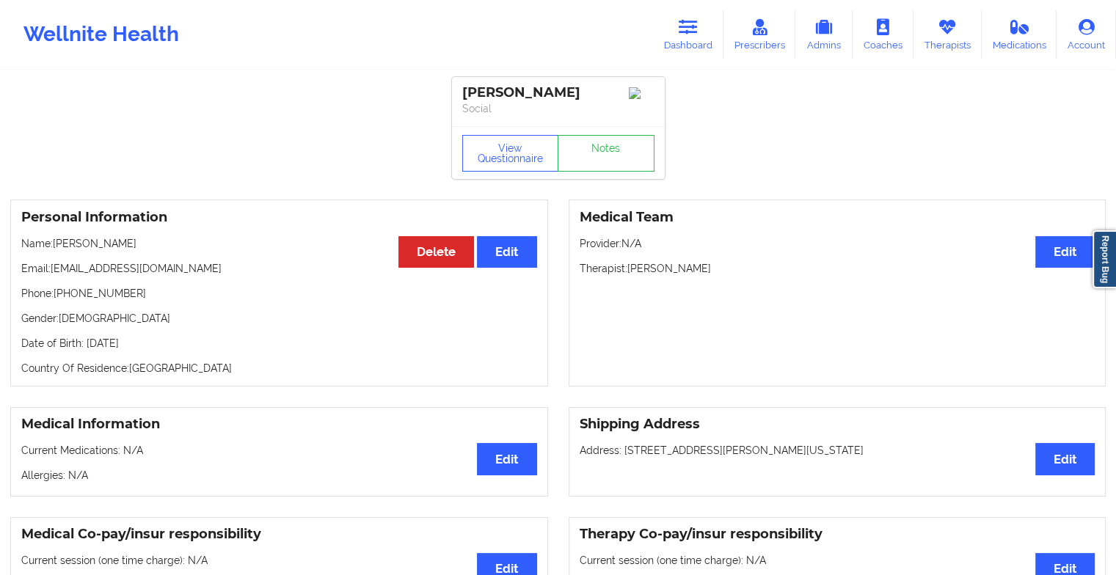
click at [615, 179] on div "View Questionnaire Notes" at bounding box center [558, 152] width 213 height 53
click at [627, 161] on link "Notes" at bounding box center [606, 153] width 97 height 37
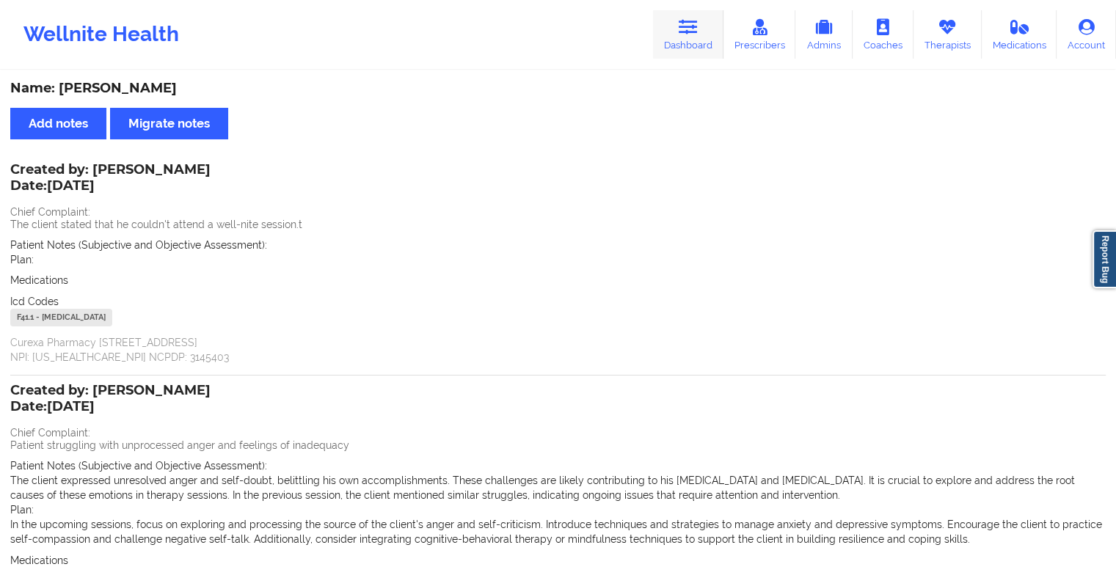
click at [667, 41] on link "Dashboard" at bounding box center [688, 34] width 70 height 48
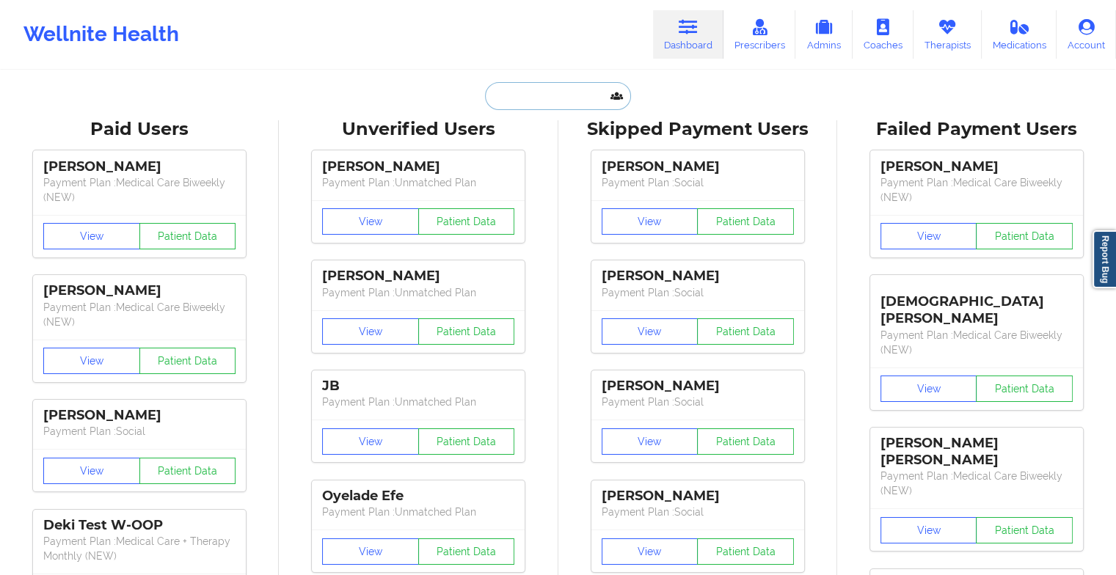
click at [521, 104] on input "text" at bounding box center [557, 96] width 145 height 28
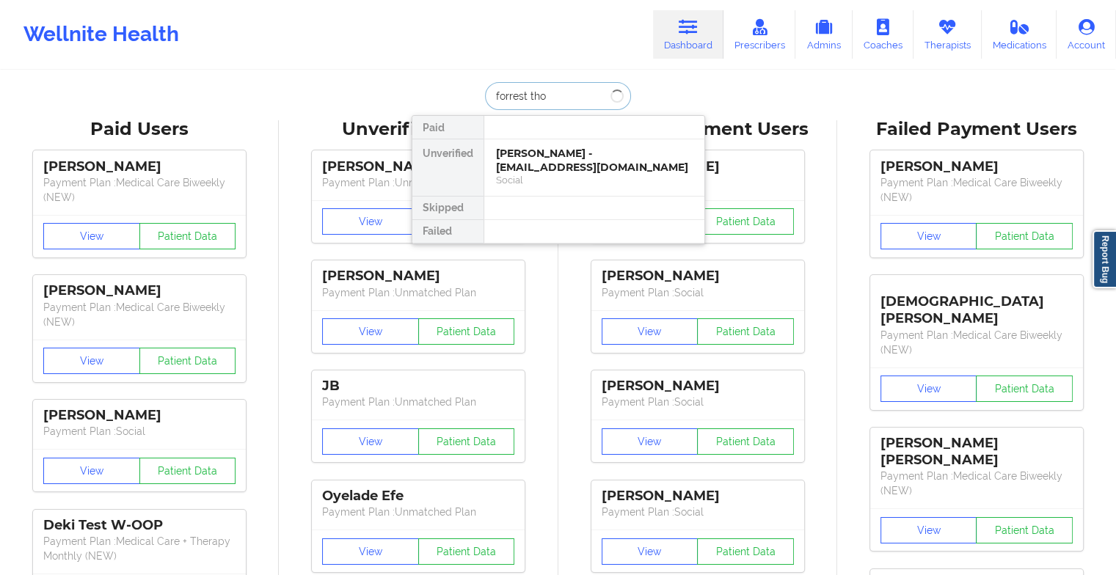
type input "[PERSON_NAME]"
click at [590, 161] on div "[PERSON_NAME] - [EMAIL_ADDRESS][DOMAIN_NAME]" at bounding box center [594, 160] width 197 height 27
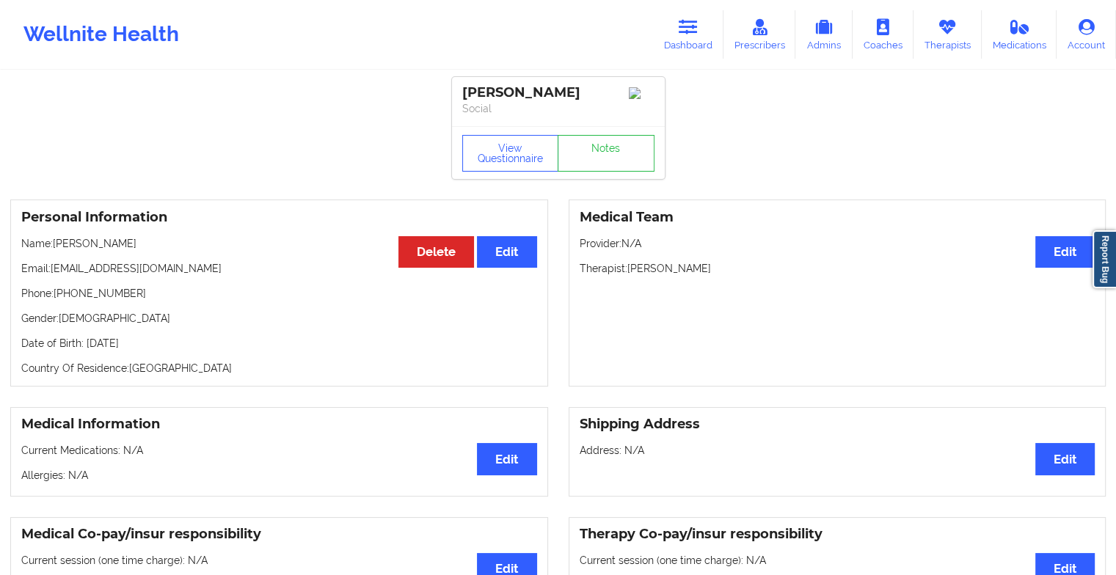
click at [602, 150] on div "View Questionnaire Notes" at bounding box center [558, 152] width 213 height 53
click at [602, 150] on link "Notes" at bounding box center [606, 153] width 97 height 37
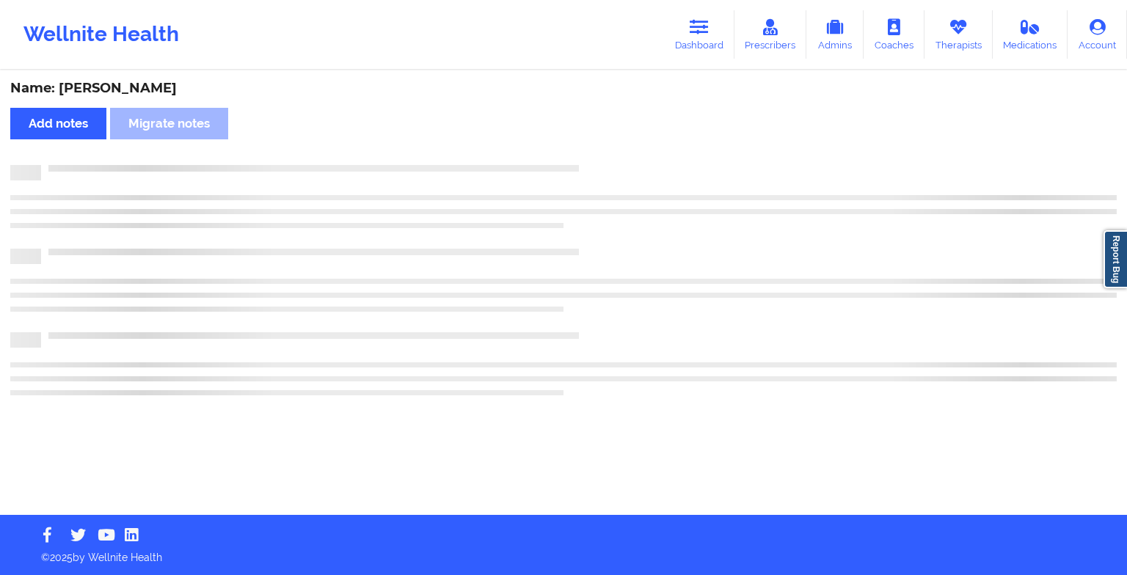
click at [602, 150] on div "Name: [PERSON_NAME] Add notes Migrate notes" at bounding box center [563, 293] width 1127 height 443
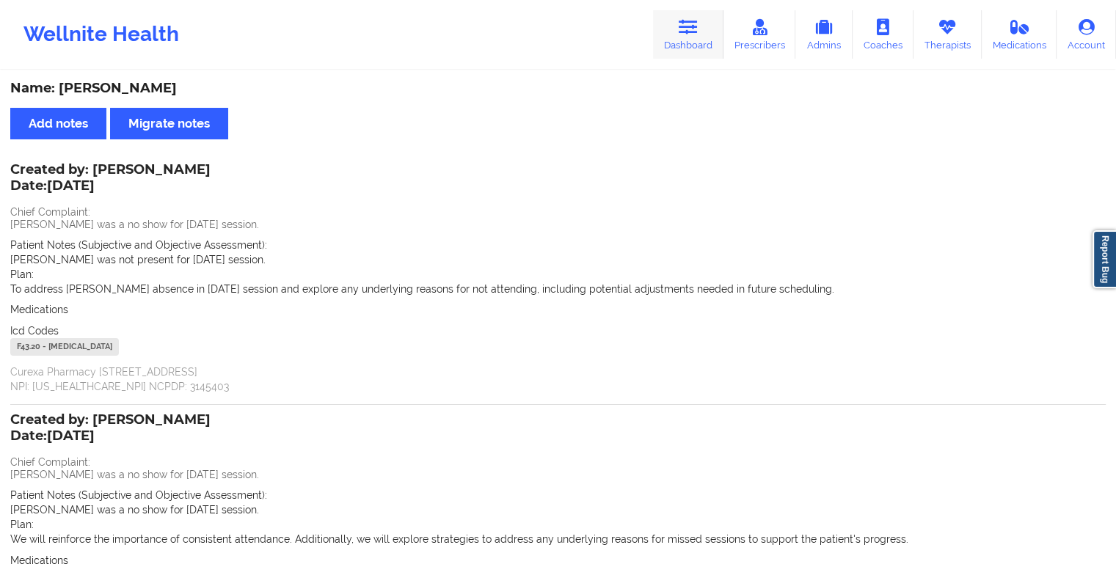
click at [693, 32] on icon at bounding box center [688, 27] width 19 height 16
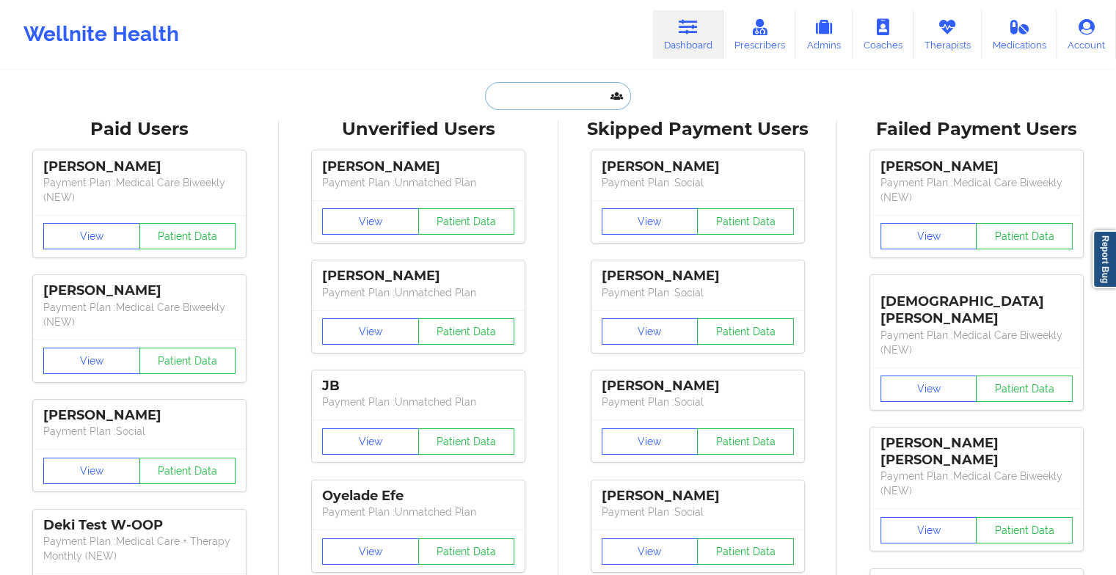
click at [497, 100] on input "text" at bounding box center [557, 96] width 145 height 28
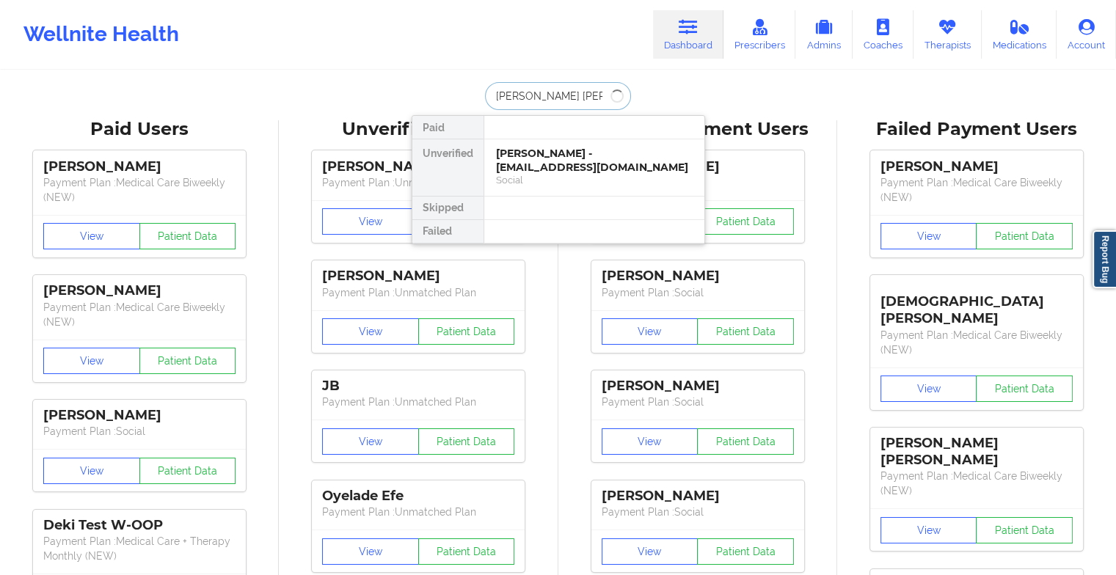
type input "[PERSON_NAME]"
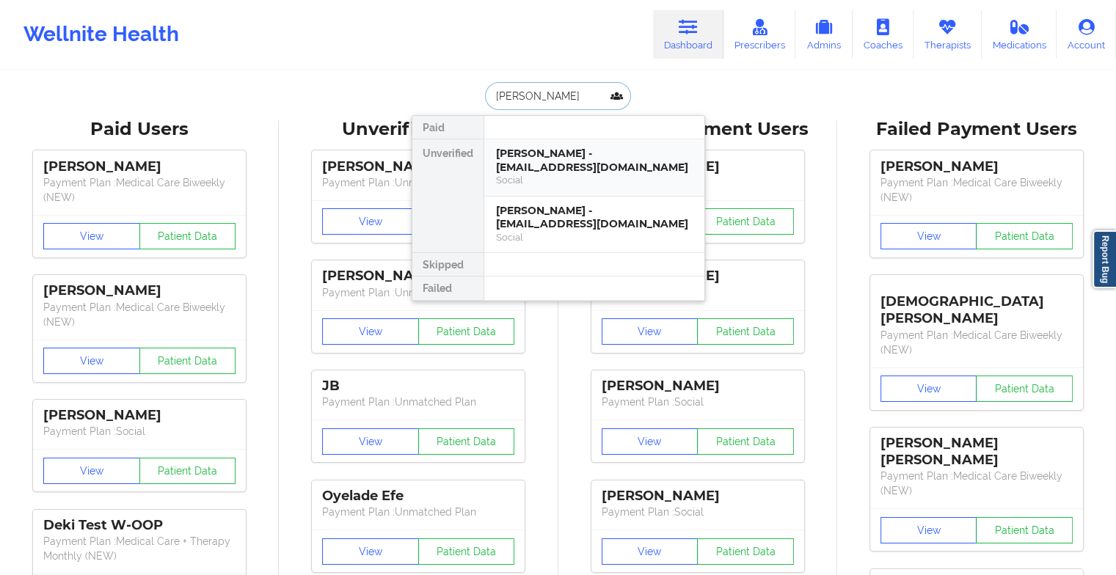
click at [517, 158] on div "[PERSON_NAME] - [EMAIL_ADDRESS][DOMAIN_NAME]" at bounding box center [594, 160] width 197 height 27
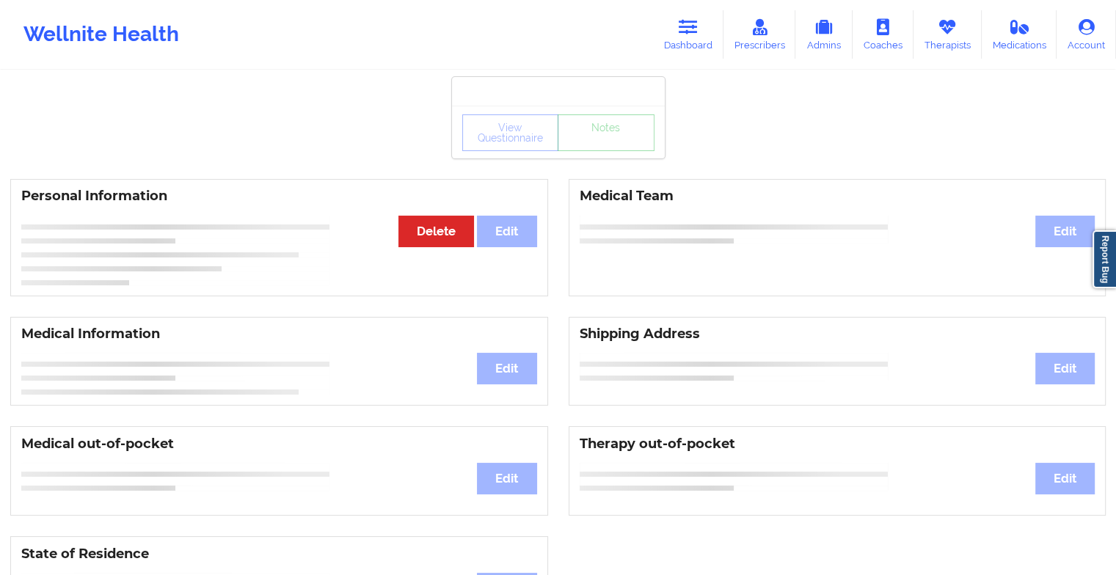
click at [517, 158] on div "View Questionnaire Notes" at bounding box center [558, 132] width 213 height 53
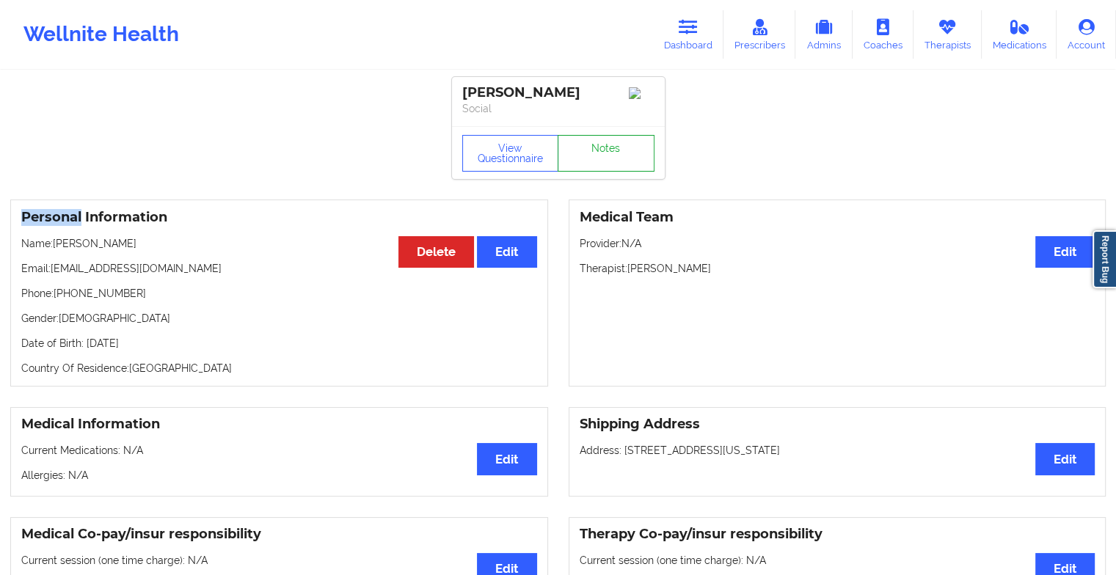
drag, startPoint x: 517, startPoint y: 158, endPoint x: 611, endPoint y: 164, distance: 94.1
click at [611, 164] on link "Notes" at bounding box center [606, 153] width 97 height 37
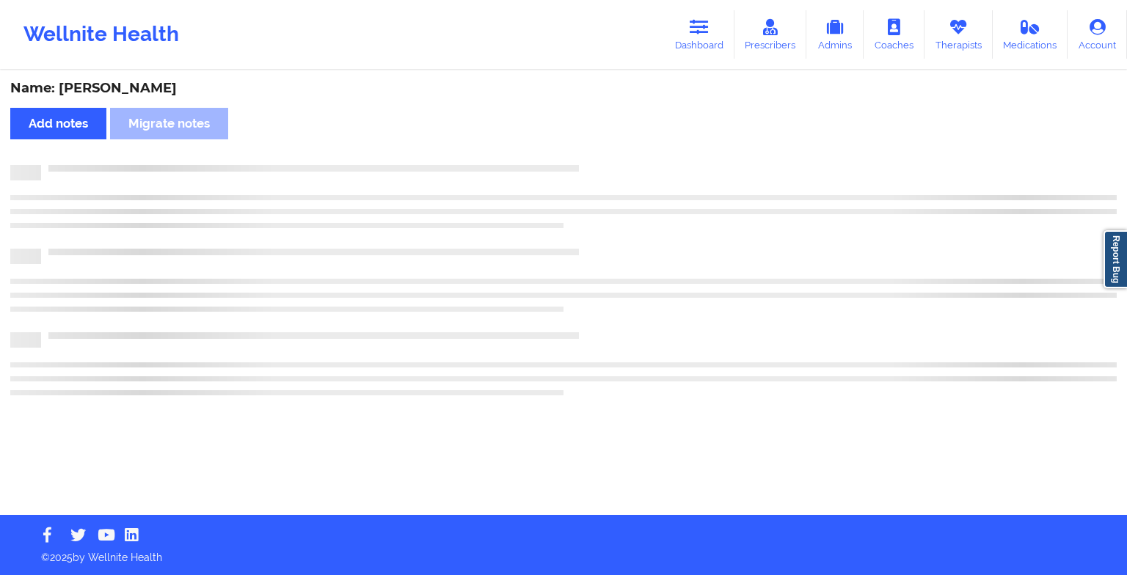
click at [611, 165] on div at bounding box center [579, 165] width 1076 height 0
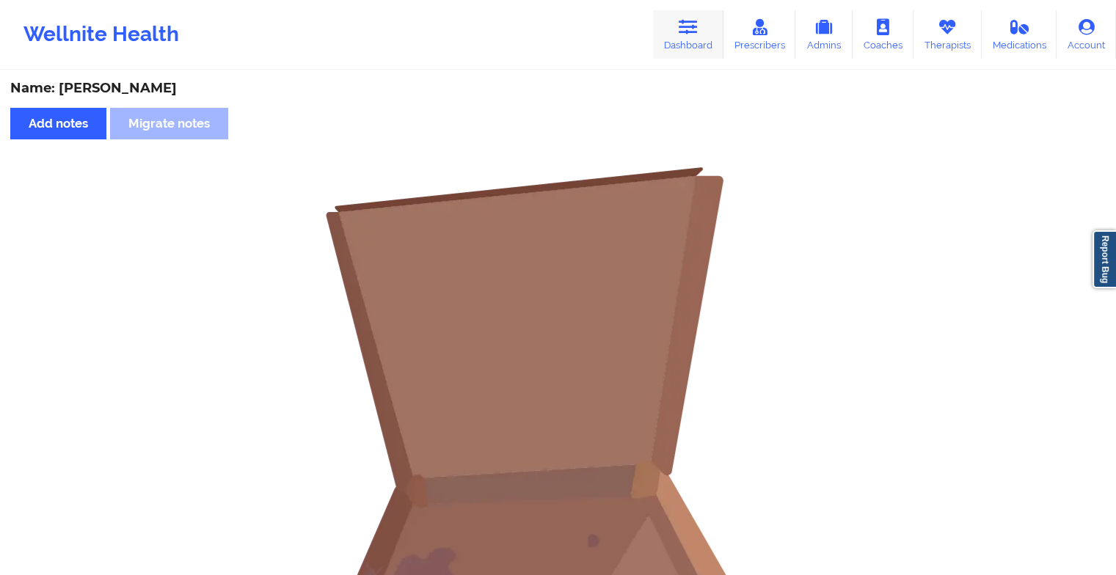
click at [674, 32] on link "Dashboard" at bounding box center [688, 34] width 70 height 48
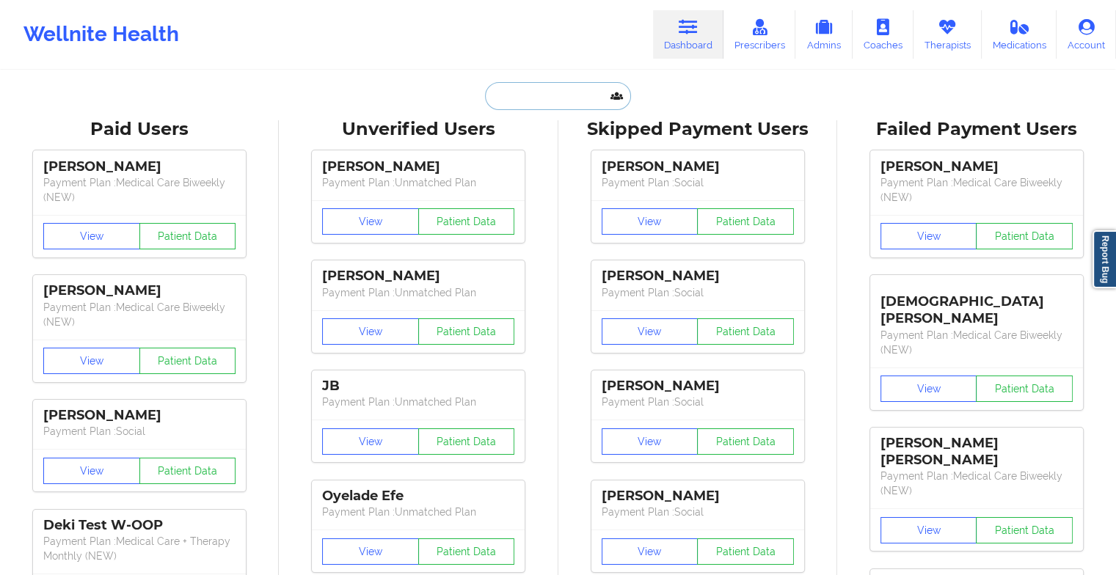
click at [541, 96] on input "text" at bounding box center [557, 96] width 145 height 28
type input "k"
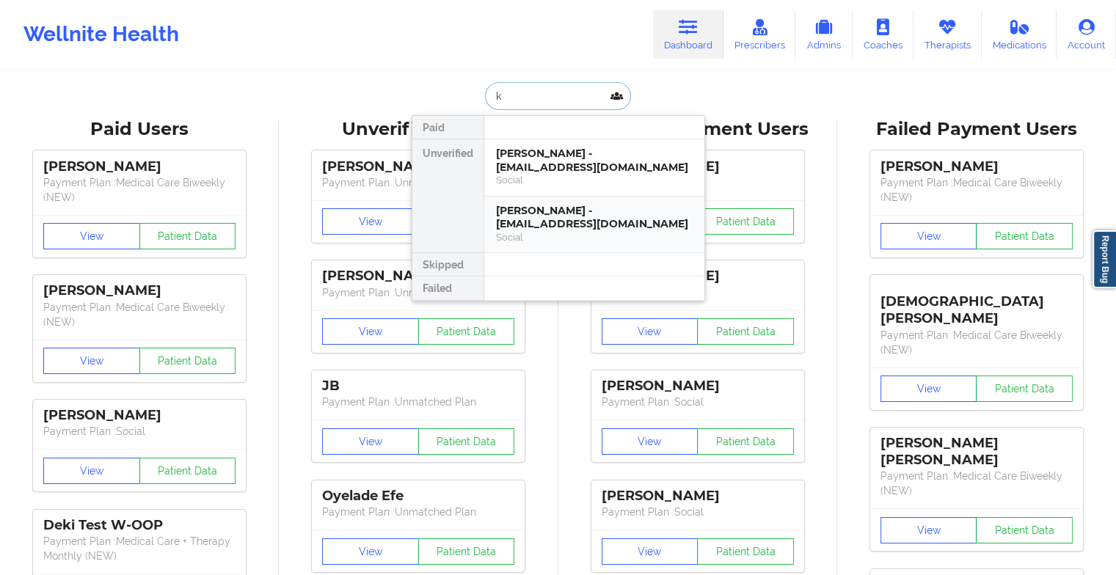
click at [541, 210] on div "[PERSON_NAME] - [EMAIL_ADDRESS][DOMAIN_NAME]" at bounding box center [594, 217] width 197 height 27
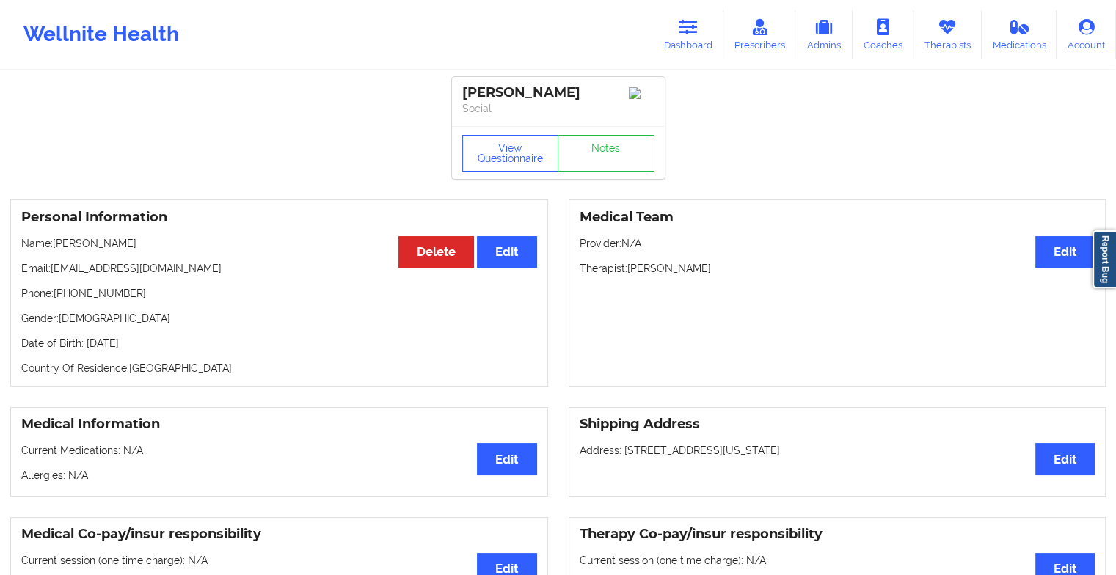
click at [591, 154] on div "View Questionnaire Notes" at bounding box center [558, 152] width 213 height 53
click at [591, 154] on link "Notes" at bounding box center [606, 153] width 97 height 37
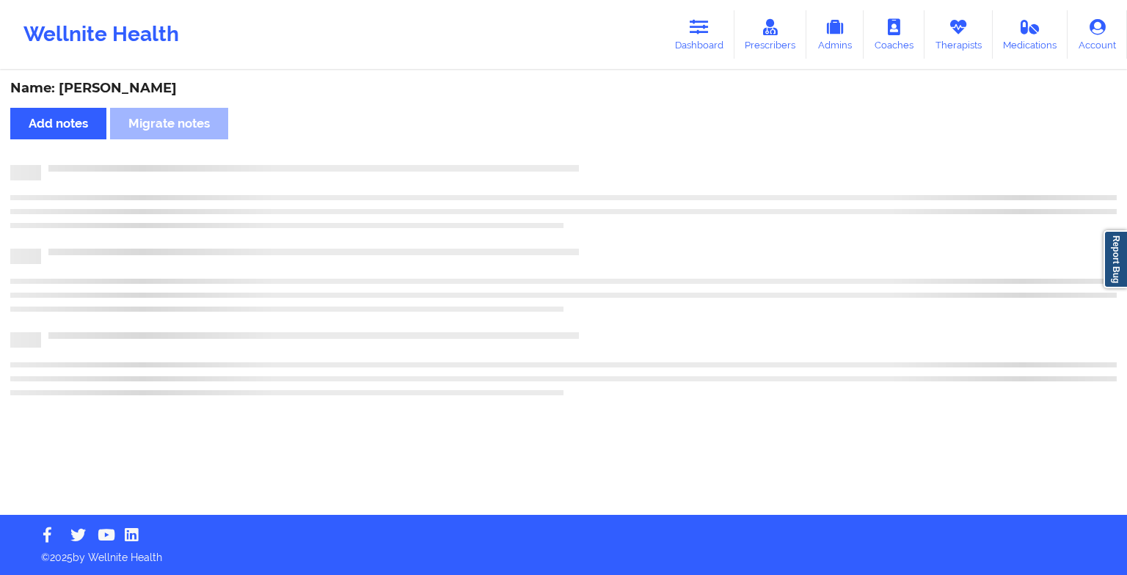
click at [591, 154] on div "Name: [PERSON_NAME] Add notes Migrate notes" at bounding box center [563, 293] width 1127 height 443
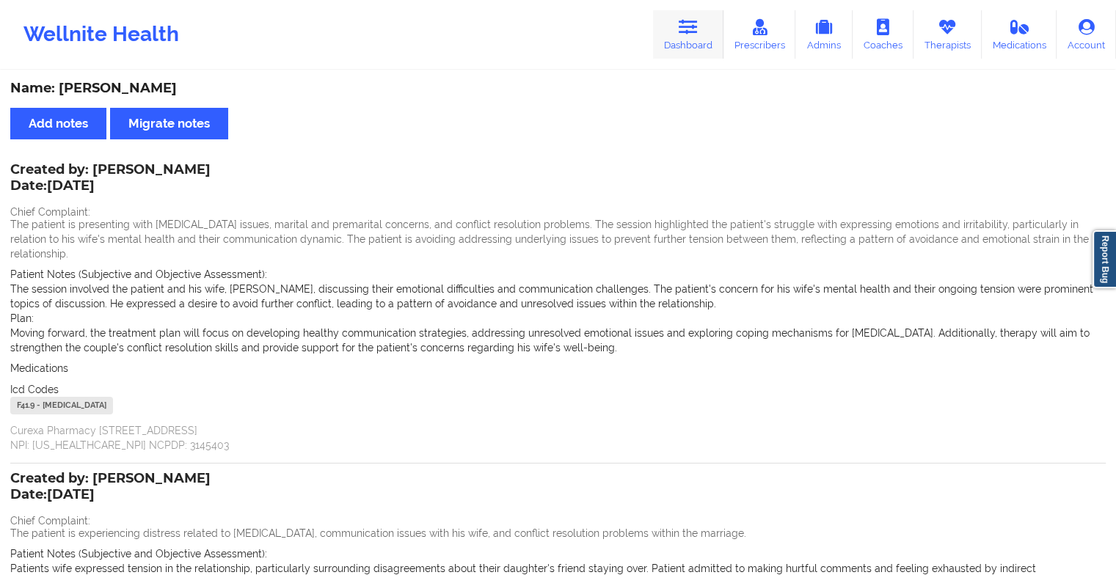
click at [685, 51] on link "Dashboard" at bounding box center [688, 34] width 70 height 48
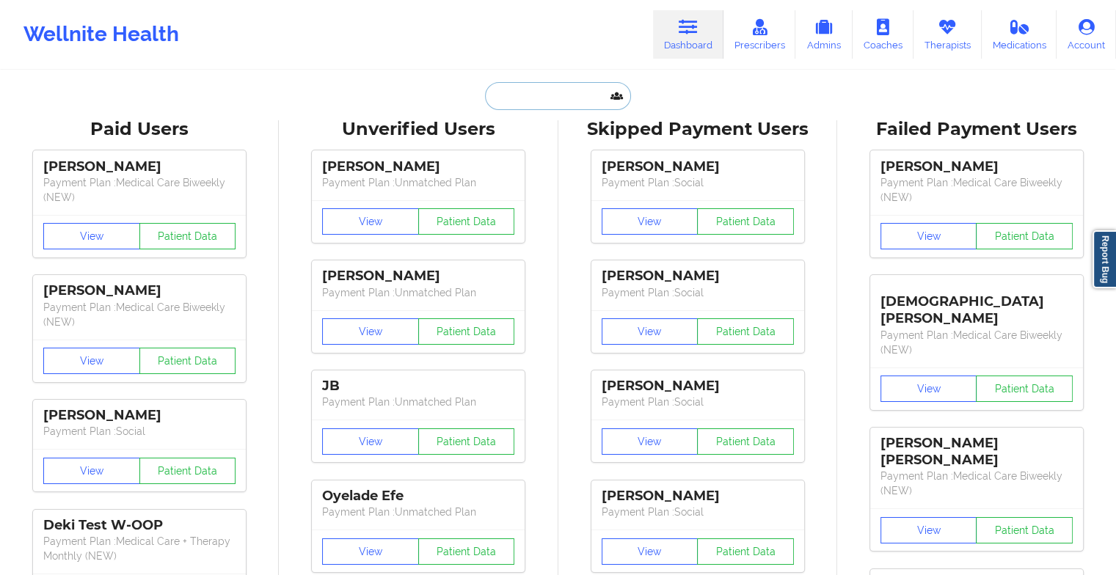
click at [517, 99] on input "text" at bounding box center [557, 96] width 145 height 28
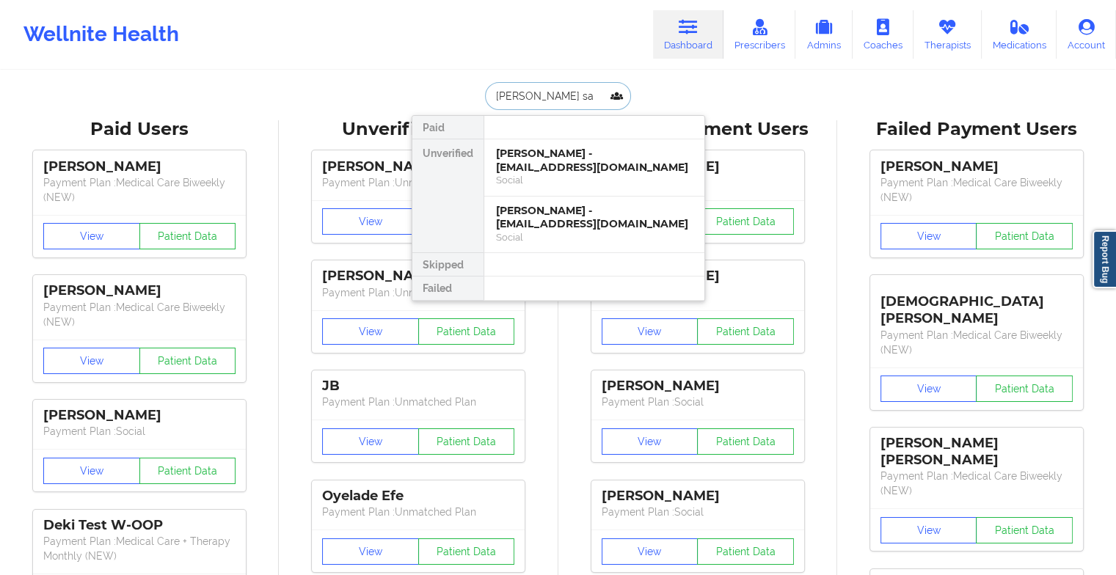
type input "[PERSON_NAME] san"
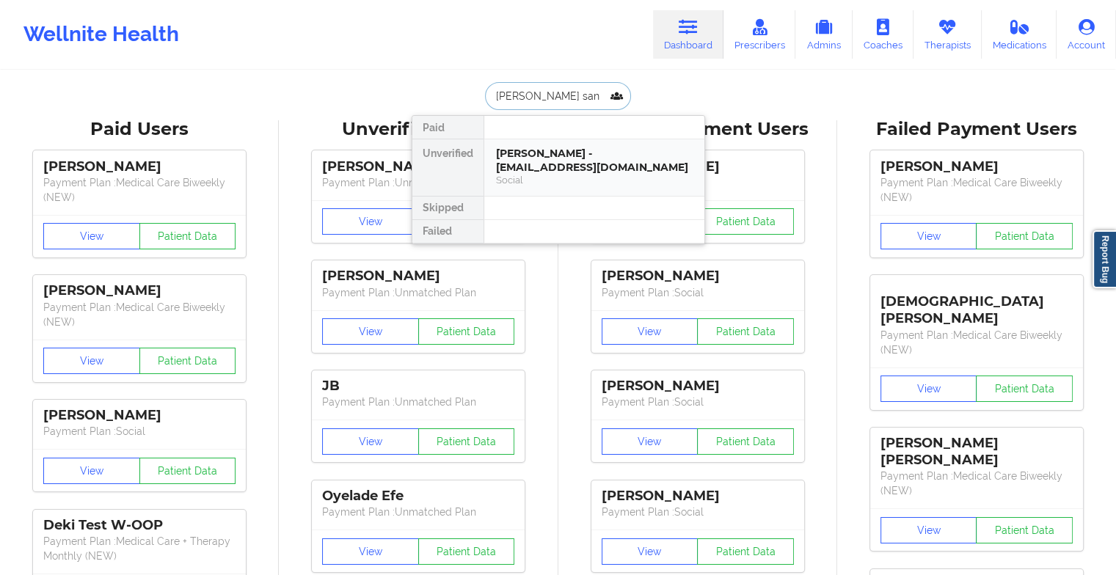
click at [559, 161] on div "[PERSON_NAME] - [EMAIL_ADDRESS][DOMAIN_NAME]" at bounding box center [594, 160] width 197 height 27
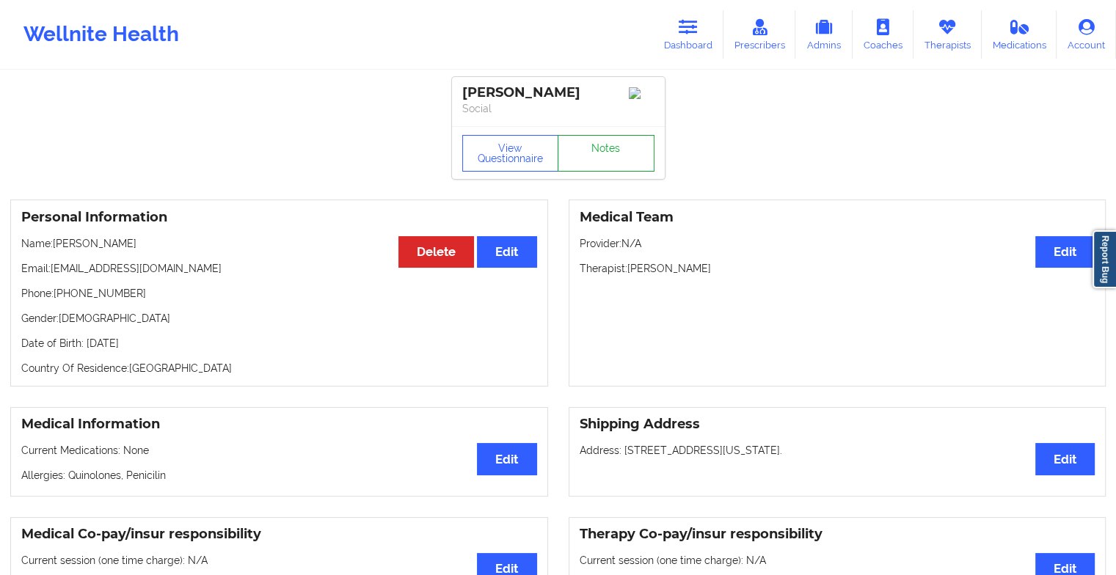
click at [605, 154] on link "Notes" at bounding box center [606, 153] width 97 height 37
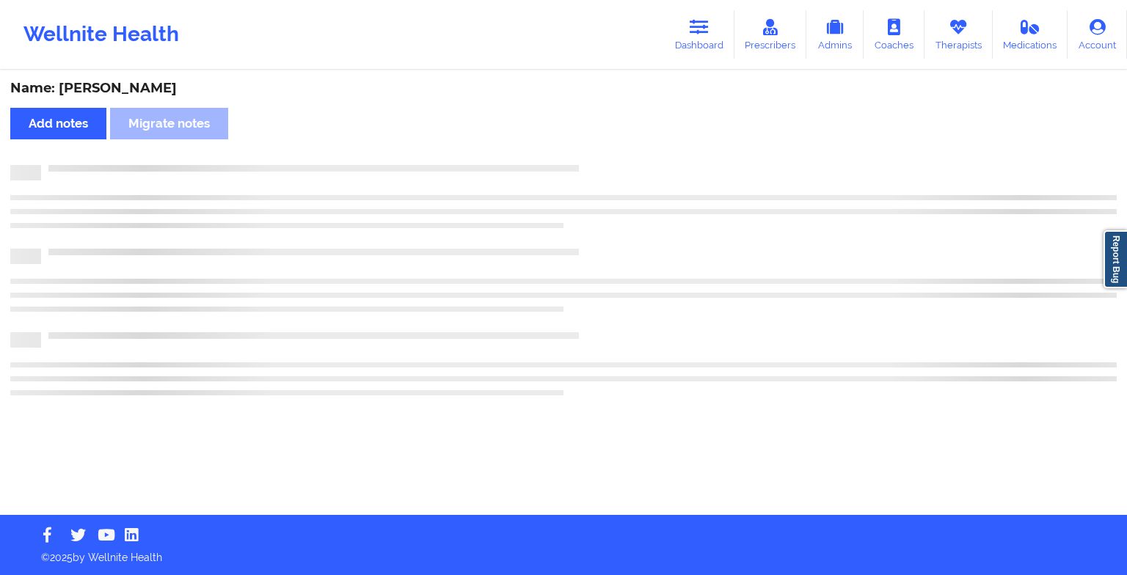
click at [605, 154] on div "Name: [PERSON_NAME] Add notes Migrate notes" at bounding box center [563, 293] width 1127 height 443
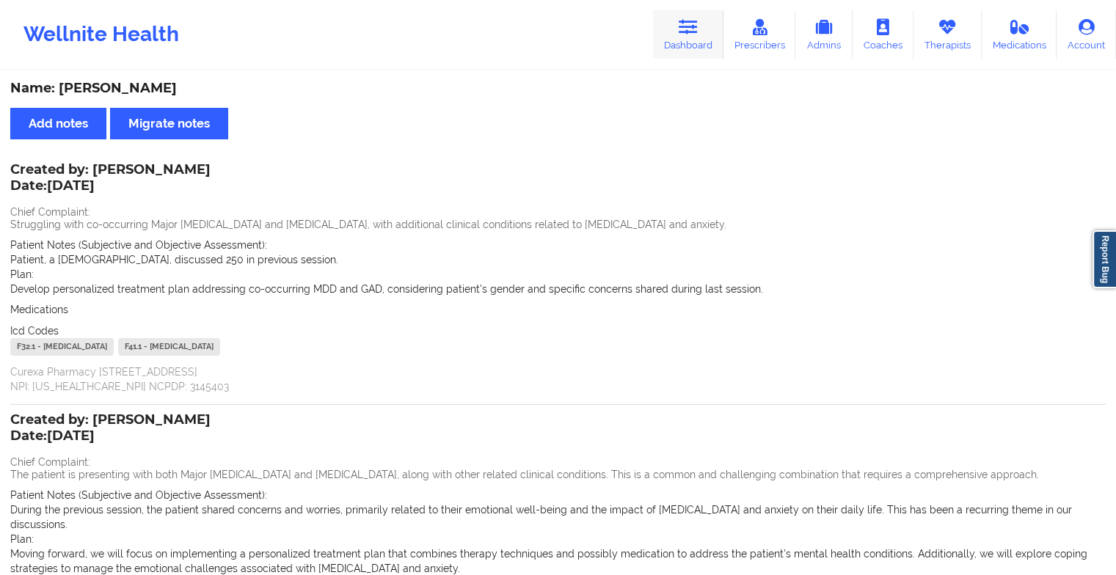
click at [698, 28] on icon at bounding box center [688, 27] width 19 height 16
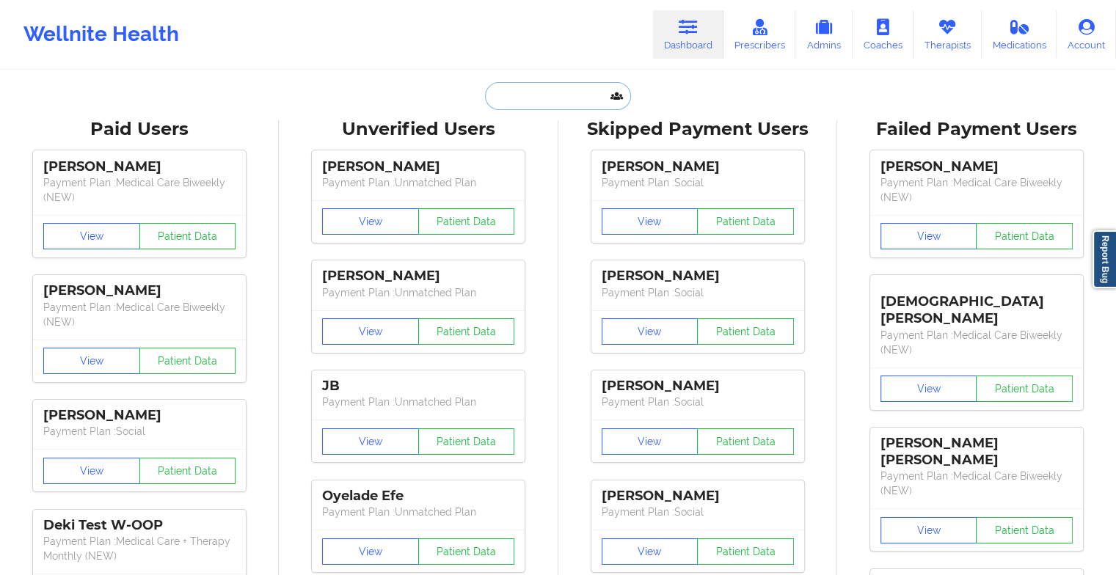
click at [510, 95] on input "text" at bounding box center [557, 96] width 145 height 28
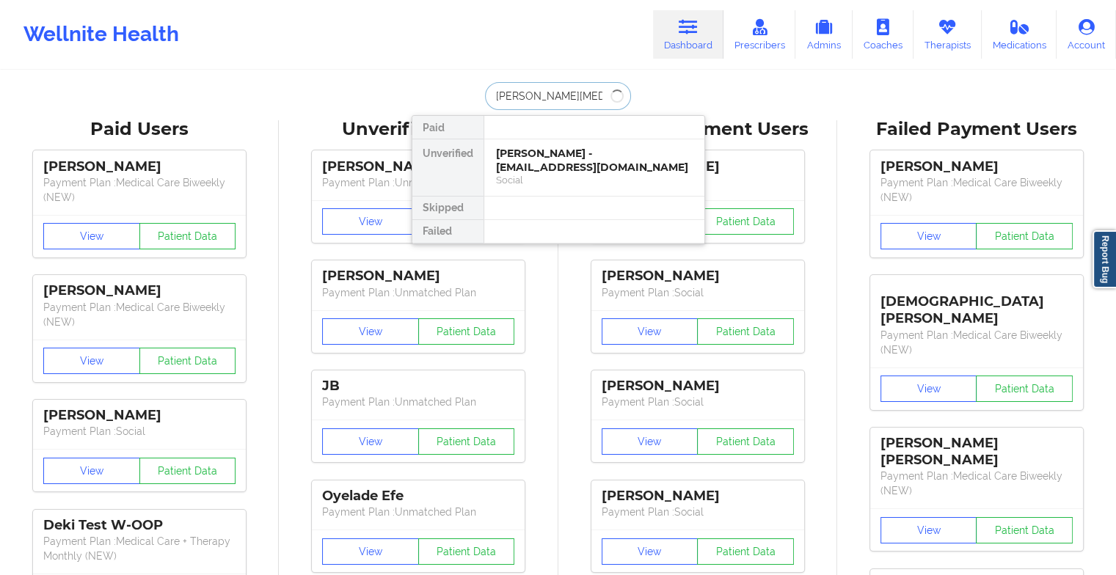
type input "[PERSON_NAME]"
click at [578, 174] on div "Social" at bounding box center [594, 180] width 197 height 12
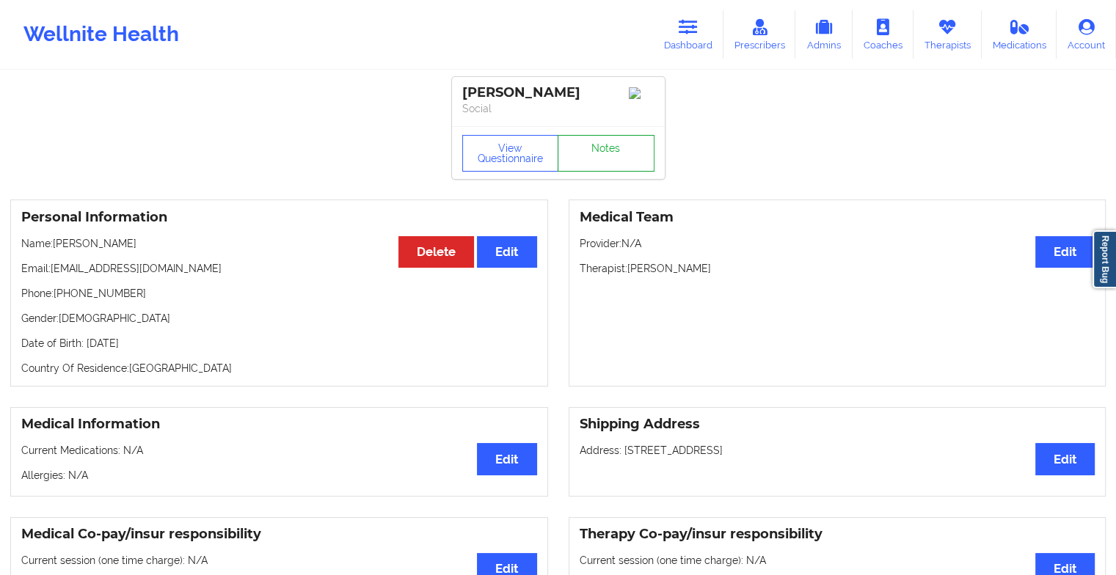
click at [610, 149] on link "Notes" at bounding box center [606, 153] width 97 height 37
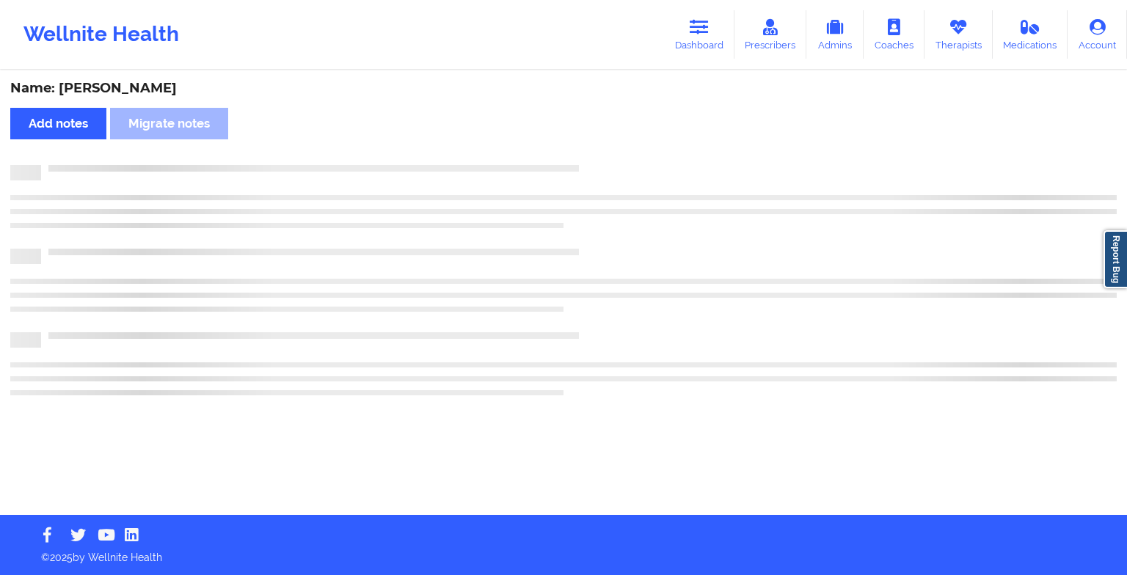
click at [610, 149] on div "Name: [PERSON_NAME] Add notes Migrate notes" at bounding box center [563, 293] width 1127 height 443
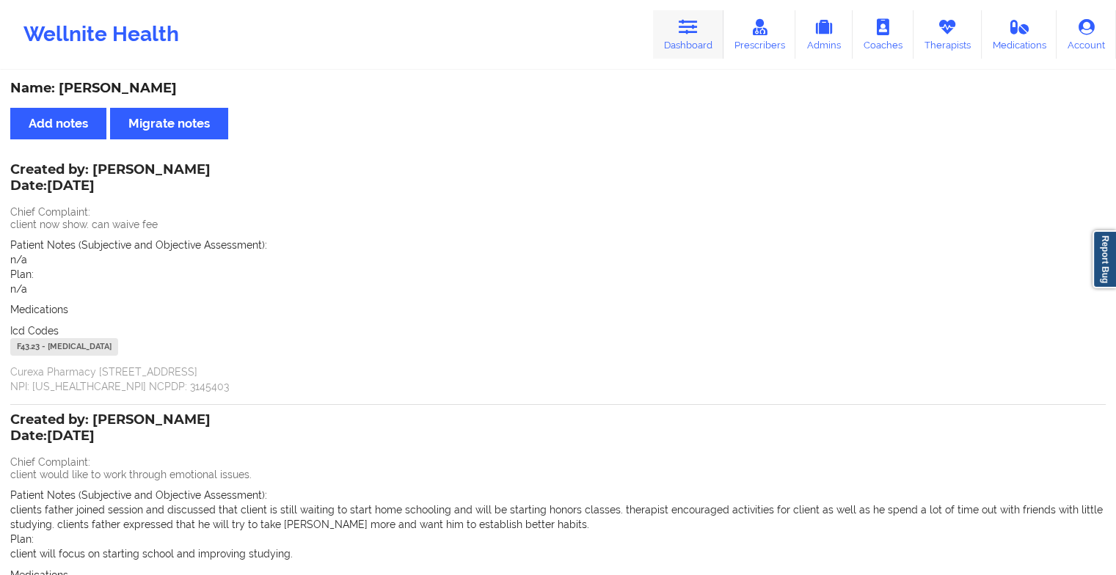
click at [685, 26] on icon at bounding box center [688, 27] width 19 height 16
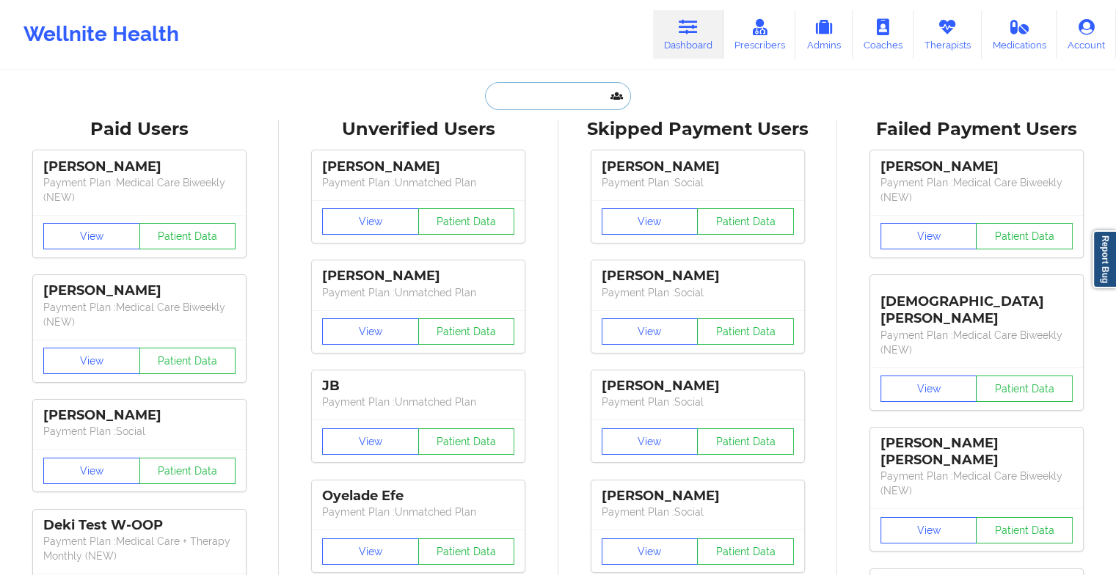
click at [529, 106] on input "text" at bounding box center [557, 96] width 145 height 28
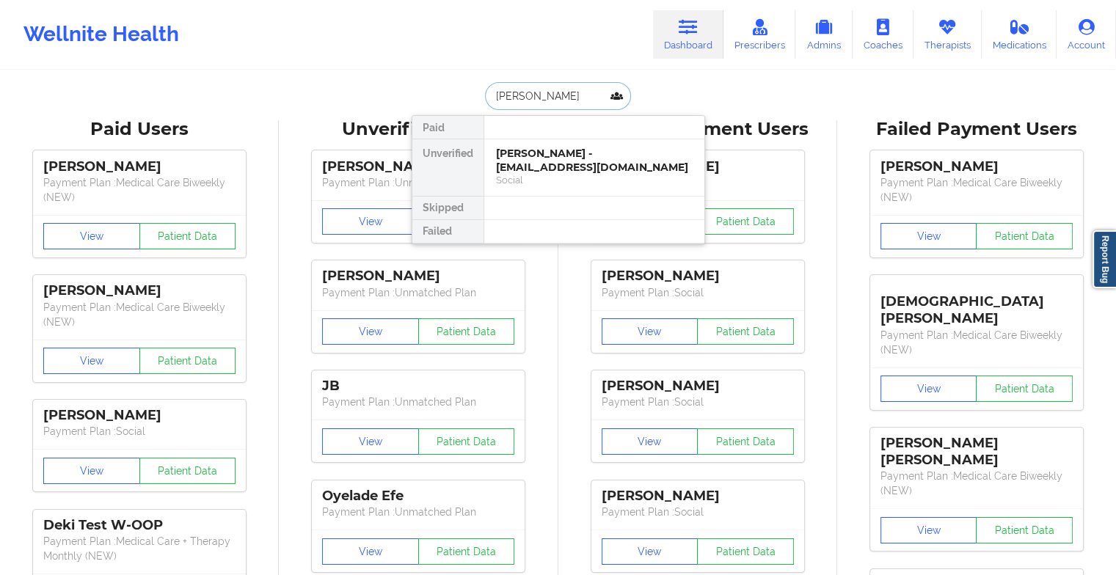
type input "[PERSON_NAME] dr"
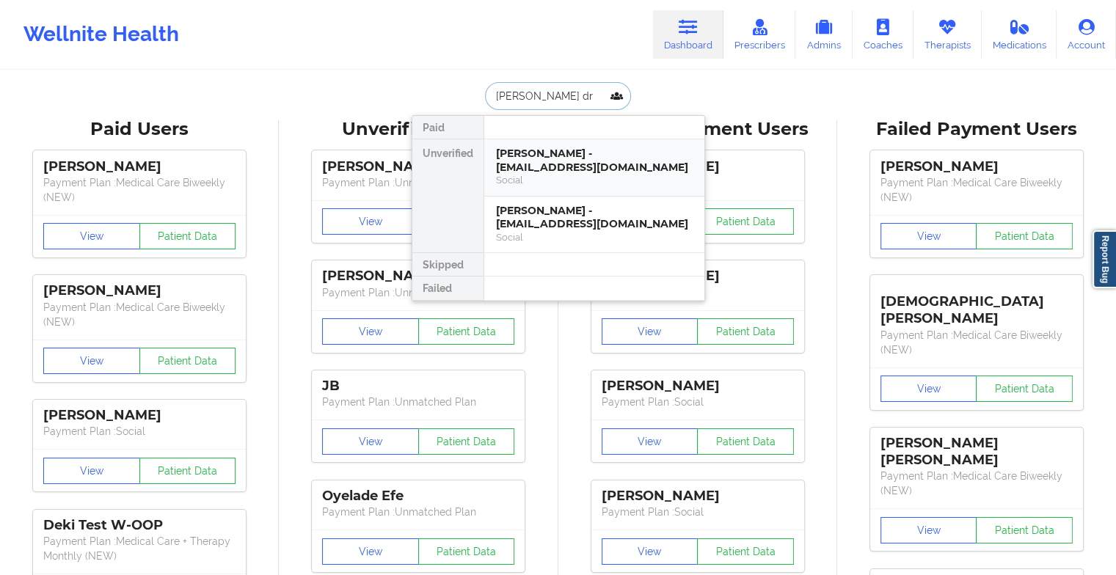
click at [608, 172] on div "[PERSON_NAME] - [EMAIL_ADDRESS][DOMAIN_NAME]" at bounding box center [594, 160] width 197 height 27
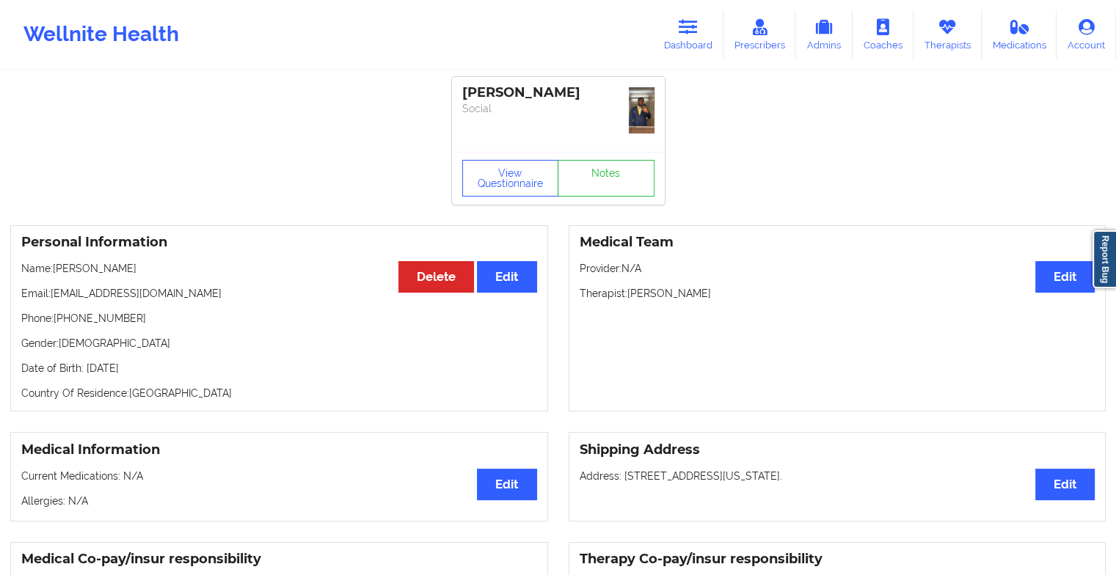
click at [608, 152] on div "View Questionnaire Notes" at bounding box center [558, 178] width 213 height 53
click at [608, 160] on link "Notes" at bounding box center [606, 178] width 97 height 37
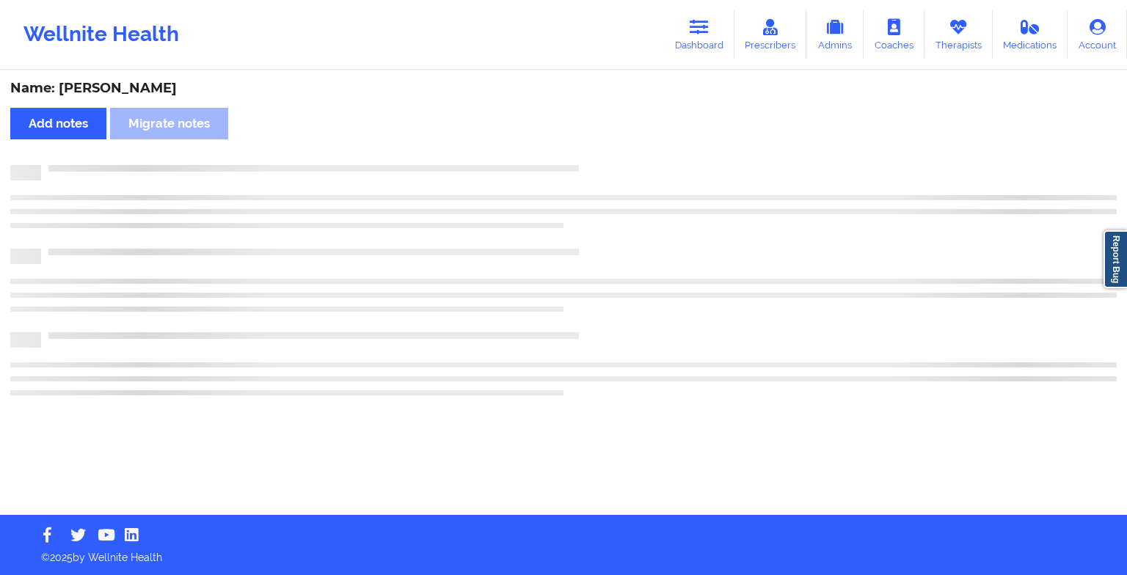
click at [608, 151] on div "Name: [PERSON_NAME] Add notes Migrate notes" at bounding box center [563, 293] width 1127 height 443
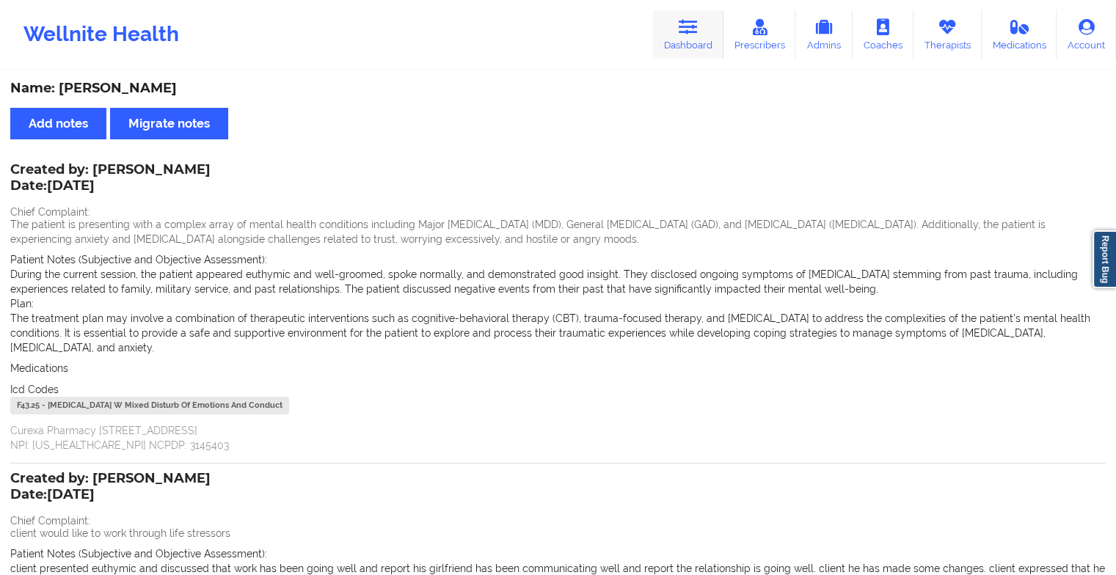
click at [674, 34] on link "Dashboard" at bounding box center [688, 34] width 70 height 48
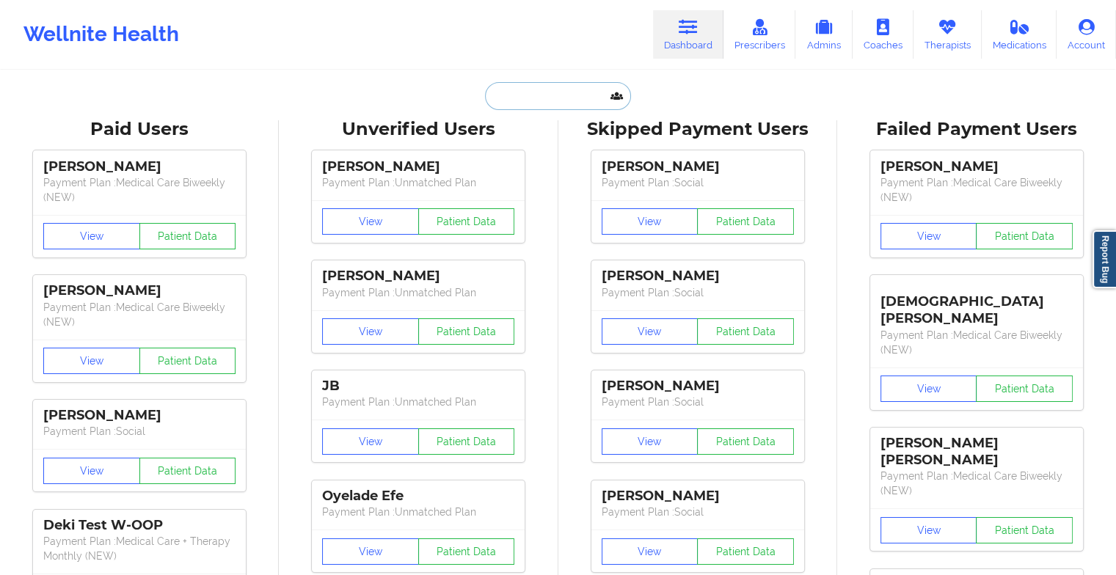
click at [519, 103] on input "text" at bounding box center [557, 96] width 145 height 28
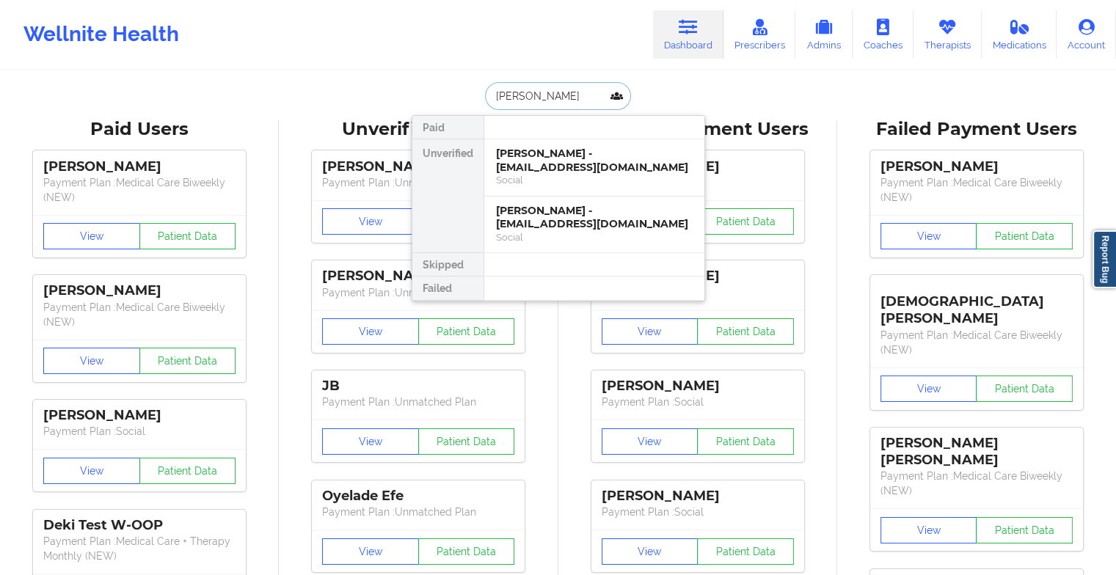
type input "[PERSON_NAME]"
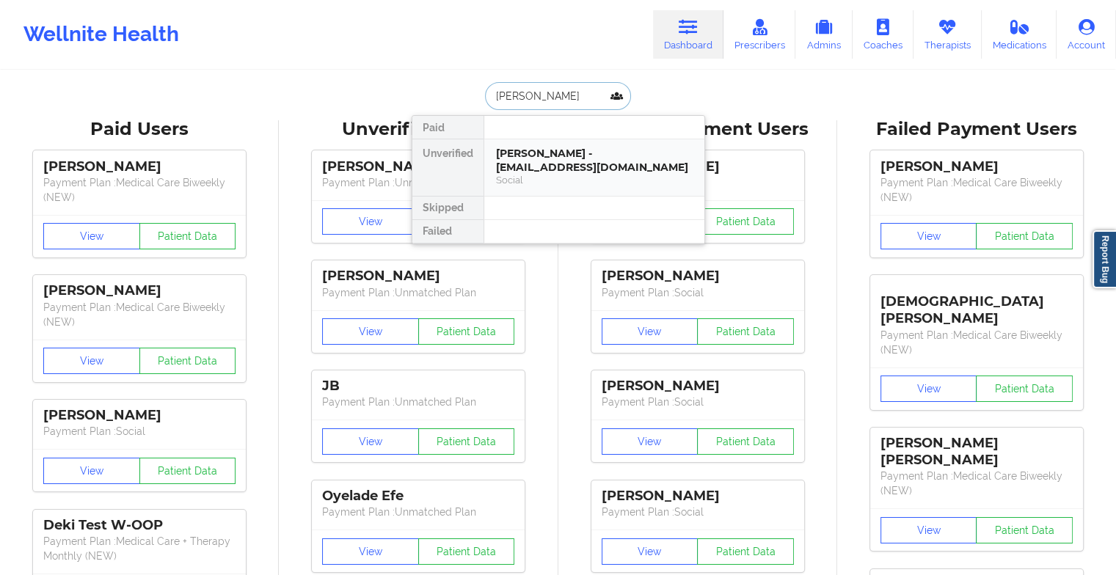
click at [572, 157] on div "[PERSON_NAME] - [EMAIL_ADDRESS][DOMAIN_NAME]" at bounding box center [594, 160] width 197 height 27
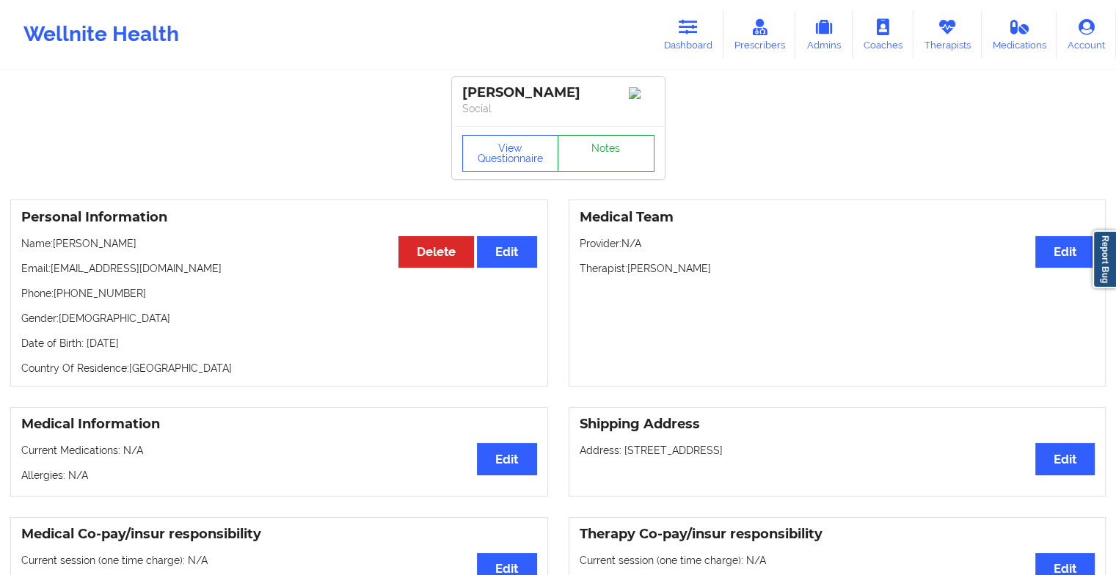
click at [628, 153] on link "Notes" at bounding box center [606, 153] width 97 height 37
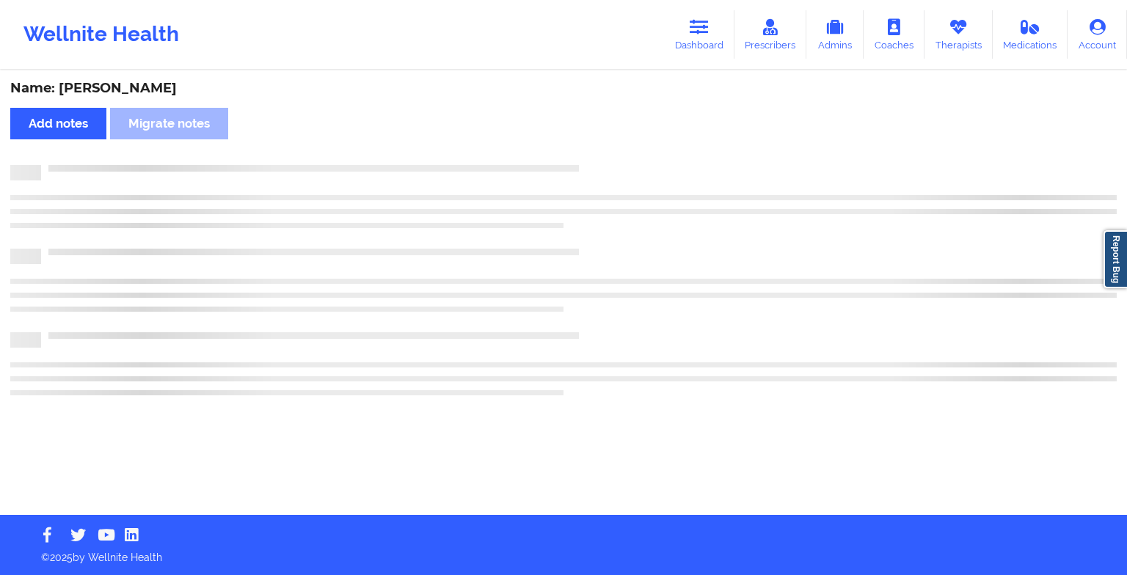
click at [628, 153] on div "Name: [PERSON_NAME] Add notes Migrate notes" at bounding box center [563, 293] width 1127 height 443
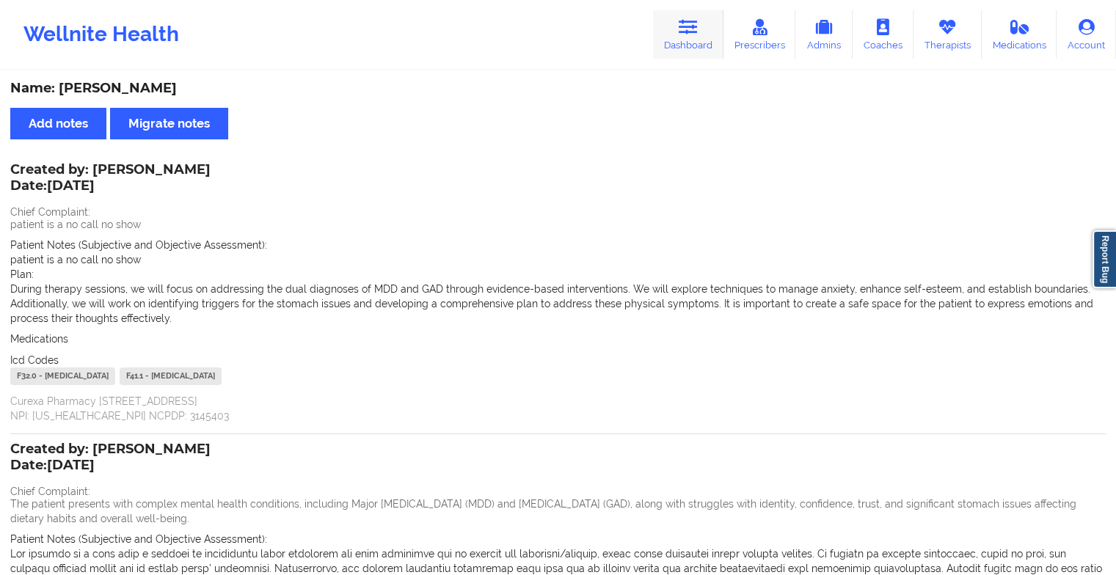
click at [678, 24] on link "Dashboard" at bounding box center [688, 34] width 70 height 48
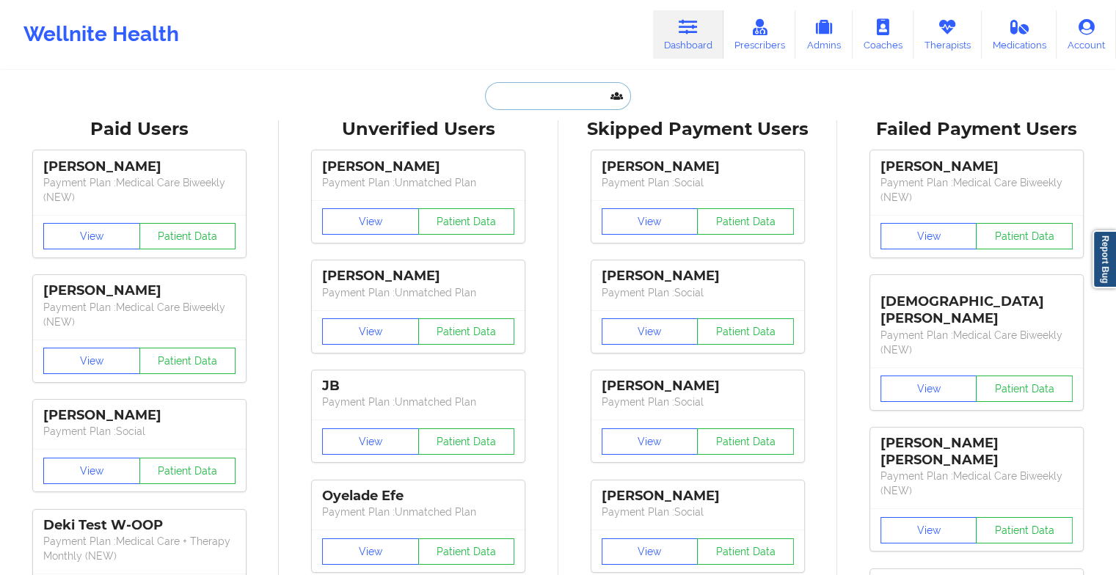
click at [529, 97] on input "text" at bounding box center [557, 96] width 145 height 28
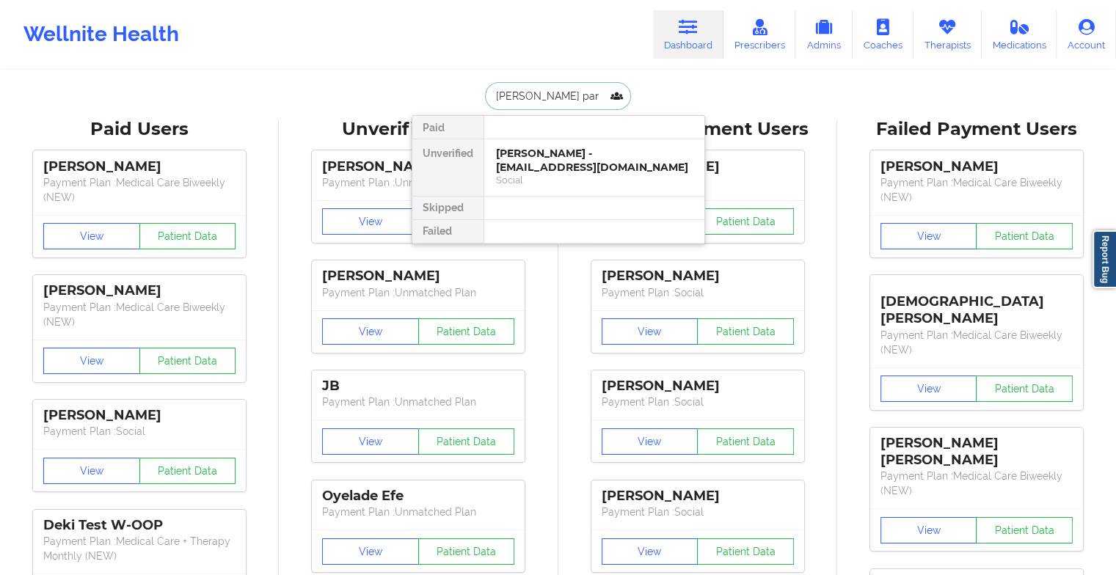
type input "[PERSON_NAME] part"
click at [539, 160] on div "[PERSON_NAME] - [EMAIL_ADDRESS][DOMAIN_NAME]" at bounding box center [594, 160] width 197 height 27
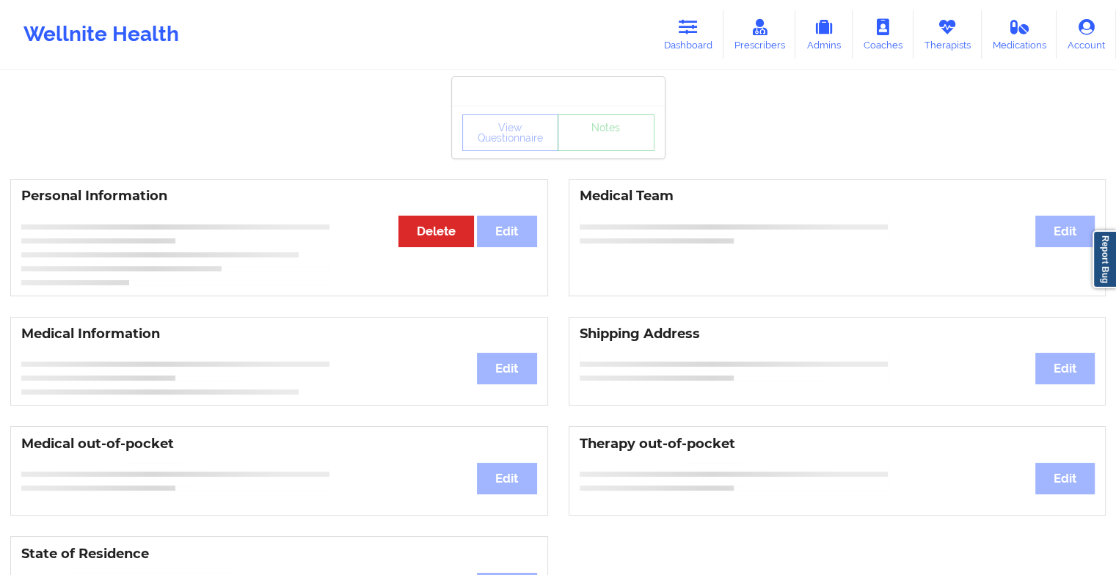
click at [612, 147] on div "View Questionnaire Notes" at bounding box center [558, 132] width 192 height 37
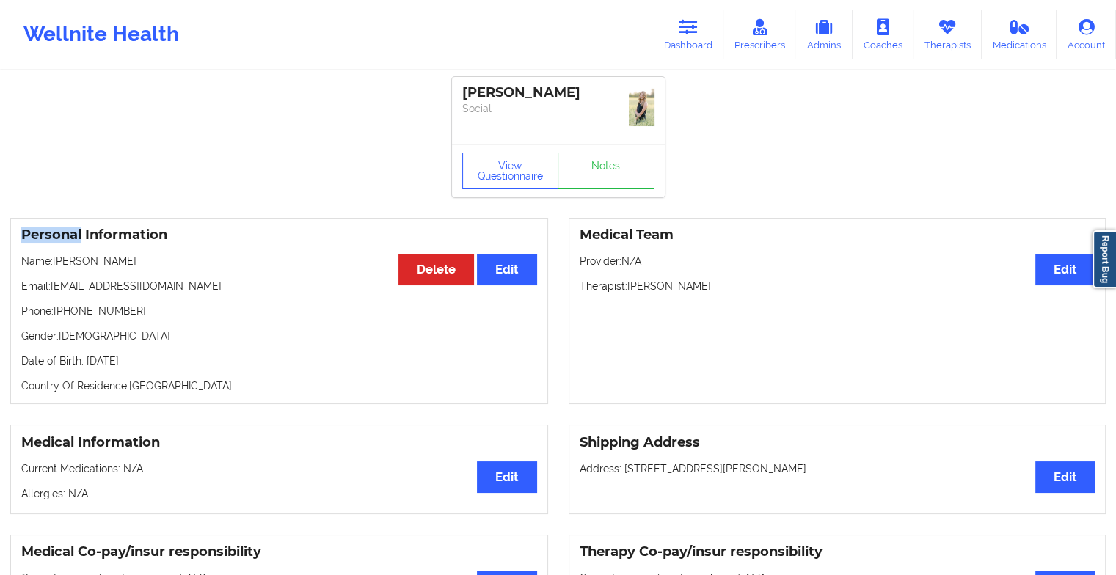
click at [612, 153] on div "View Questionnaire Notes" at bounding box center [558, 171] width 192 height 37
click at [612, 150] on div "View Questionnaire Notes" at bounding box center [558, 171] width 213 height 53
click at [604, 167] on link "Notes" at bounding box center [606, 171] width 97 height 37
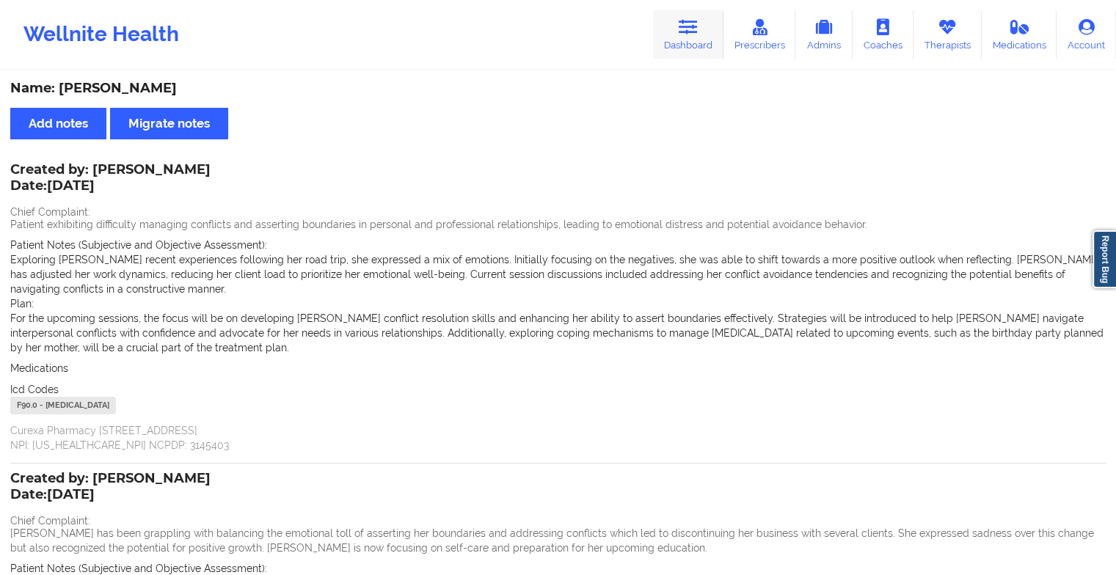
click at [690, 30] on icon at bounding box center [688, 27] width 19 height 16
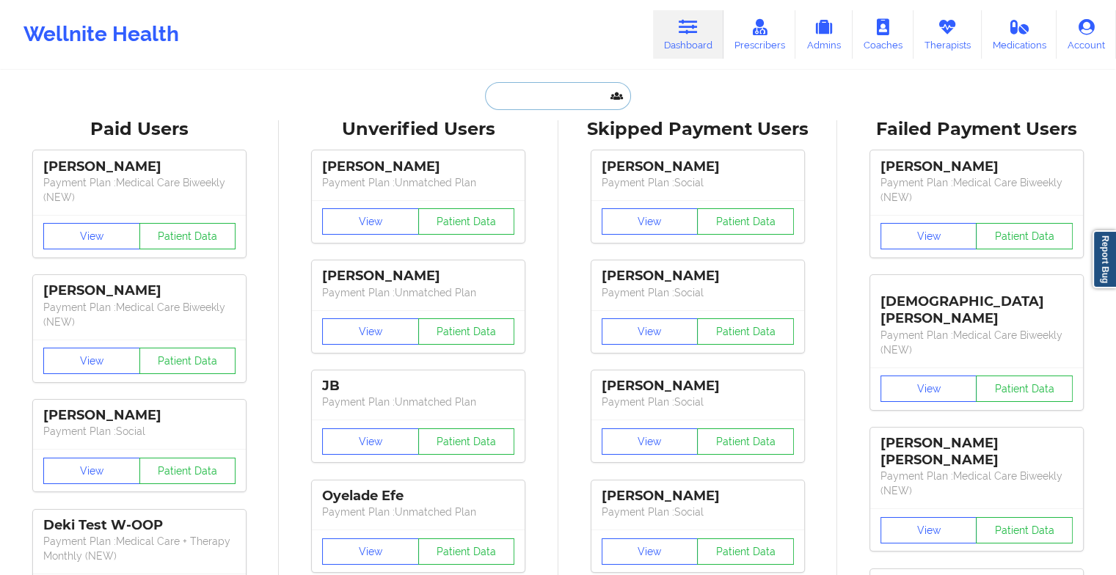
click at [558, 95] on input "text" at bounding box center [557, 96] width 145 height 28
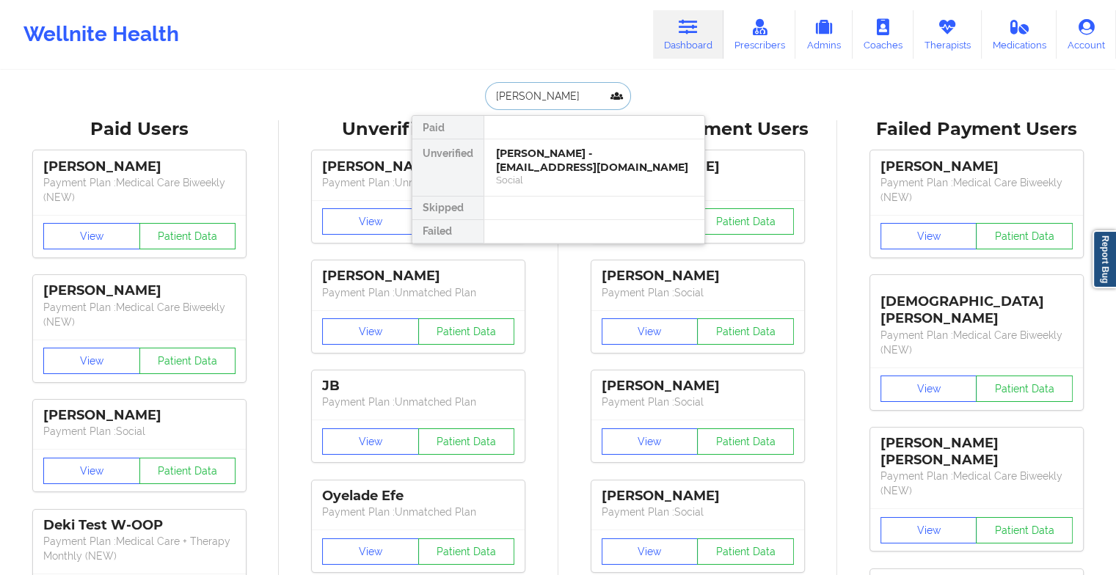
type input "deange"
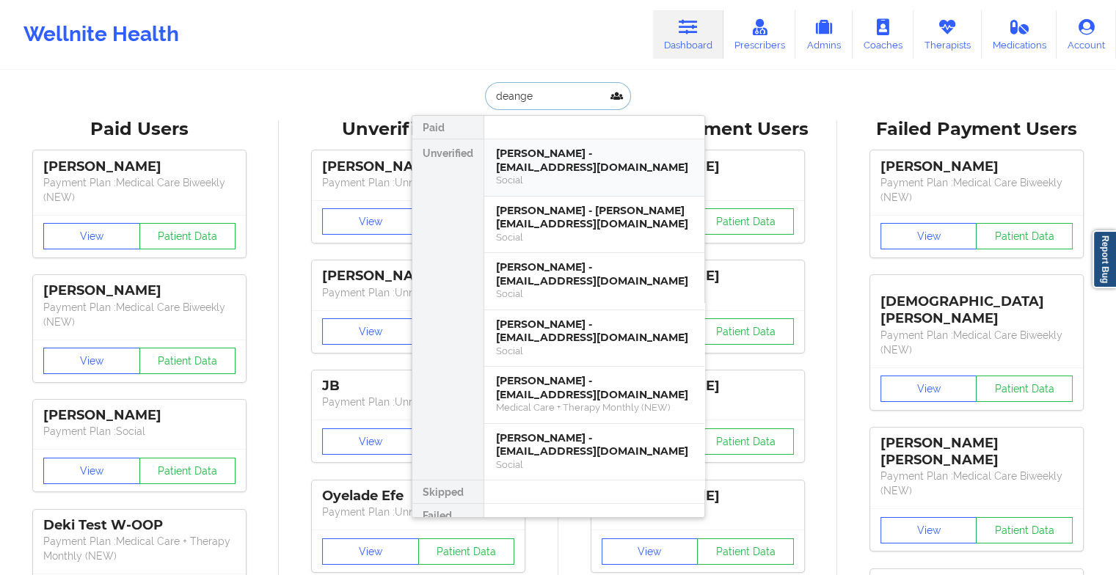
click at [571, 170] on div "[PERSON_NAME] - [EMAIL_ADDRESS][DOMAIN_NAME]" at bounding box center [594, 160] width 197 height 27
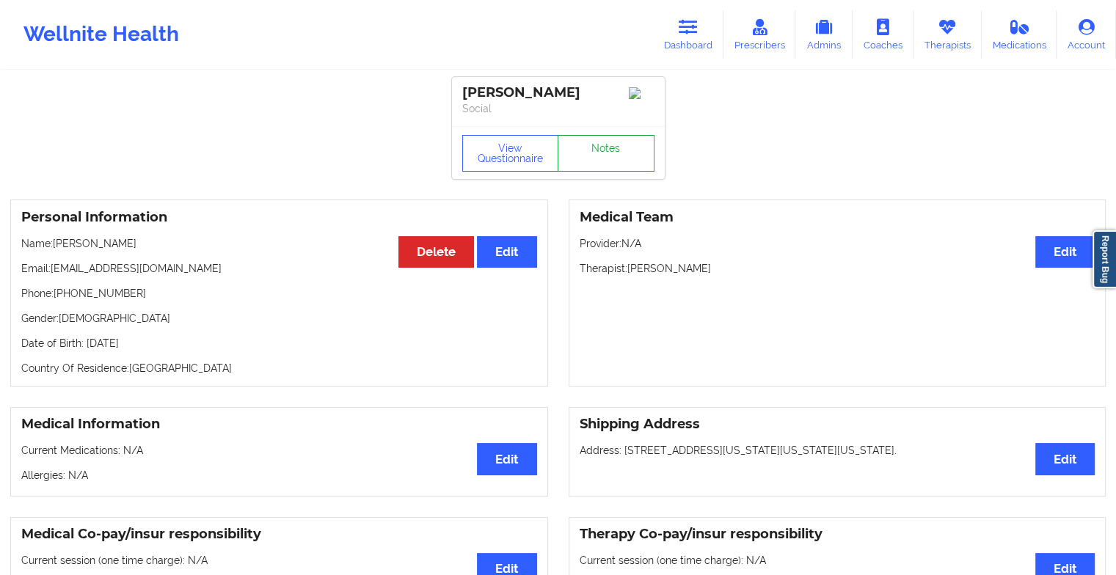
click at [608, 169] on link "Notes" at bounding box center [606, 153] width 97 height 37
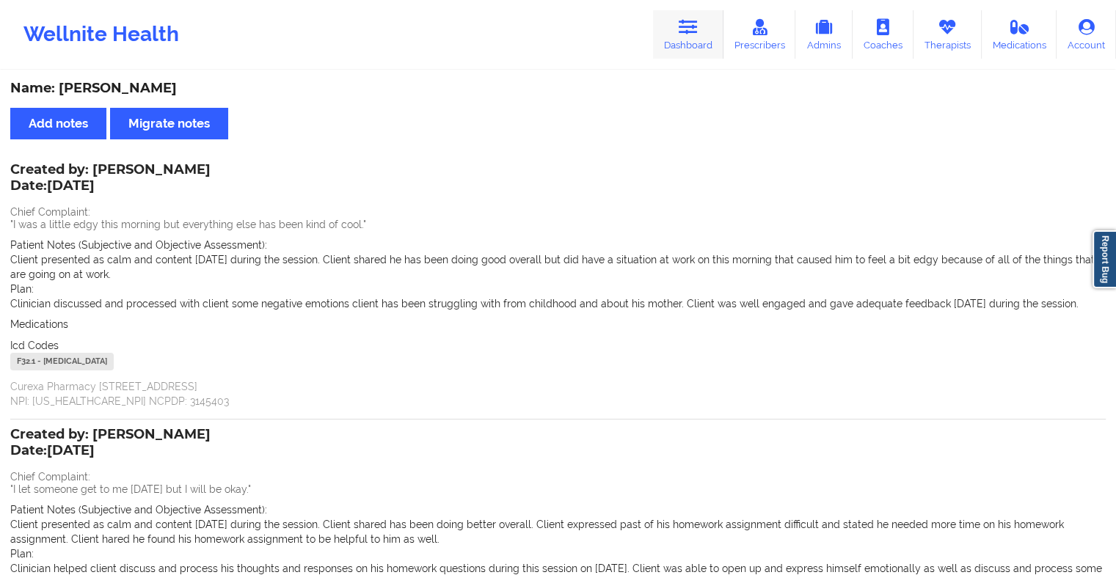
click at [698, 32] on icon at bounding box center [688, 27] width 19 height 16
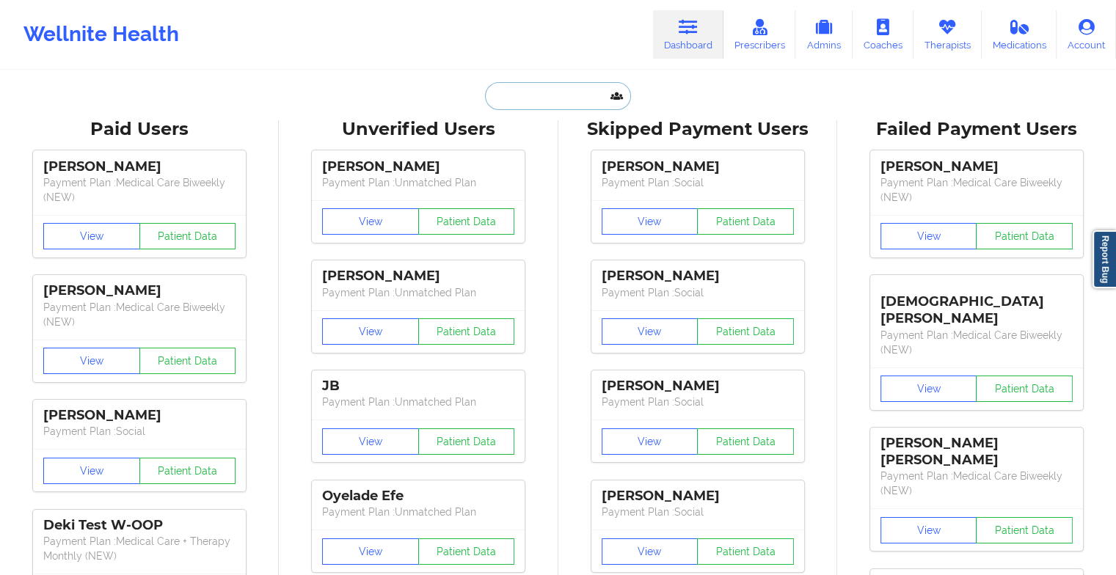
click at [533, 101] on input "text" at bounding box center [557, 96] width 145 height 28
paste input "[PERSON_NAME]"
type input "[PERSON_NAME]"
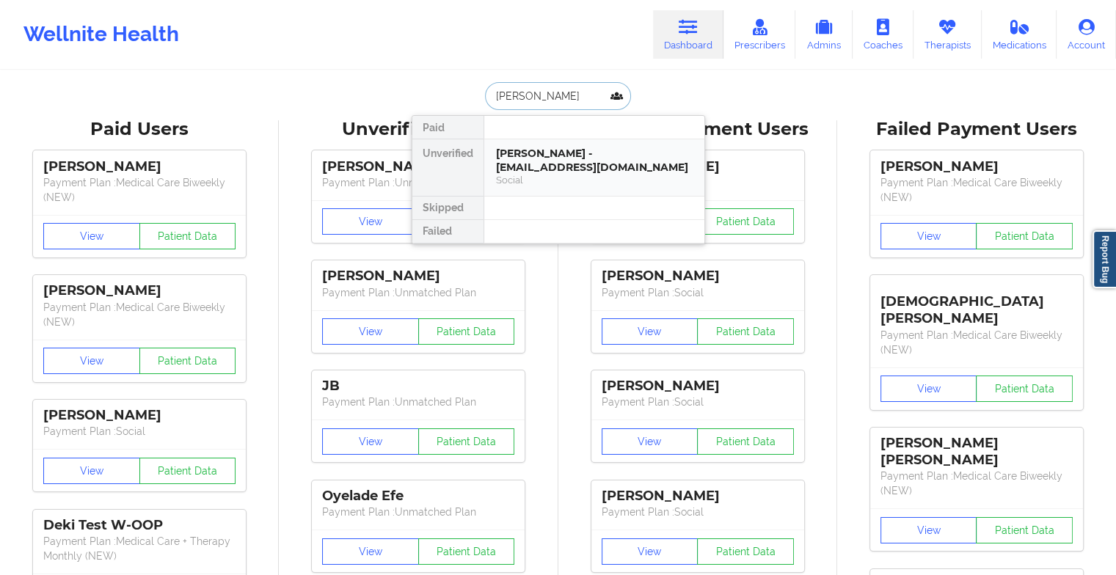
click at [536, 149] on div "[PERSON_NAME] - [EMAIL_ADDRESS][DOMAIN_NAME]" at bounding box center [594, 160] width 197 height 27
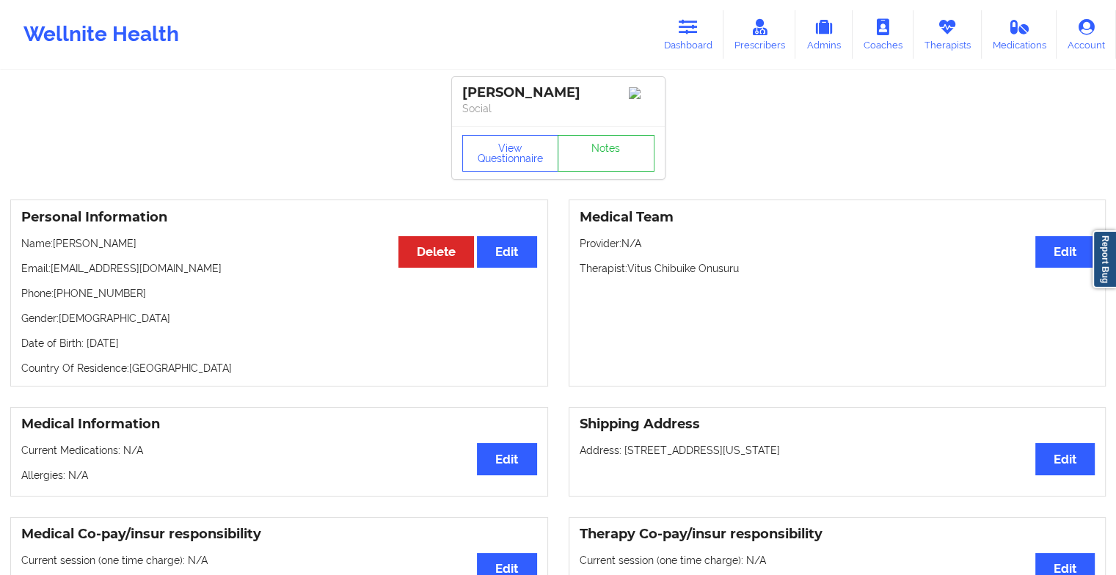
click at [596, 141] on div "View Questionnaire Notes" at bounding box center [558, 153] width 192 height 37
click at [596, 141] on link "Notes" at bounding box center [606, 153] width 97 height 37
